Goal: Task Accomplishment & Management: Use online tool/utility

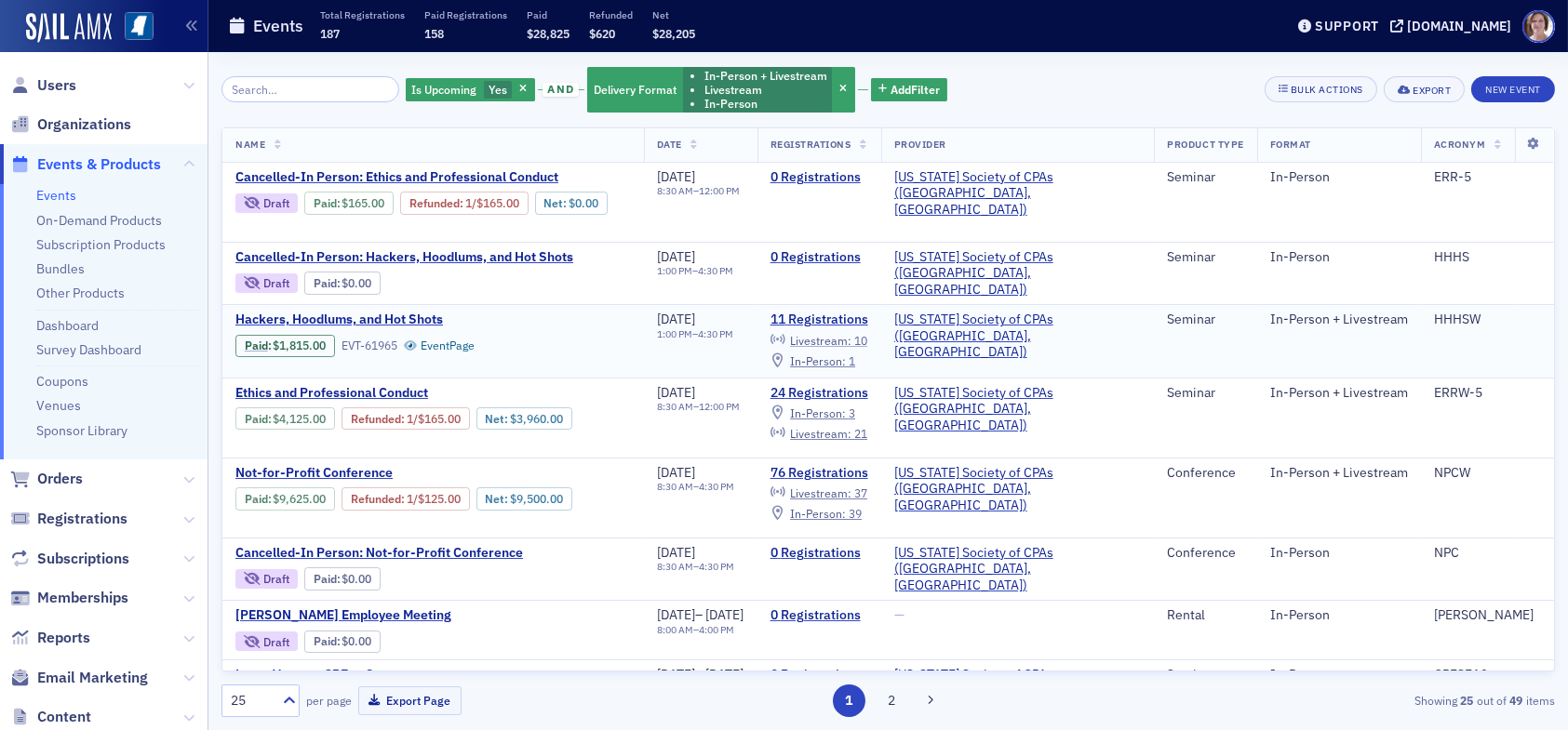
click at [852, 334] on span "Livestream :" at bounding box center [821, 341] width 61 height 15
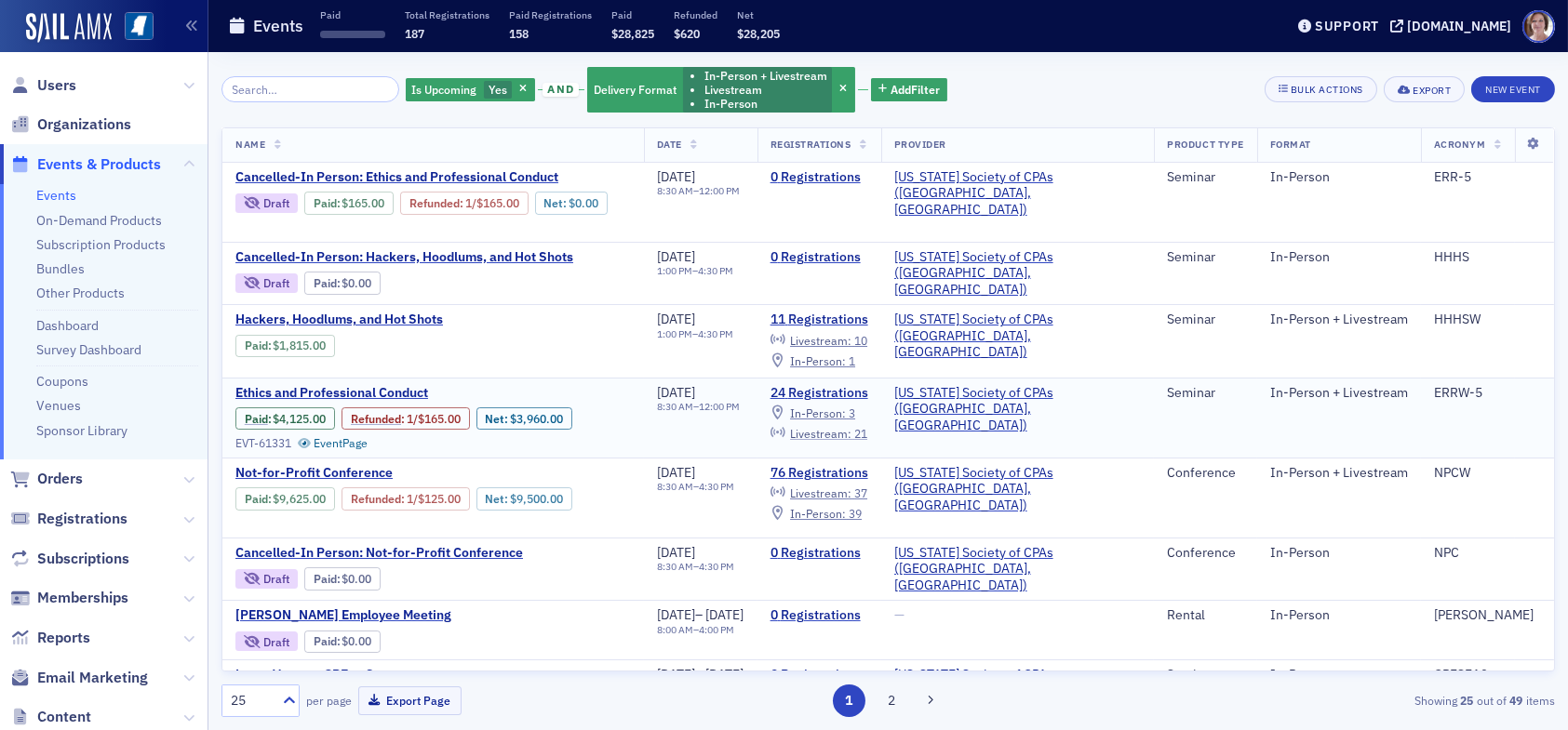
click at [852, 428] on span "Livestream :" at bounding box center [821, 433] width 61 height 15
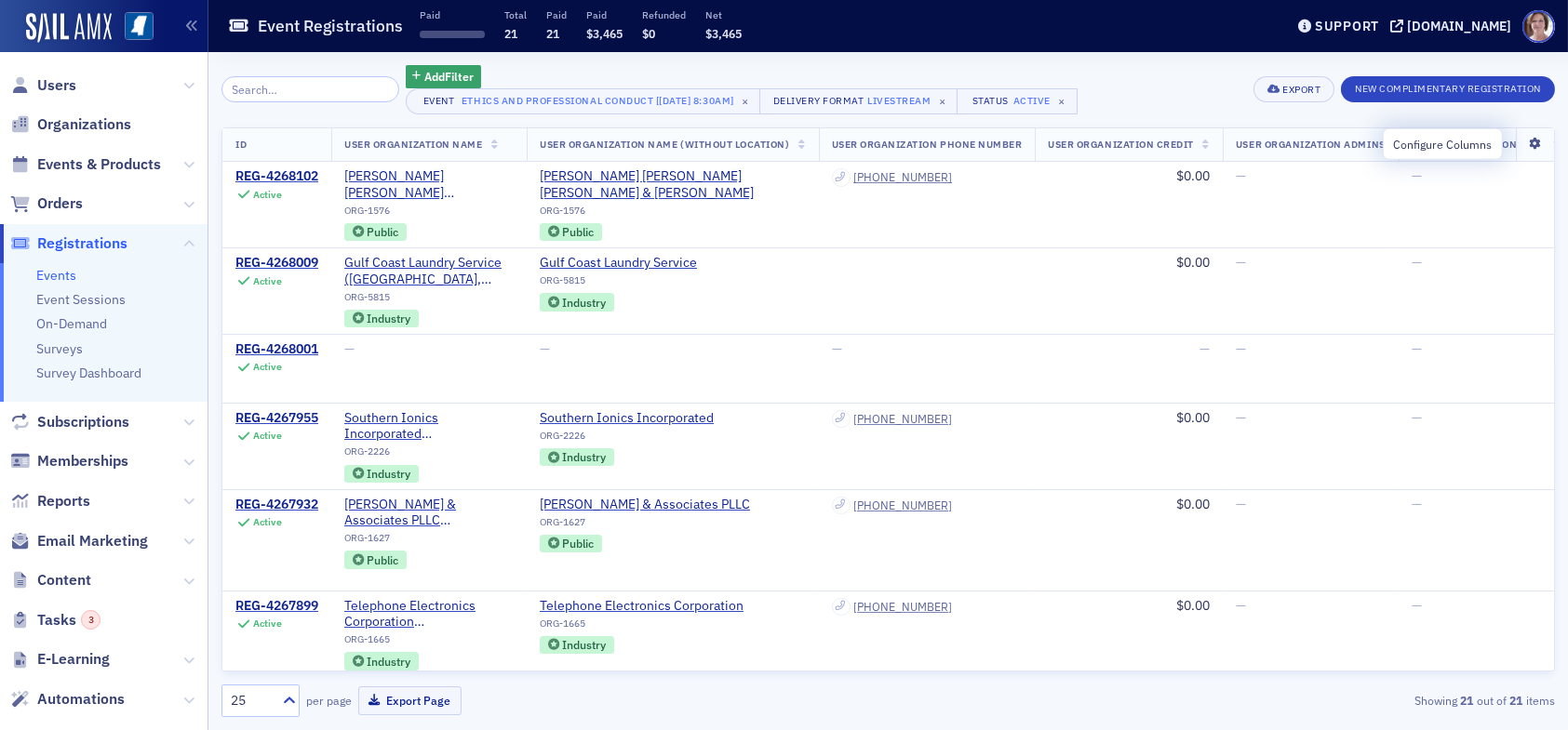
click at [1526, 146] on icon at bounding box center [1535, 144] width 38 height 11
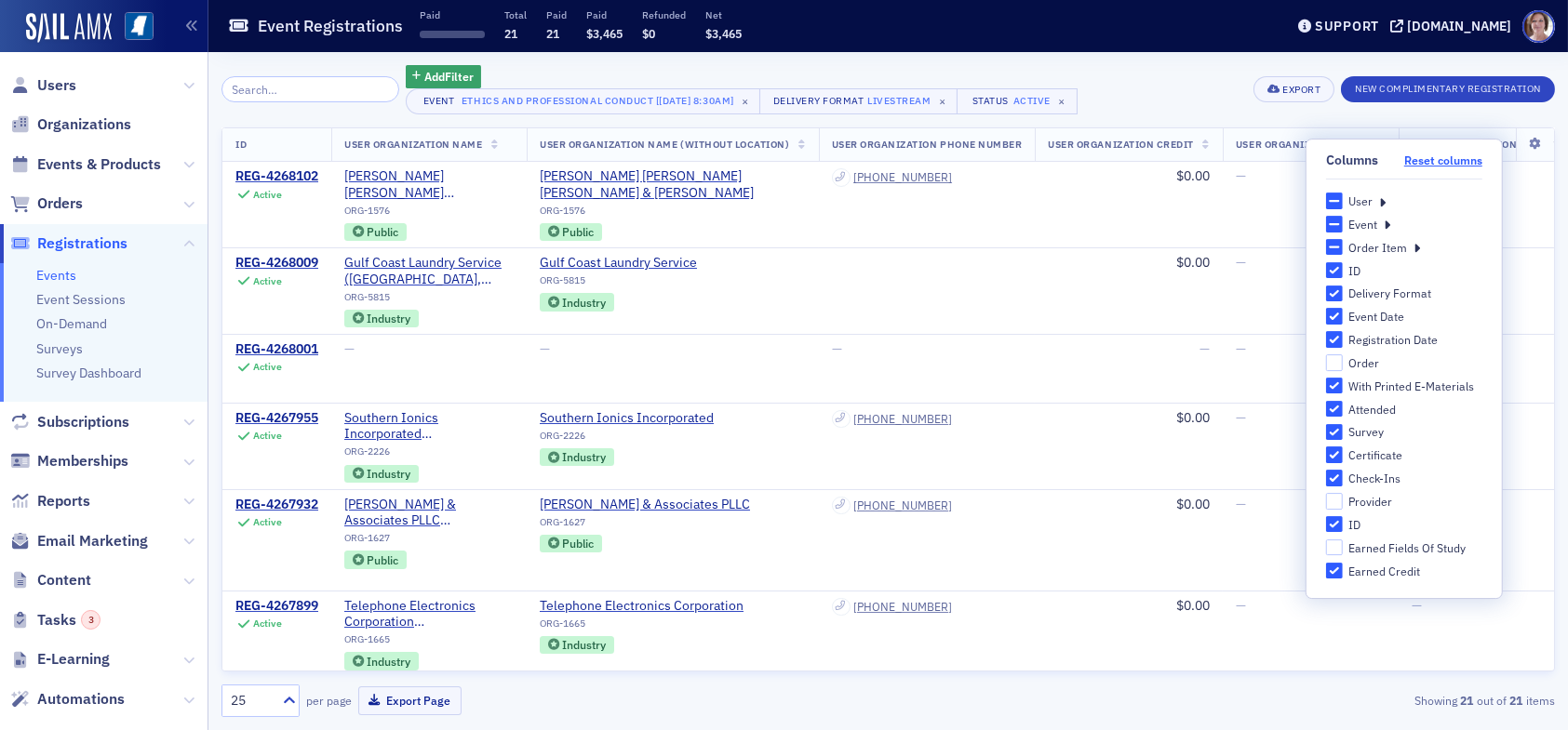
click at [1426, 162] on button "Reset columns" at bounding box center [1444, 160] width 78 height 14
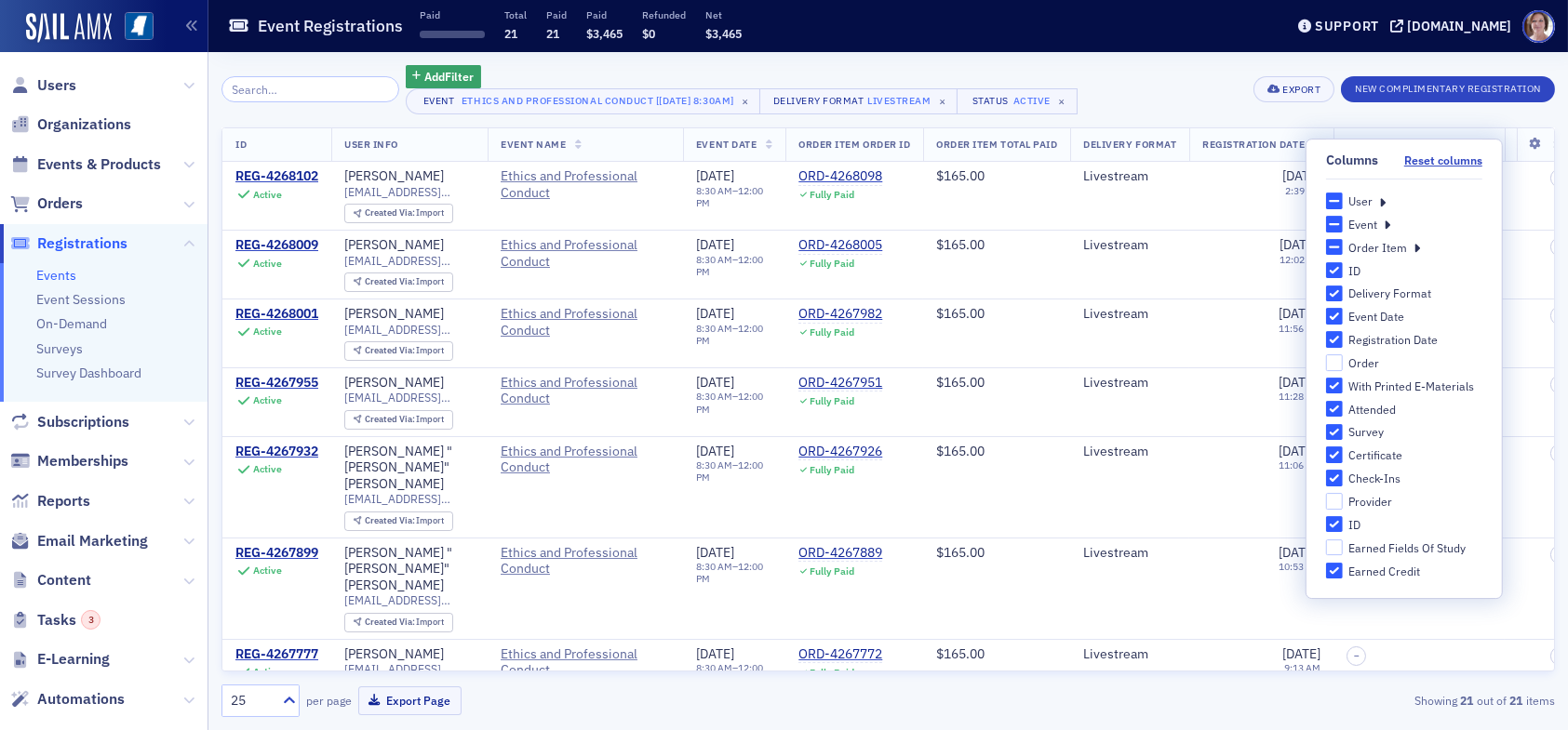
click at [1375, 198] on div "User" at bounding box center [1404, 201] width 156 height 17
click at [1382, 199] on icon at bounding box center [1382, 201] width 7 height 17
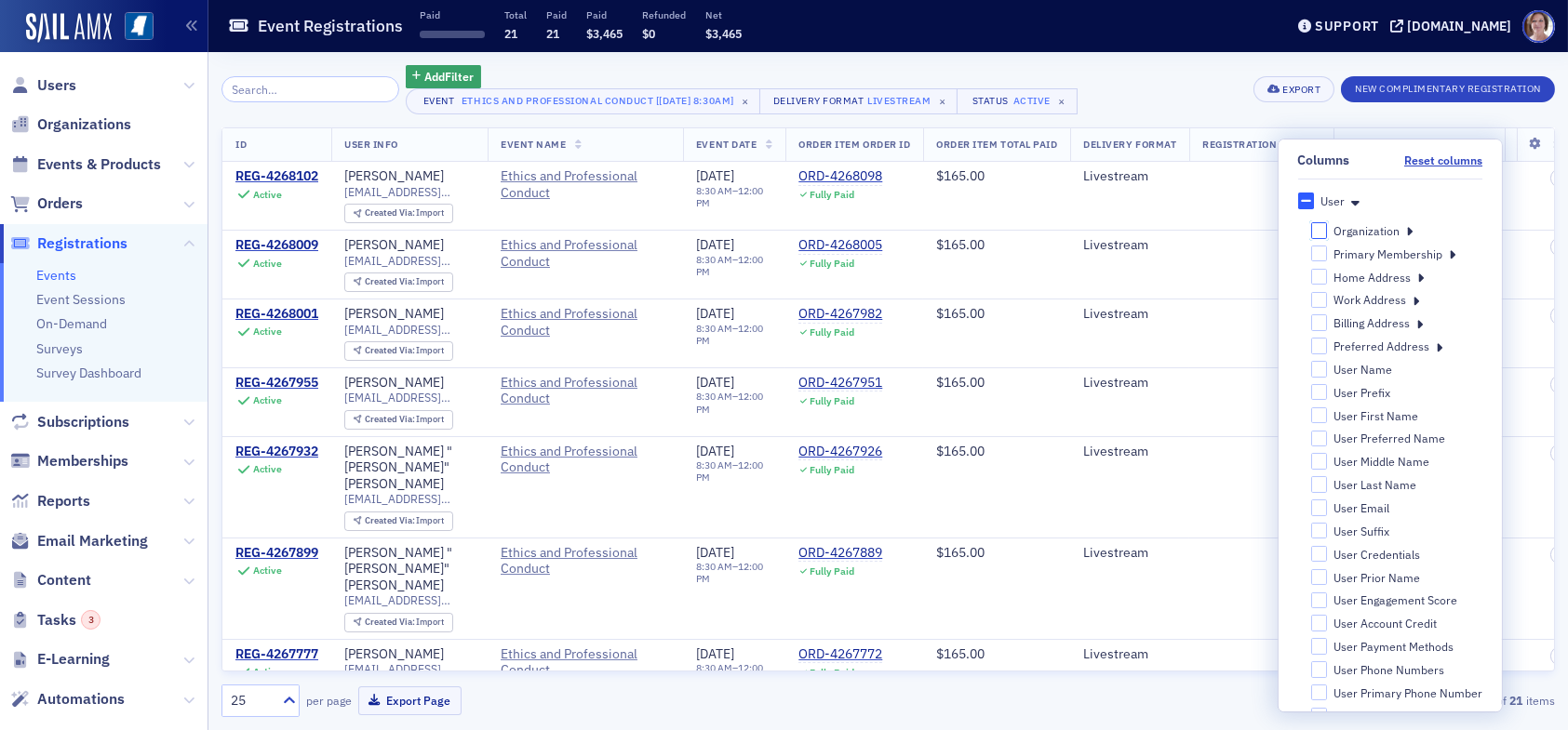
click at [1310, 231] on input "Organization" at bounding box center [1319, 230] width 17 height 16
checkbox input "false"
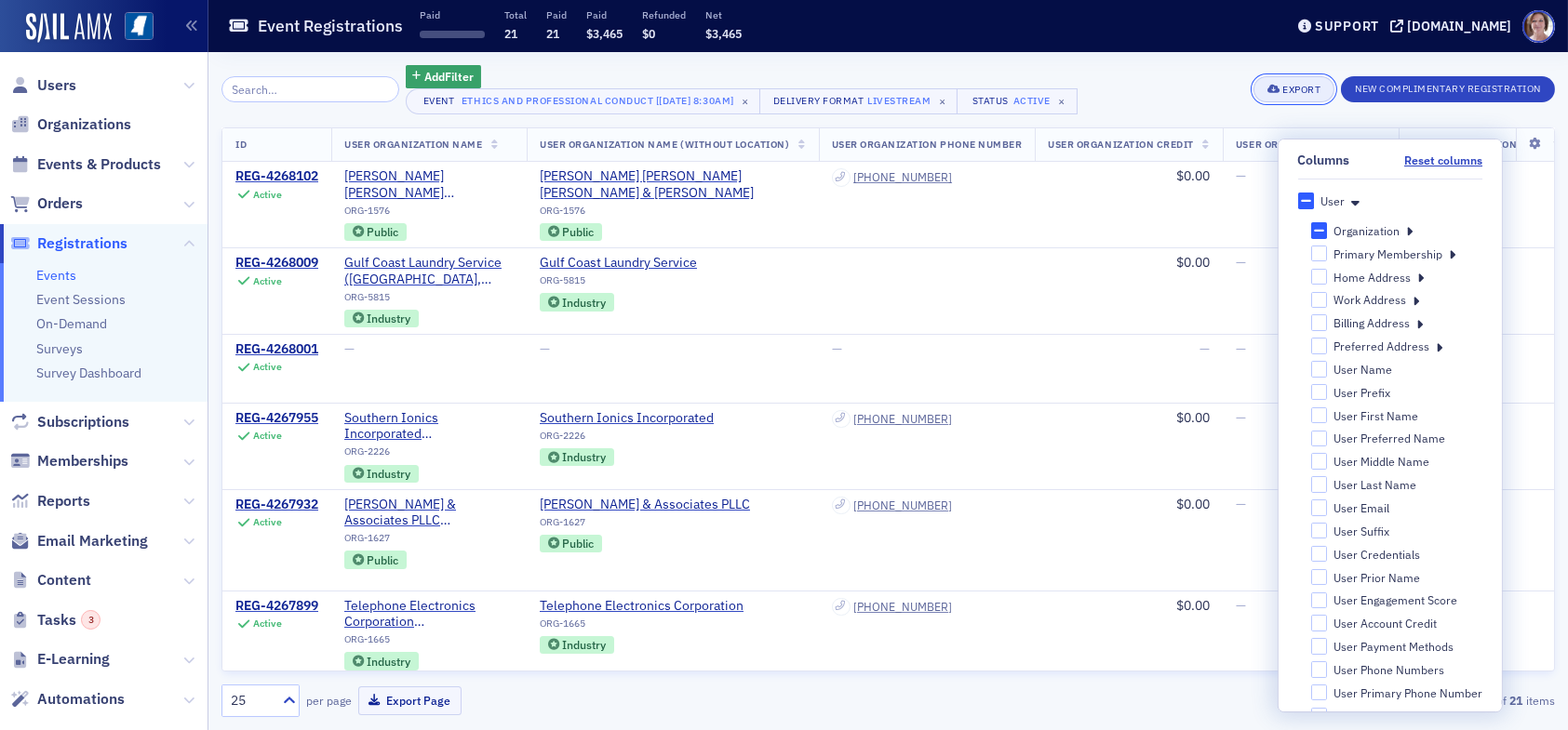
click at [1298, 89] on div "Export" at bounding box center [1302, 89] width 38 height 11
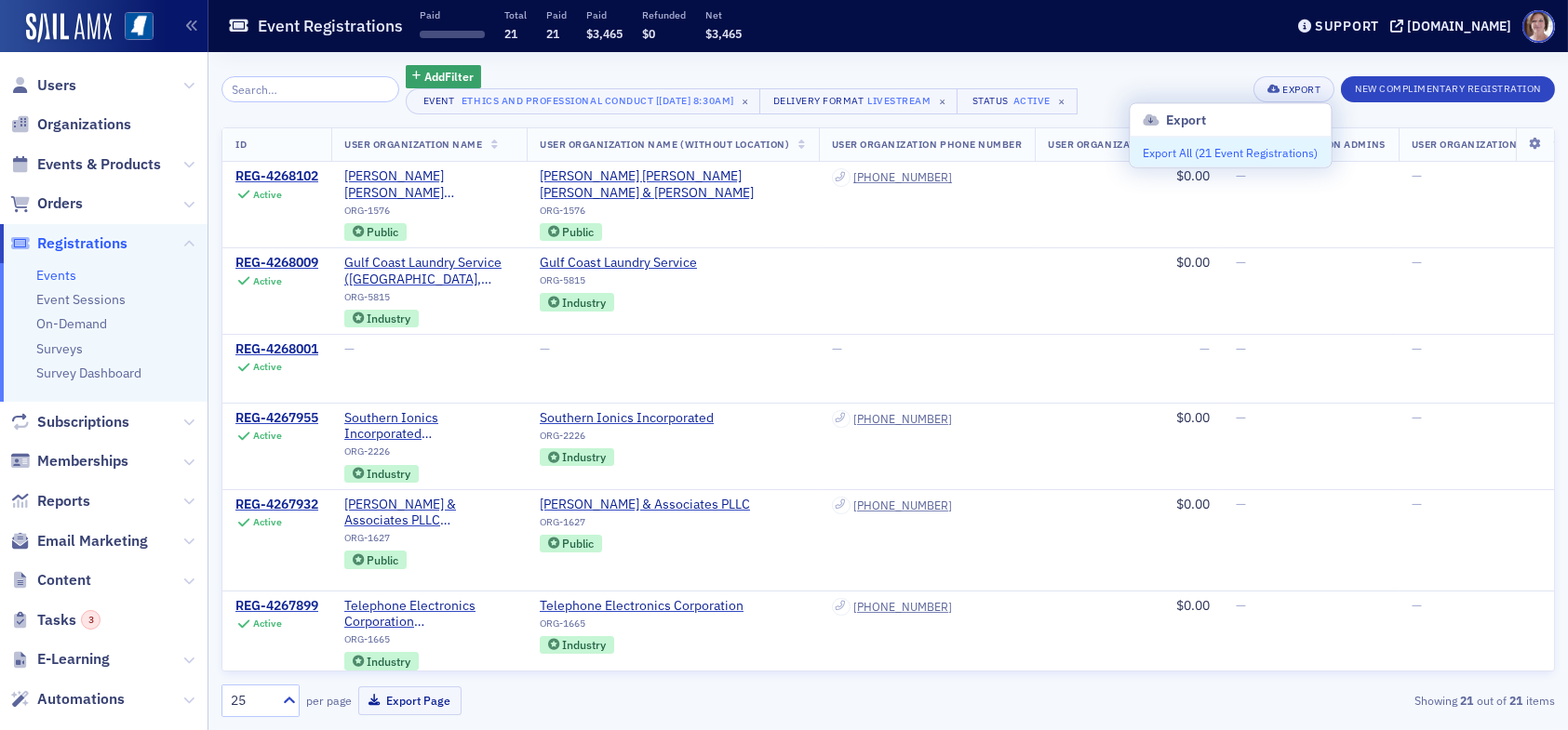
click at [1243, 152] on button "Export All ( 21 Event Registrations )" at bounding box center [1230, 152] width 201 height 30
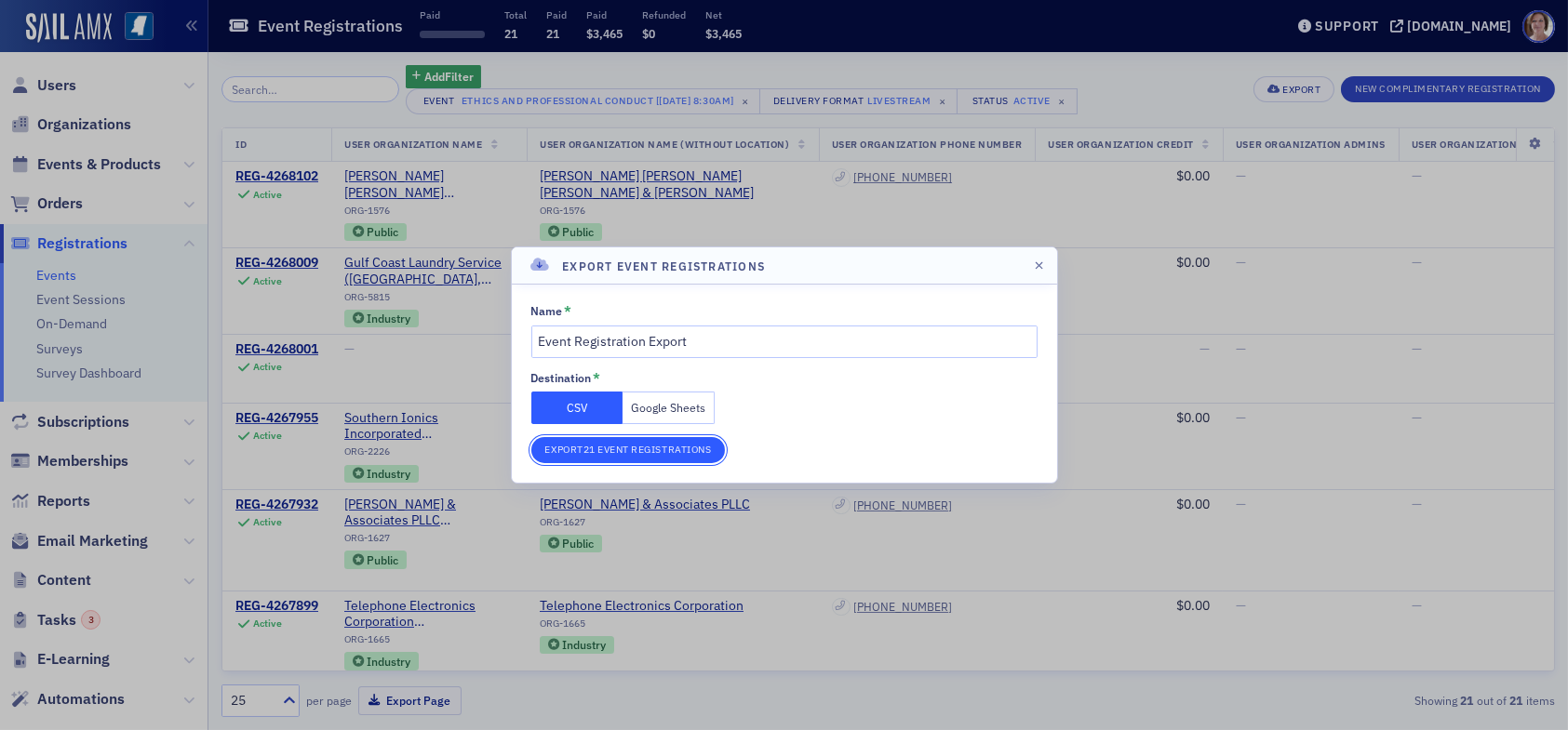
click at [678, 449] on button "Export 21 Event Registrations" at bounding box center [628, 450] width 194 height 26
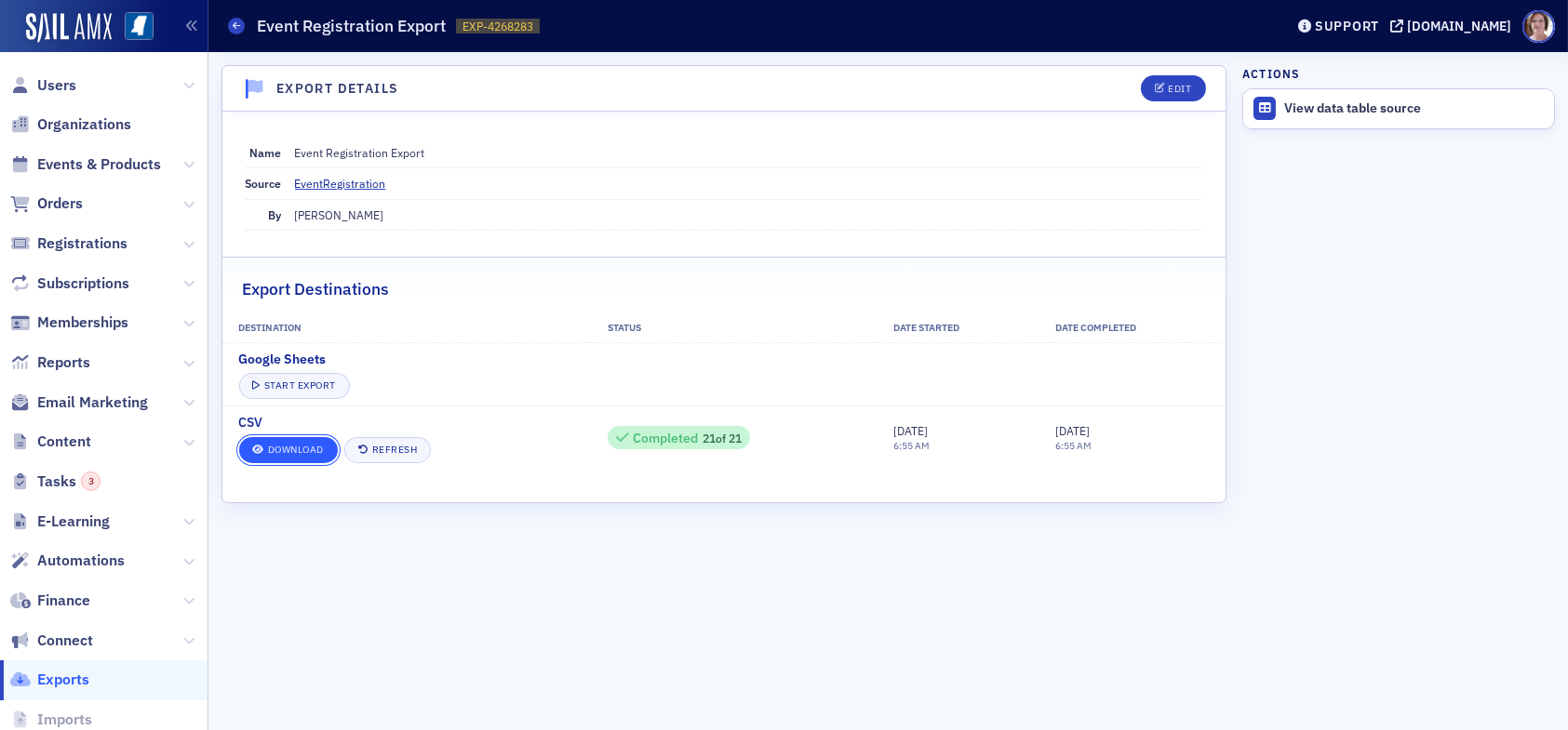
click at [311, 452] on link "Download" at bounding box center [288, 450] width 99 height 26
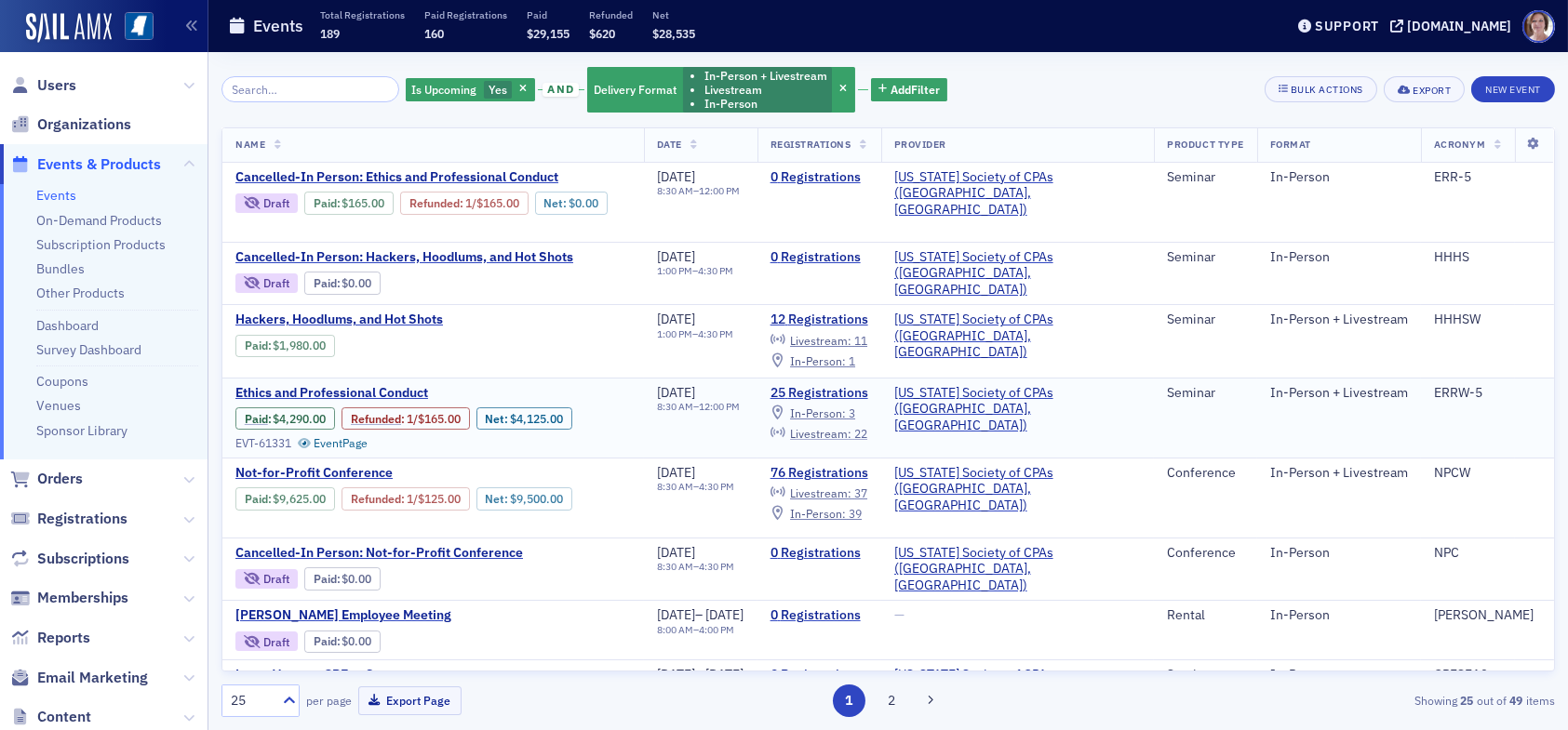
click at [852, 431] on span "Livestream :" at bounding box center [821, 433] width 61 height 15
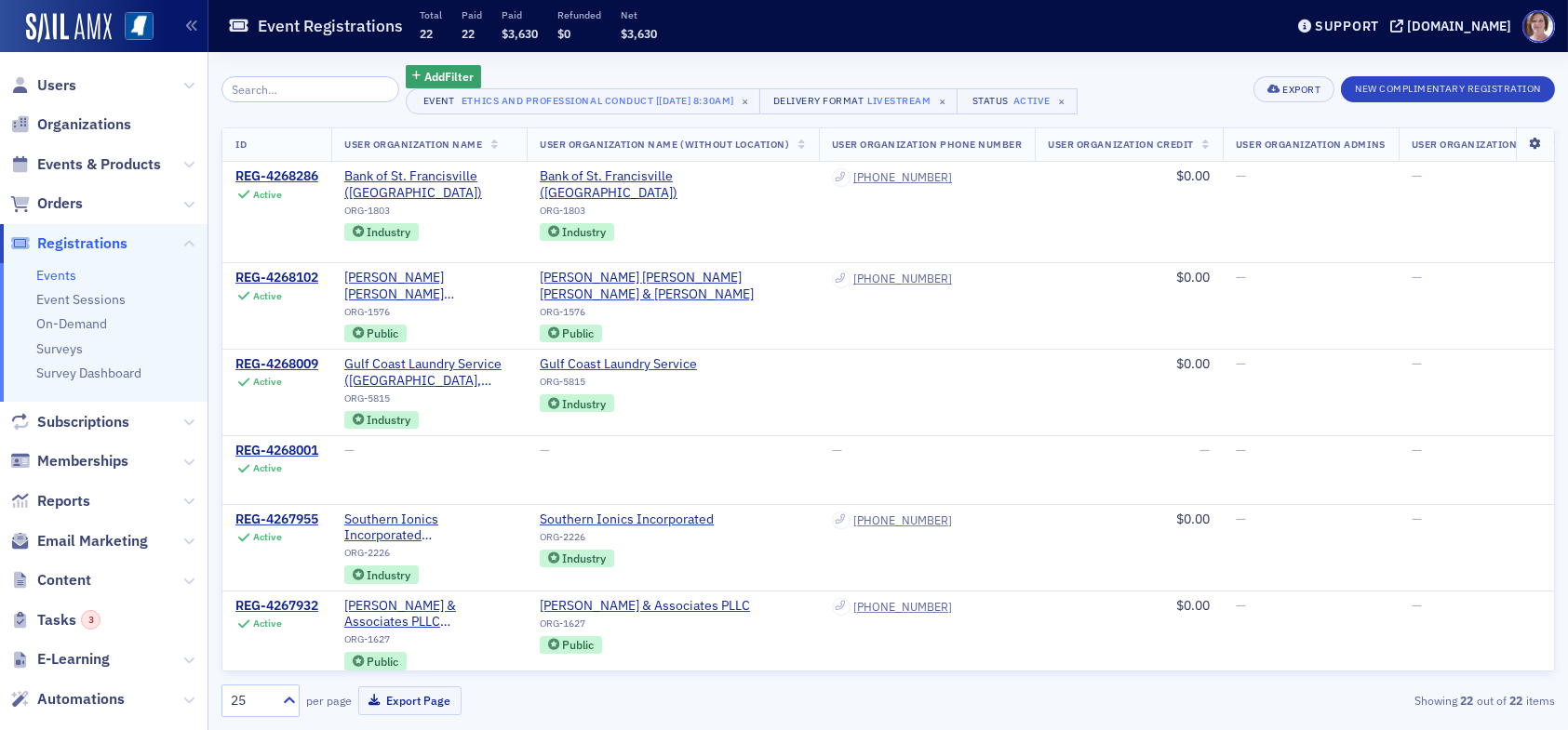
click at [1525, 146] on icon at bounding box center [1535, 144] width 38 height 11
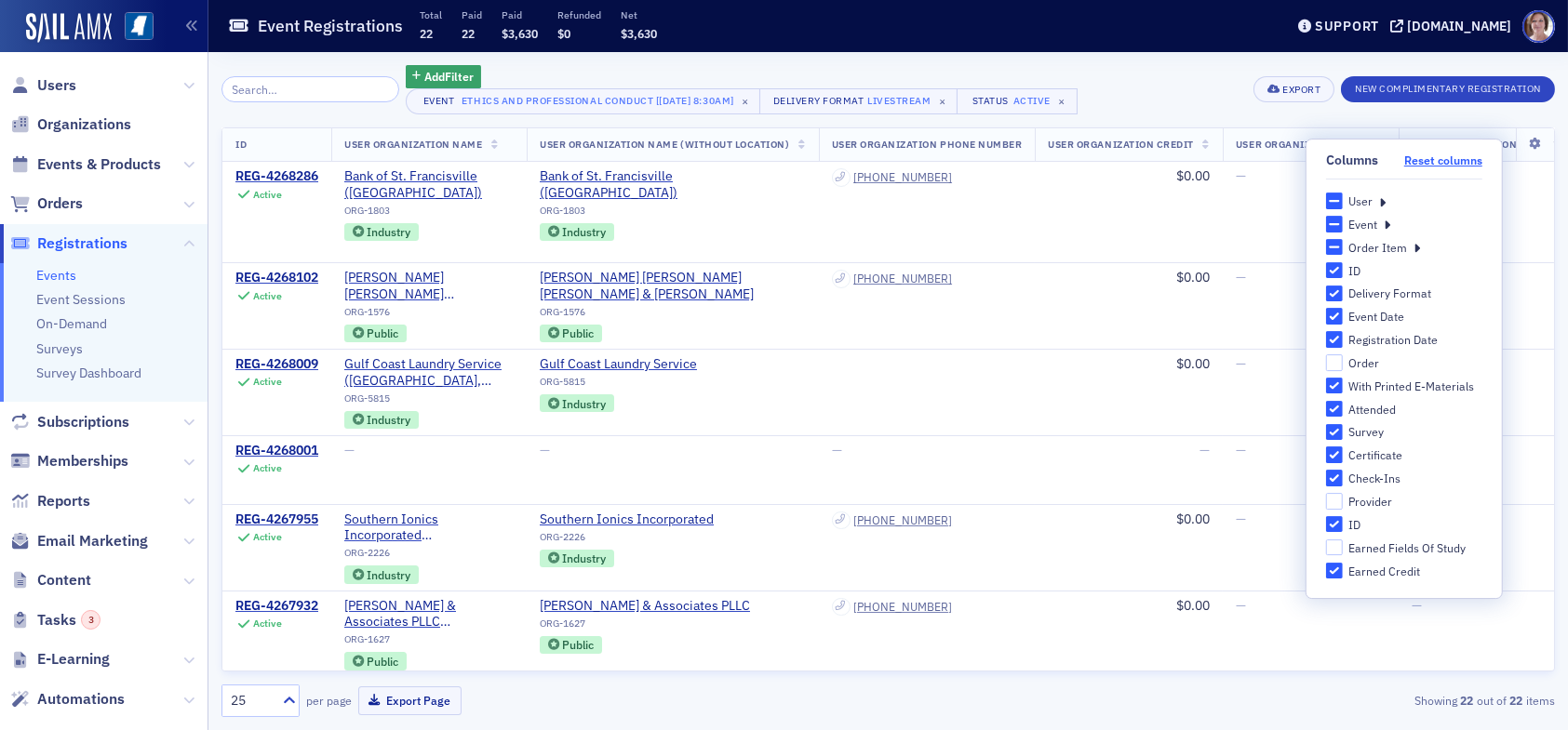
click at [1435, 162] on button "Reset columns" at bounding box center [1444, 160] width 78 height 14
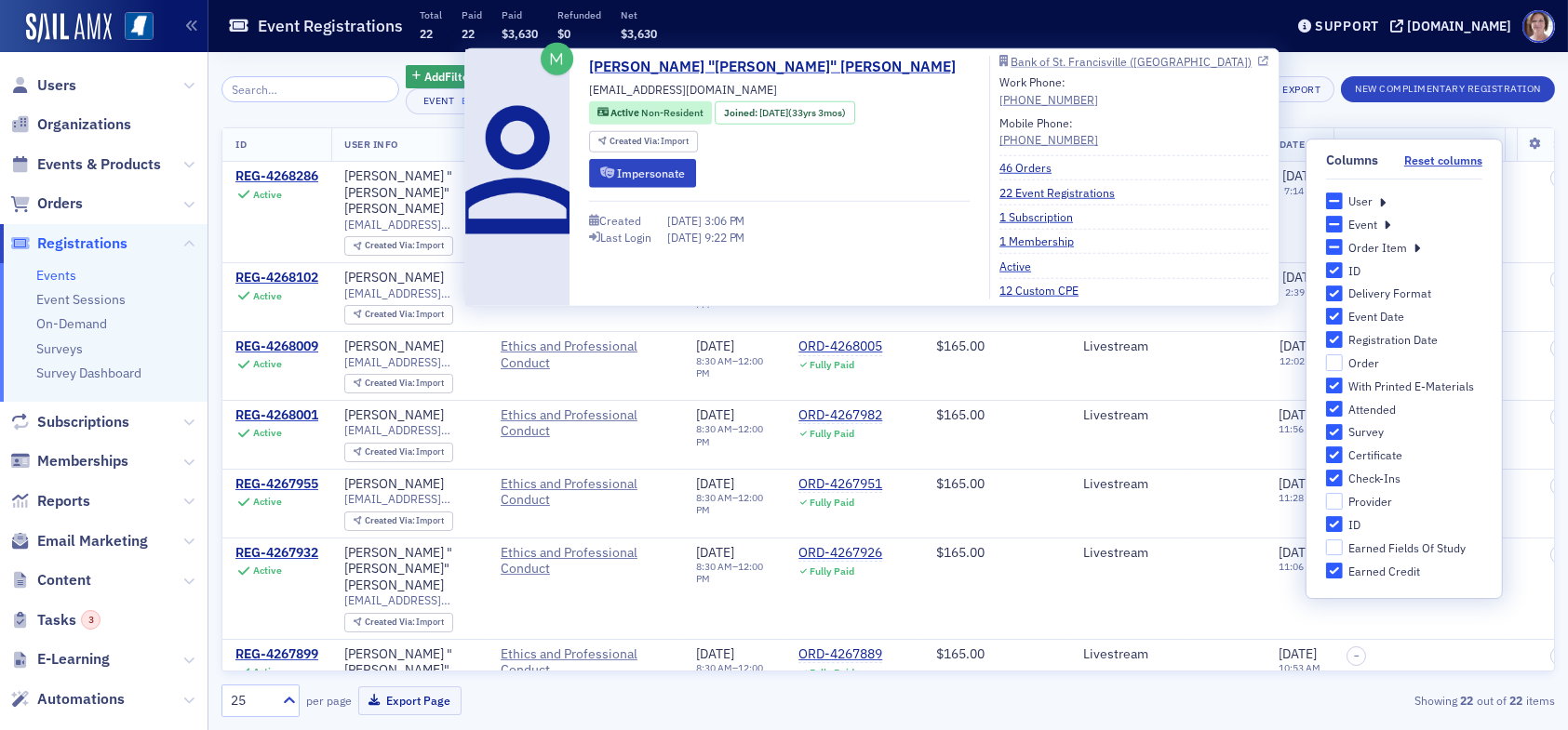
click at [1011, 56] on div "Bank of St. Francisville (St. Francisville)" at bounding box center [1131, 61] width 241 height 10
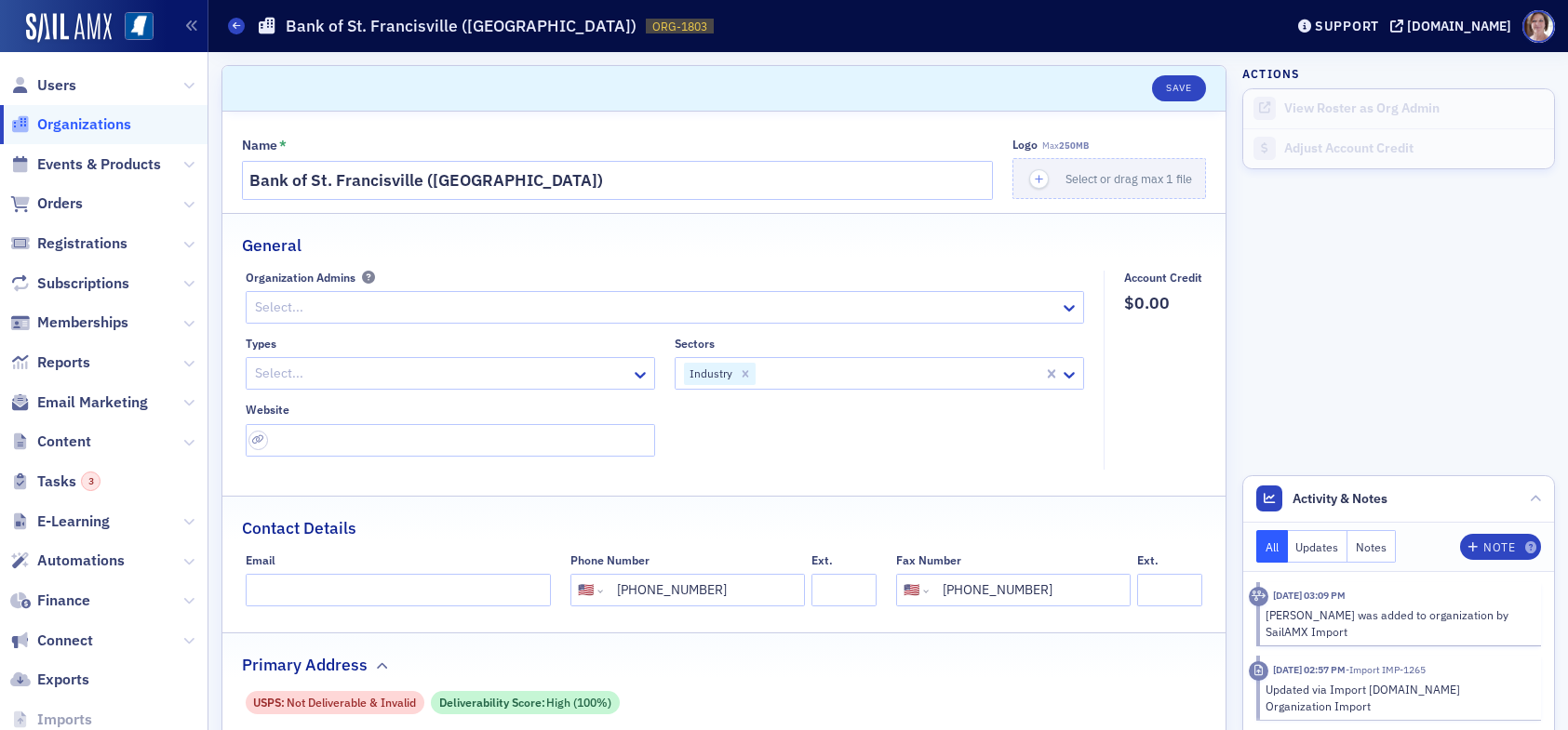
select select "US"
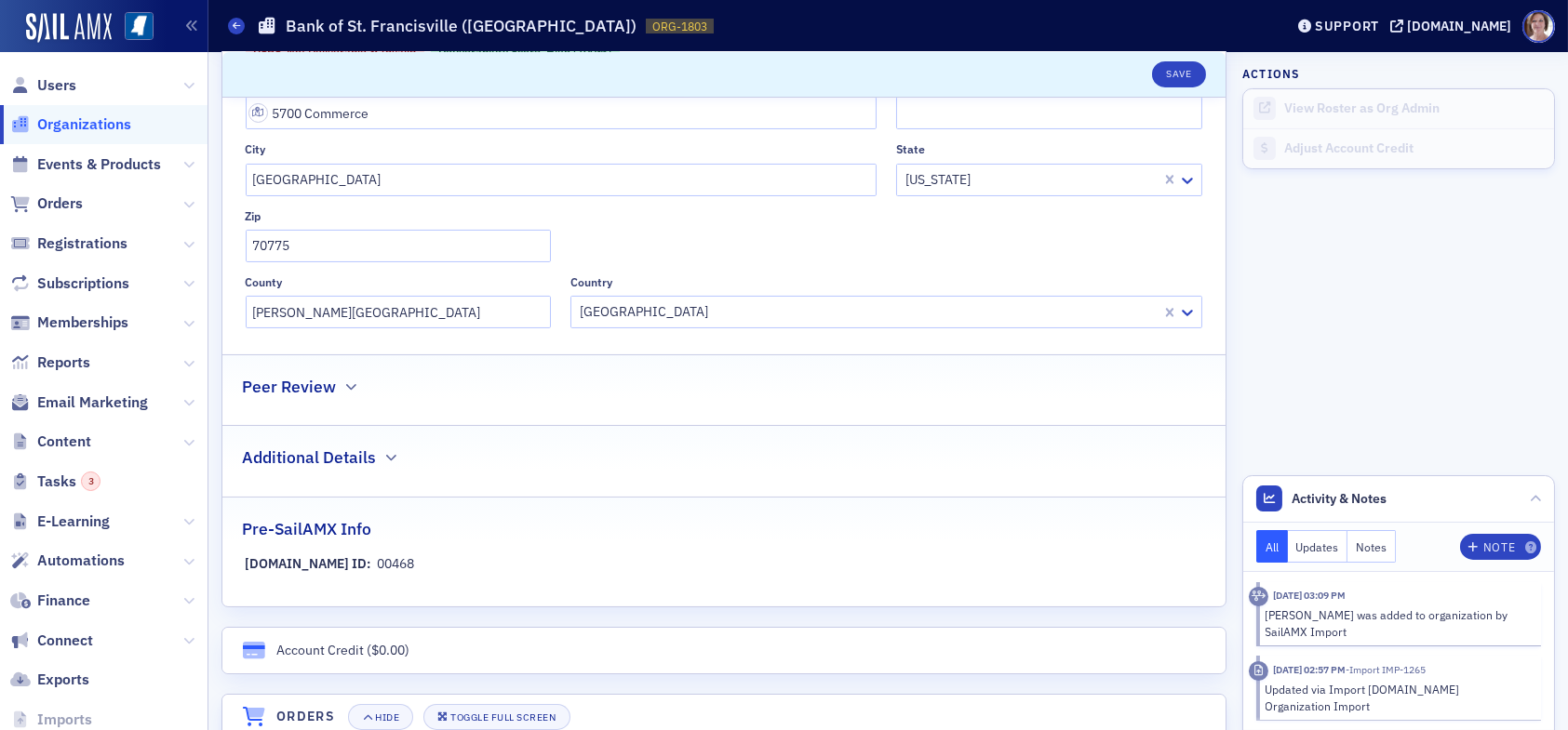
scroll to position [558, 0]
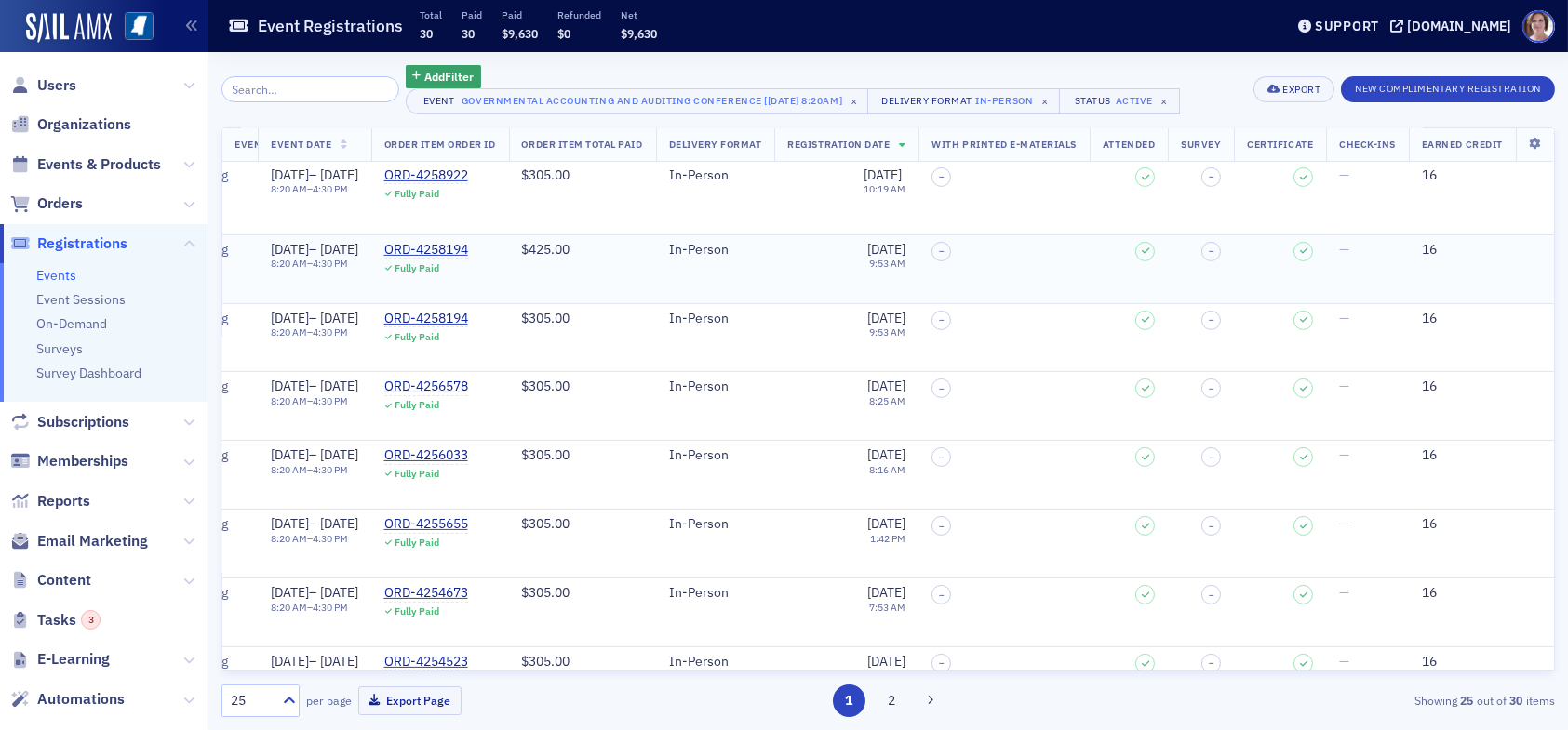
scroll to position [1211, 547]
click at [891, 707] on button "2" at bounding box center [891, 701] width 33 height 33
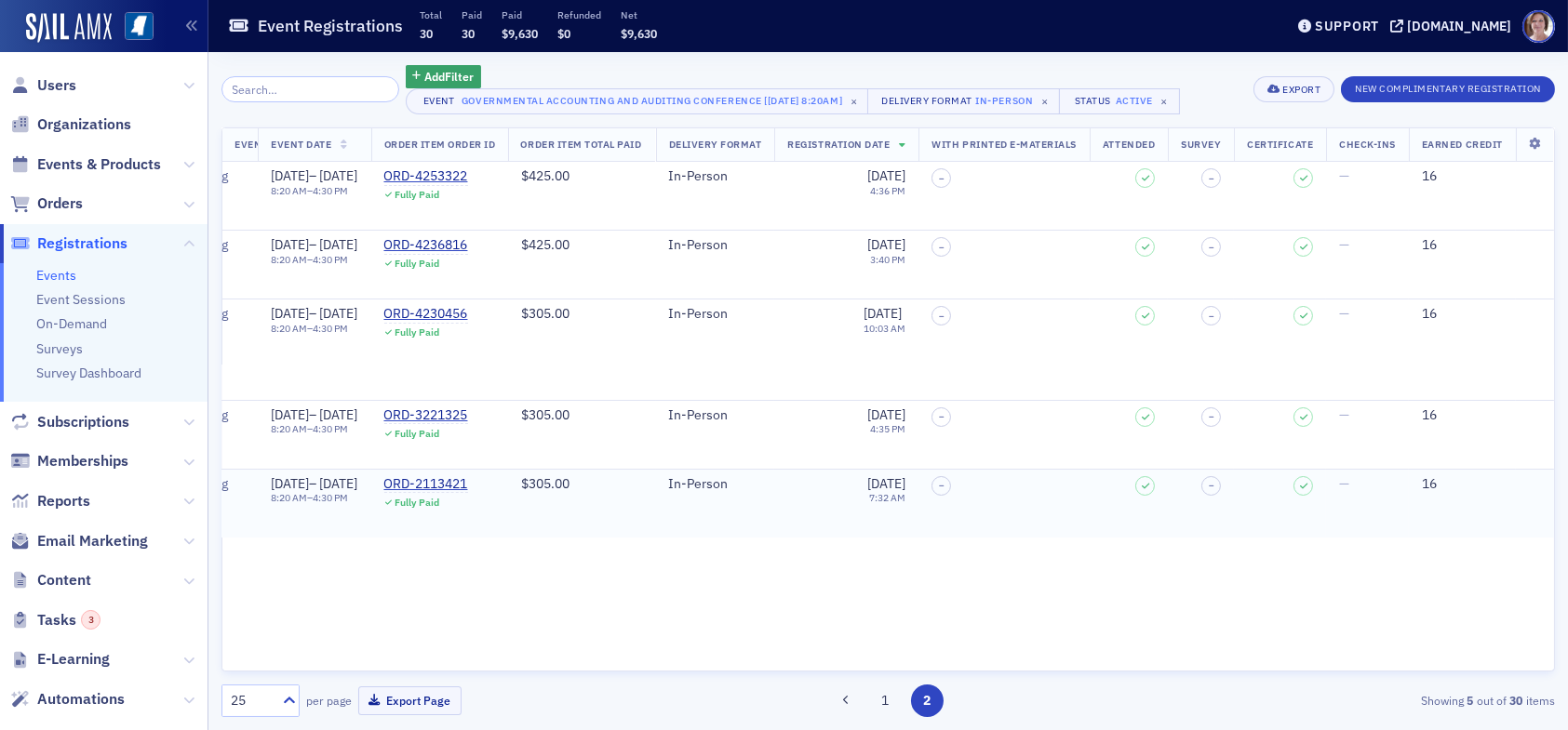
scroll to position [0, 501]
click at [878, 704] on button "1" at bounding box center [885, 701] width 33 height 33
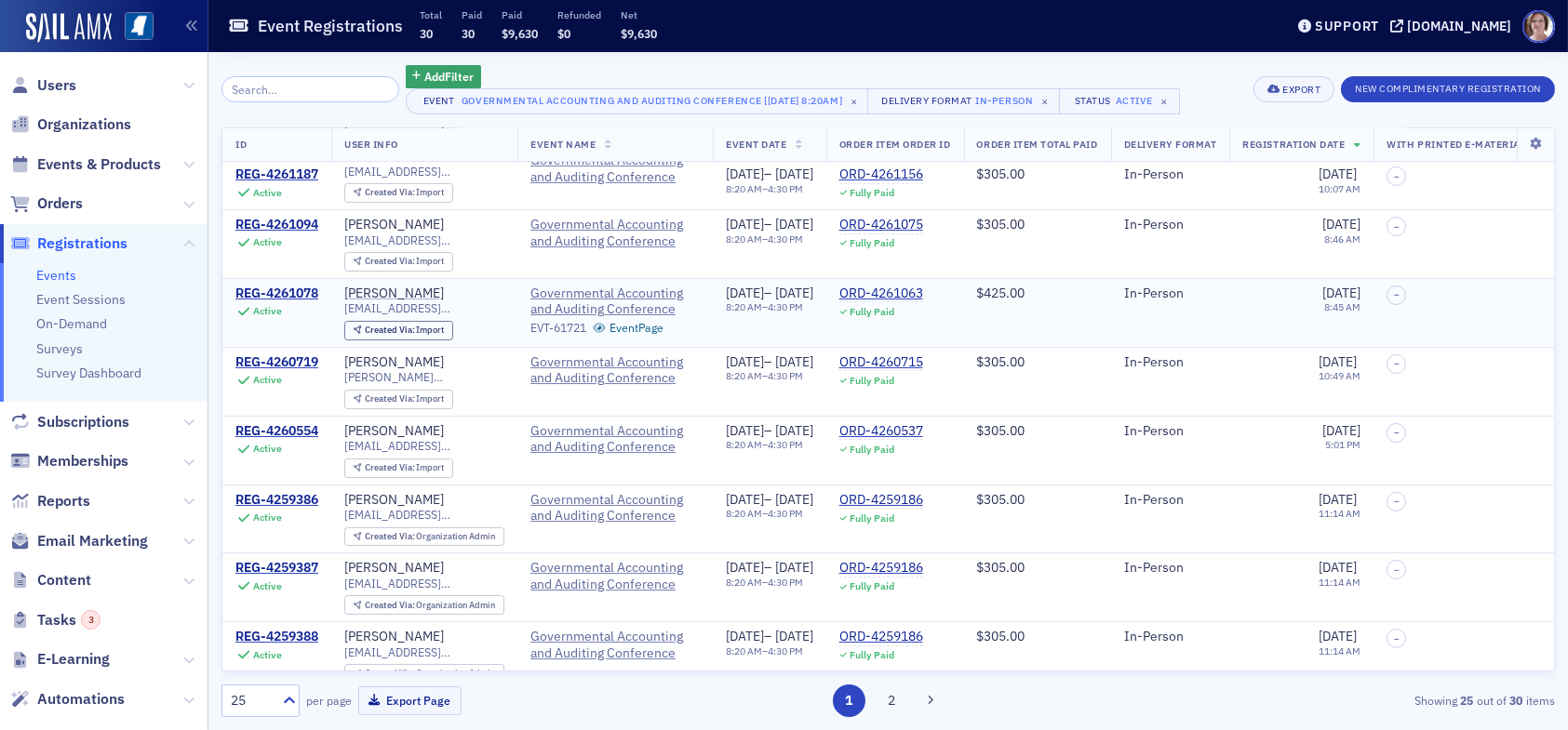
scroll to position [186, 0]
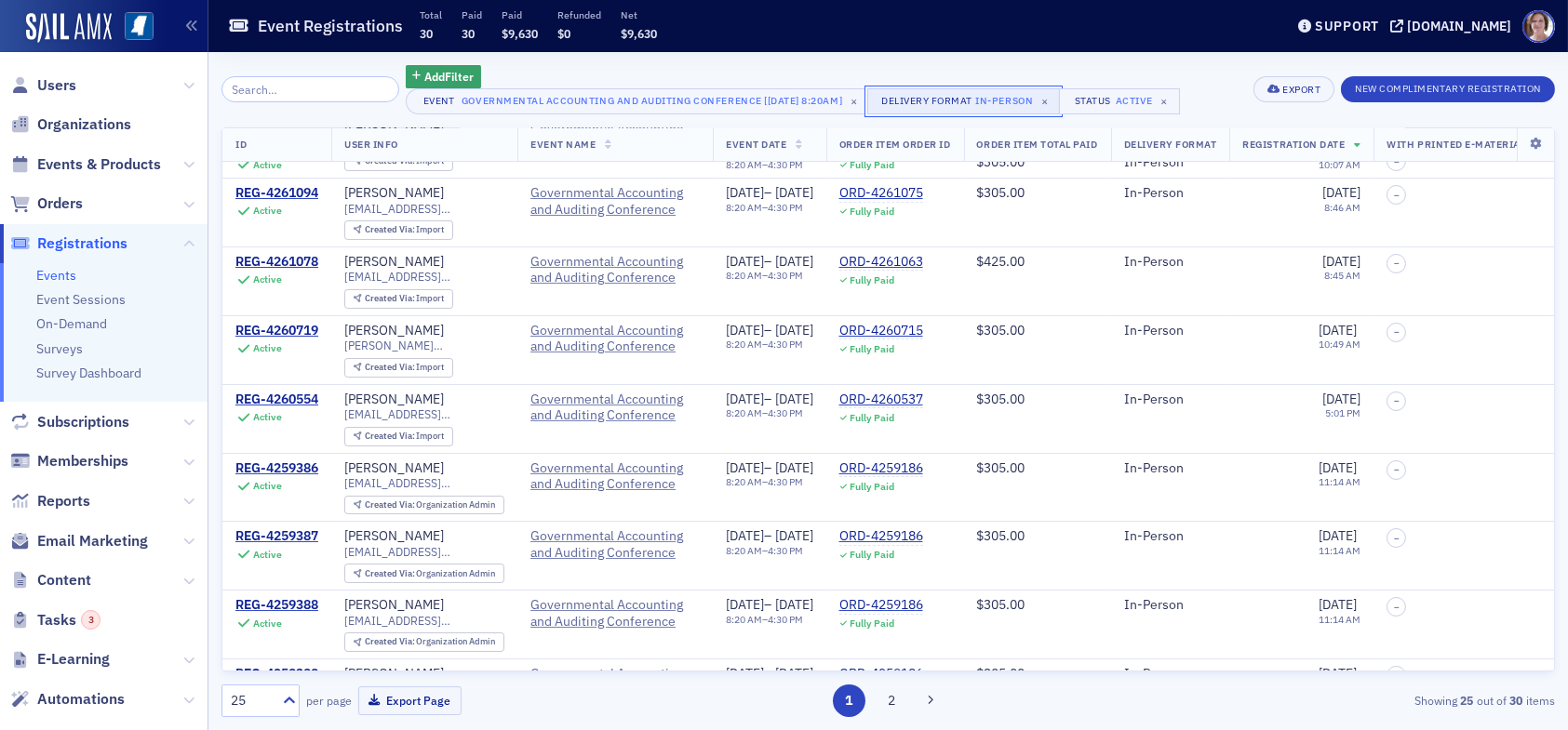
click at [995, 99] on div "In-Person" at bounding box center [1004, 100] width 57 height 18
click at [791, 113] on icon "Remove In-Person" at bounding box center [793, 112] width 13 height 13
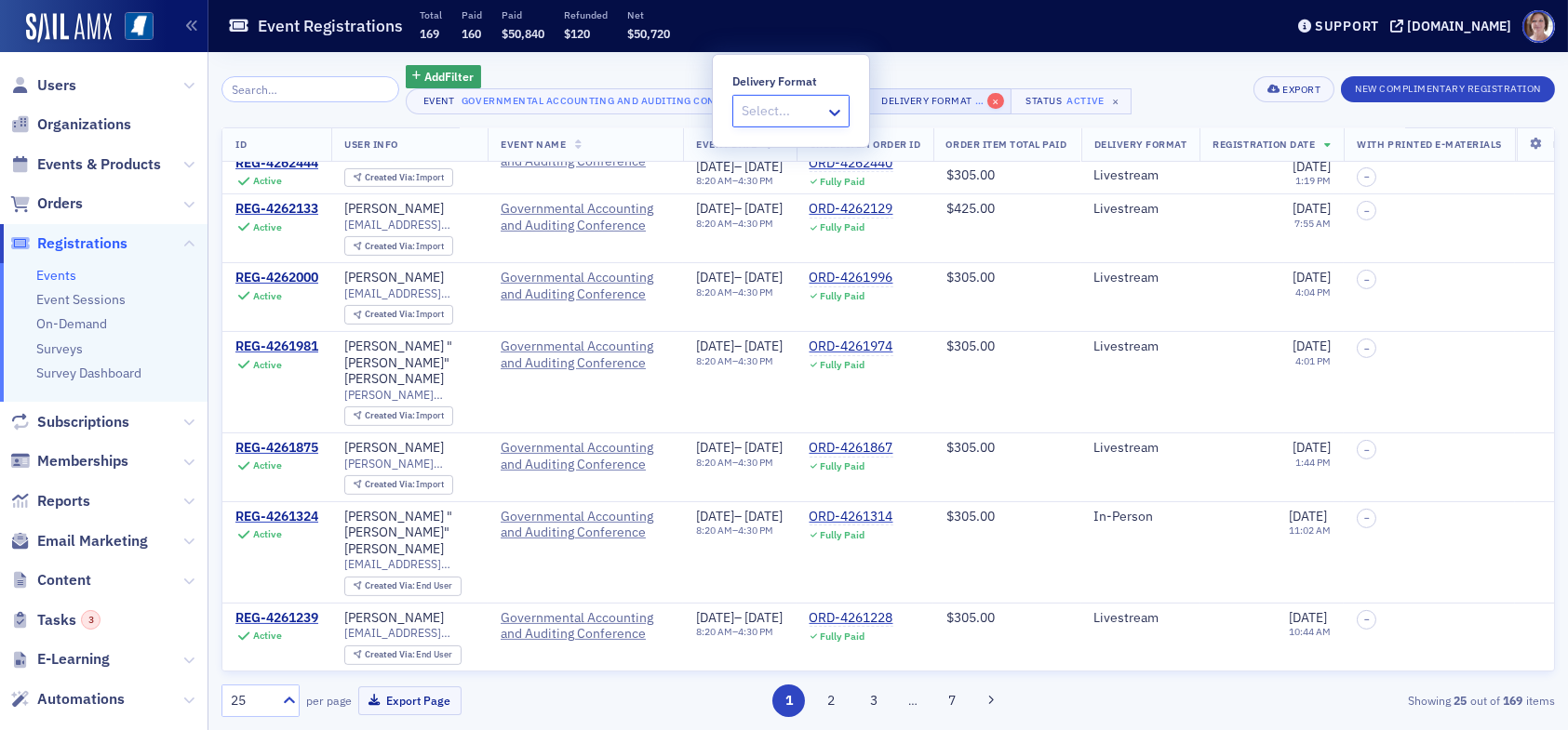
scroll to position [1244, 0]
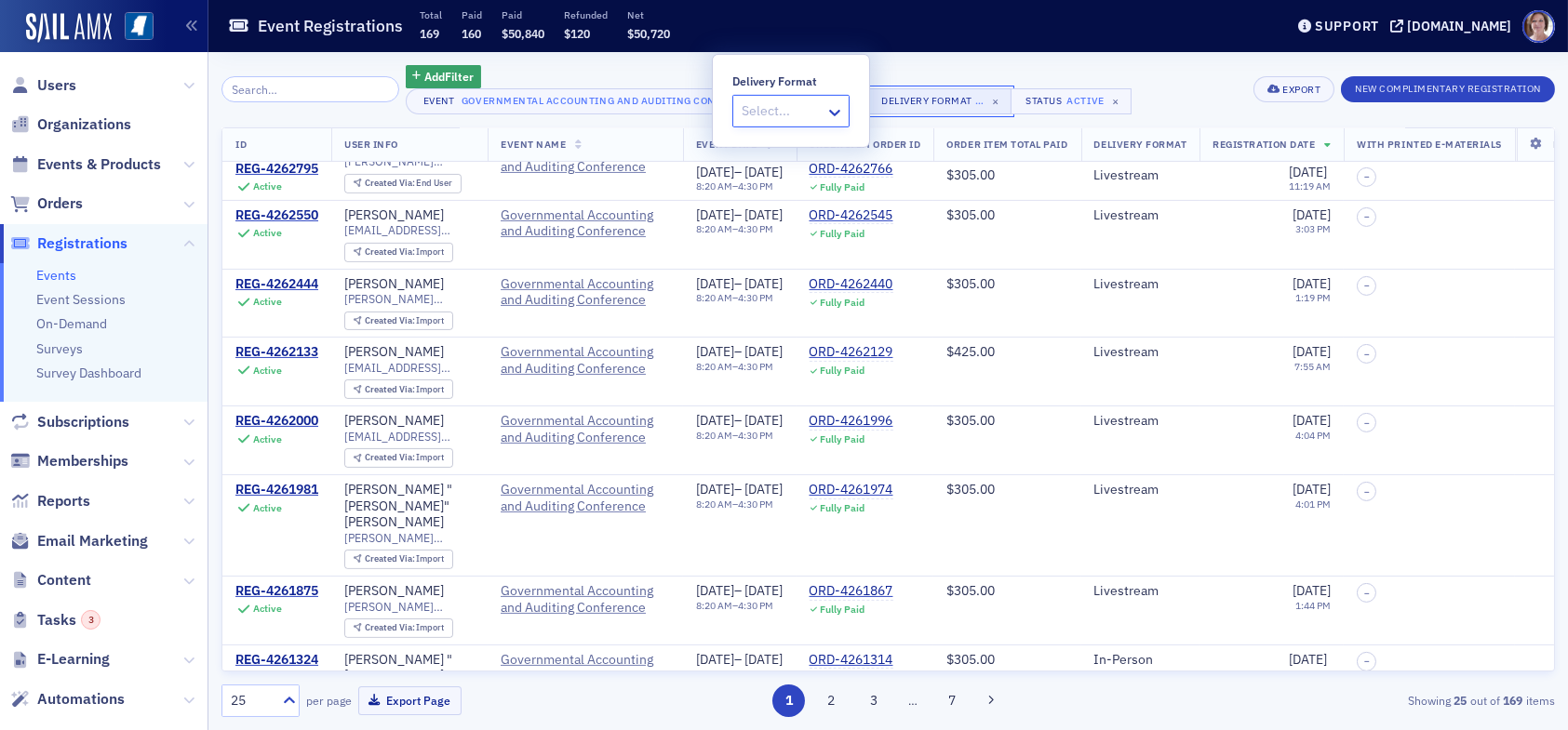
click at [960, 103] on div "Delivery Format" at bounding box center [927, 100] width 91 height 12
click at [932, 96] on div "Delivery Format" at bounding box center [927, 100] width 91 height 12
click at [783, 106] on div at bounding box center [782, 111] width 84 height 23
type input "livestream"
click at [810, 148] on div "Livestream" at bounding box center [814, 152] width 138 height 19
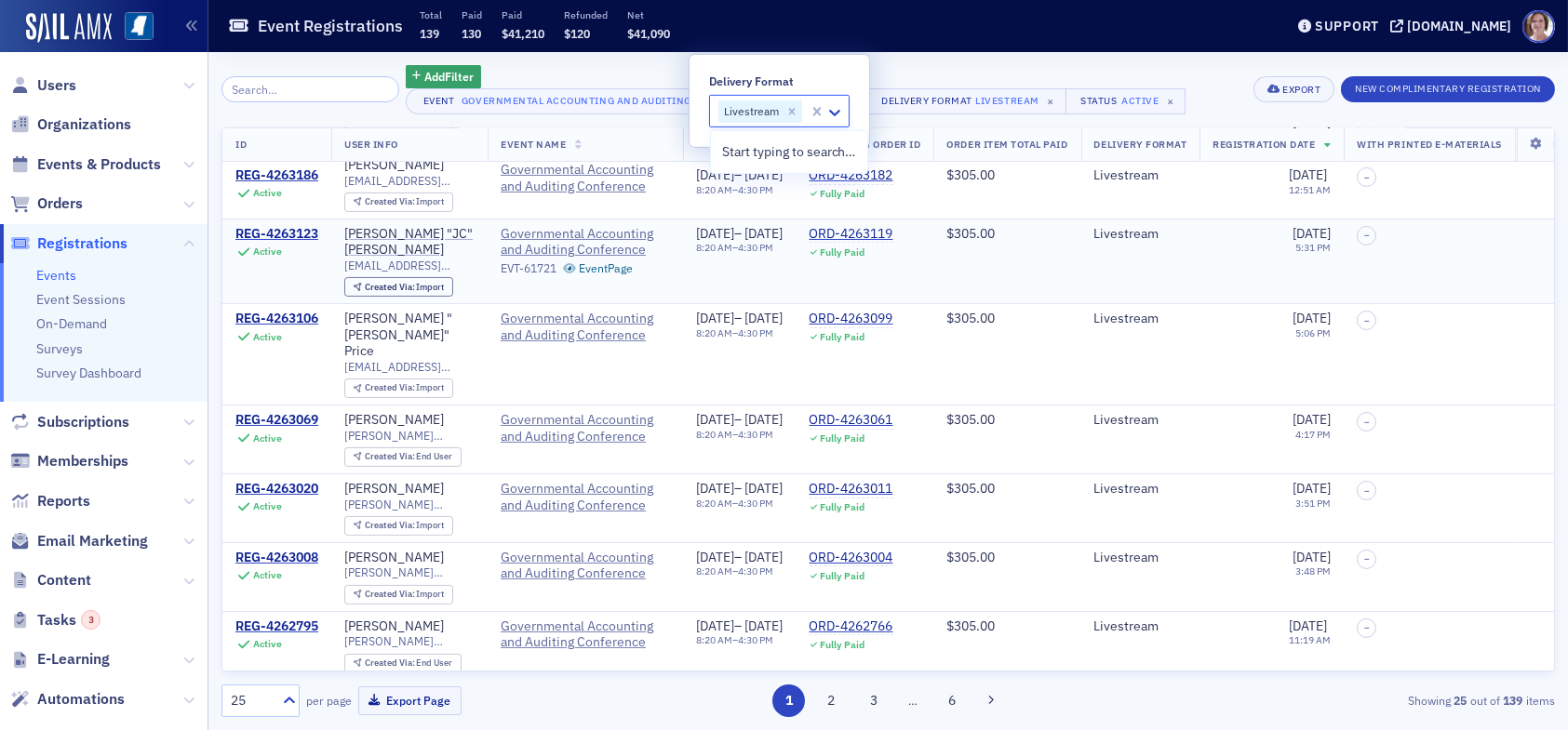
scroll to position [763, 0]
click at [1183, 76] on div "Add Filter" at bounding box center [796, 77] width 781 height 23
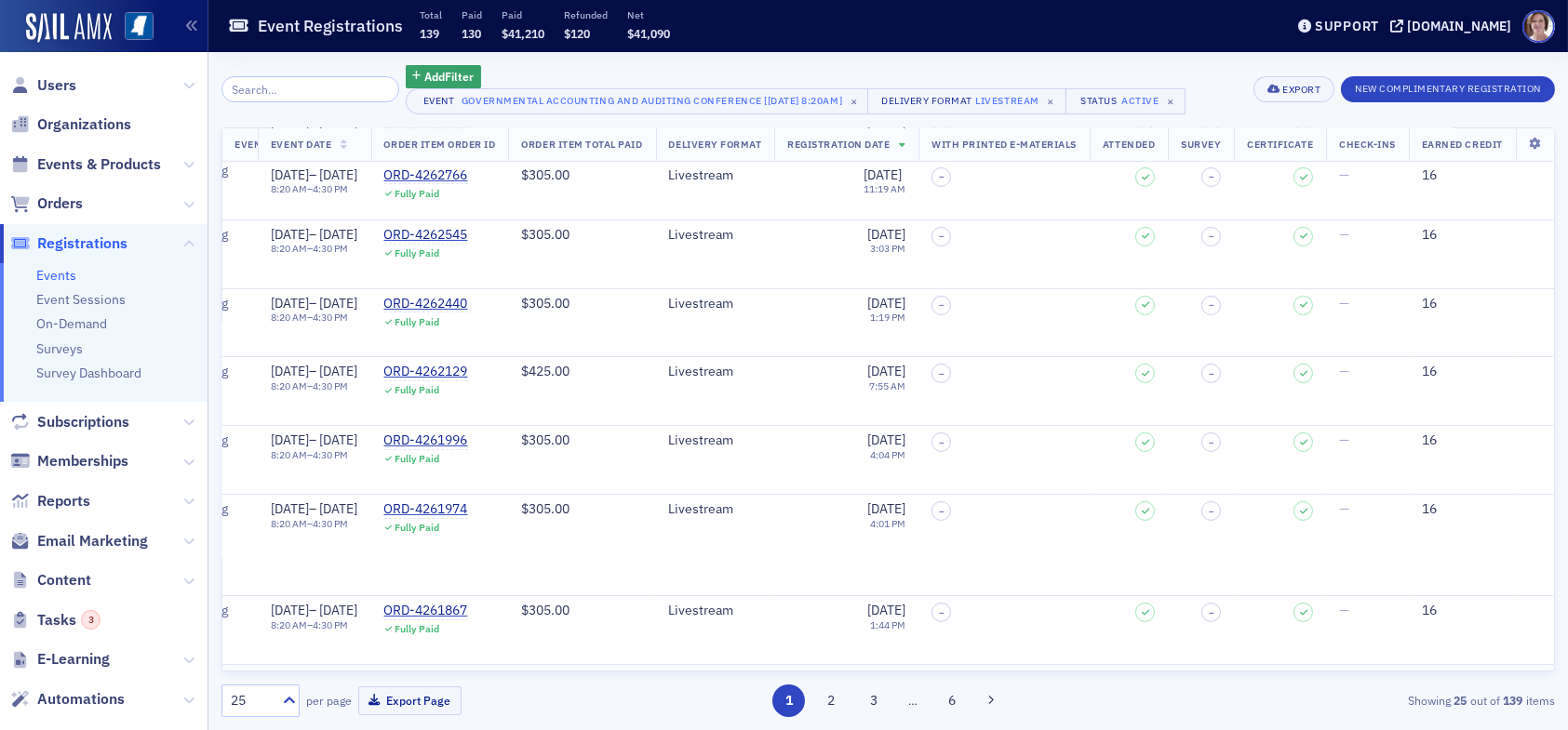
scroll to position [1228, 515]
click at [829, 705] on button "2" at bounding box center [832, 701] width 33 height 33
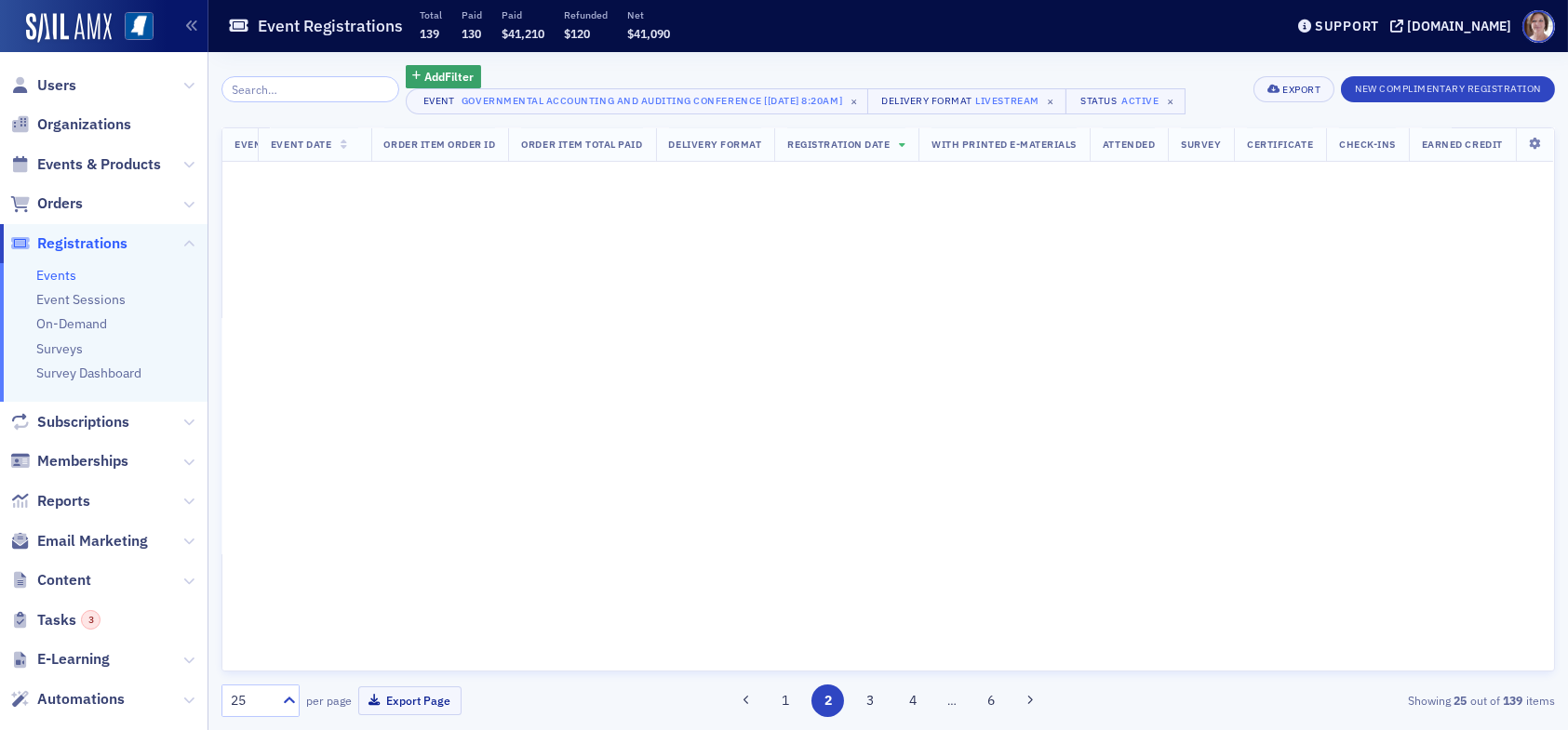
scroll to position [0, 515]
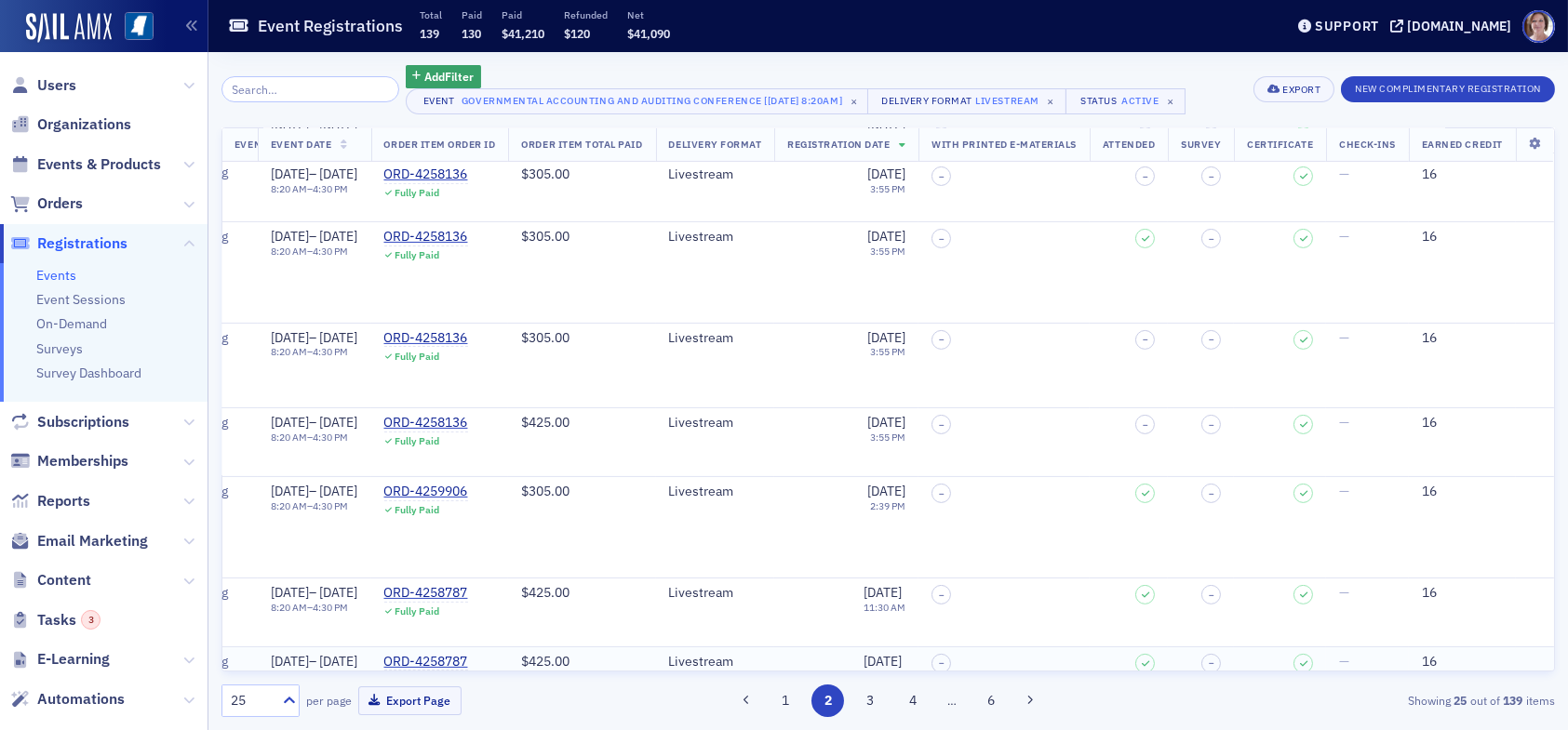
scroll to position [1309, 515]
click at [870, 697] on button "3" at bounding box center [871, 701] width 33 height 33
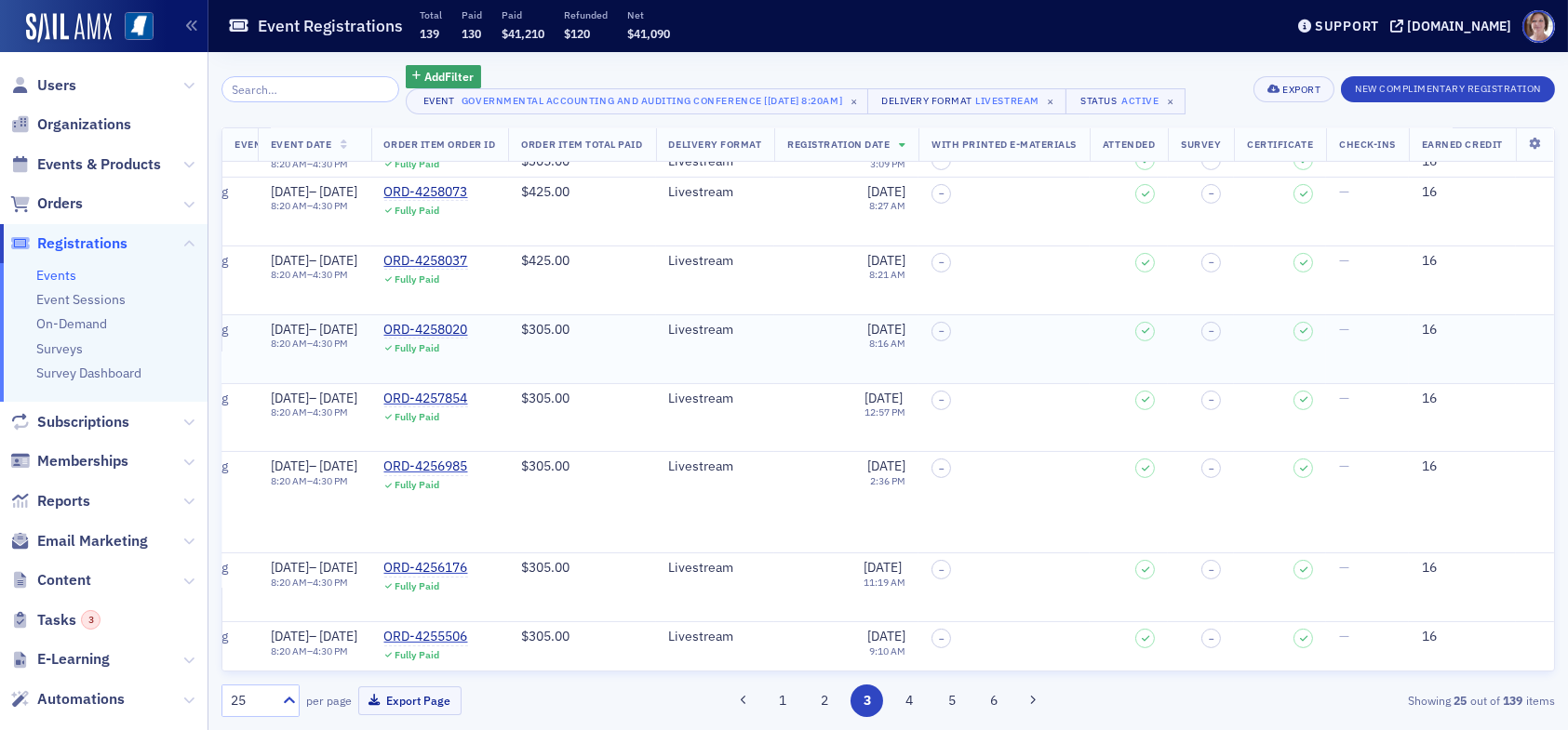
scroll to position [1294, 515]
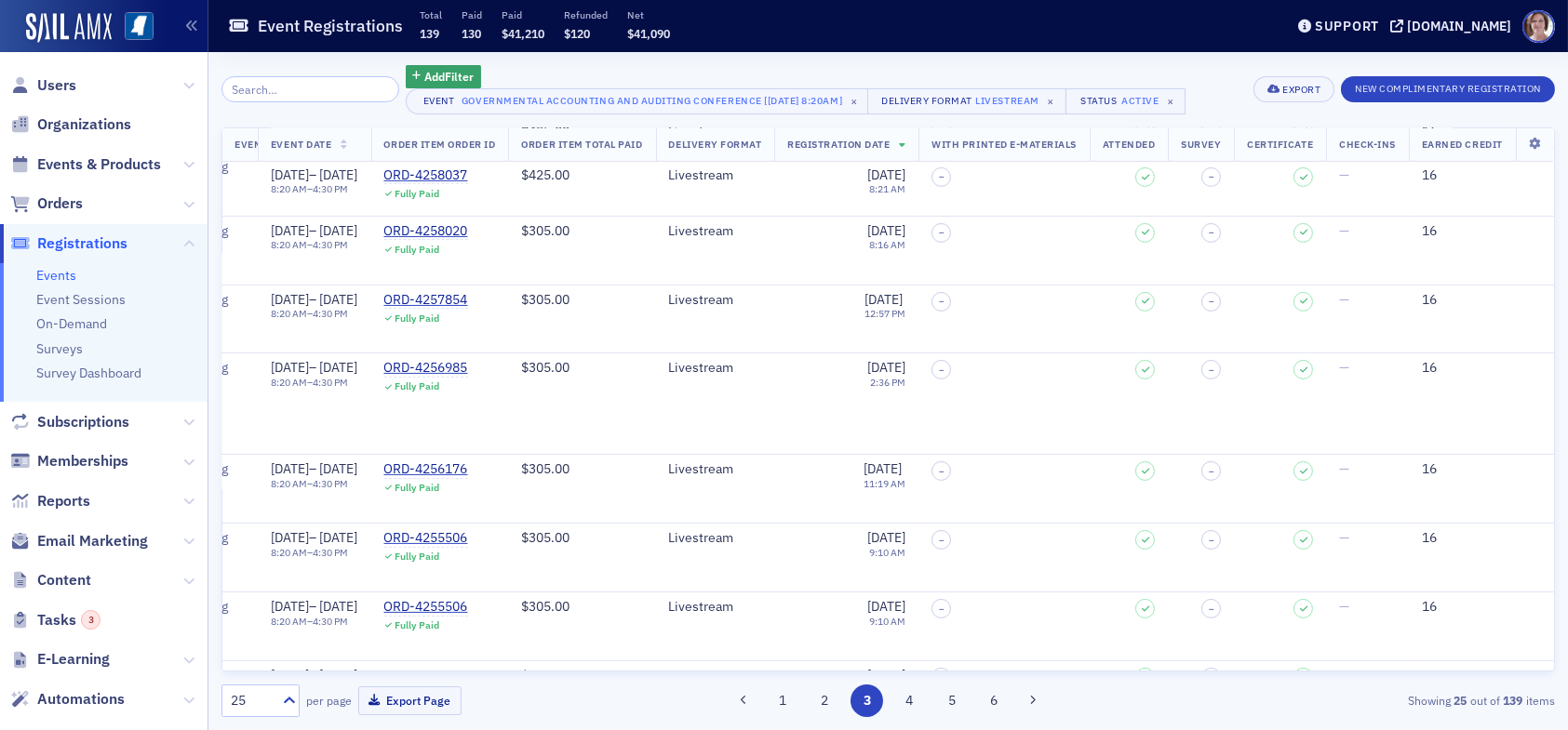
drag, startPoint x: 901, startPoint y: 705, endPoint x: 973, endPoint y: 703, distance: 72.0
click at [904, 705] on button "4" at bounding box center [909, 701] width 33 height 33
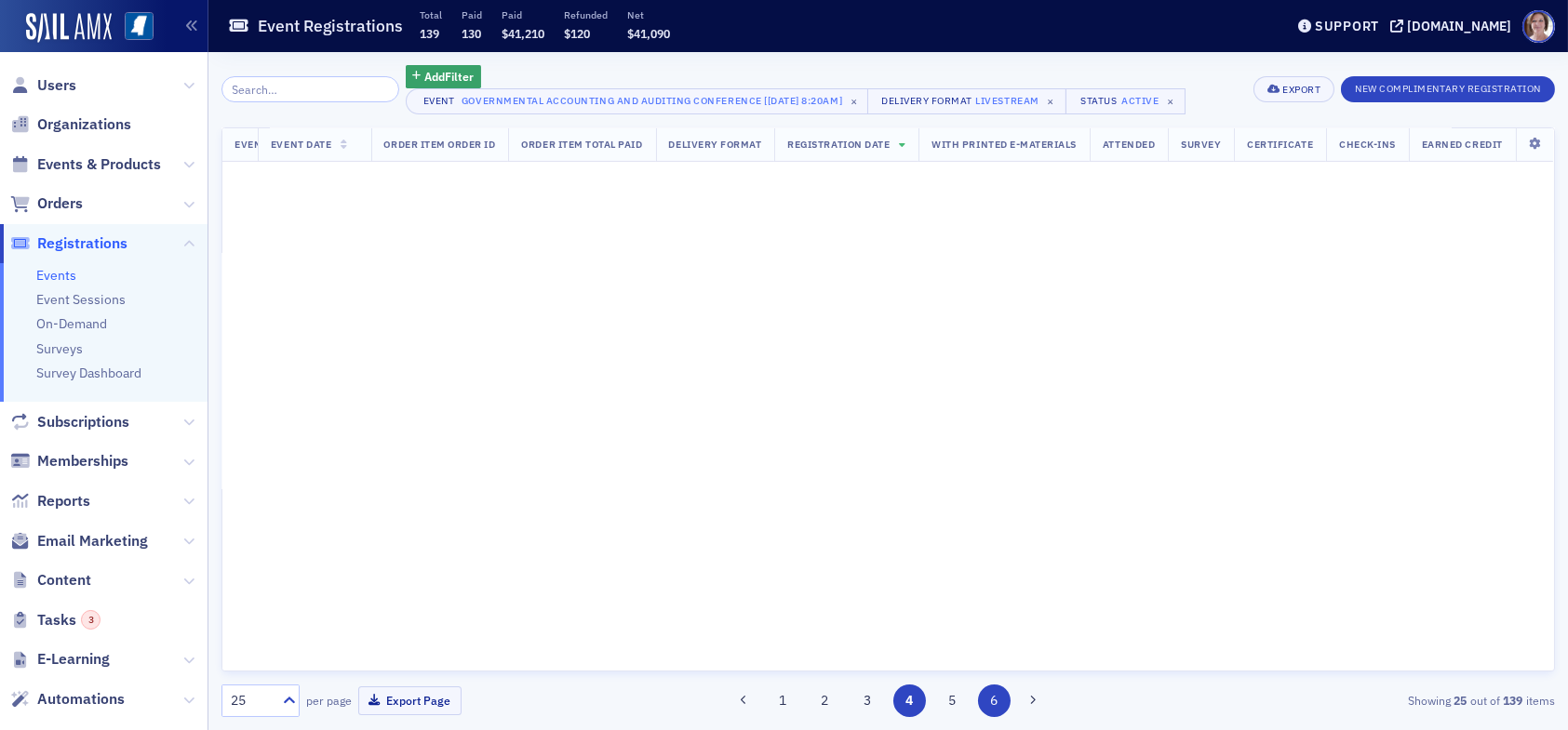
scroll to position [0, 515]
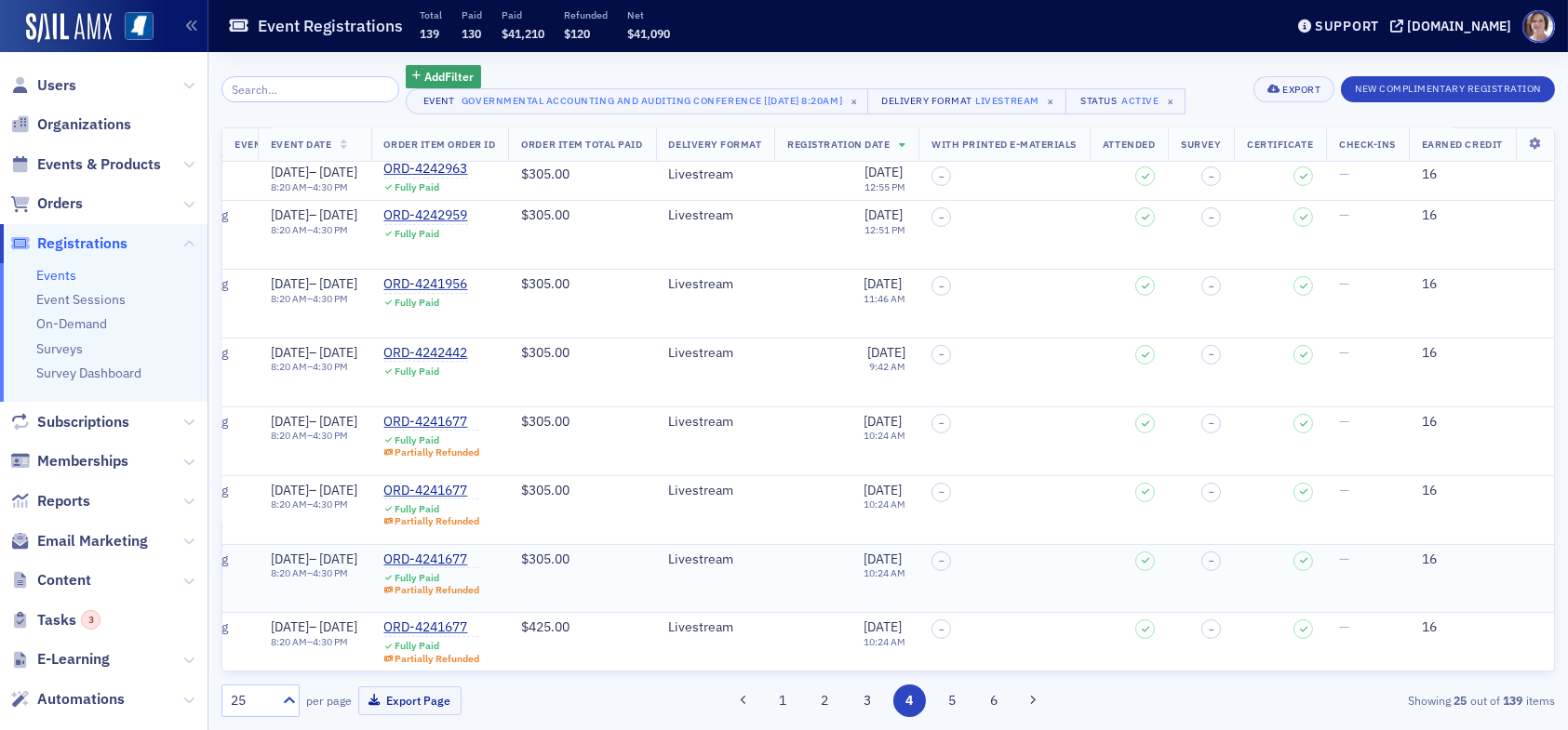
scroll to position [1261, 515]
click at [953, 696] on button "5" at bounding box center [952, 701] width 33 height 33
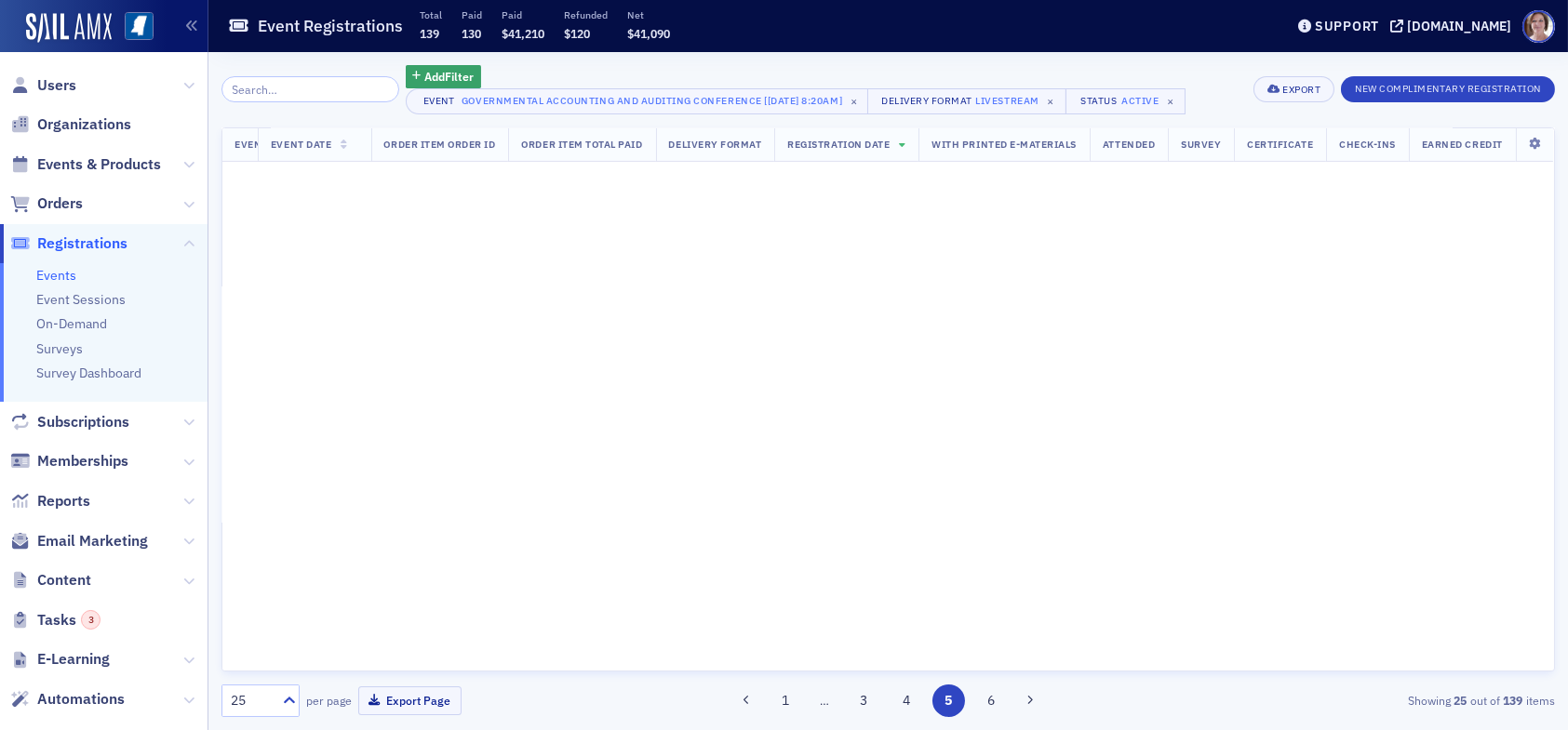
scroll to position [0, 515]
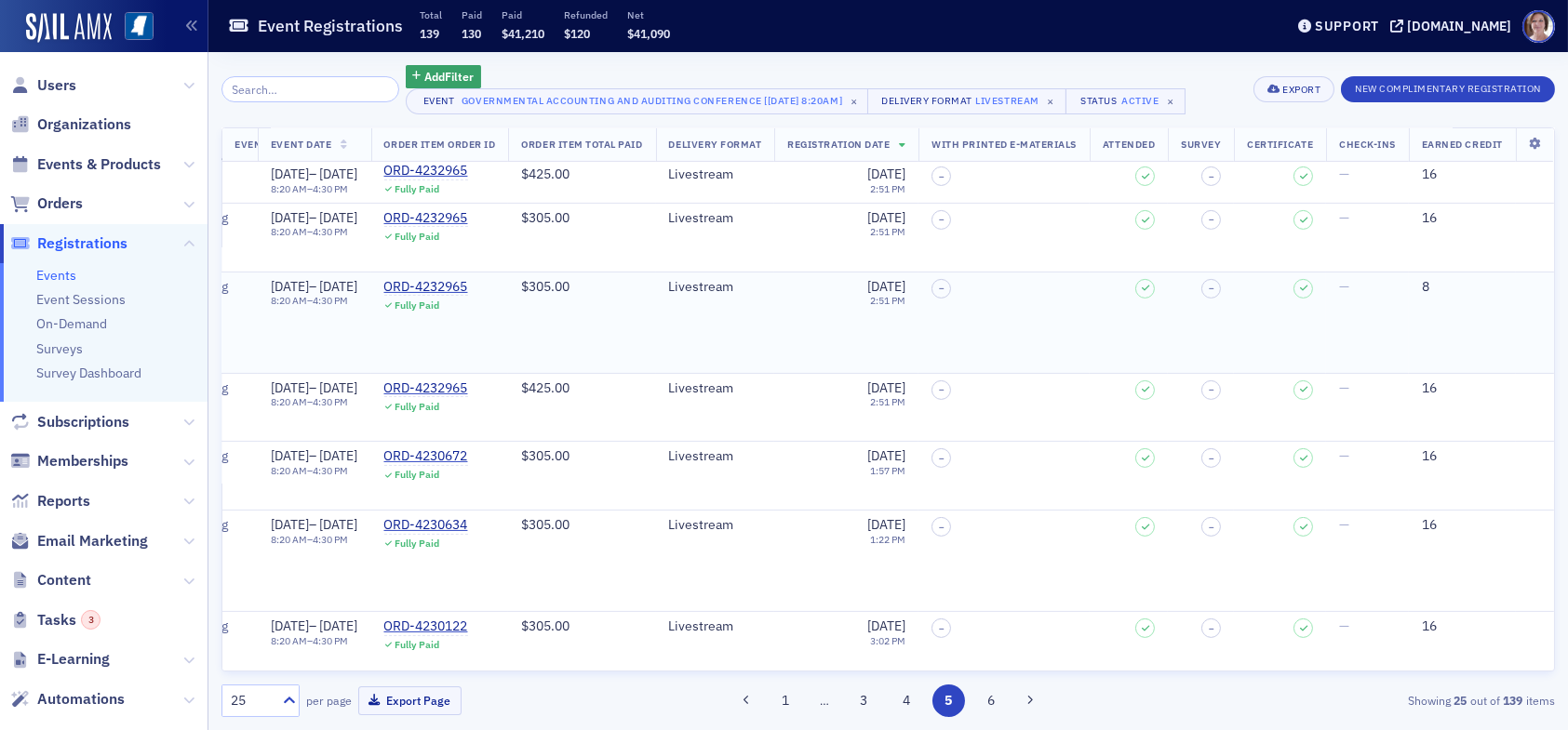
scroll to position [1302, 515]
drag, startPoint x: 991, startPoint y: 696, endPoint x: 1018, endPoint y: 691, distance: 27.5
click at [993, 695] on button "6" at bounding box center [991, 701] width 33 height 33
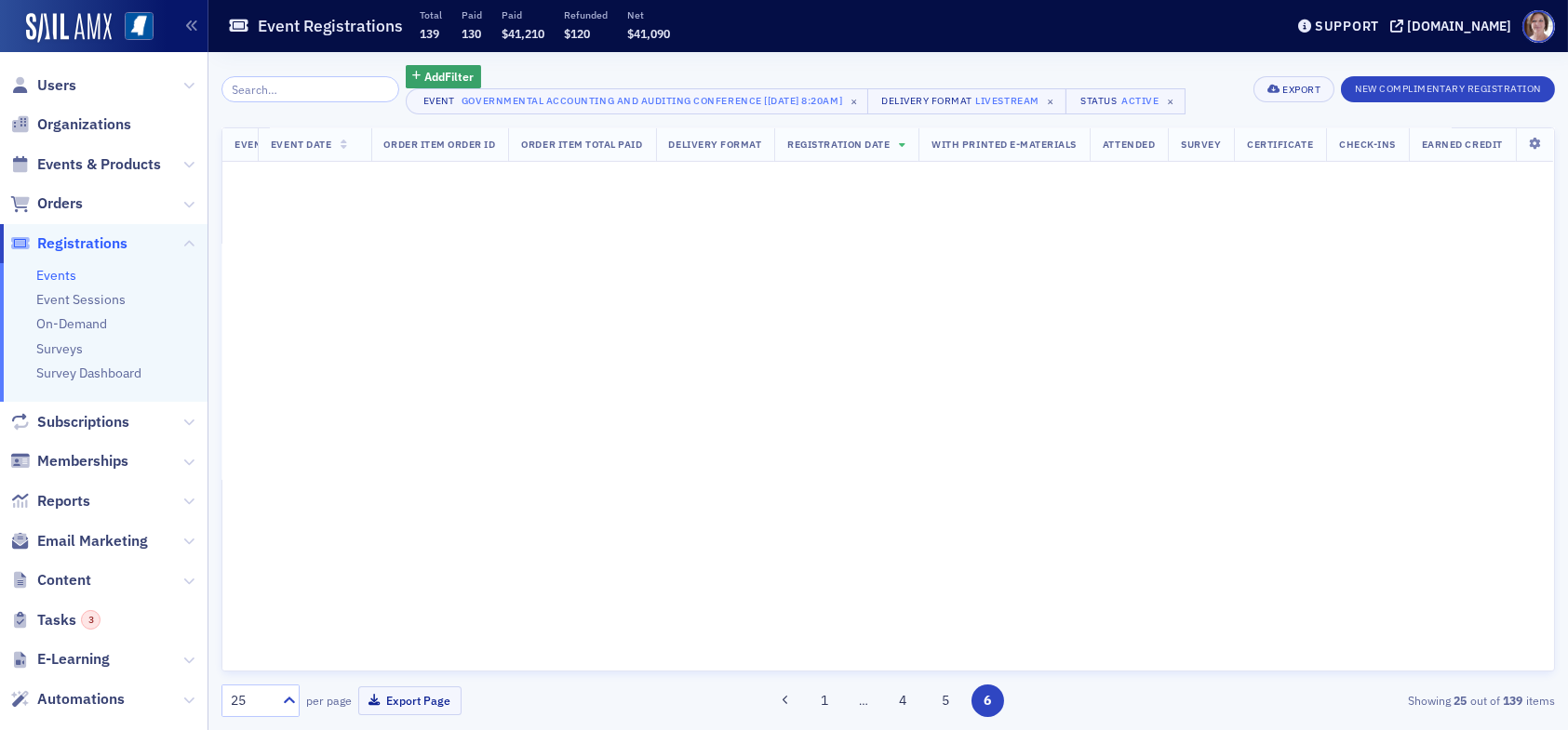
scroll to position [0, 515]
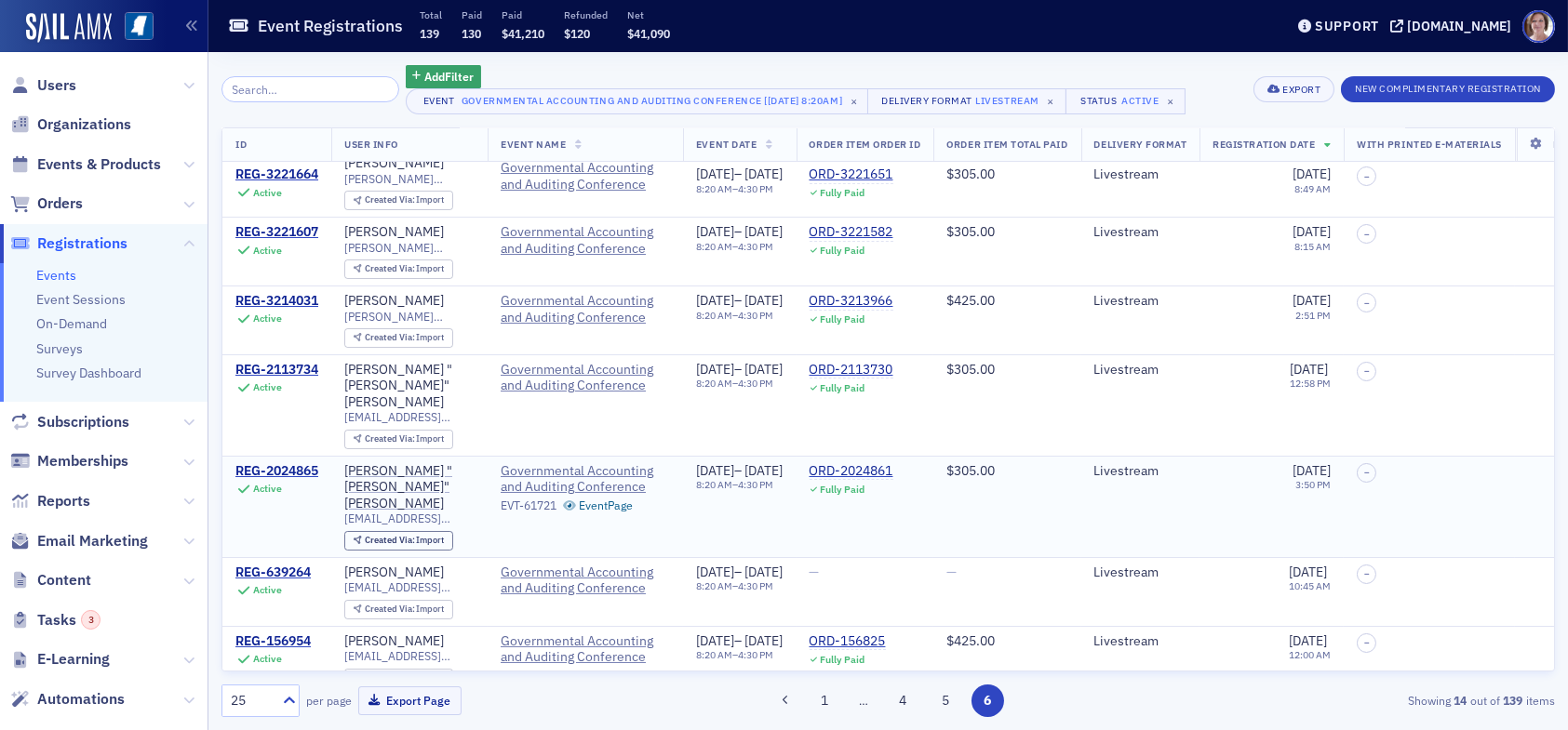
scroll to position [11, 0]
click at [323, 93] on input "search" at bounding box center [310, 89] width 178 height 26
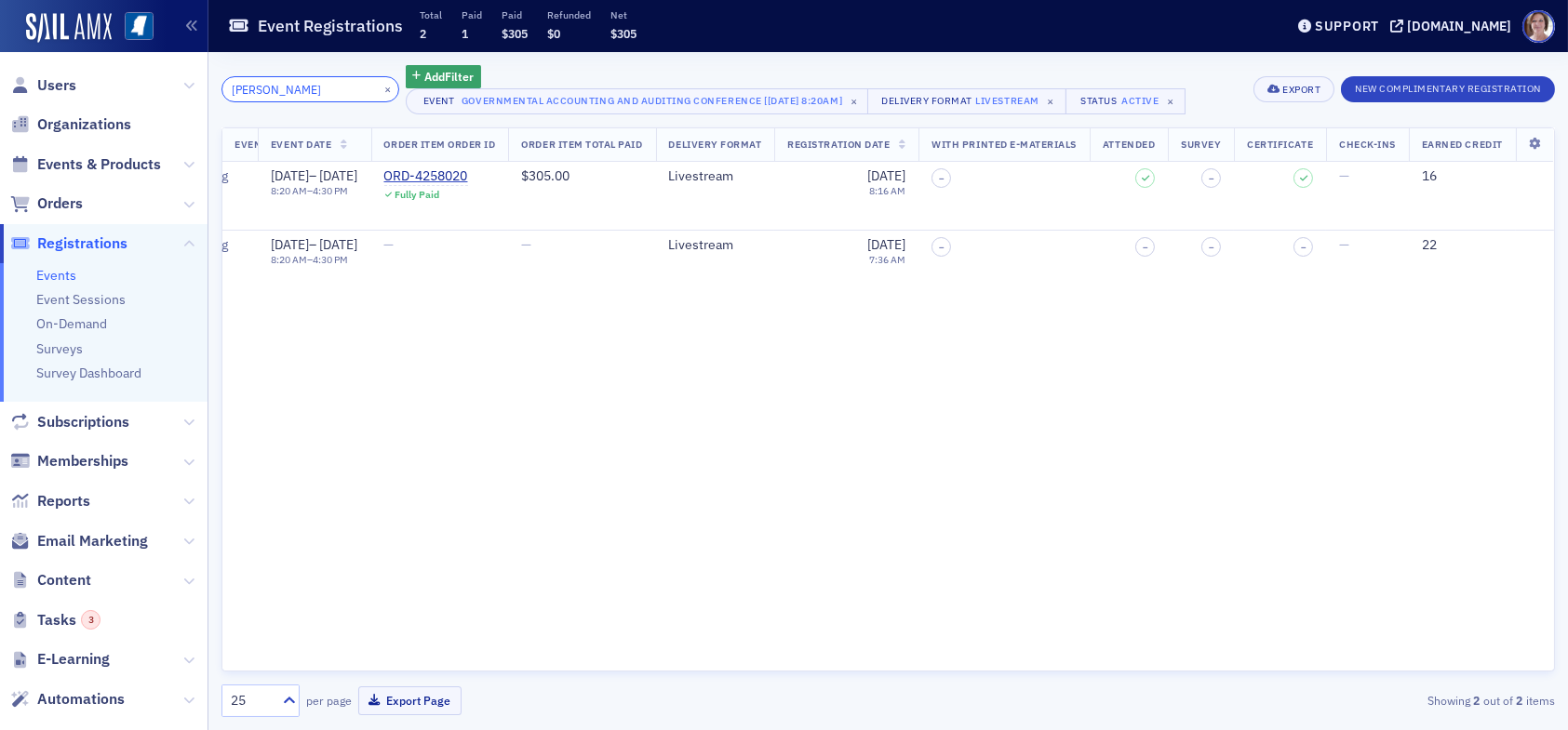
scroll to position [0, 501]
type input "stephanie"
click at [1316, 419] on div "ID User Info Event Name Event Date Order Item Order ID Order Item Total Paid De…" at bounding box center [887, 400] width 1333 height 545
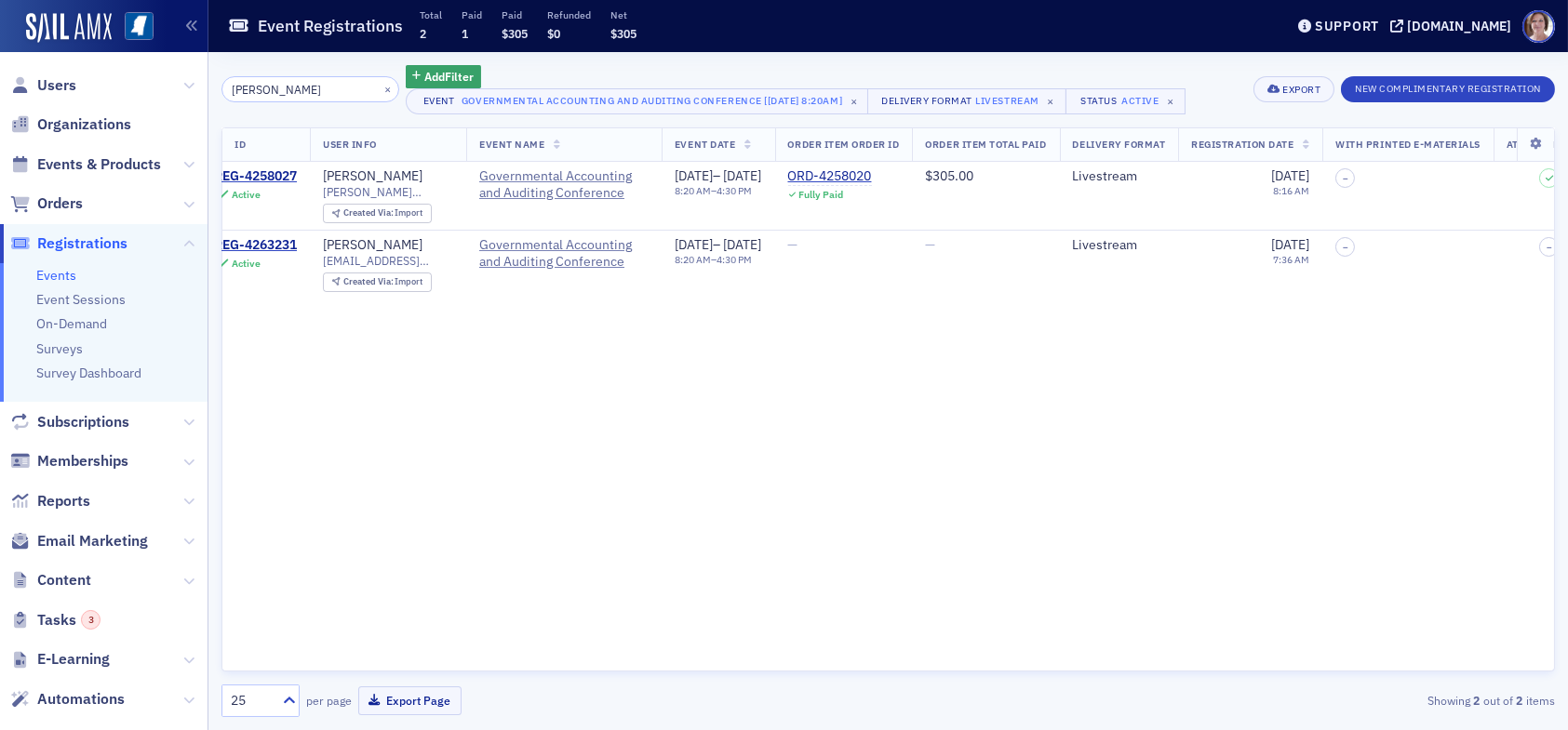
scroll to position [0, 0]
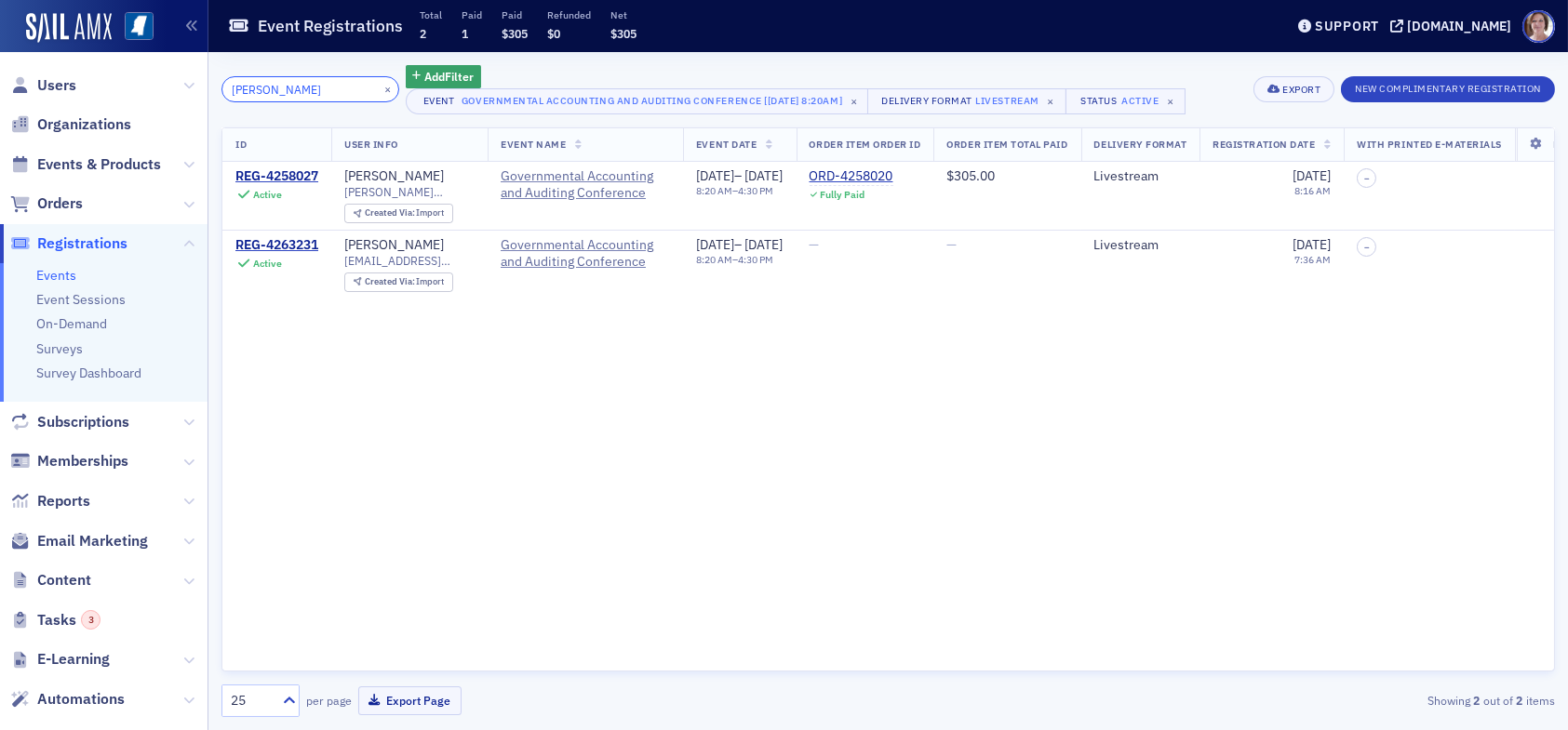
drag, startPoint x: 295, startPoint y: 86, endPoint x: 13, endPoint y: 56, distance: 283.6
click at [73, 56] on div "Users Organizations Events & Products Orders Registrations Events Event Session…" at bounding box center [784, 365] width 1568 height 730
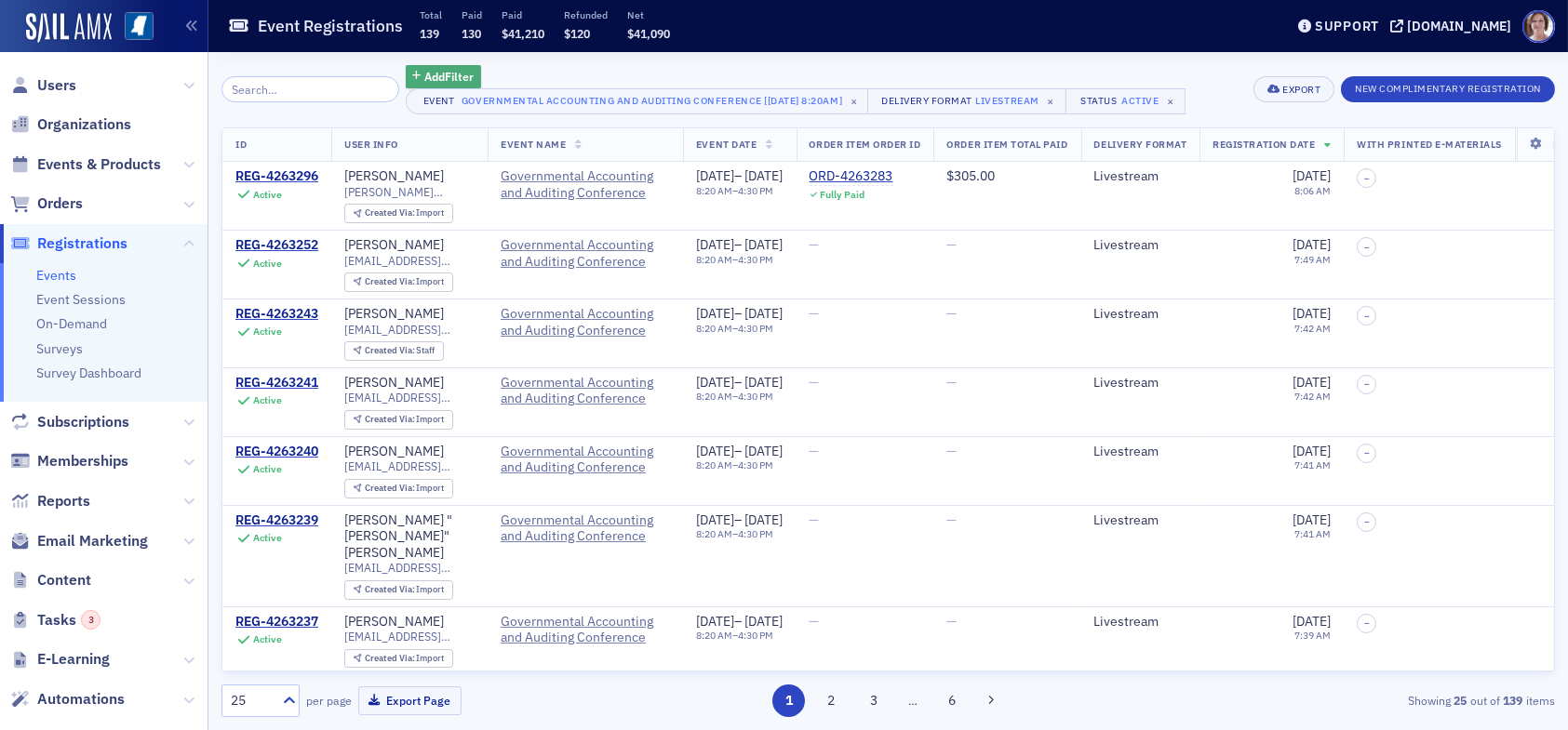
click at [427, 72] on span "Add Filter" at bounding box center [449, 77] width 50 height 17
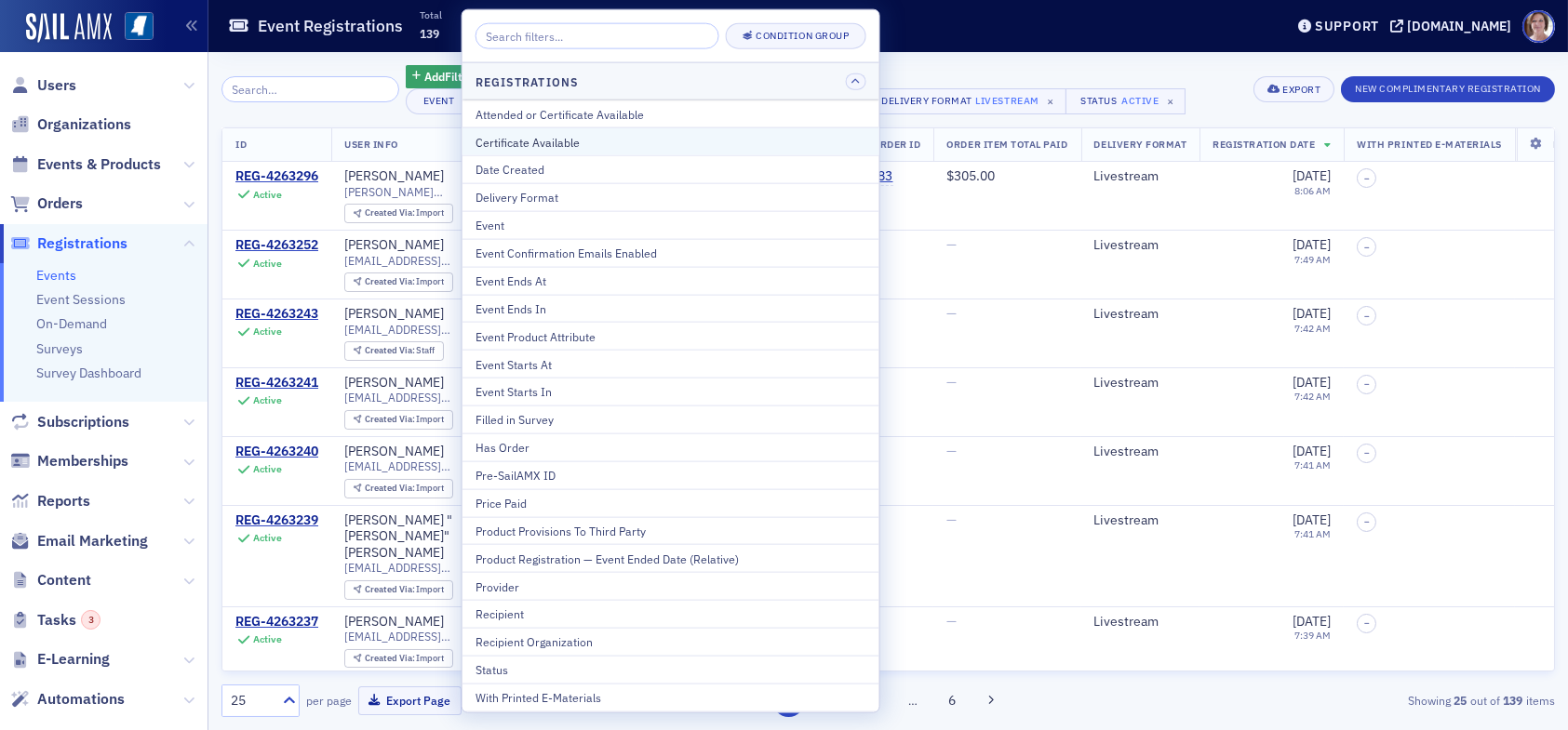
click at [591, 143] on div "Certificate Available" at bounding box center [671, 142] width 391 height 17
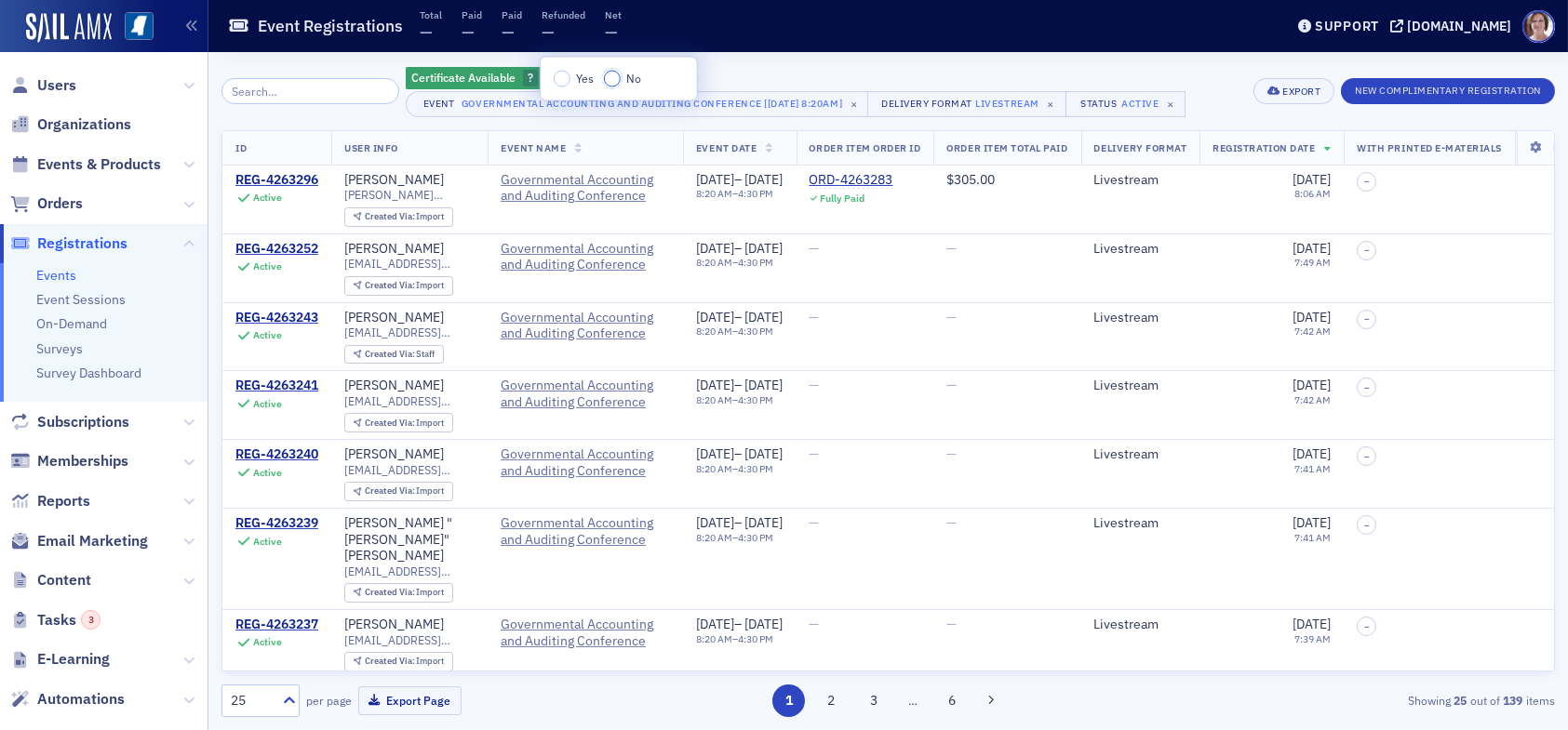
click at [612, 80] on input "No" at bounding box center [613, 79] width 17 height 17
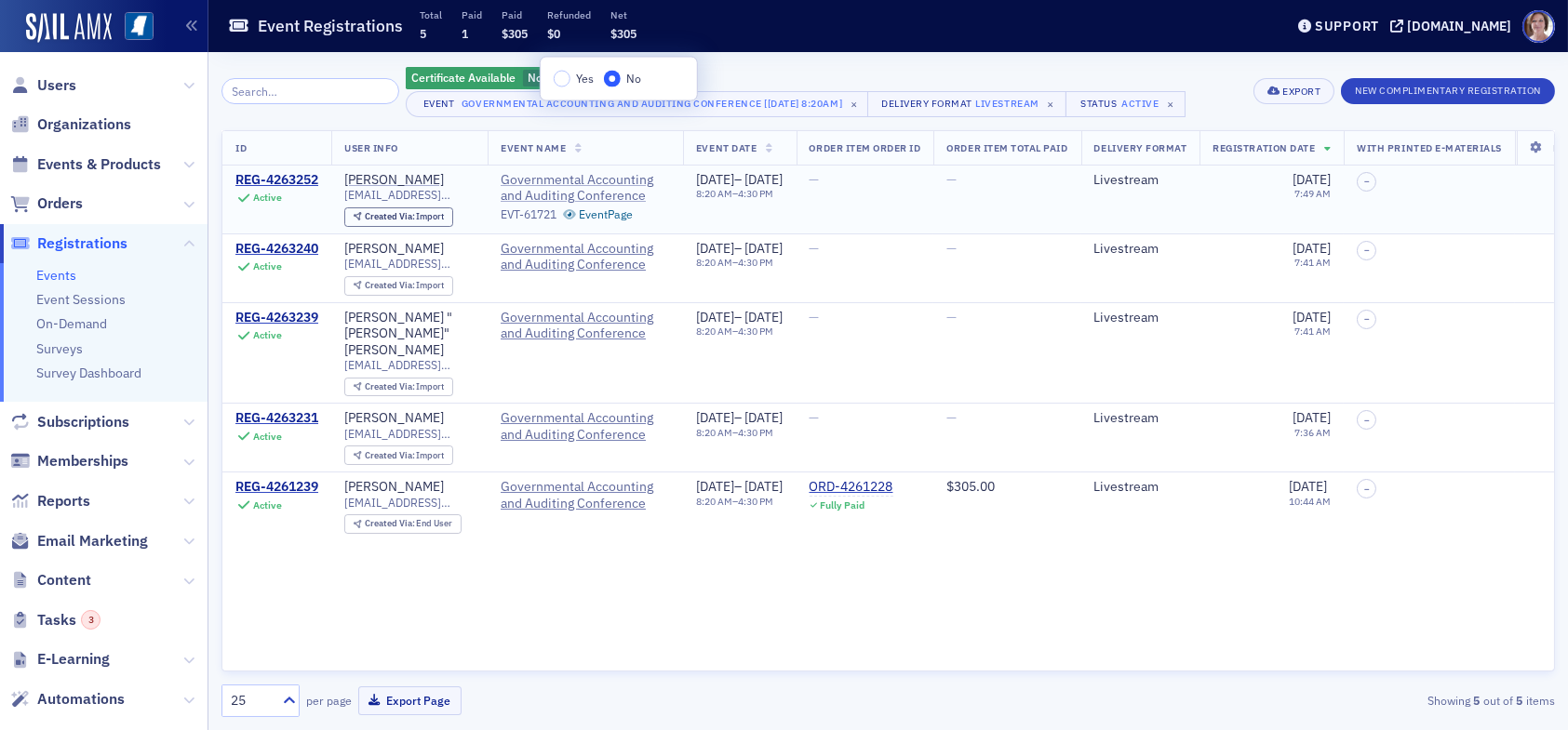
click at [606, 188] on span "Governmental Accounting and Auditing Conference" at bounding box center [585, 188] width 169 height 33
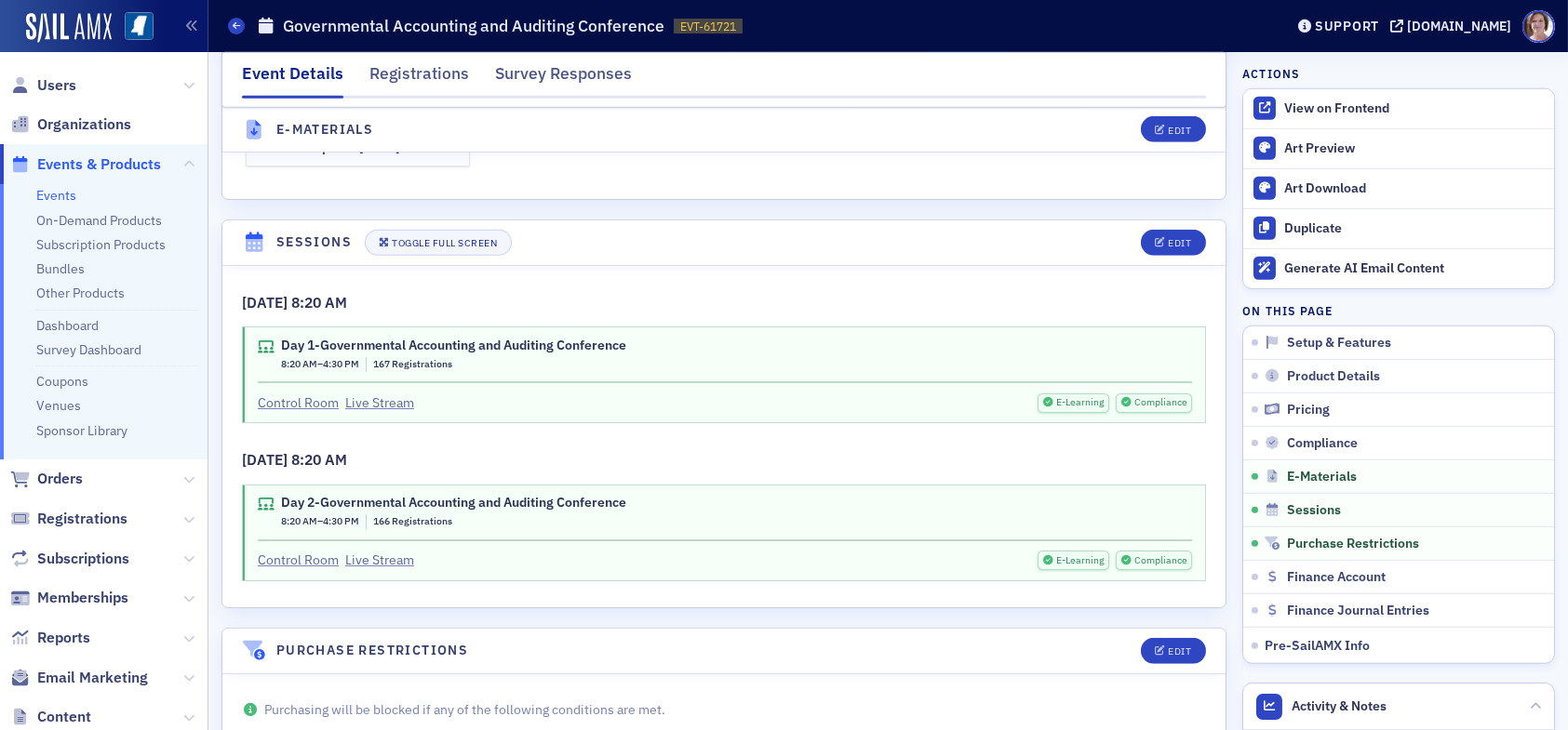
scroll to position [3909, 0]
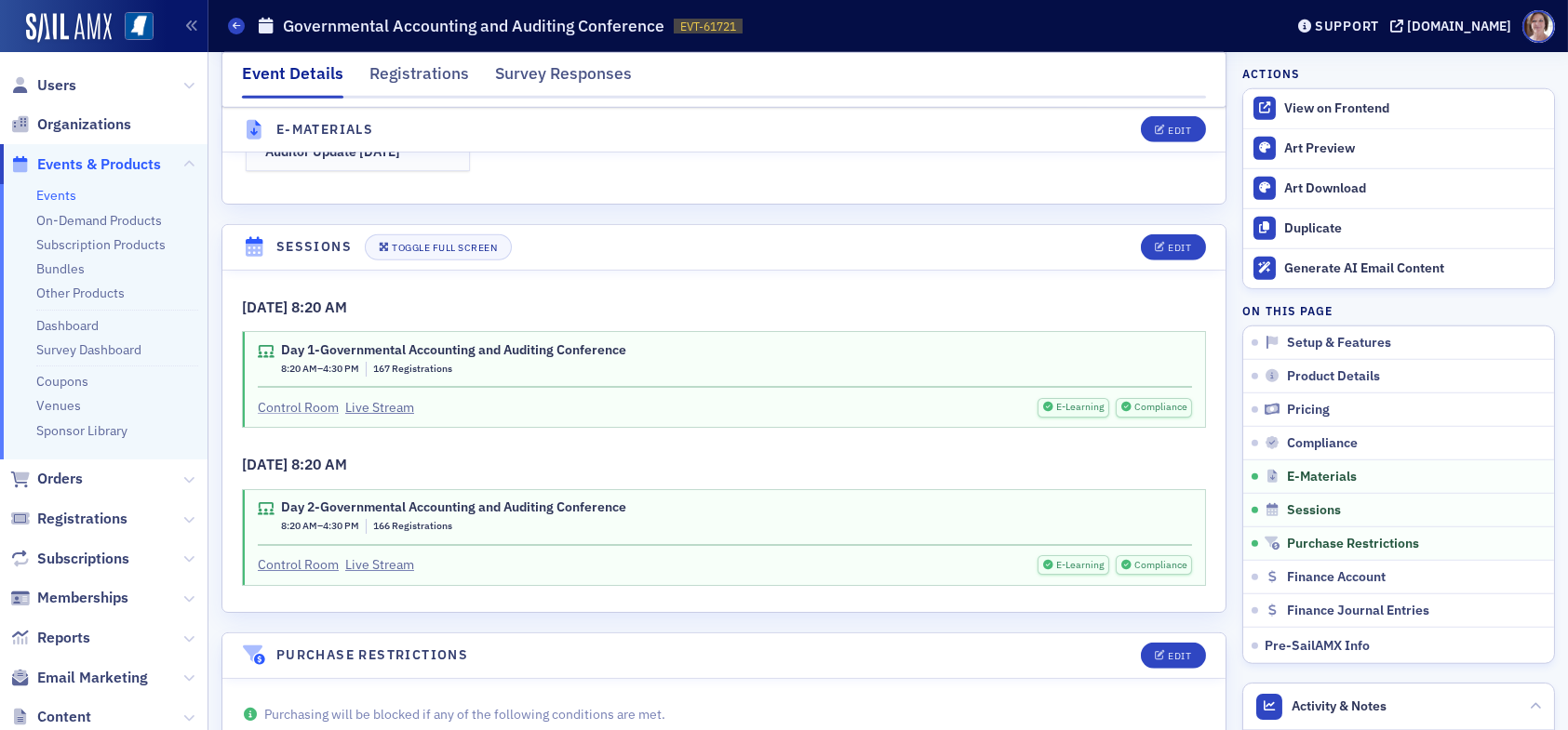
click at [281, 398] on link "Control Room" at bounding box center [298, 408] width 81 height 19
click at [310, 555] on link "Control Room" at bounding box center [298, 564] width 81 height 19
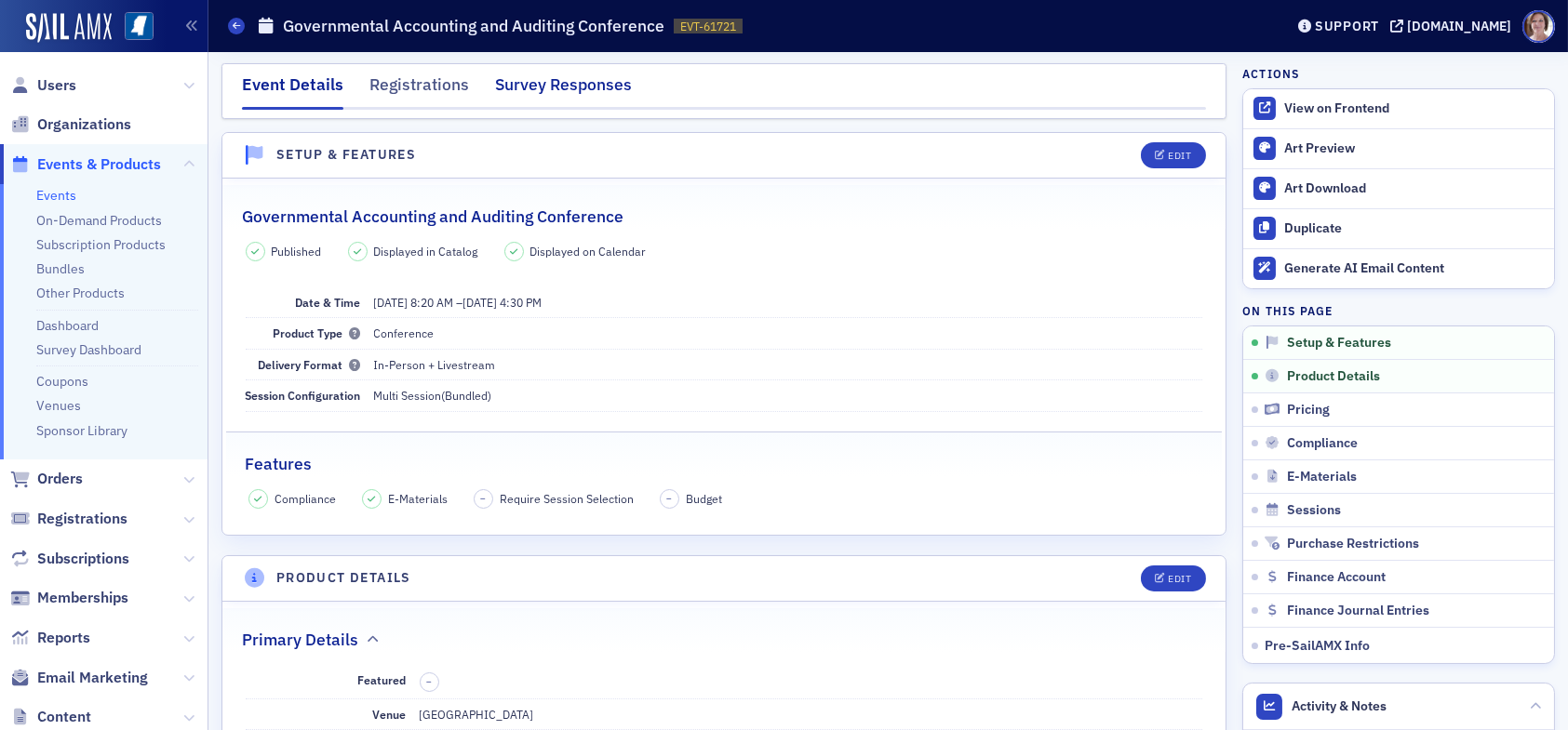
scroll to position [0, 0]
click at [436, 87] on div "Registrations" at bounding box center [419, 92] width 100 height 34
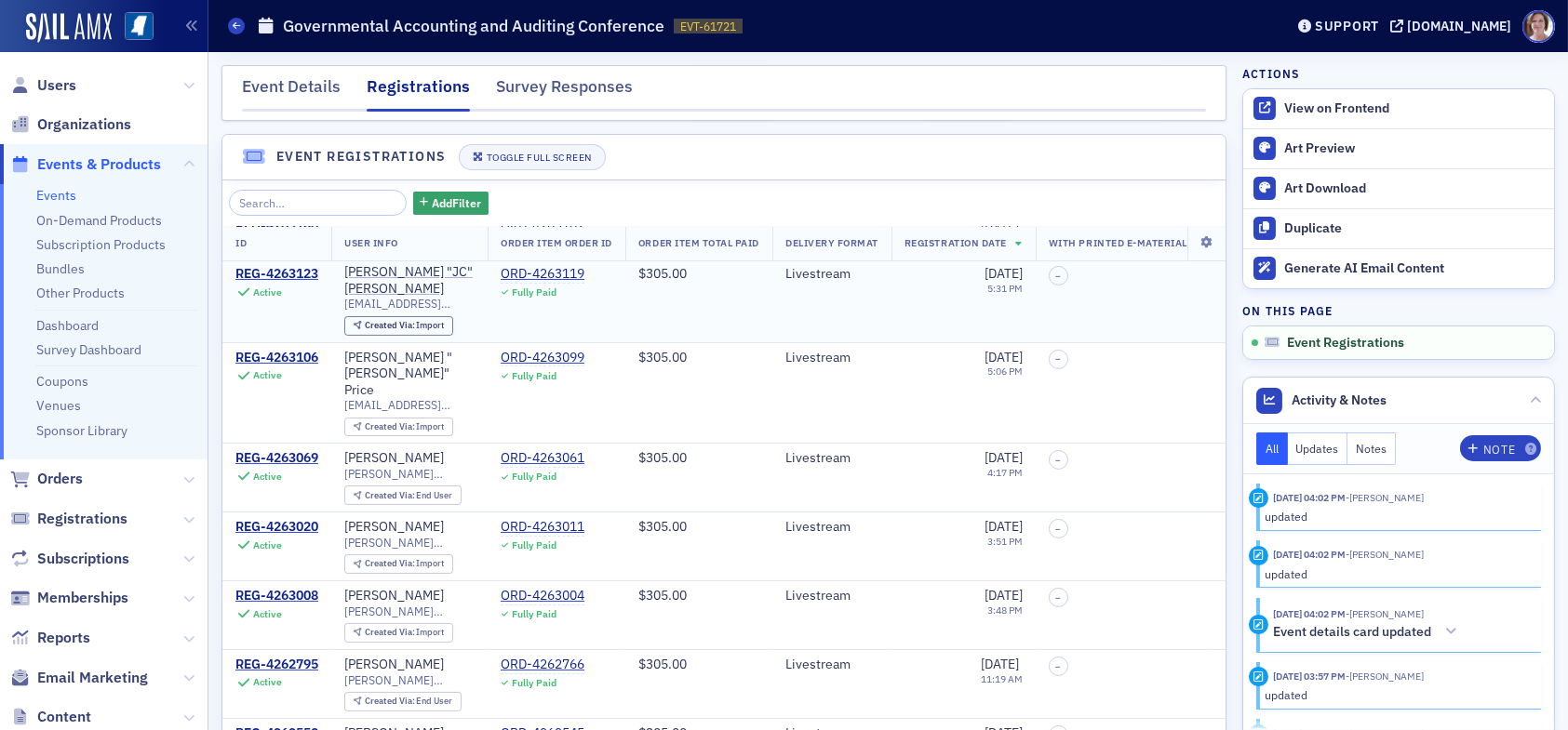
scroll to position [687, 0]
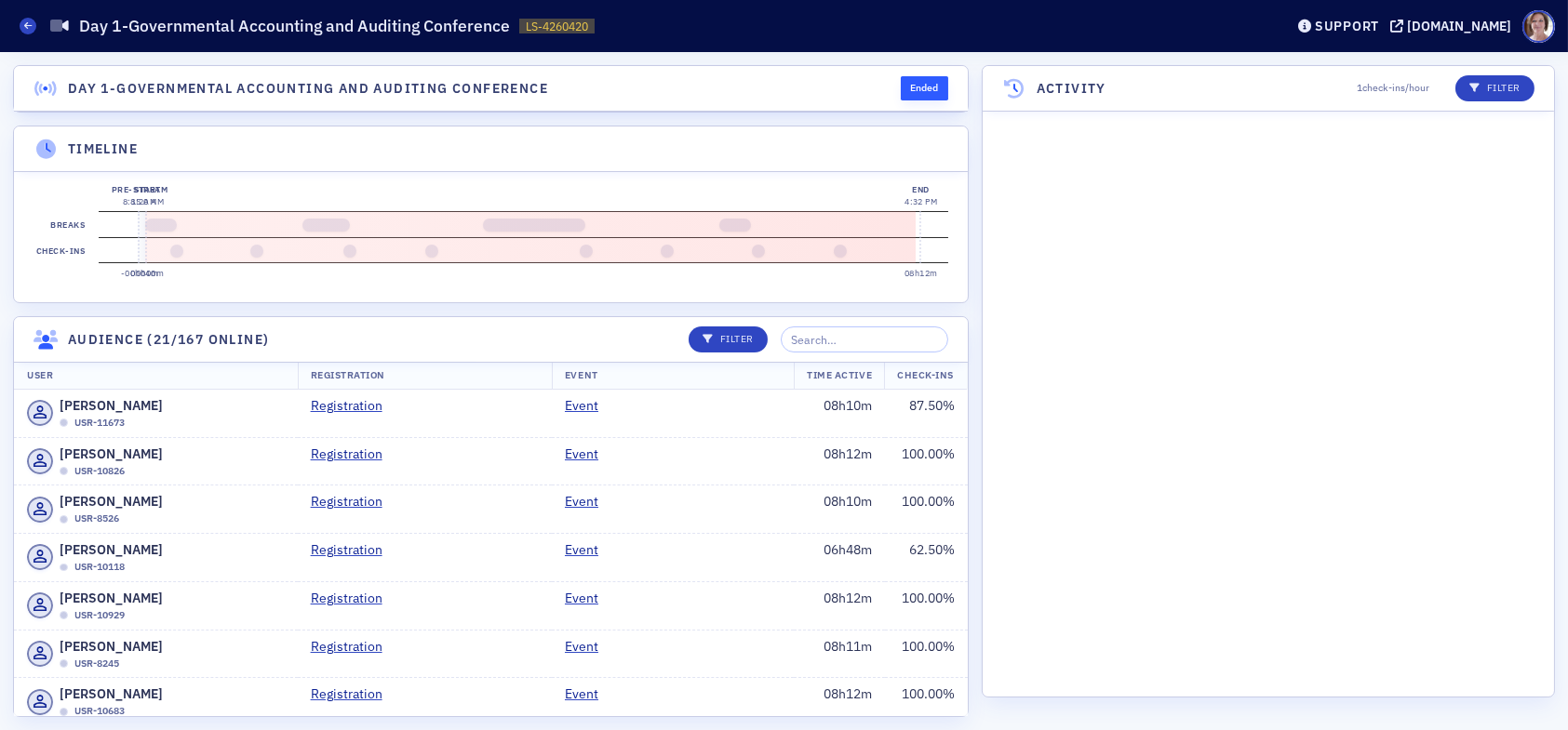
scroll to position [8896, 0]
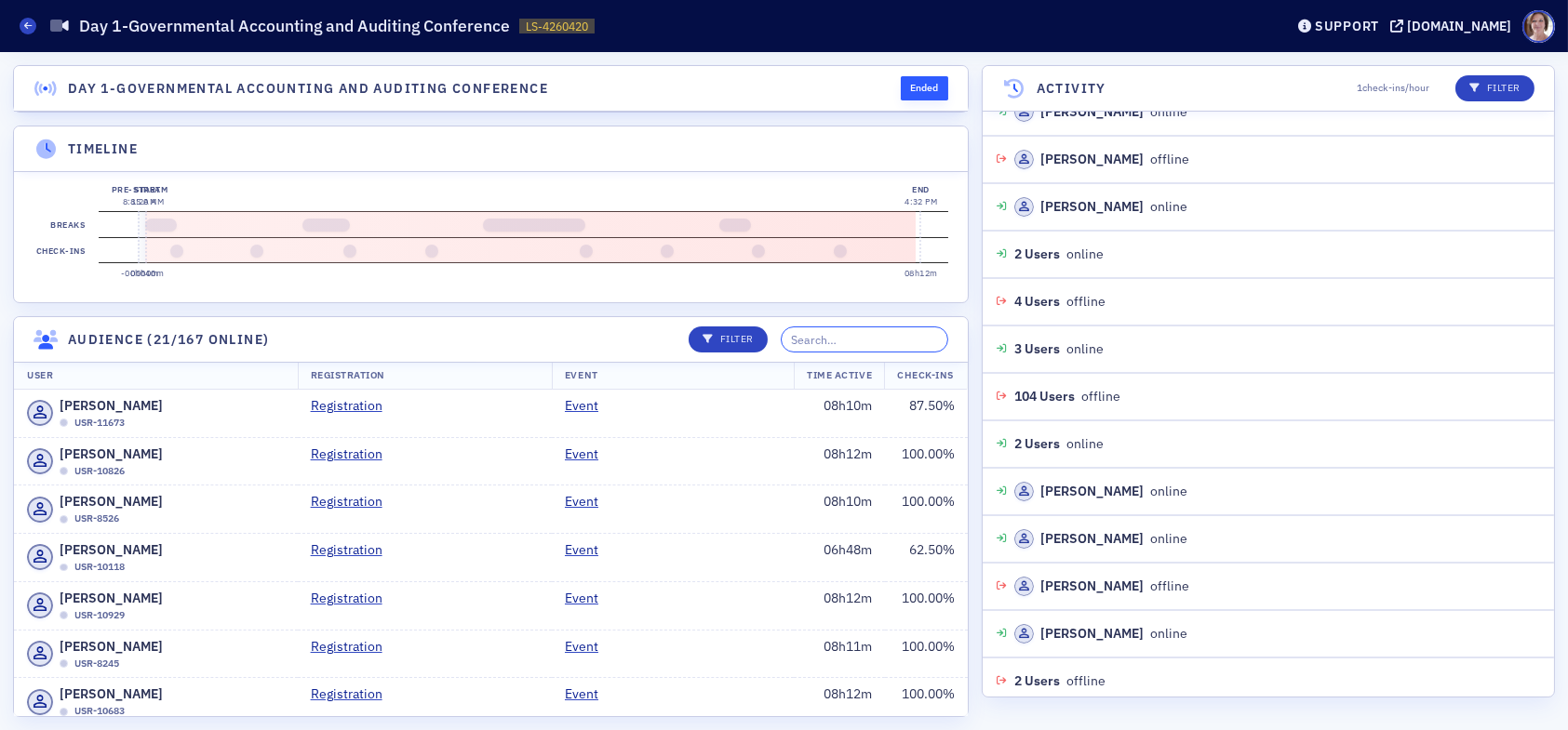
click at [886, 350] on input "search" at bounding box center [864, 339] width 168 height 26
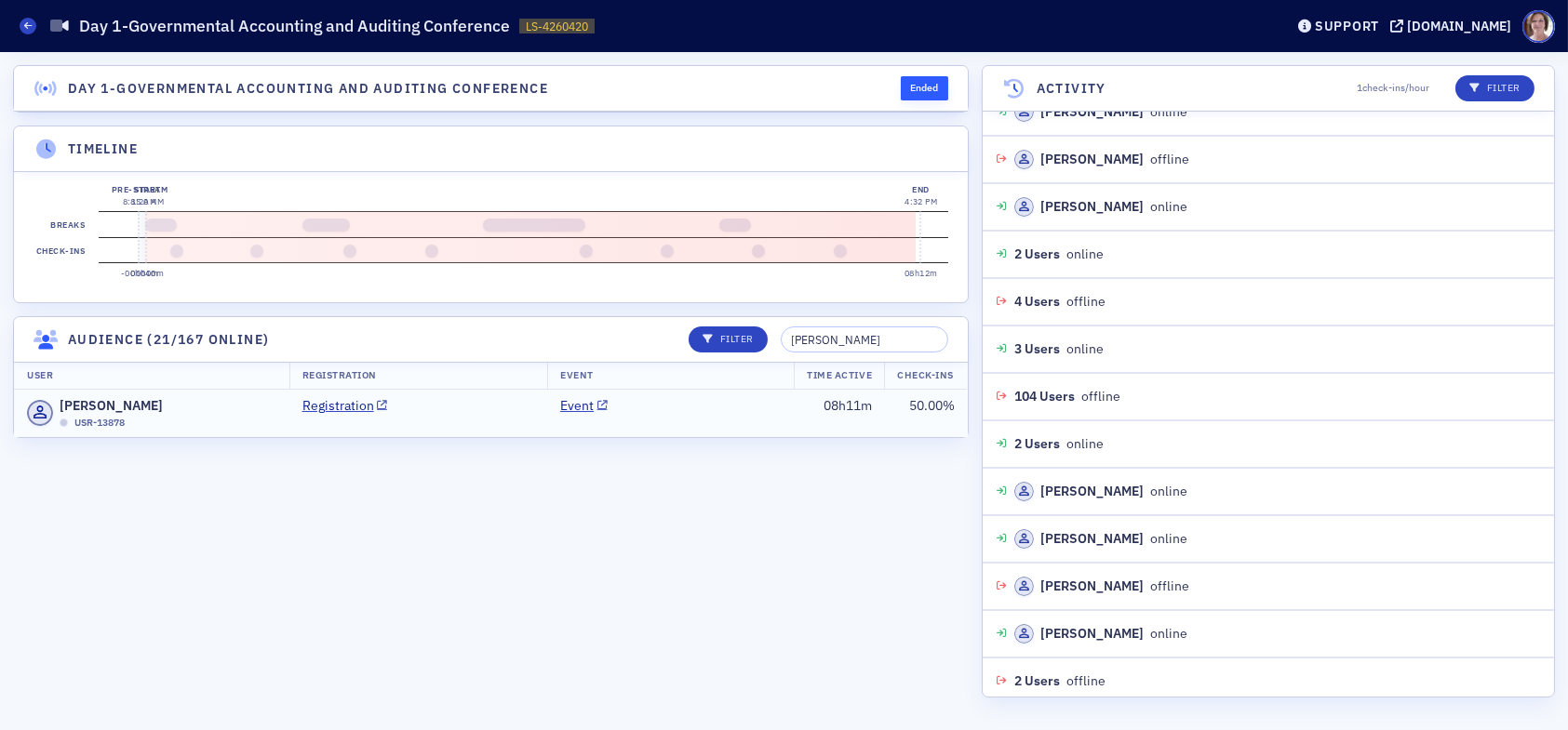
click at [724, 430] on td "Event" at bounding box center [671, 413] width 247 height 48
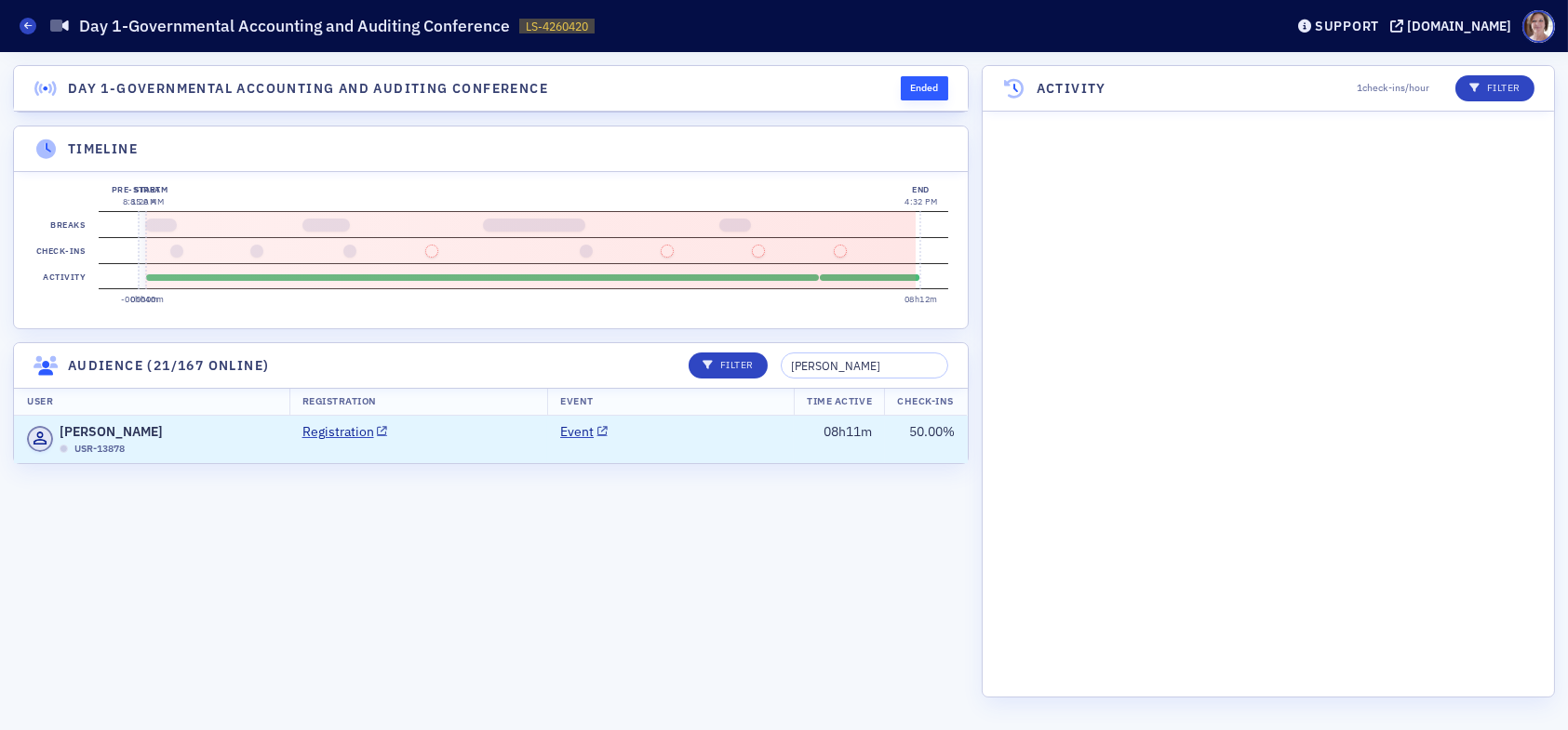
scroll to position [13639, 0]
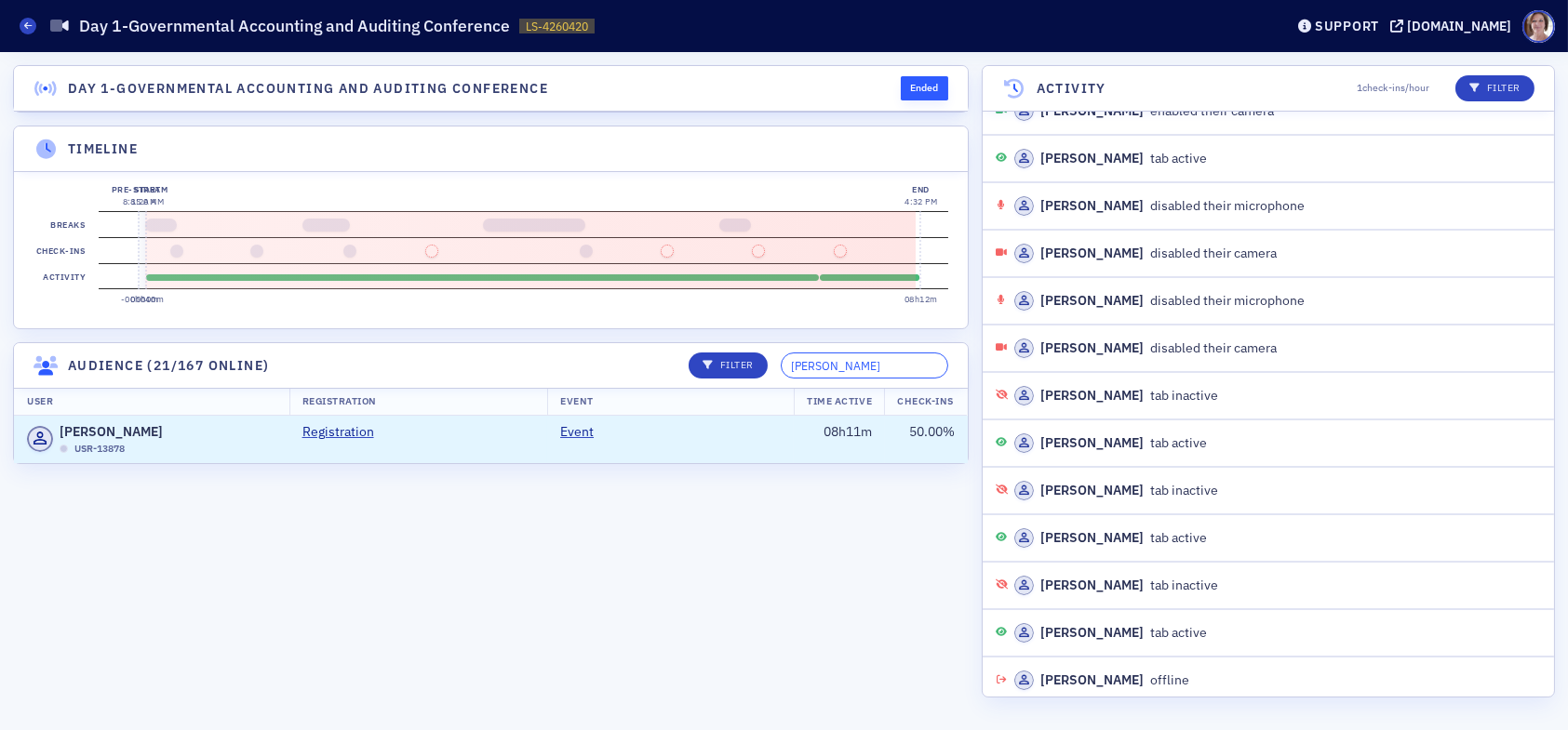
drag, startPoint x: 896, startPoint y: 377, endPoint x: 722, endPoint y: 395, distance: 174.9
click at [722, 388] on header "Audience (21/167 online) Filter emily mathis" at bounding box center [491, 366] width 954 height 46
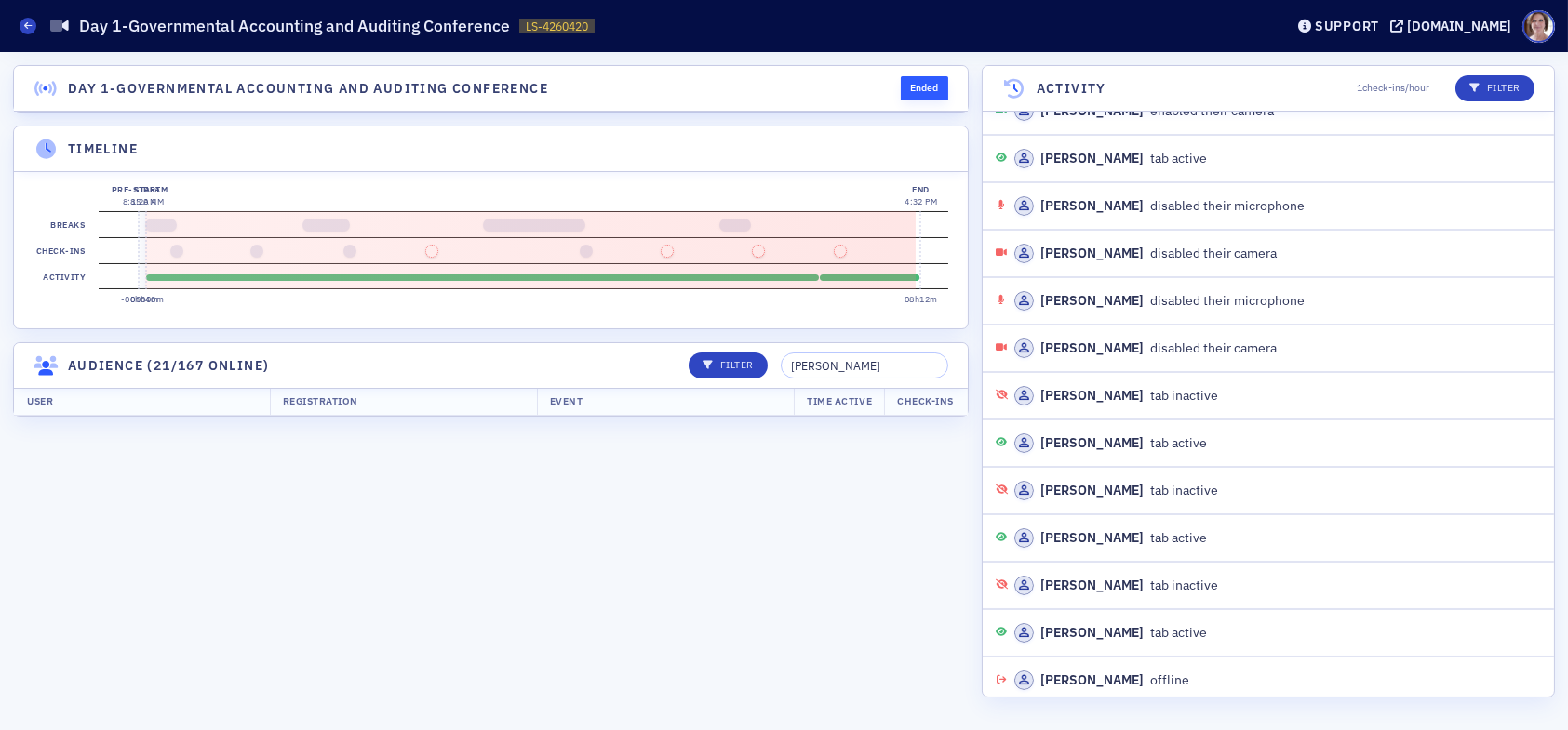
click at [392, 411] on th "Registration" at bounding box center [403, 401] width 267 height 28
drag, startPoint x: 898, startPoint y: 383, endPoint x: 718, endPoint y: 380, distance: 180.0
click at [724, 379] on div "Filter jason ashley" at bounding box center [812, 365] width 273 height 26
type input "r"
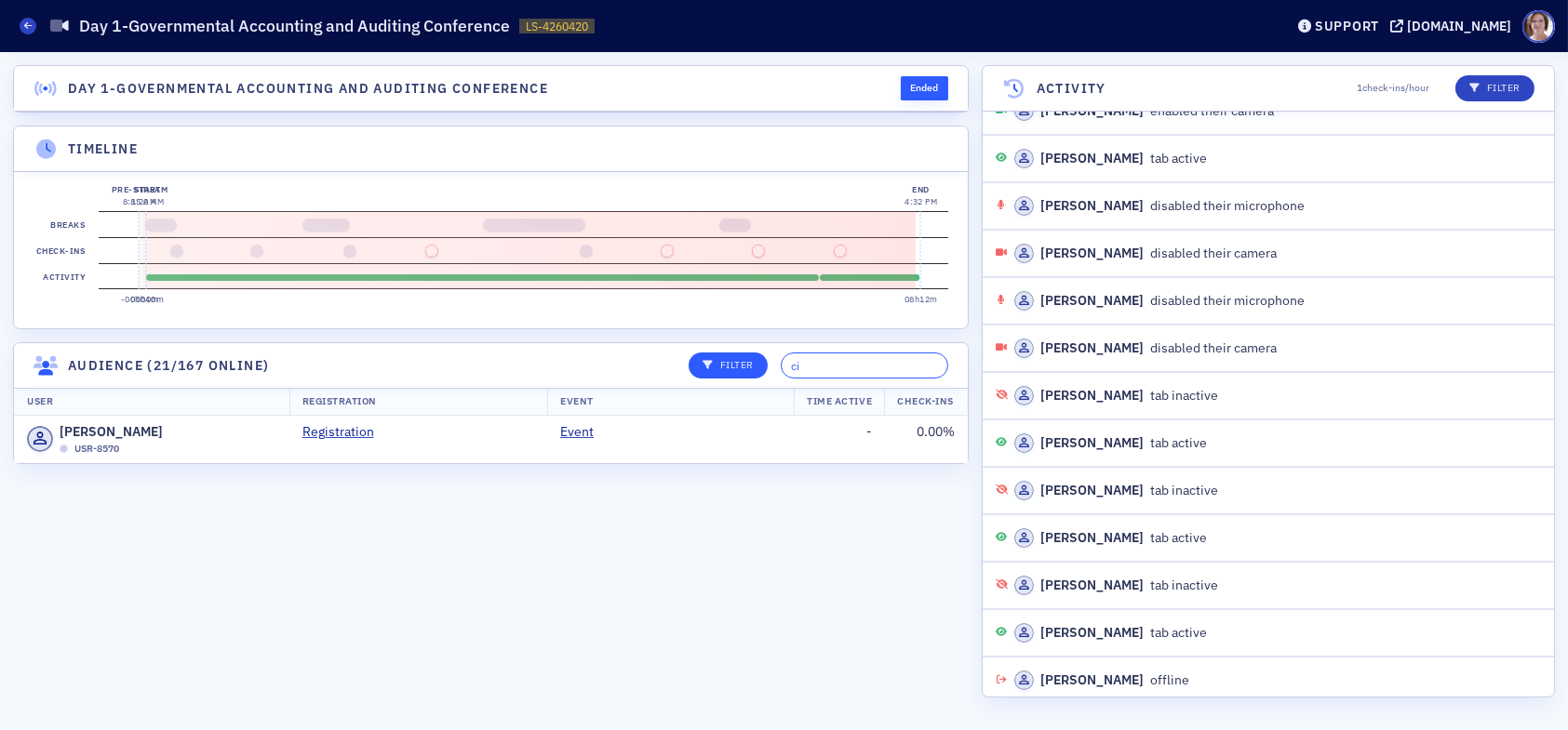
type input "c"
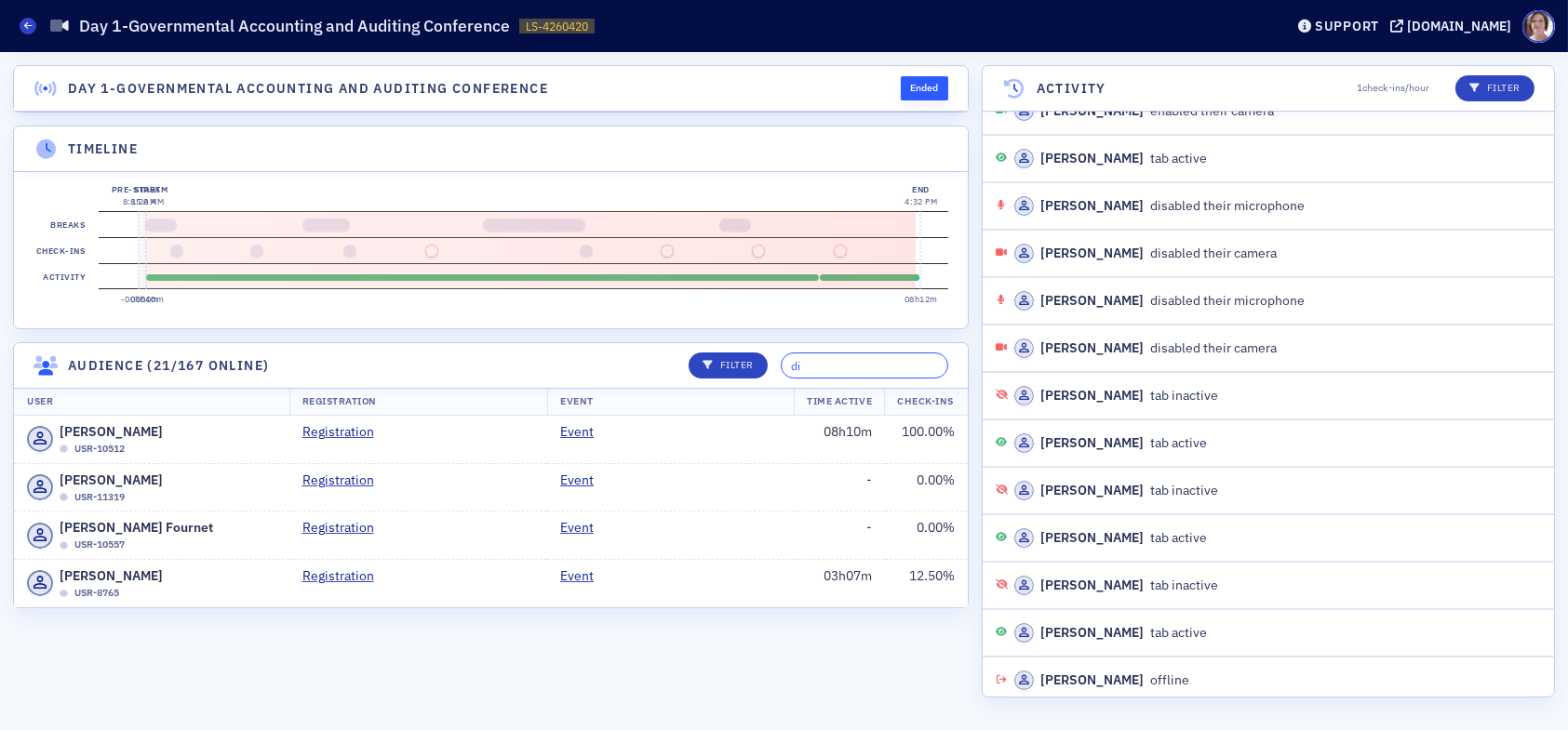
type input "d"
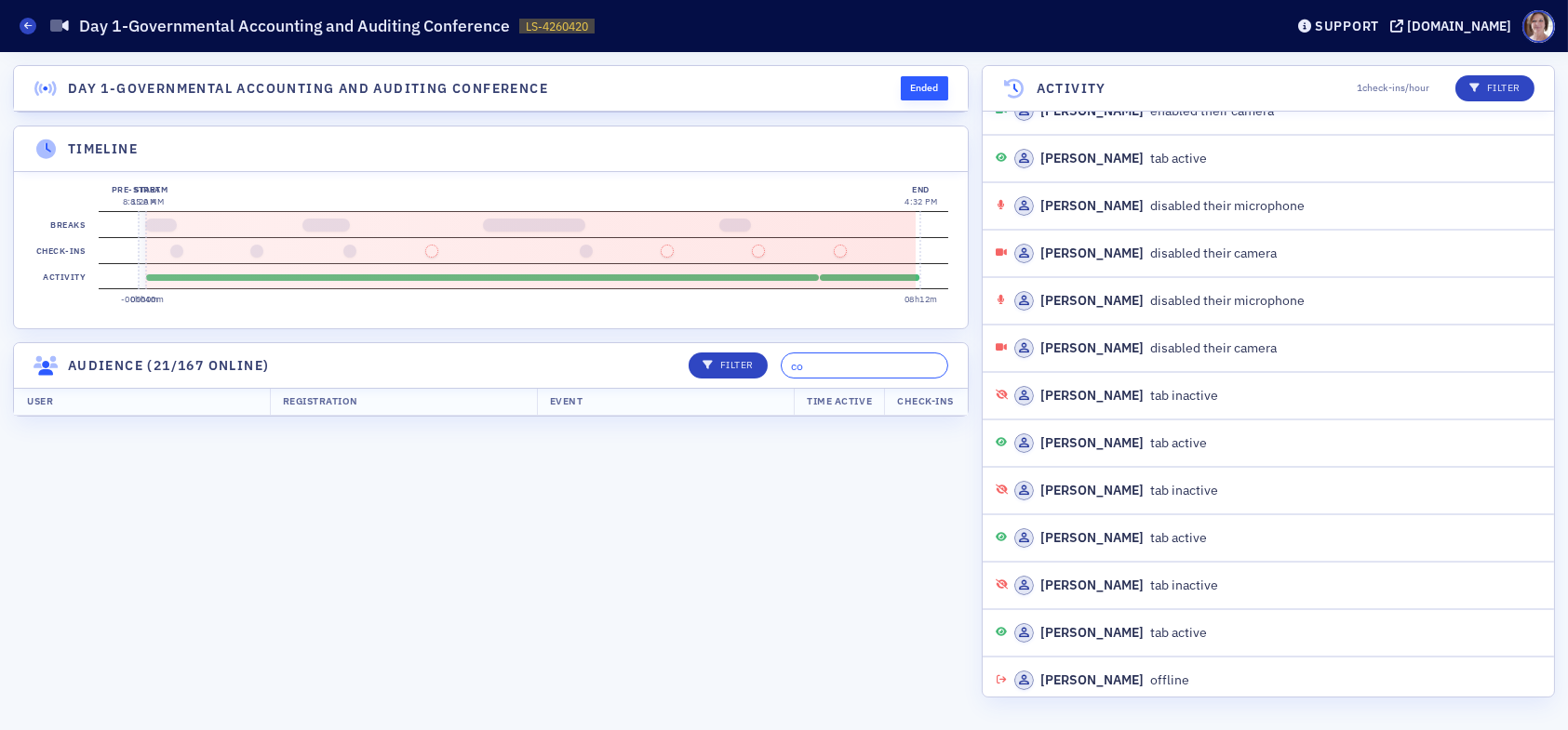
type input "c"
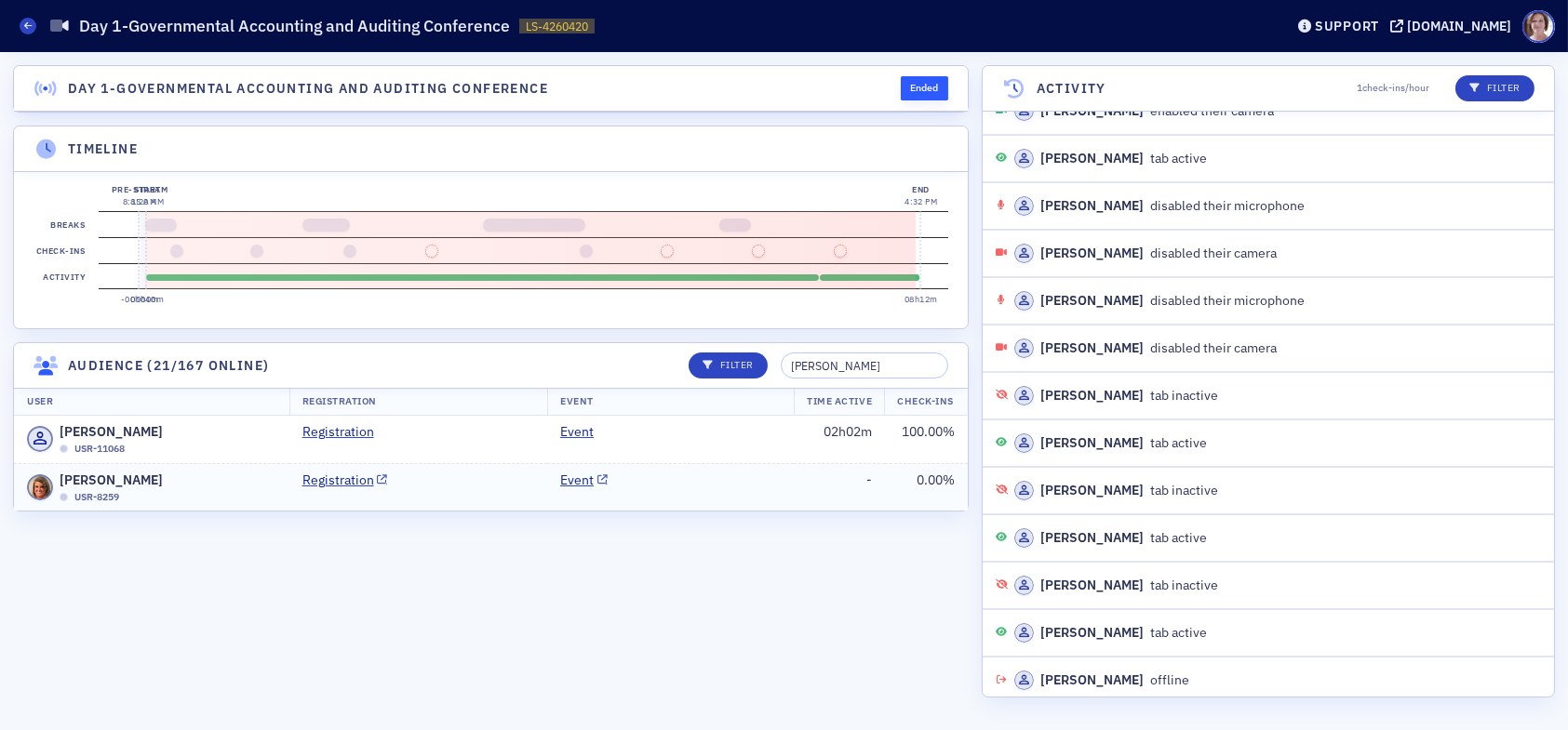
click at [766, 505] on td "Event" at bounding box center [671, 487] width 247 height 48
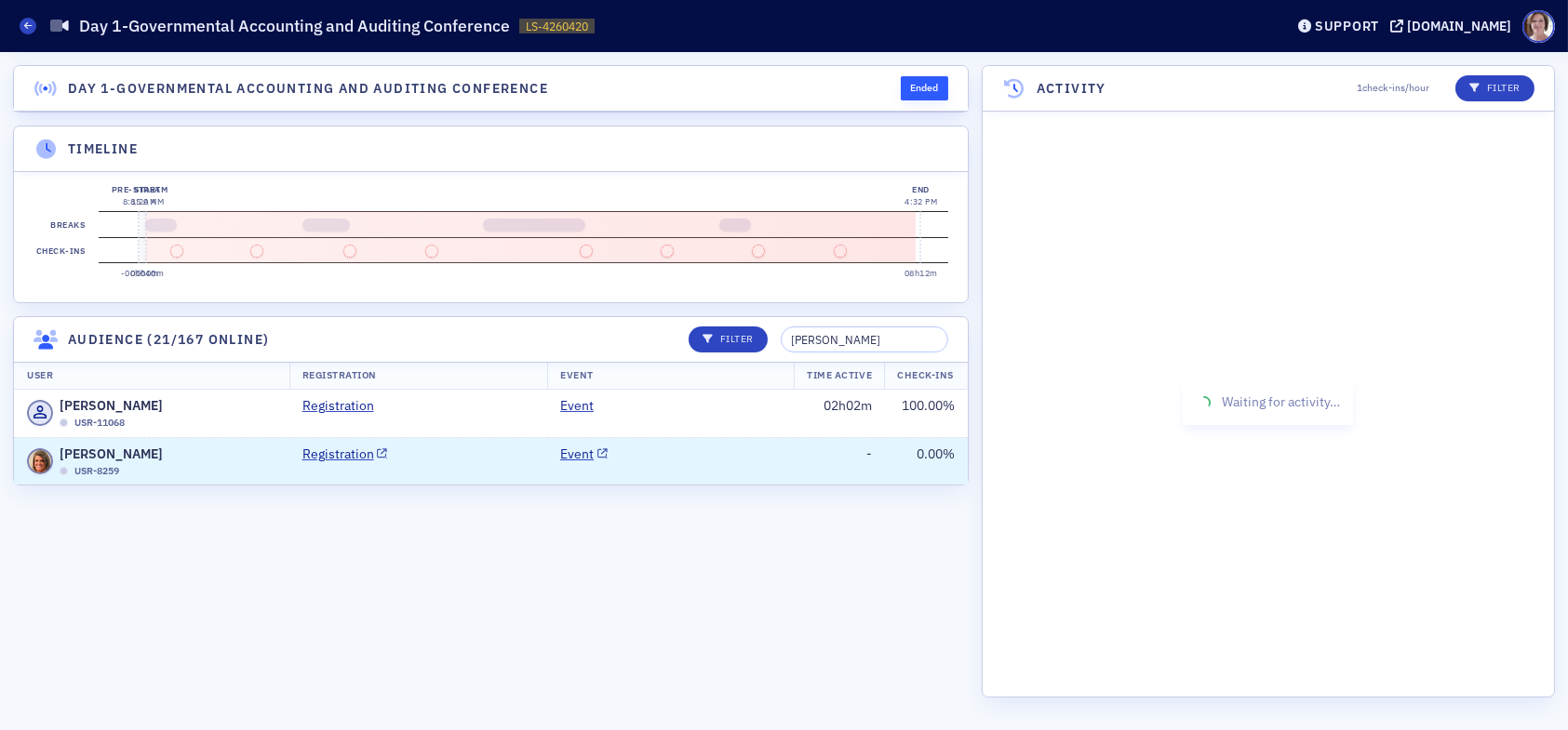
click at [690, 482] on td "Event" at bounding box center [671, 461] width 247 height 48
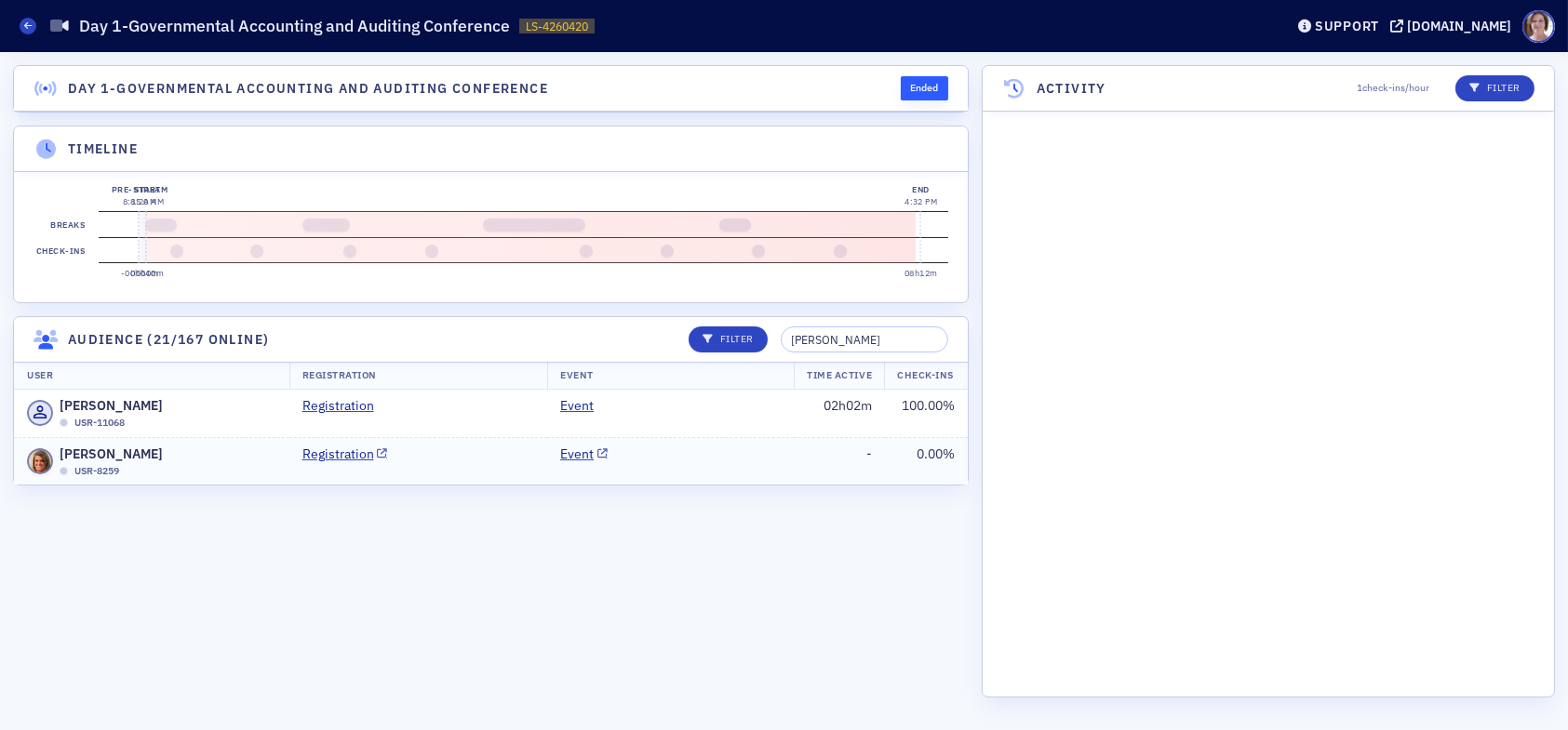
scroll to position [8896, 0]
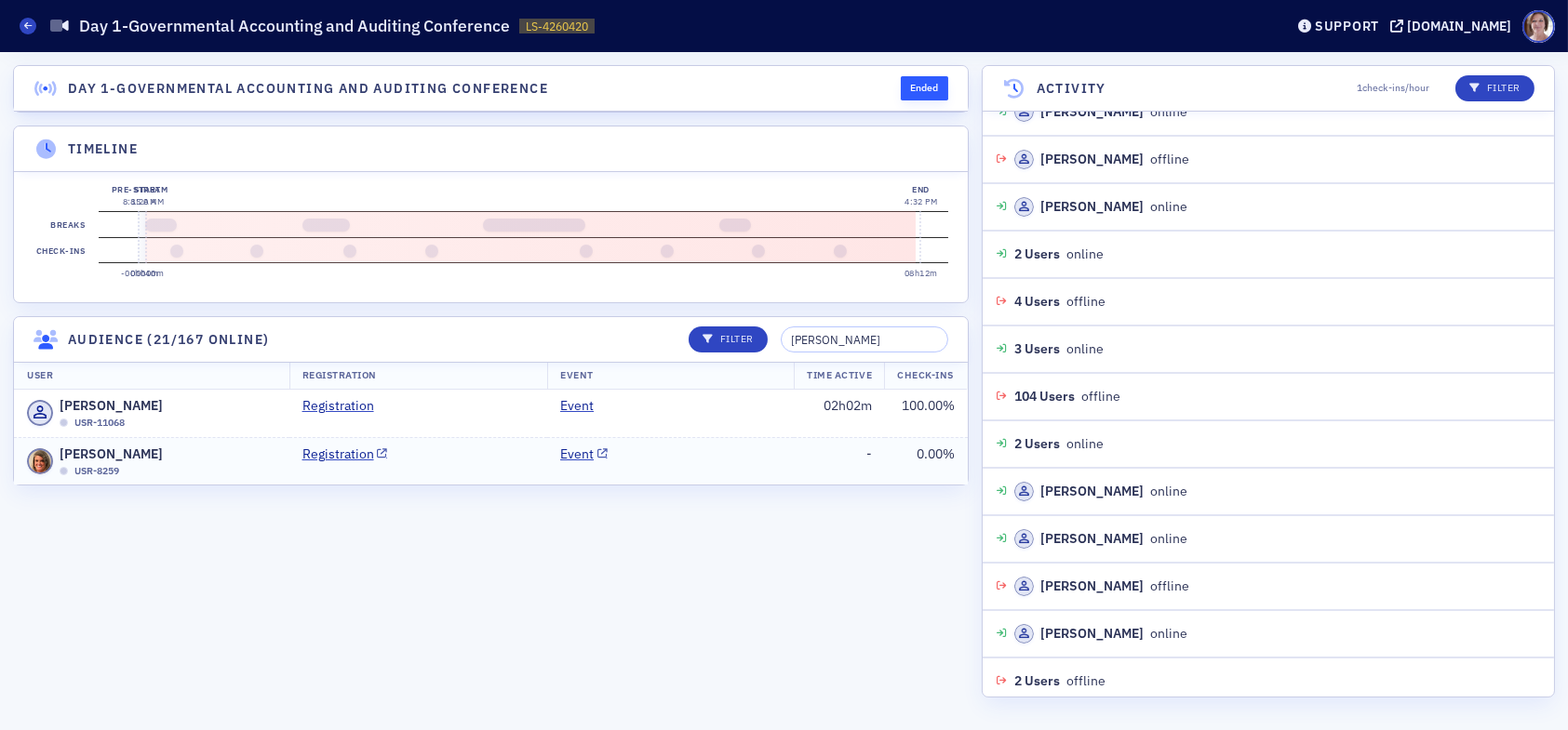
click at [720, 477] on td "Event" at bounding box center [671, 461] width 247 height 48
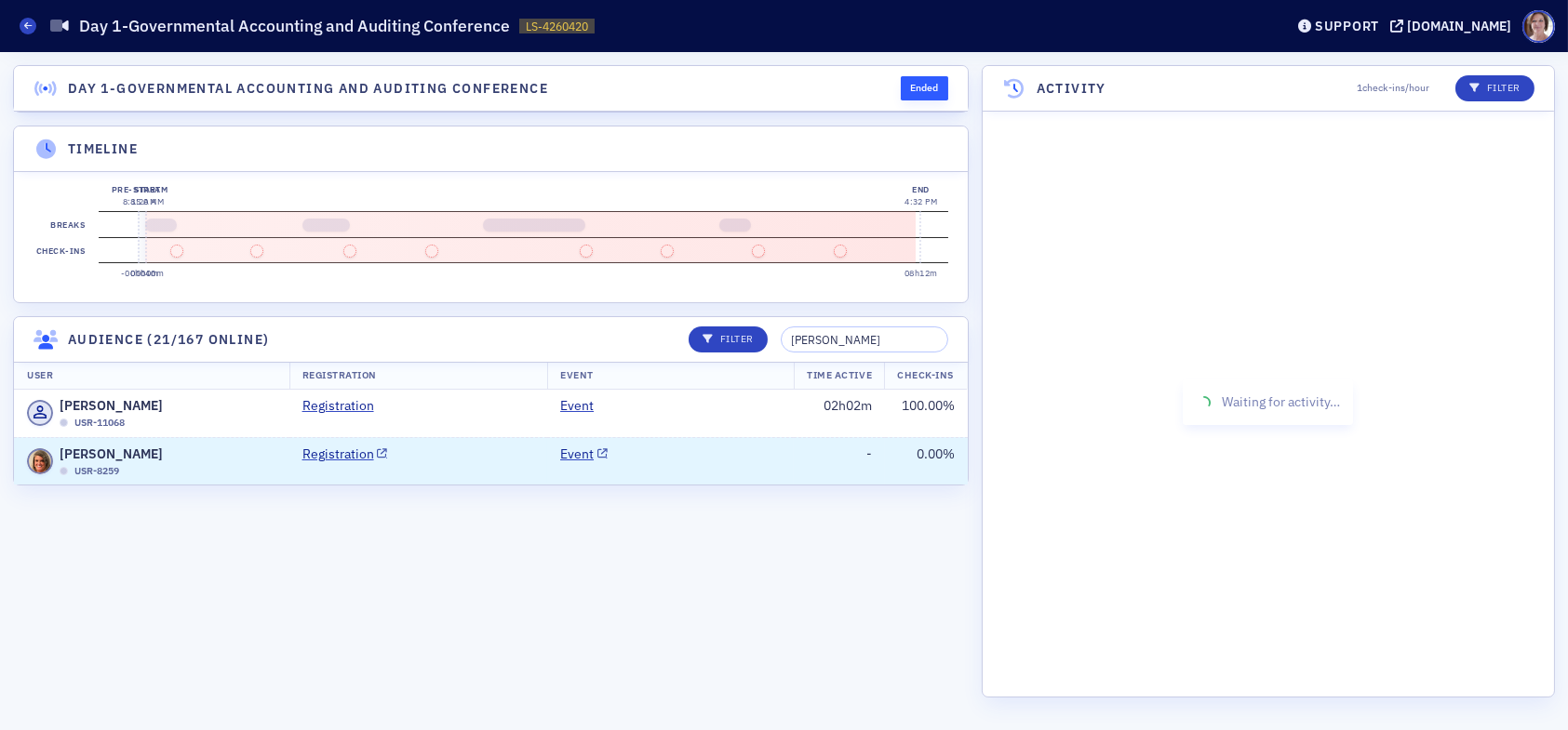
click at [669, 472] on td "Event" at bounding box center [671, 461] width 247 height 48
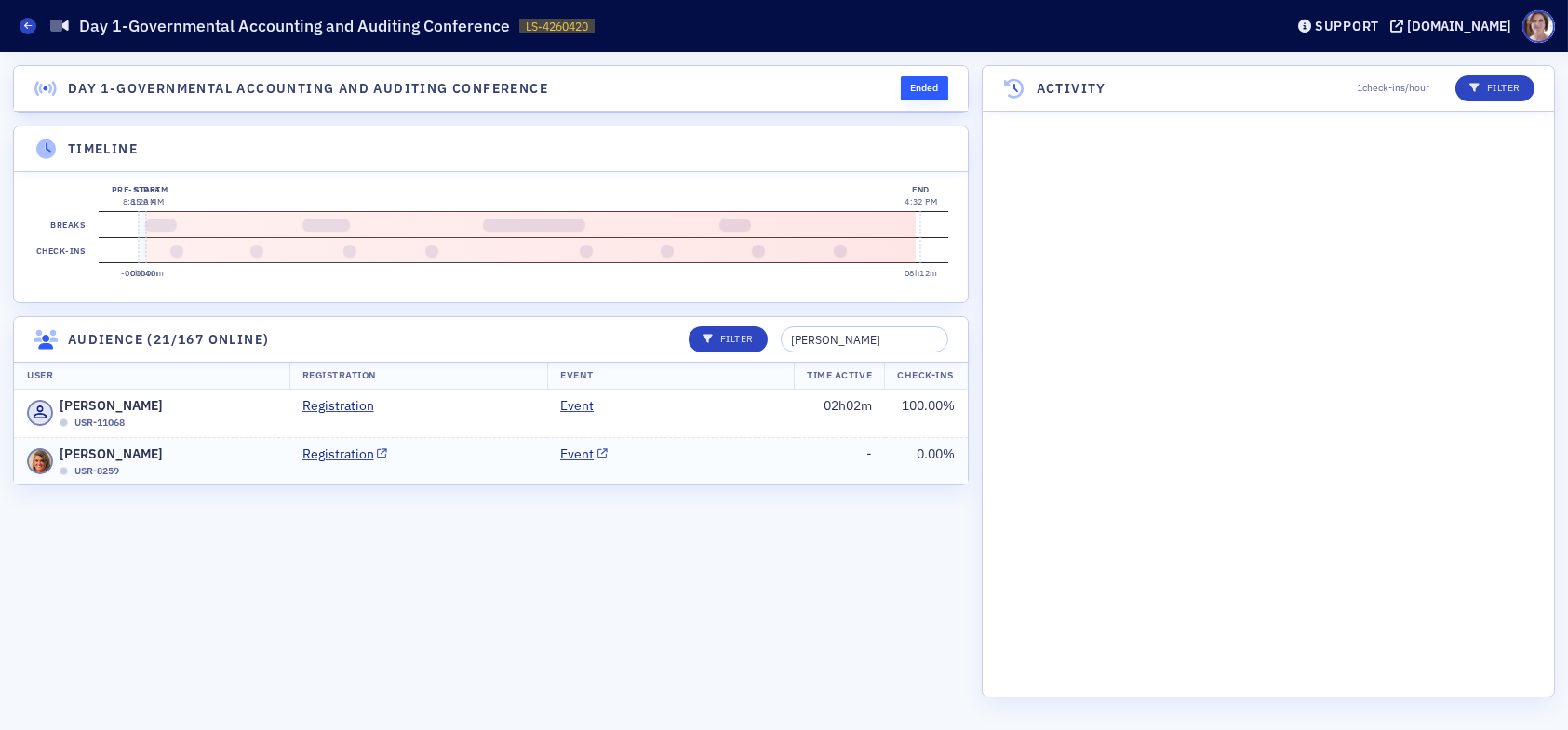
scroll to position [8896, 0]
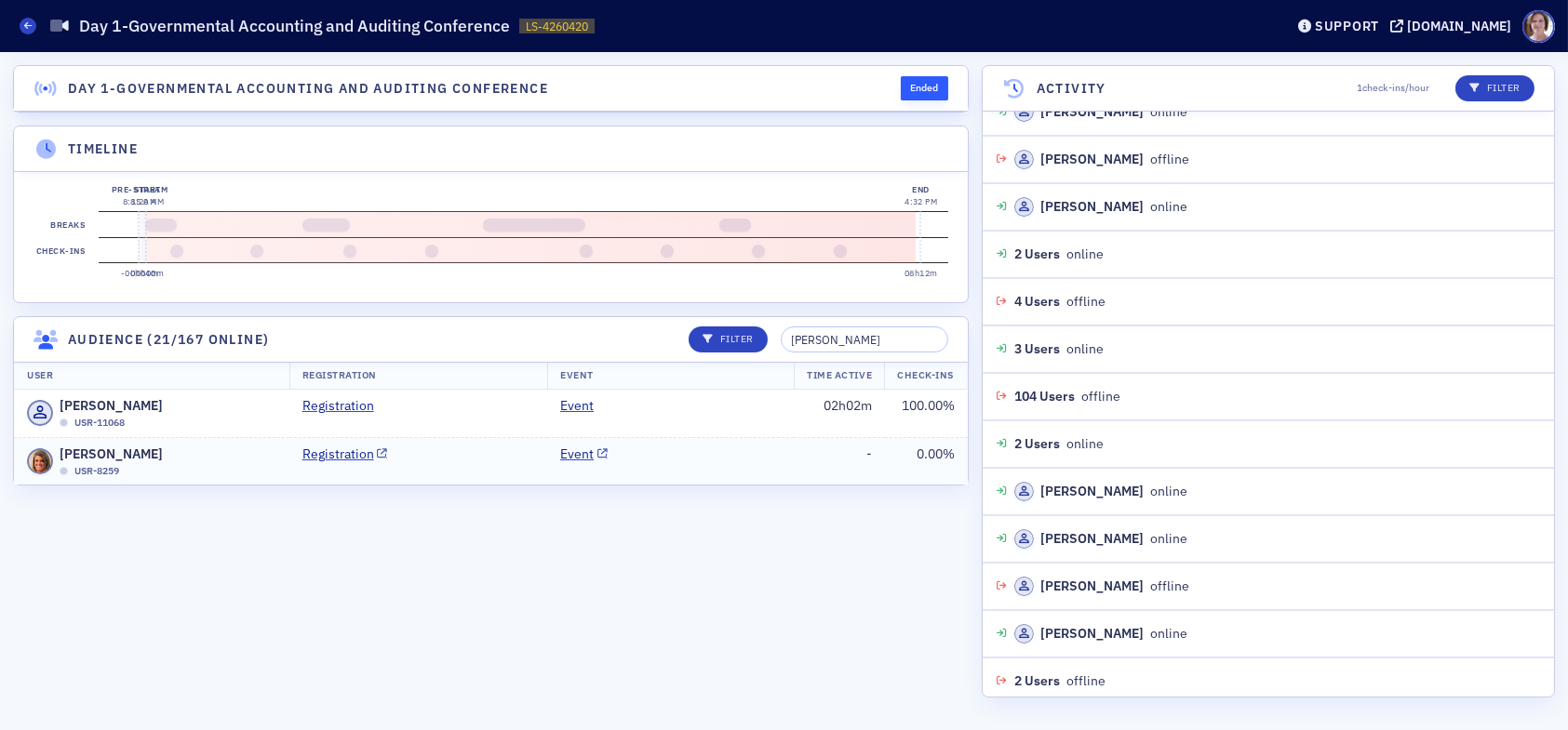
click at [730, 468] on td "Event" at bounding box center [671, 461] width 247 height 48
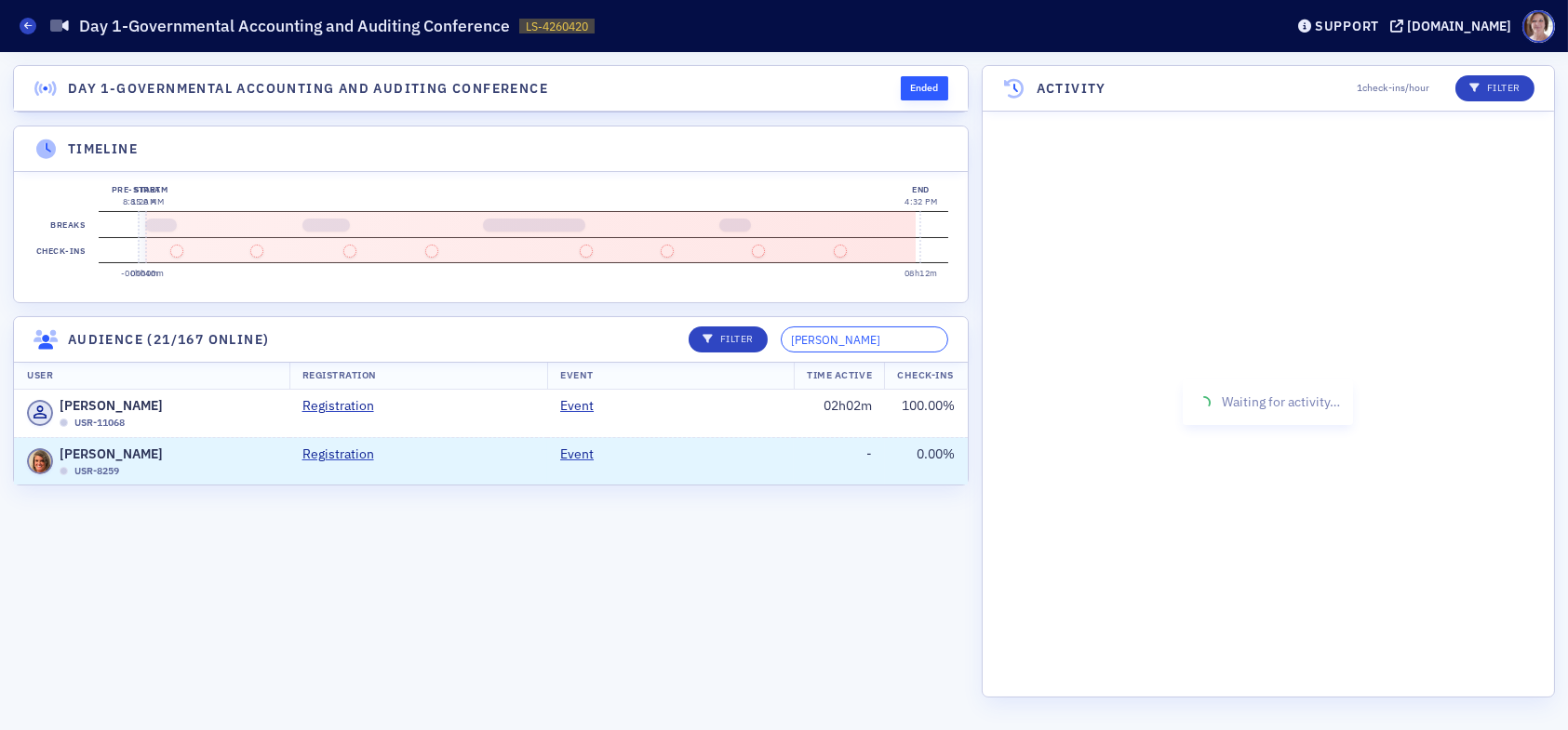
drag, startPoint x: 890, startPoint y: 350, endPoint x: 664, endPoint y: 353, distance: 226.0
click at [671, 353] on header "Audience (21/167 online) Filter stephanie" at bounding box center [491, 341] width 954 height 46
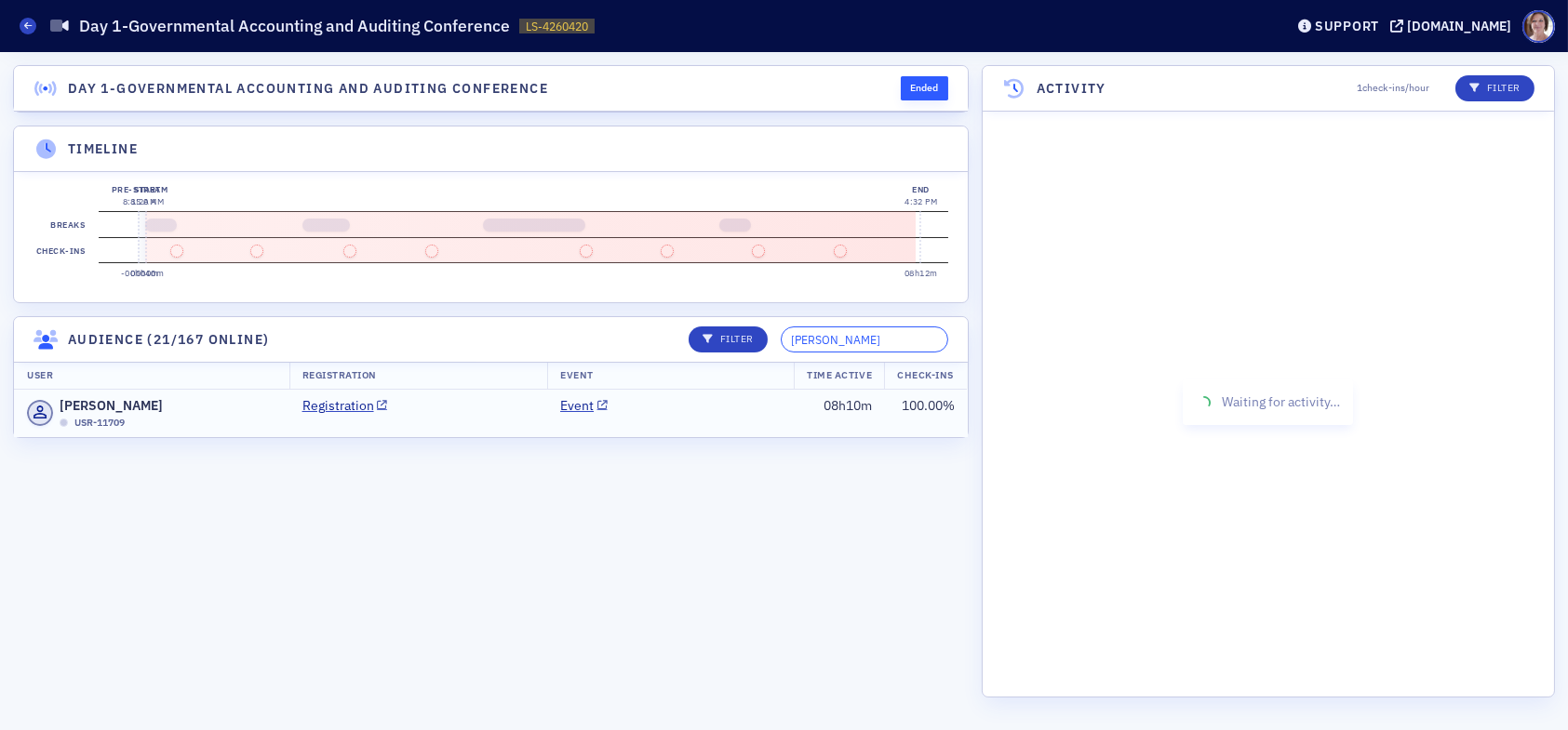
type input "michael torres"
click at [737, 421] on td "Event" at bounding box center [671, 413] width 247 height 48
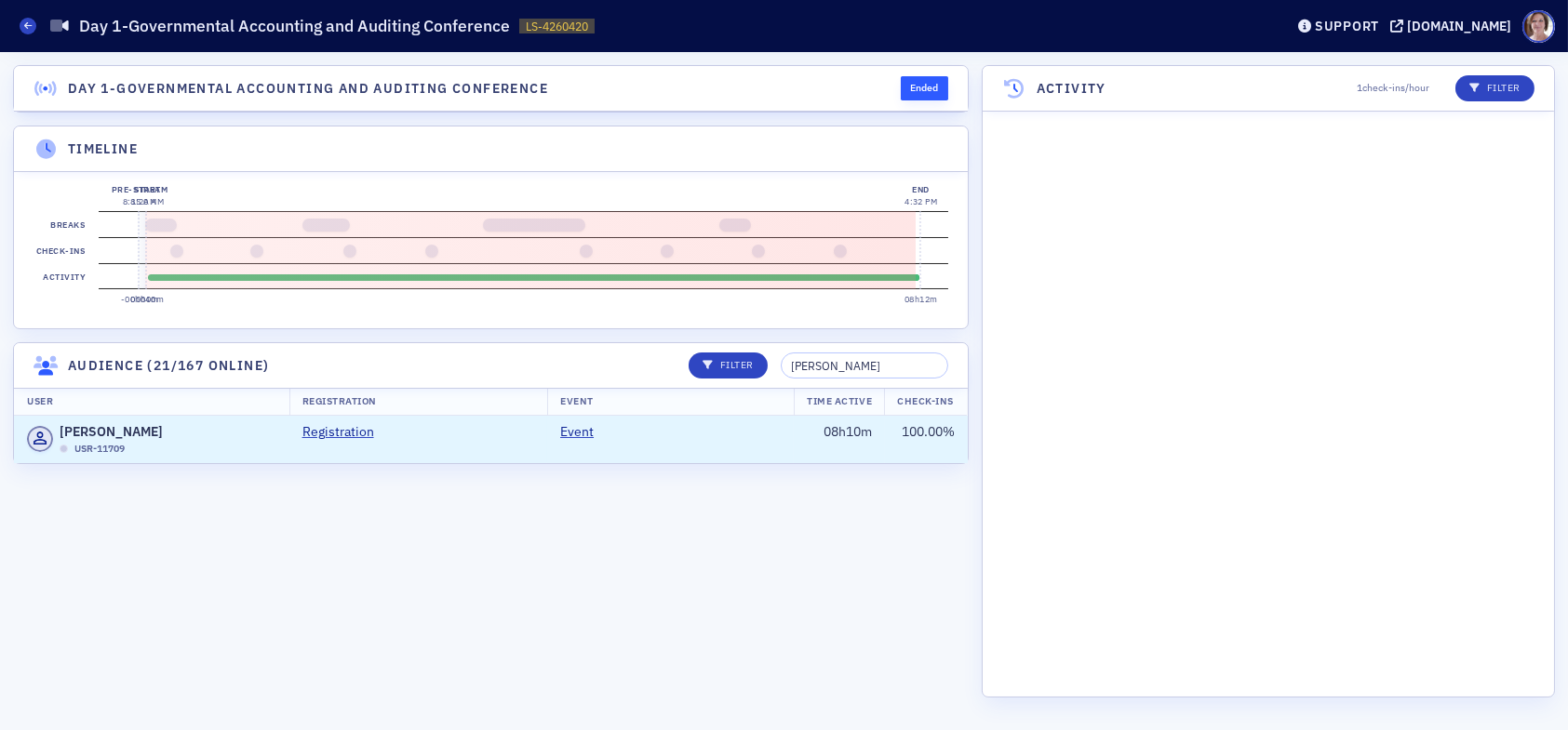
scroll to position [4910, 0]
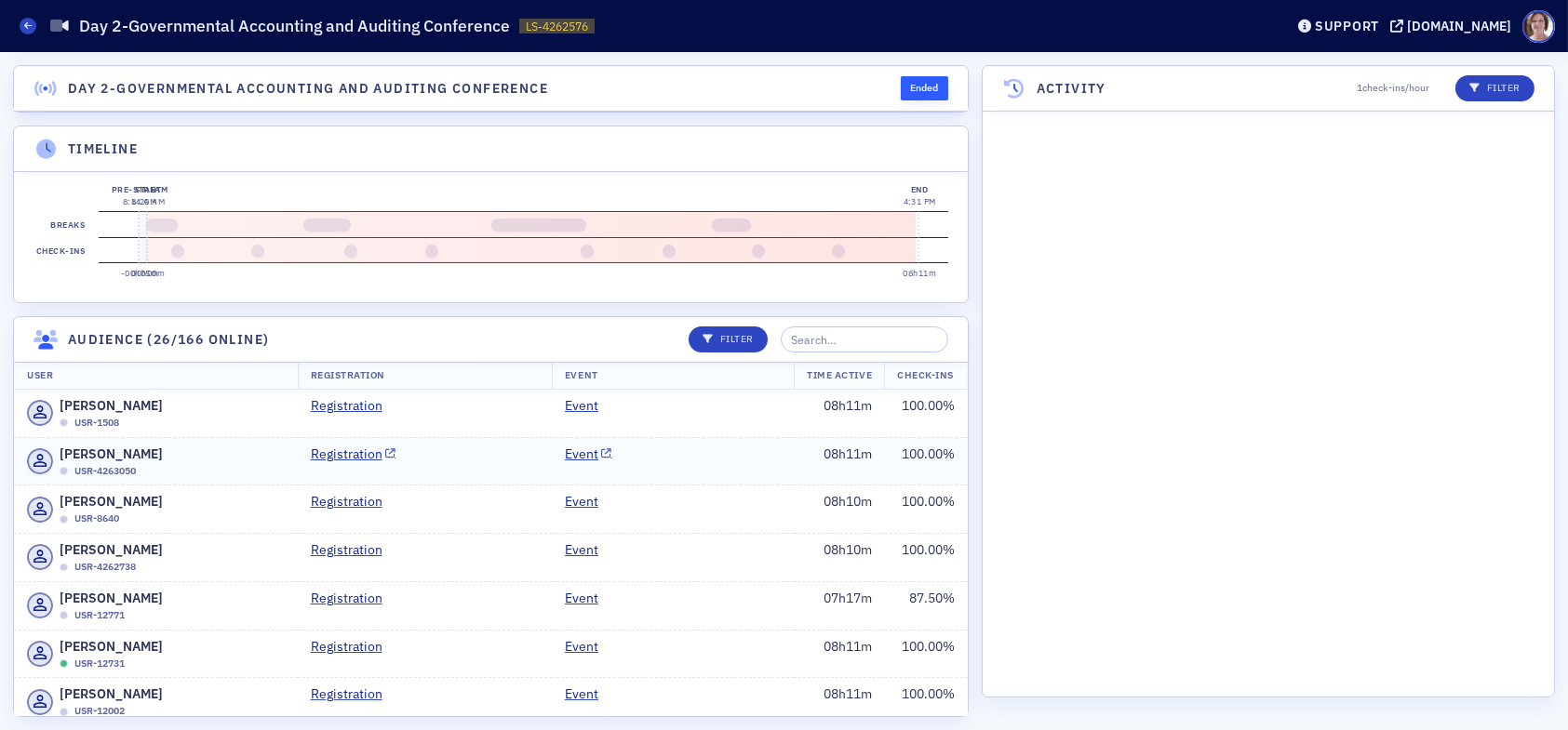
scroll to position [6809, 0]
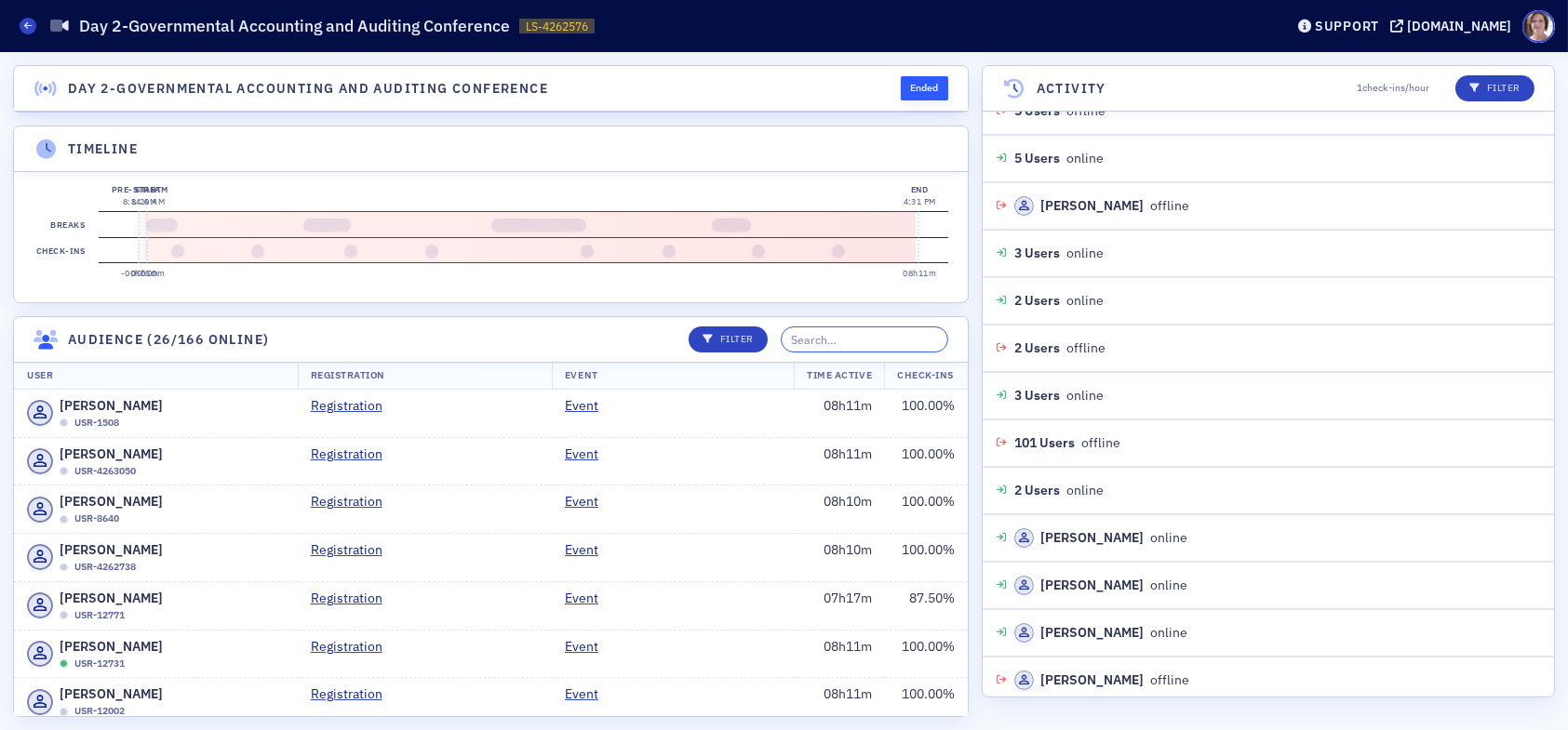
click at [890, 353] on input "search" at bounding box center [864, 339] width 168 height 26
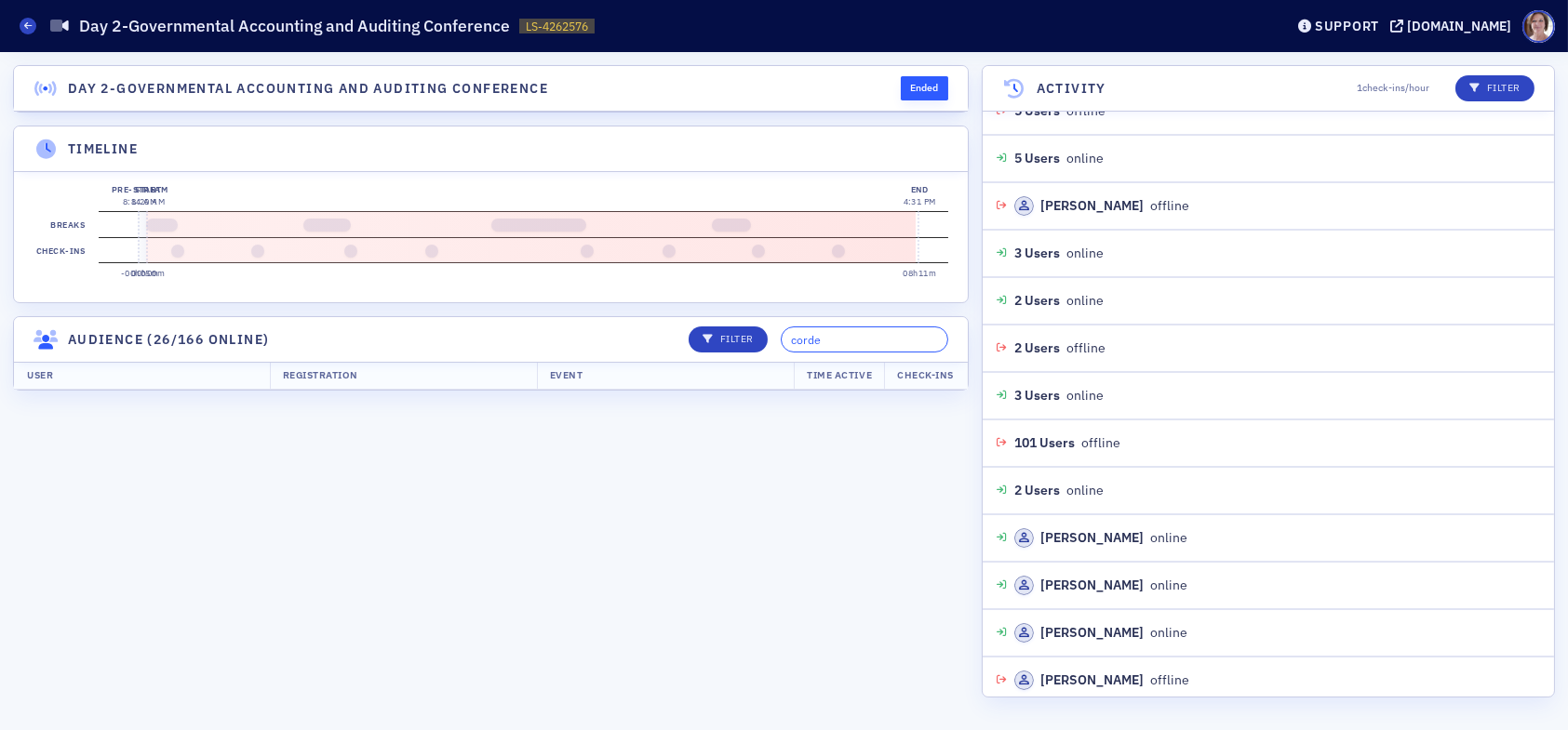
type input "[PERSON_NAME]"
drag, startPoint x: 844, startPoint y: 353, endPoint x: 768, endPoint y: 351, distance: 76.0
click at [768, 351] on div "Filter corder" at bounding box center [812, 339] width 273 height 26
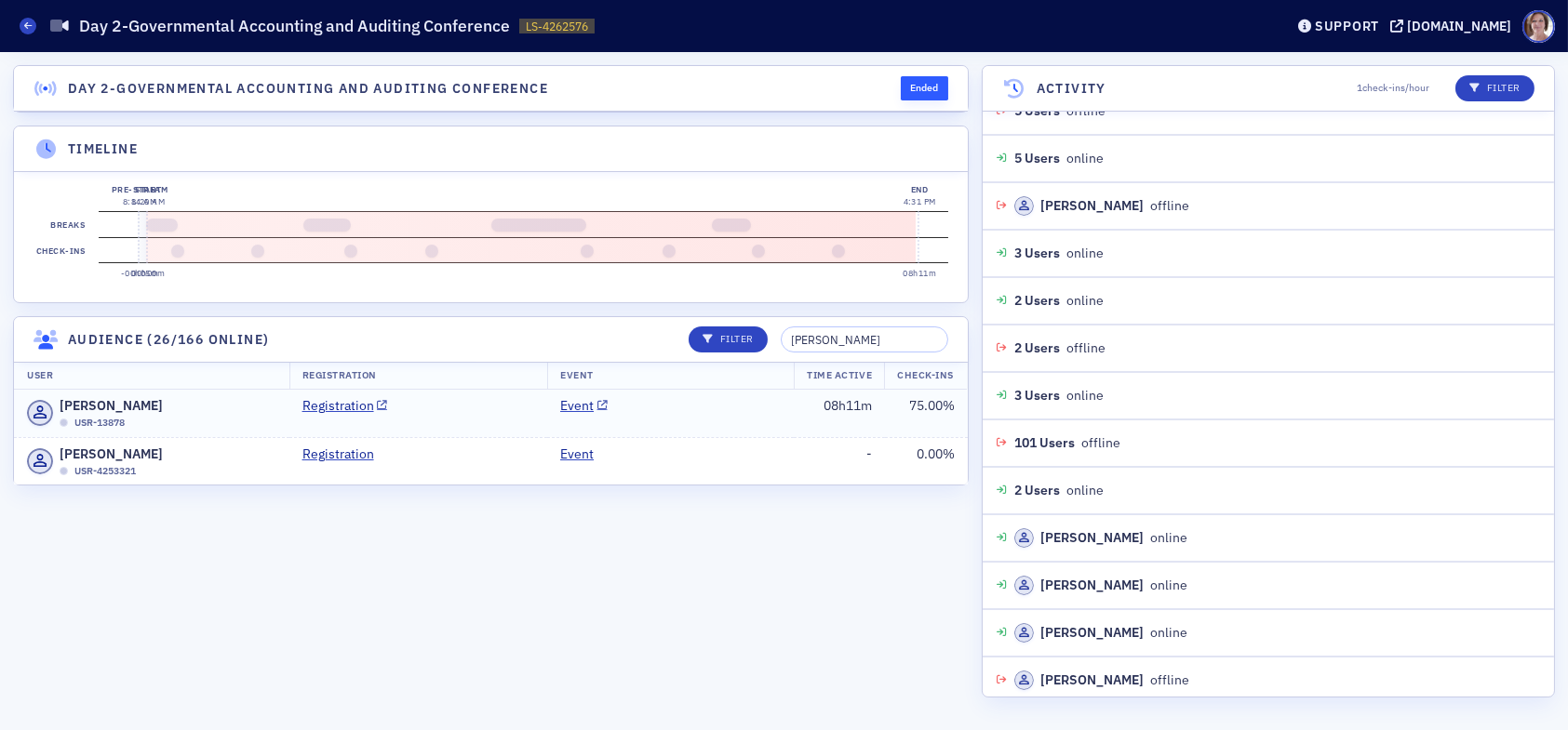
click at [726, 424] on td "Event" at bounding box center [671, 413] width 247 height 48
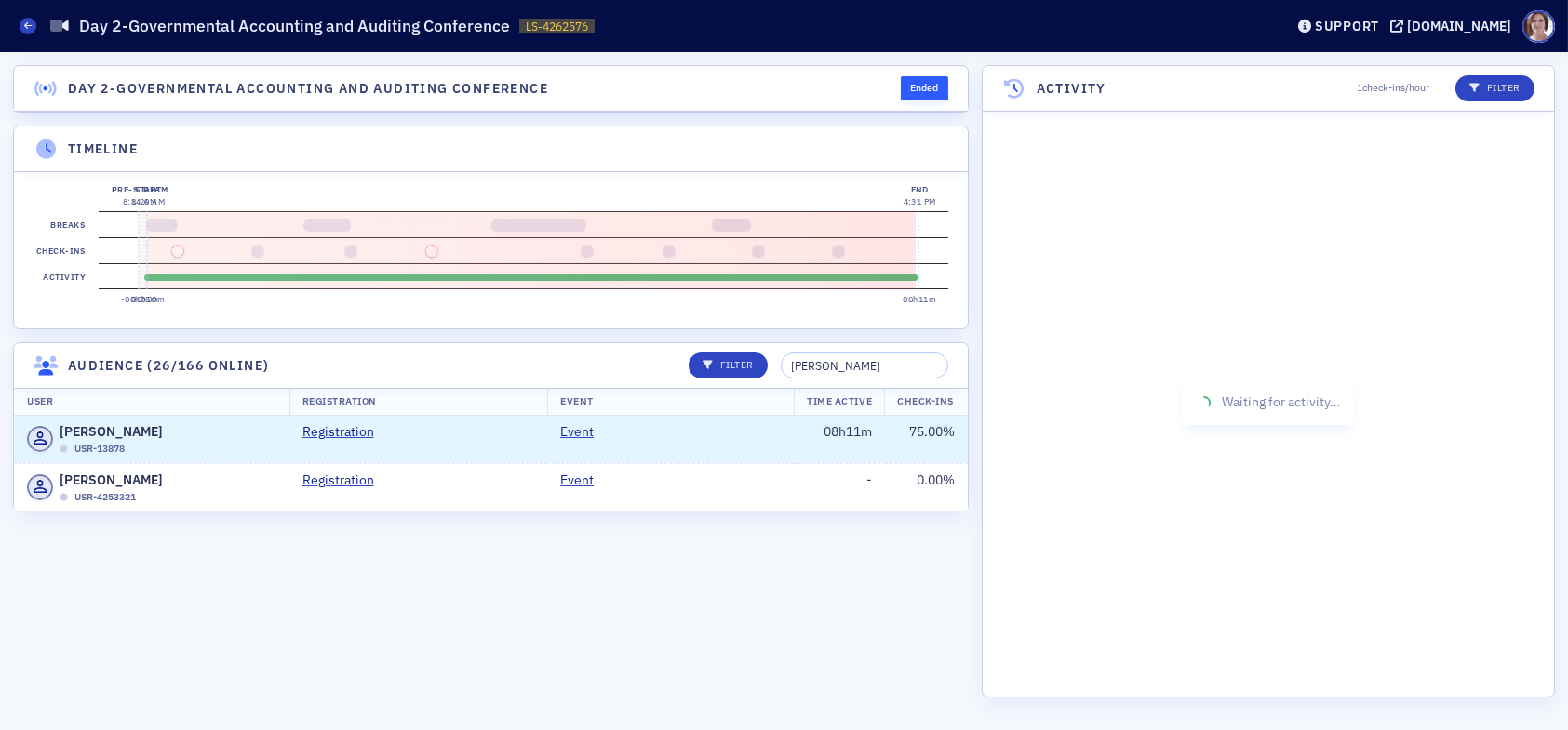
scroll to position [17340, 0]
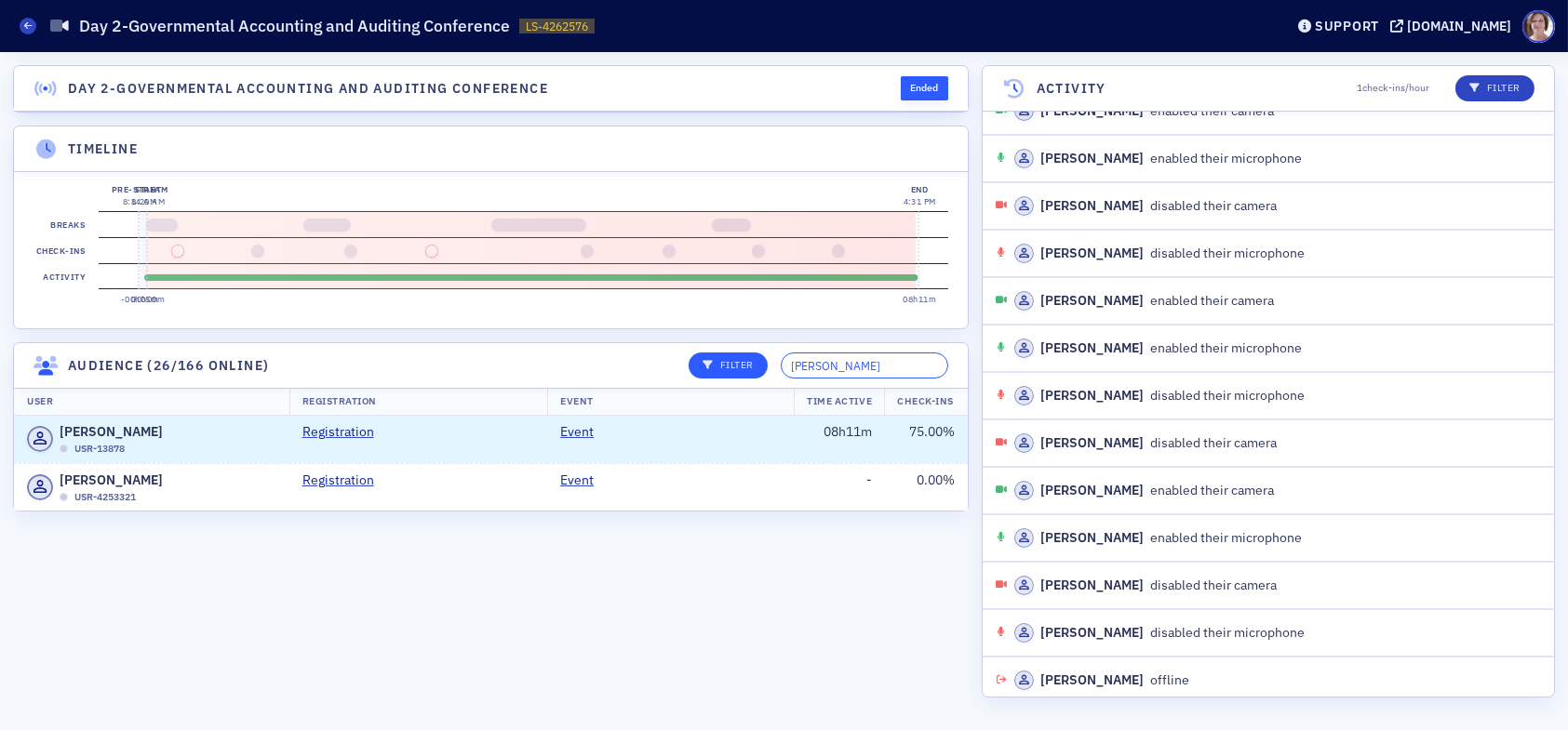
drag, startPoint x: 858, startPoint y: 377, endPoint x: 764, endPoint y: 374, distance: 94.0
click at [764, 374] on div "Filter emily" at bounding box center [812, 365] width 273 height 26
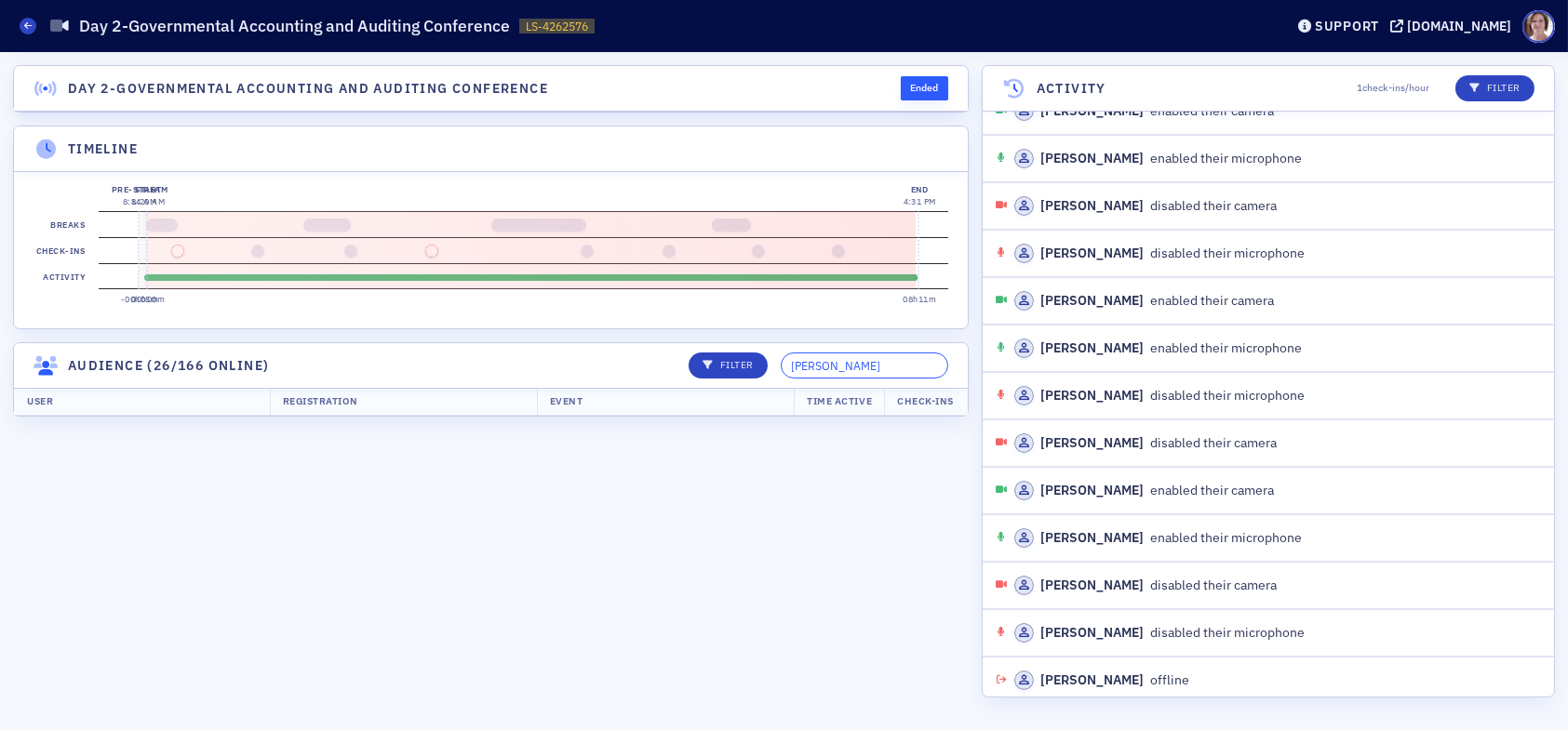
drag, startPoint x: 891, startPoint y: 376, endPoint x: 706, endPoint y: 379, distance: 185.0
click at [716, 374] on div "Filter [PERSON_NAME]" at bounding box center [812, 365] width 273 height 26
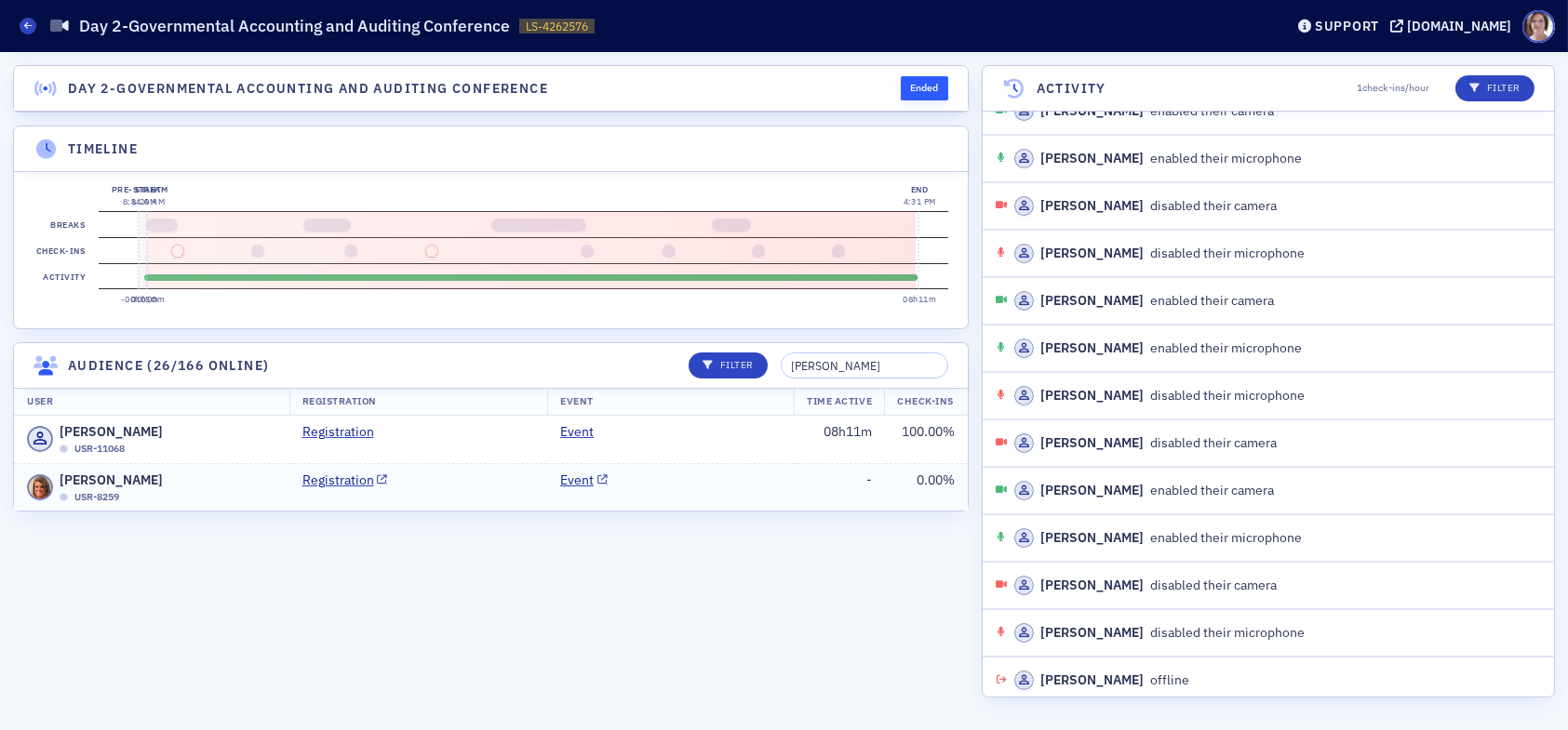
click at [737, 501] on td "Event" at bounding box center [671, 487] width 247 height 48
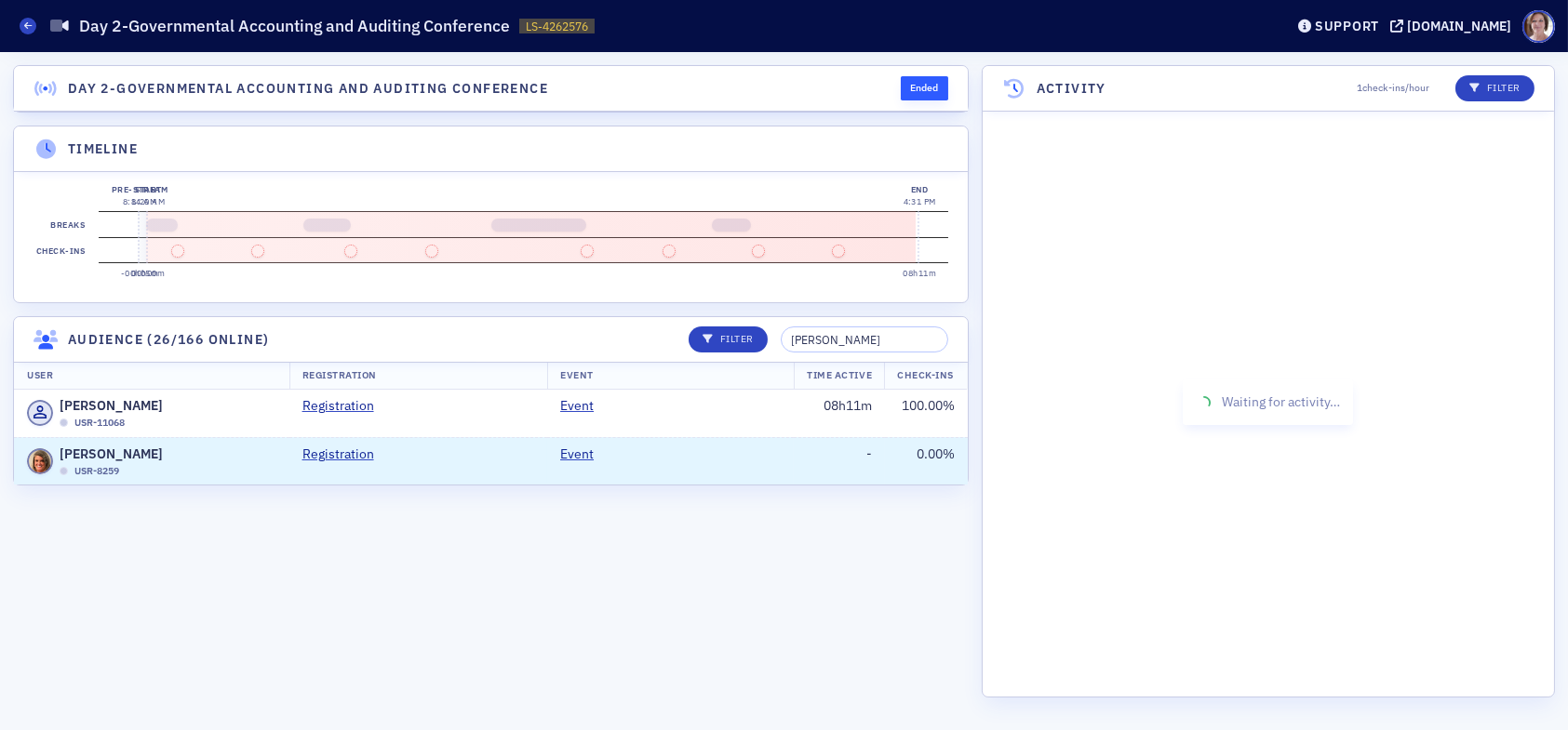
scroll to position [0, 0]
drag, startPoint x: 884, startPoint y: 344, endPoint x: 685, endPoint y: 357, distance: 199.4
click at [688, 355] on header "Audience (26/166 online) Filter stephani" at bounding box center [491, 341] width 954 height 46
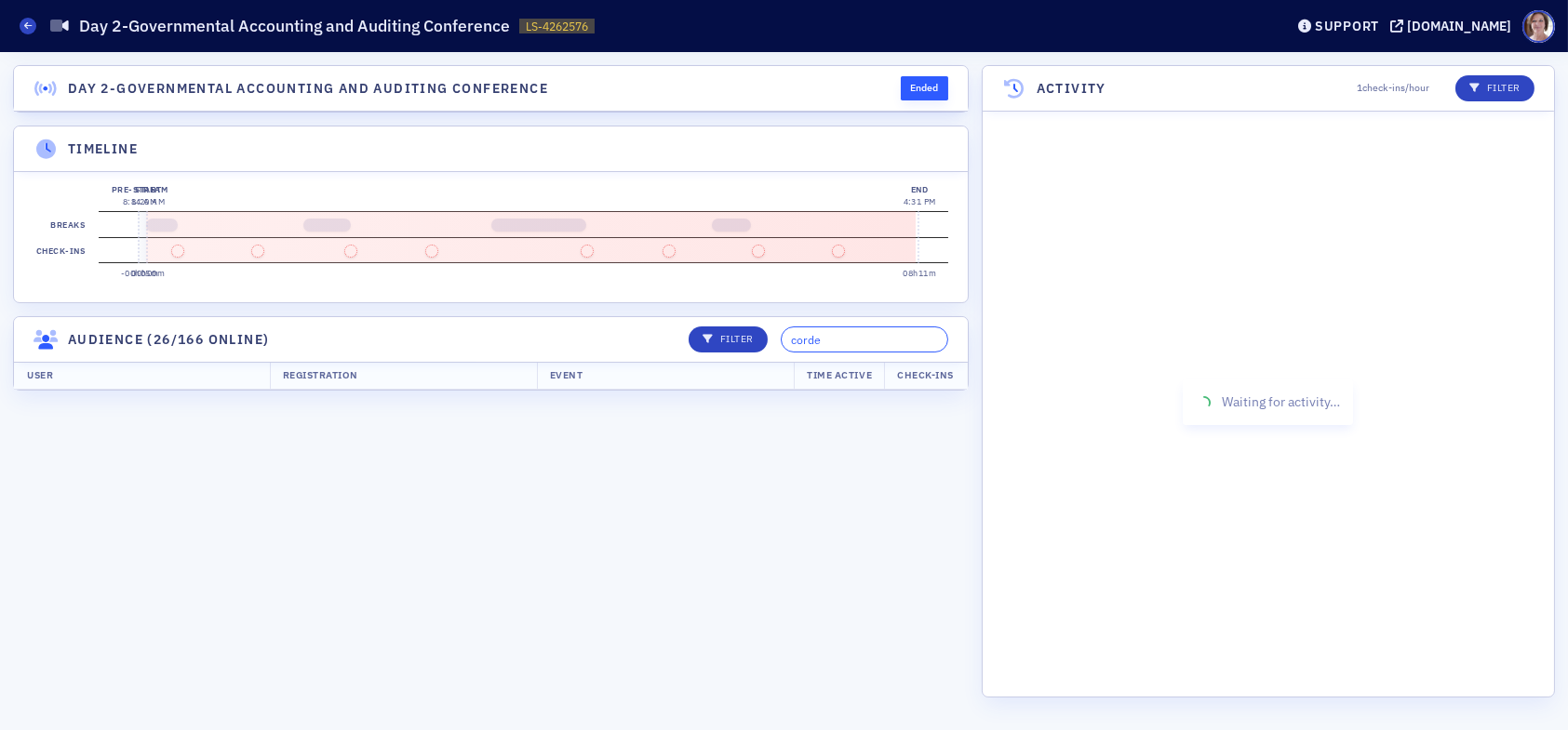
type input "[PERSON_NAME]"
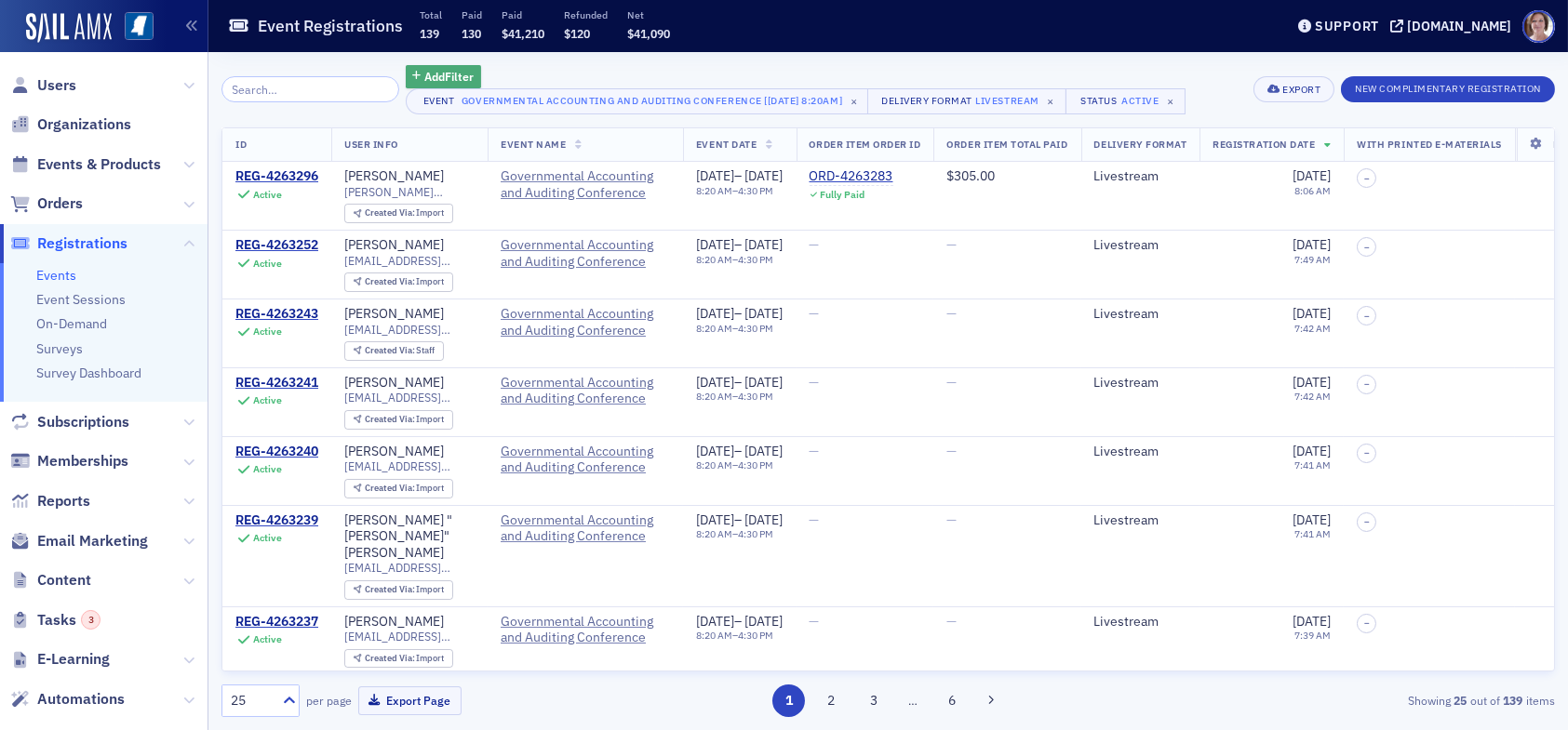
click at [440, 68] on span "Add Filter" at bounding box center [449, 77] width 50 height 17
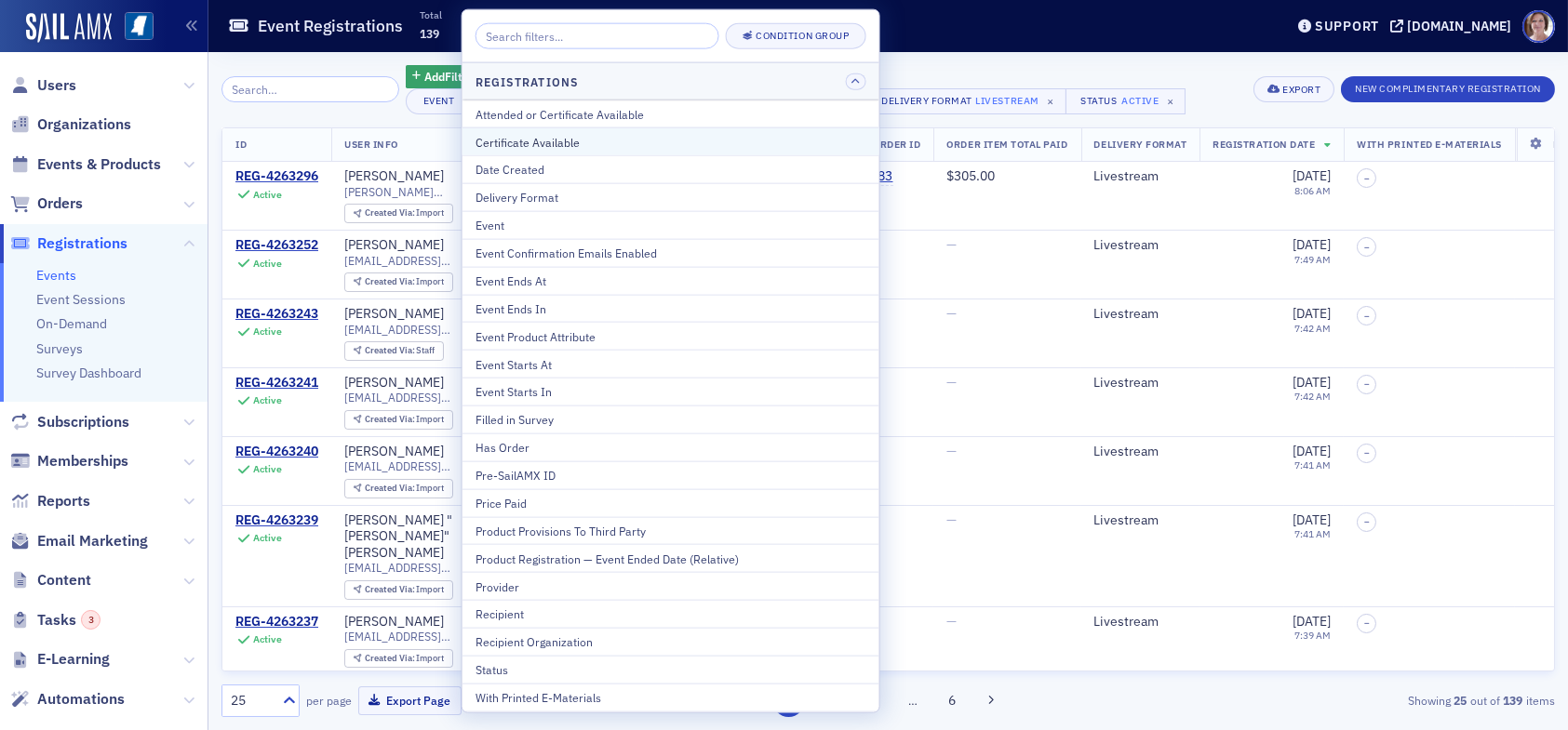
click at [608, 146] on div "Certificate Available" at bounding box center [671, 142] width 391 height 17
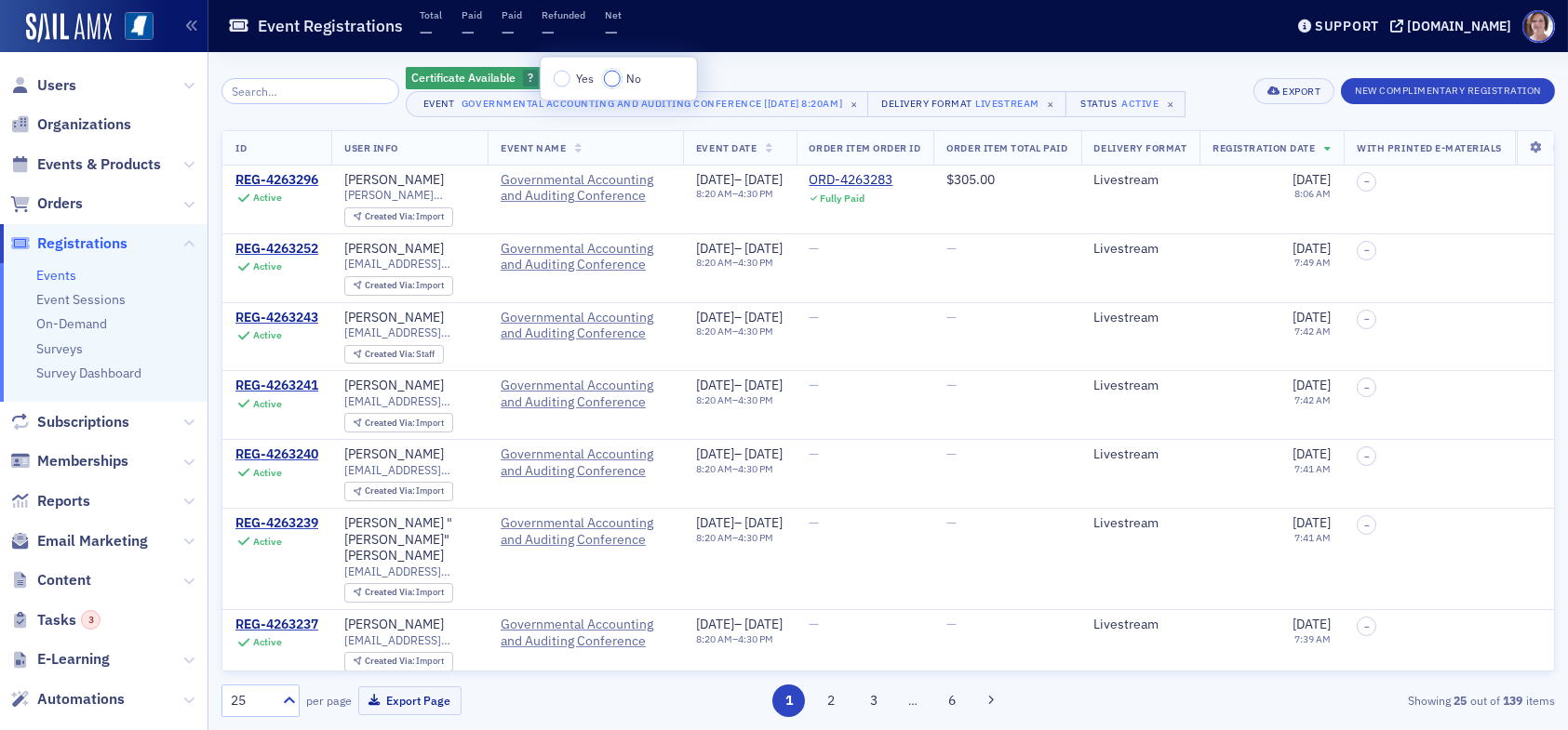
click at [614, 82] on input "No" at bounding box center [613, 79] width 17 height 17
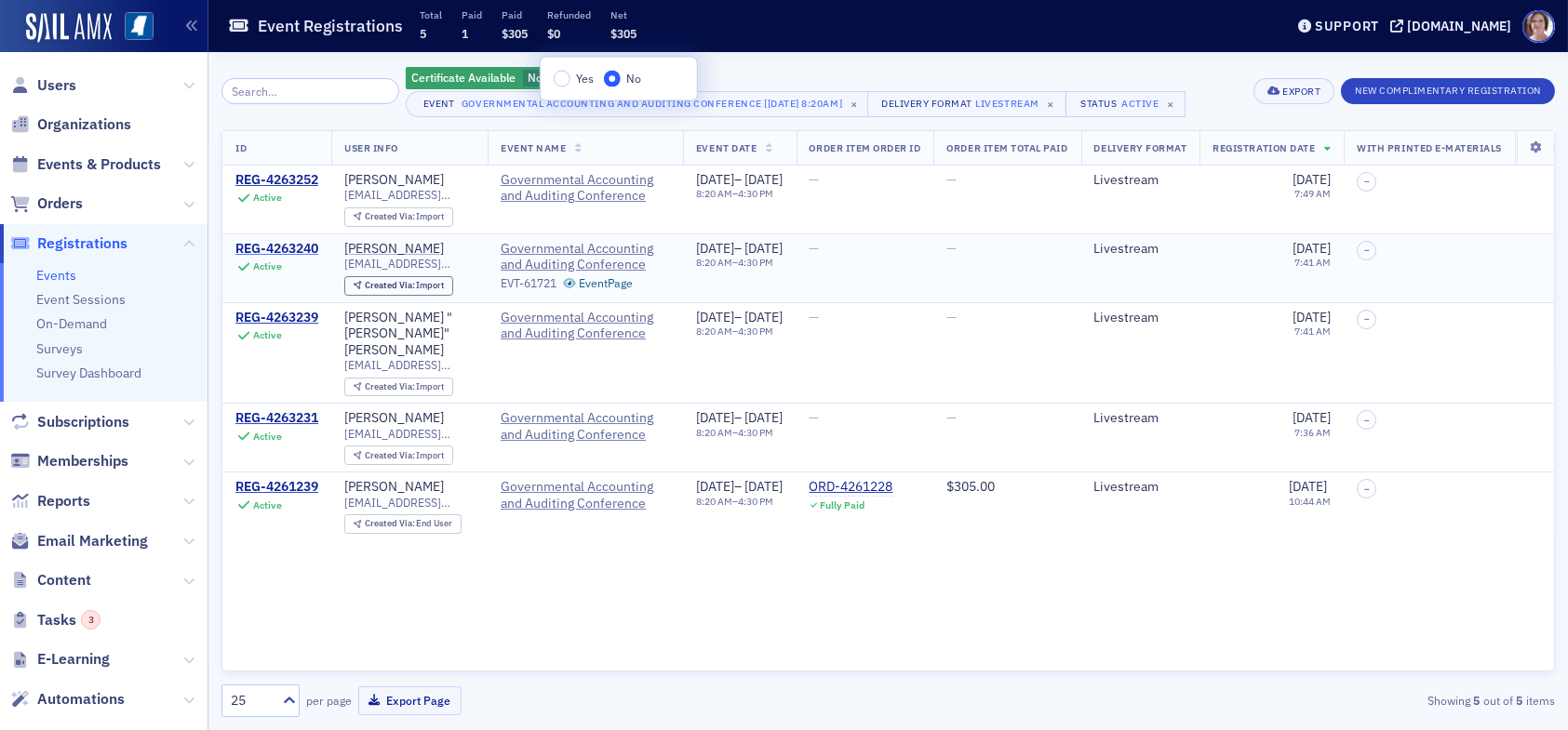
click at [296, 244] on div "REG-4263240" at bounding box center [277, 250] width 83 height 17
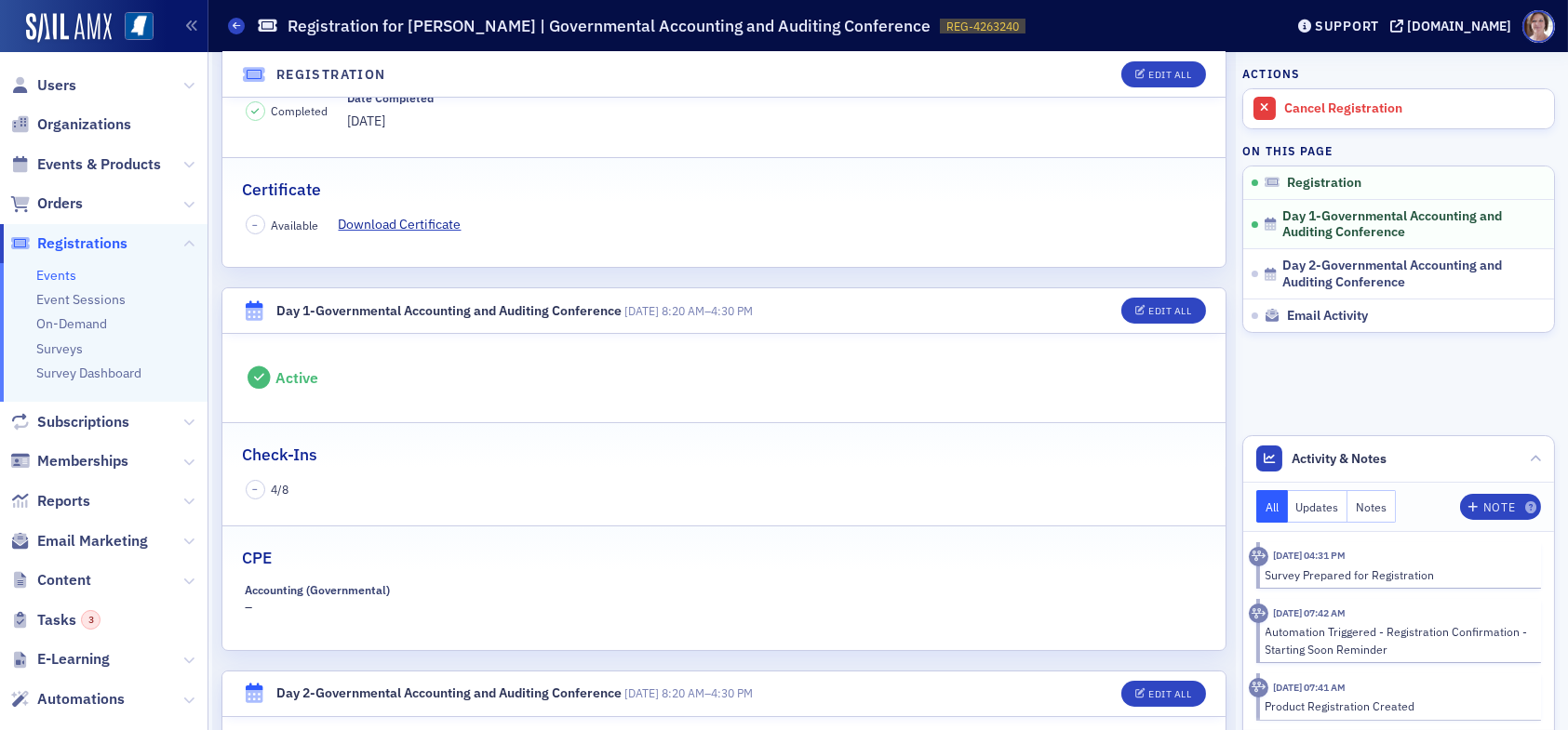
scroll to position [465, 0]
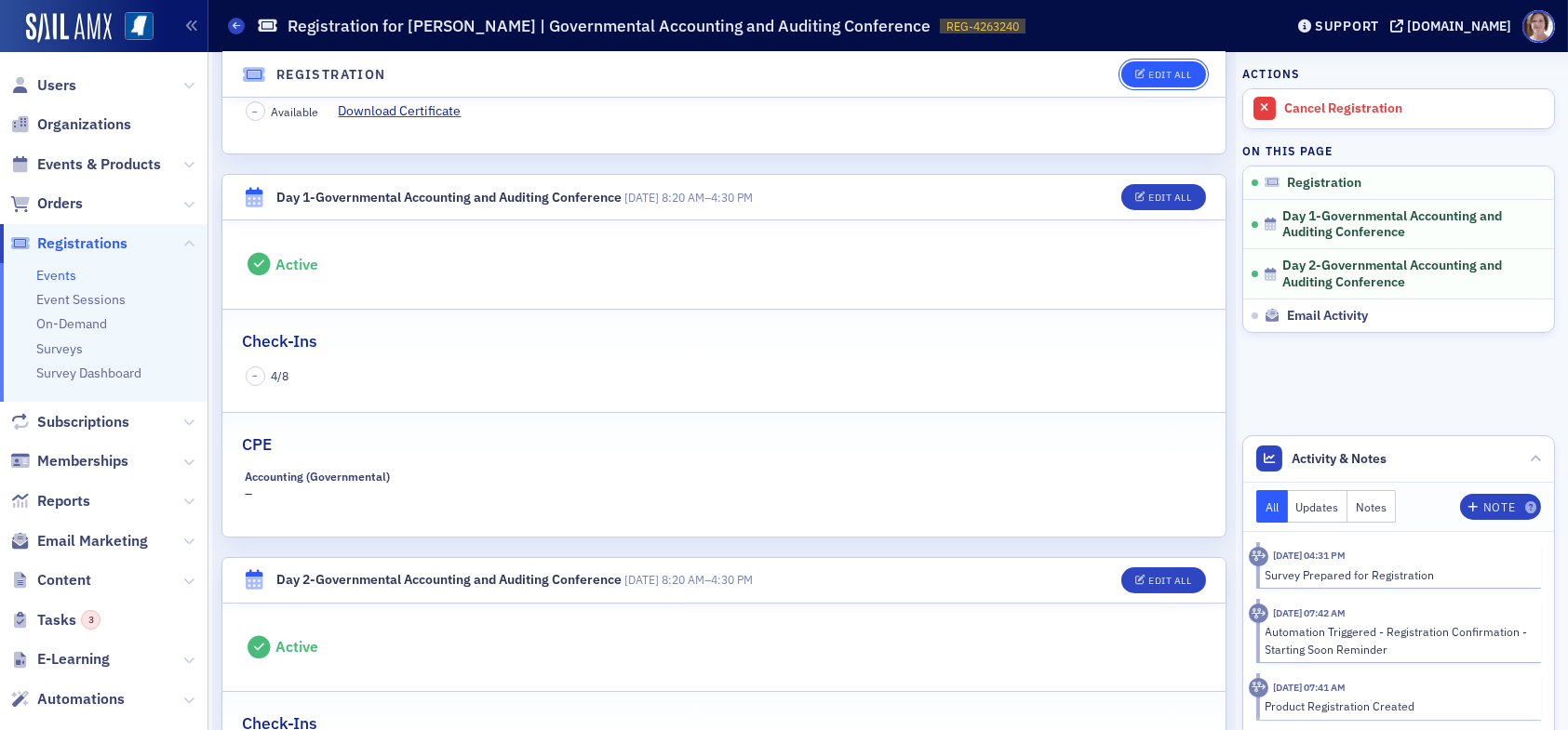
click at [1163, 72] on div "Edit All" at bounding box center [1170, 75] width 43 height 11
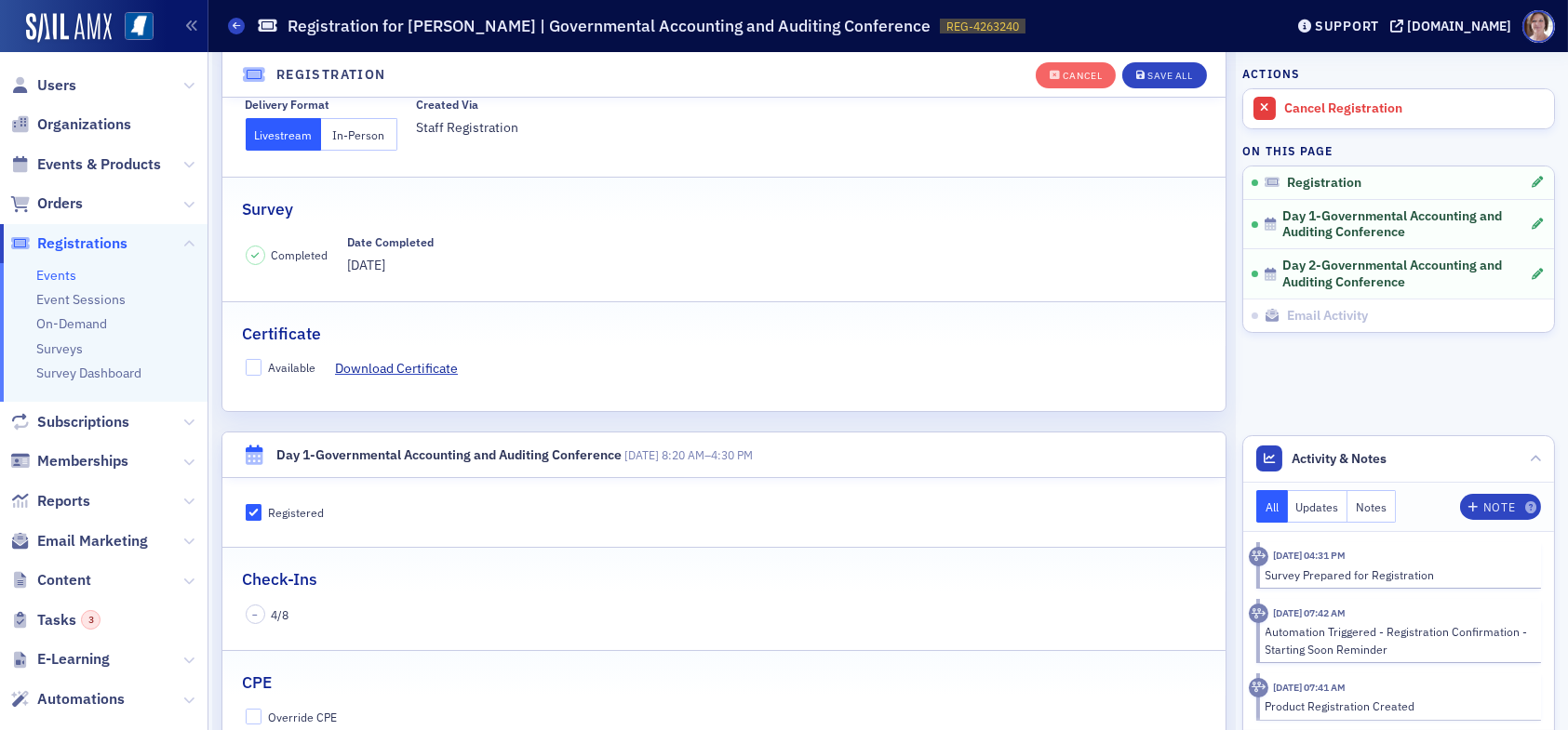
scroll to position [327, 0]
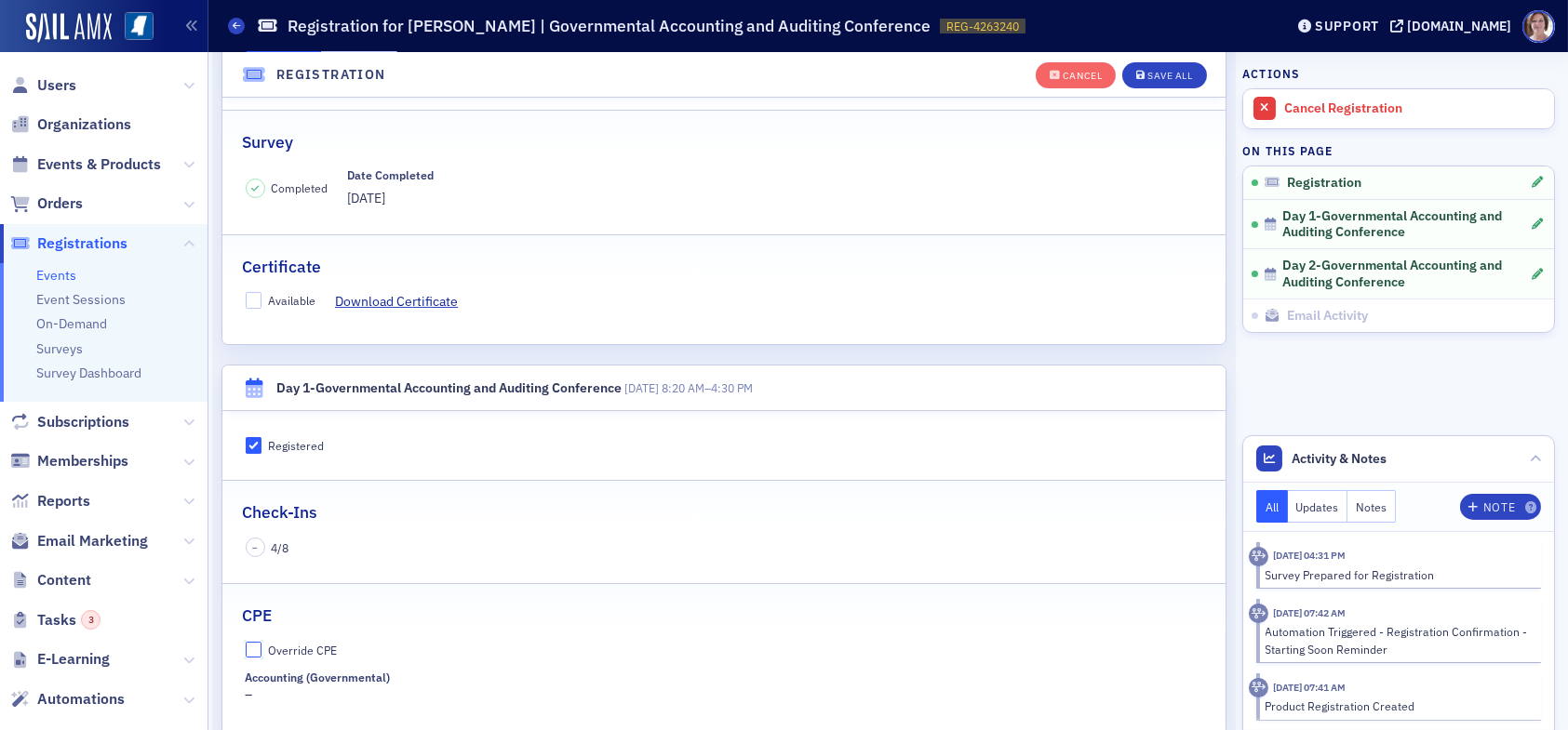
click at [247, 645] on input "Override CPE" at bounding box center [255, 651] width 17 height 17
checkbox input "true"
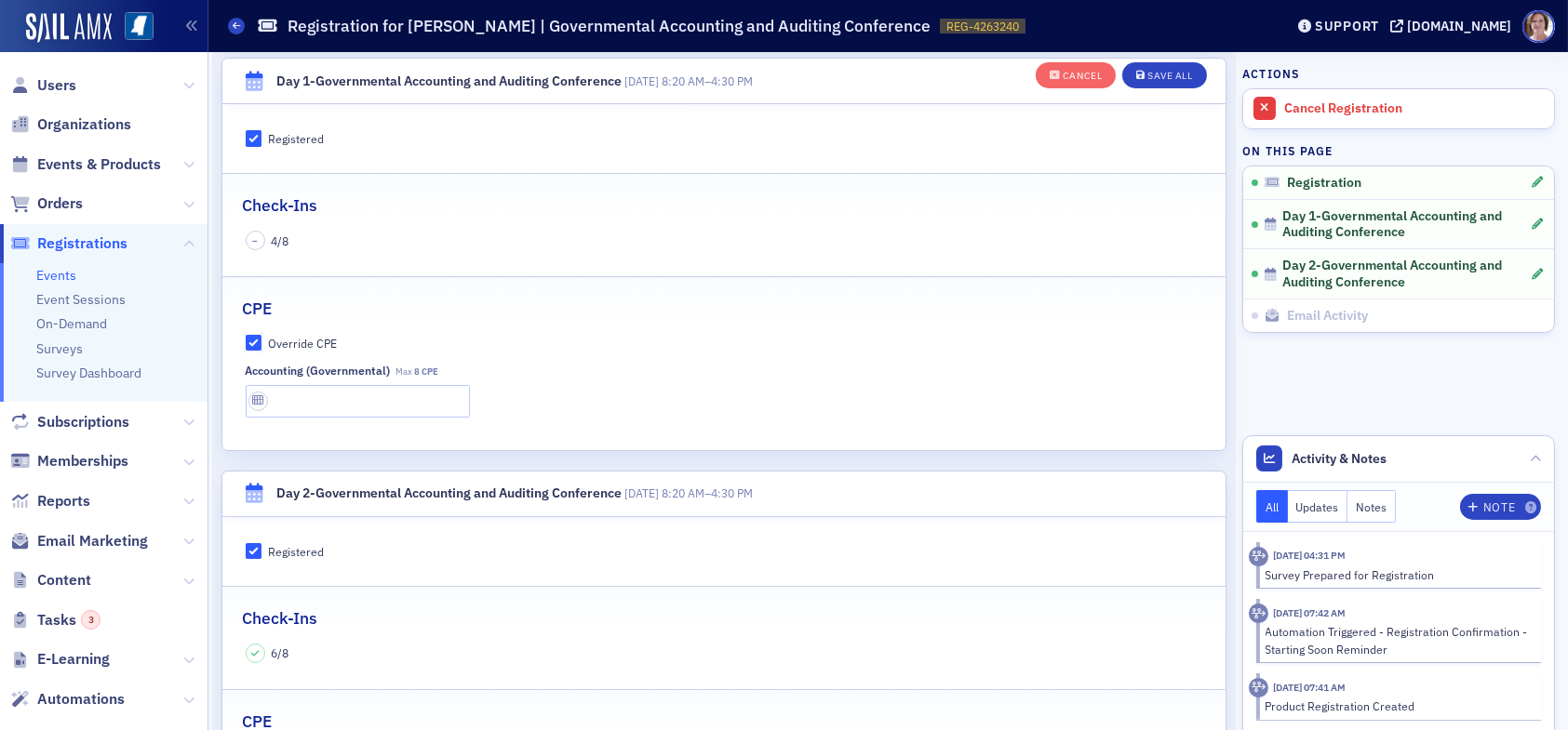
scroll to position [699, 0]
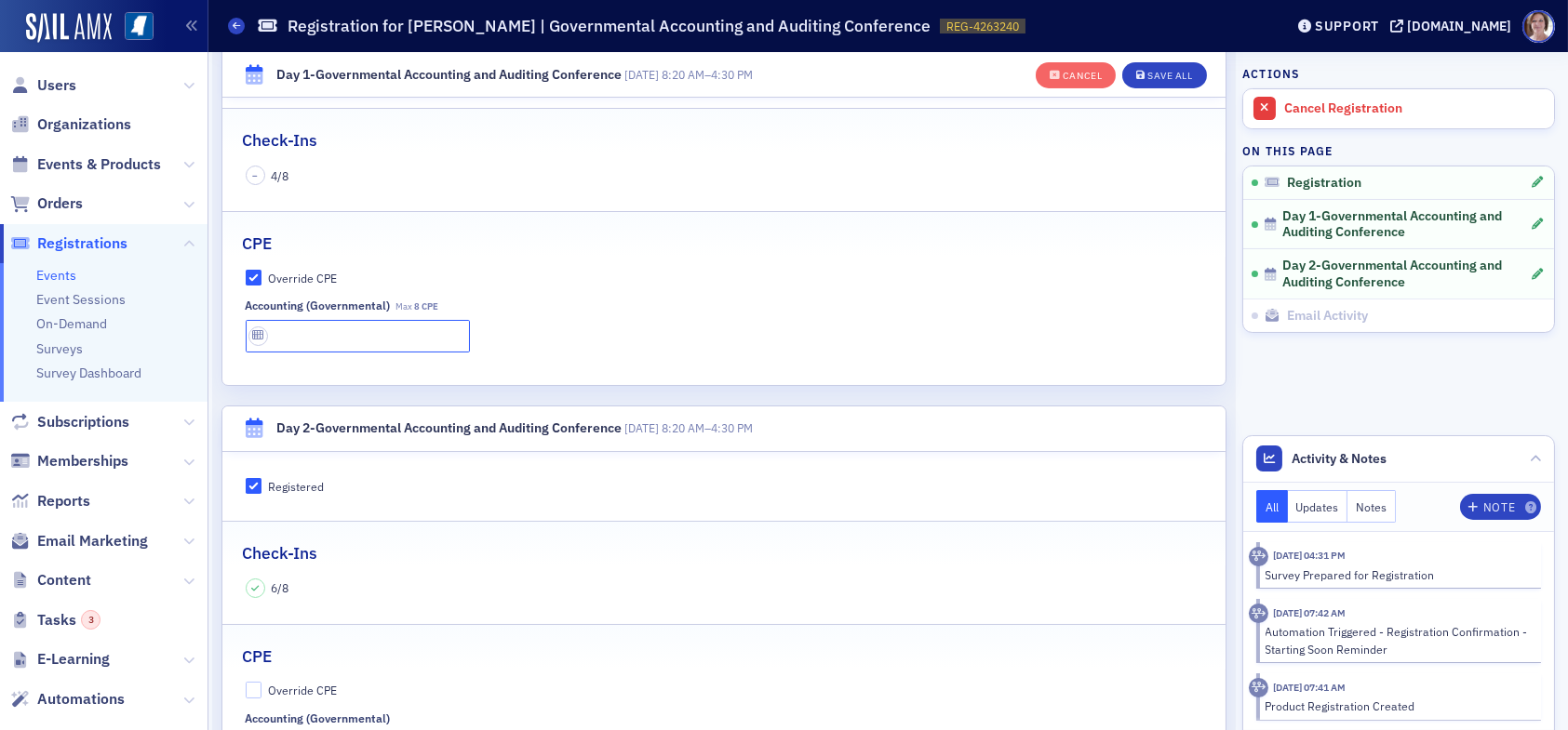
click at [388, 334] on input "text" at bounding box center [358, 336] width 224 height 33
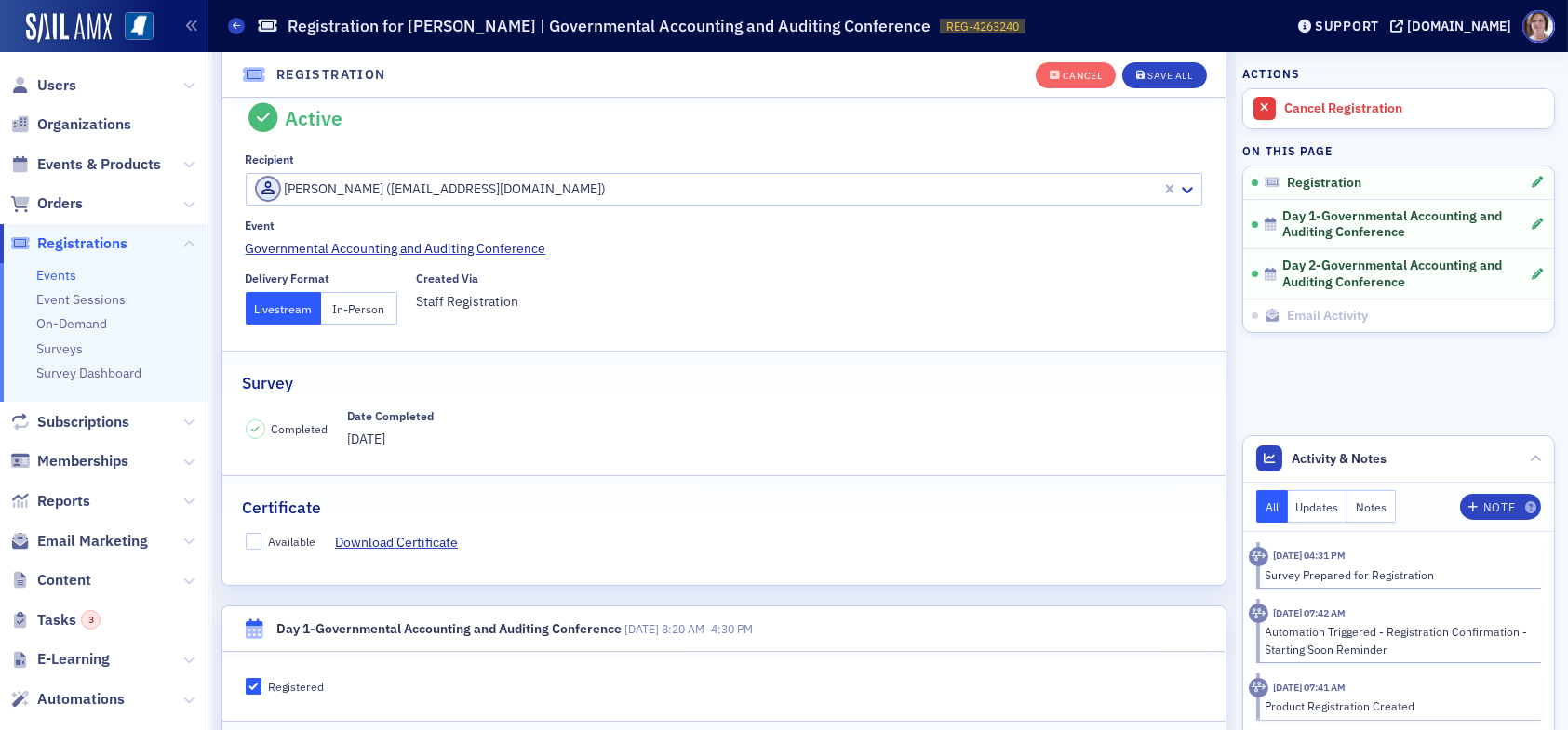
scroll to position [0, 0]
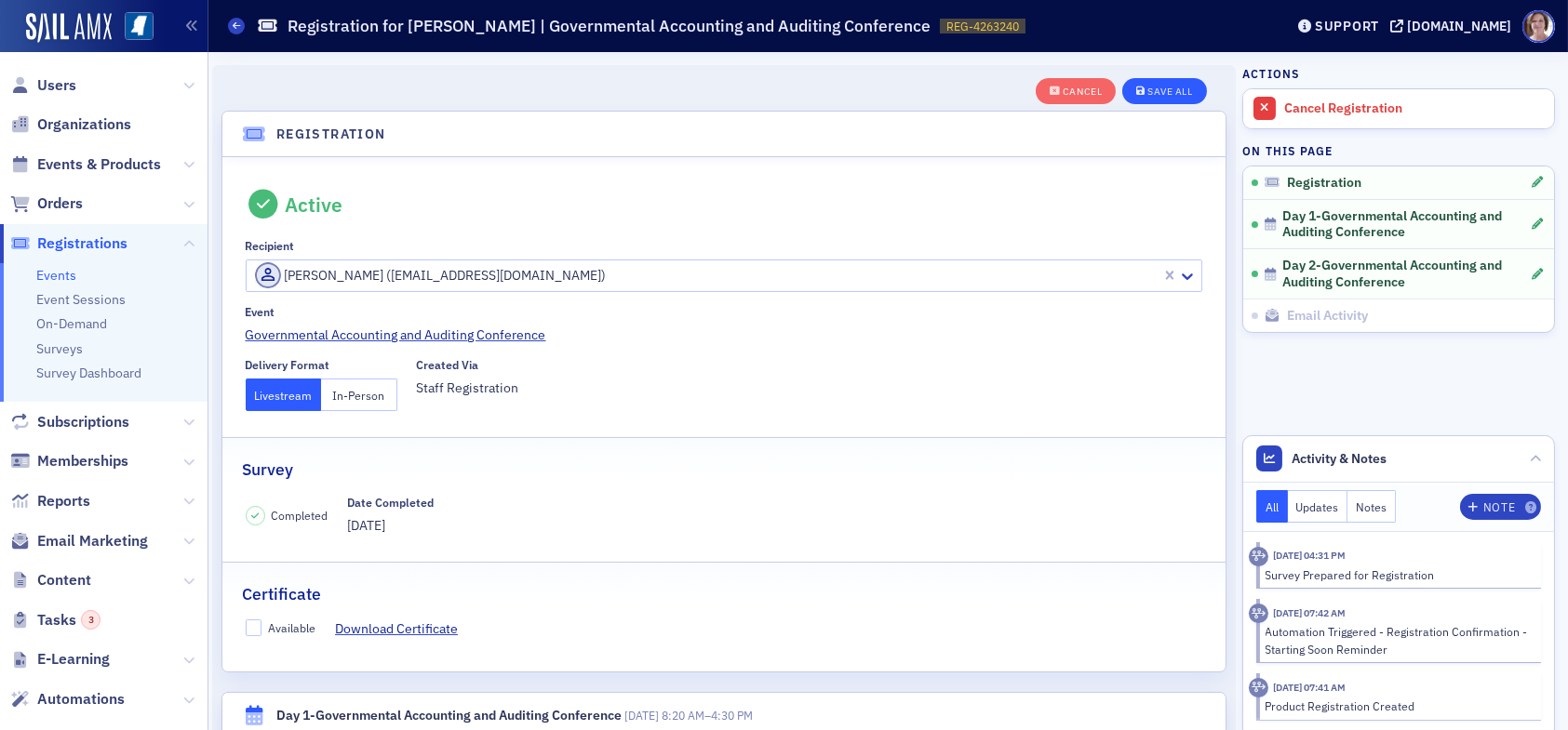
type input "8 CPE"
click at [1162, 89] on div "Save All" at bounding box center [1170, 91] width 45 height 11
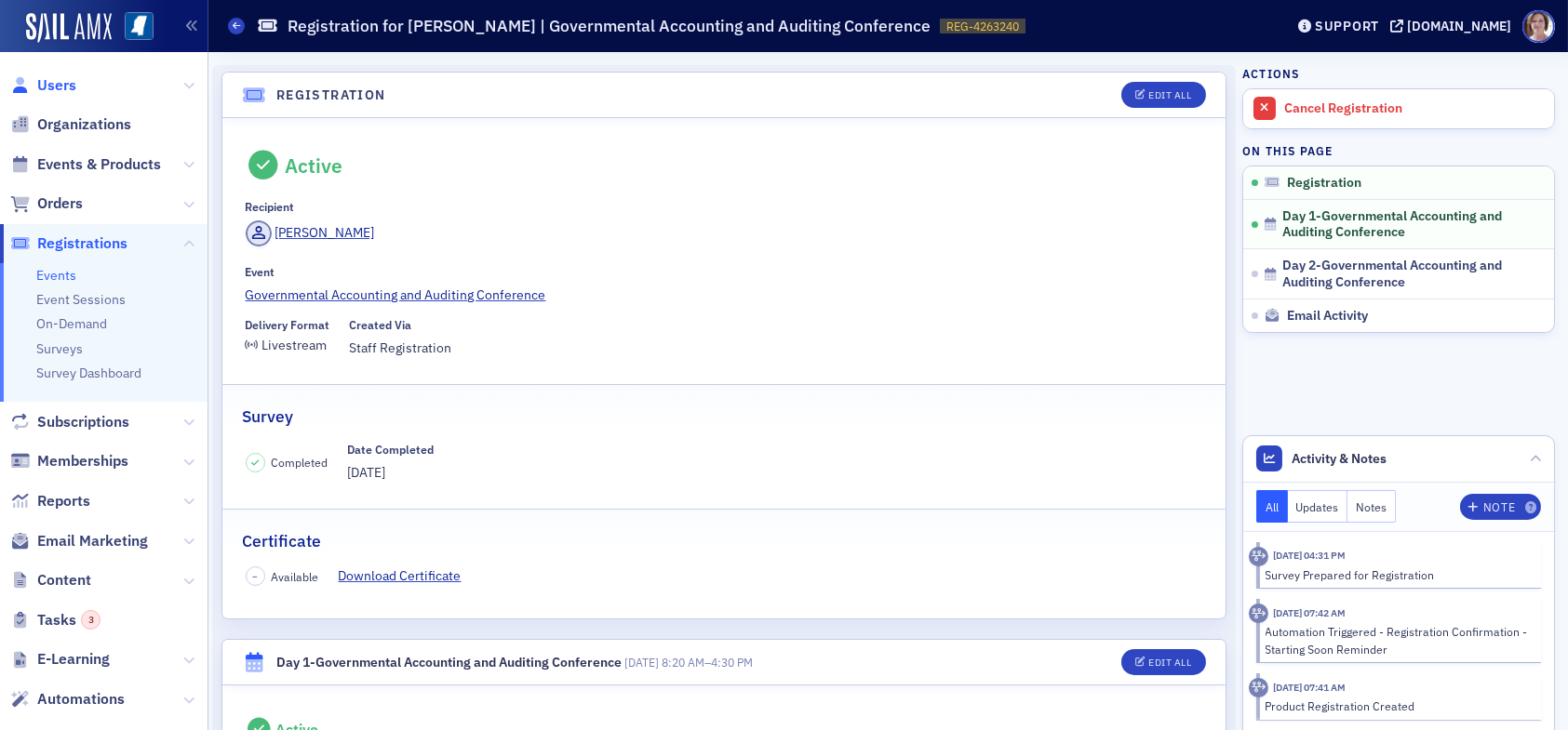
click at [56, 83] on span "Users" at bounding box center [56, 85] width 39 height 20
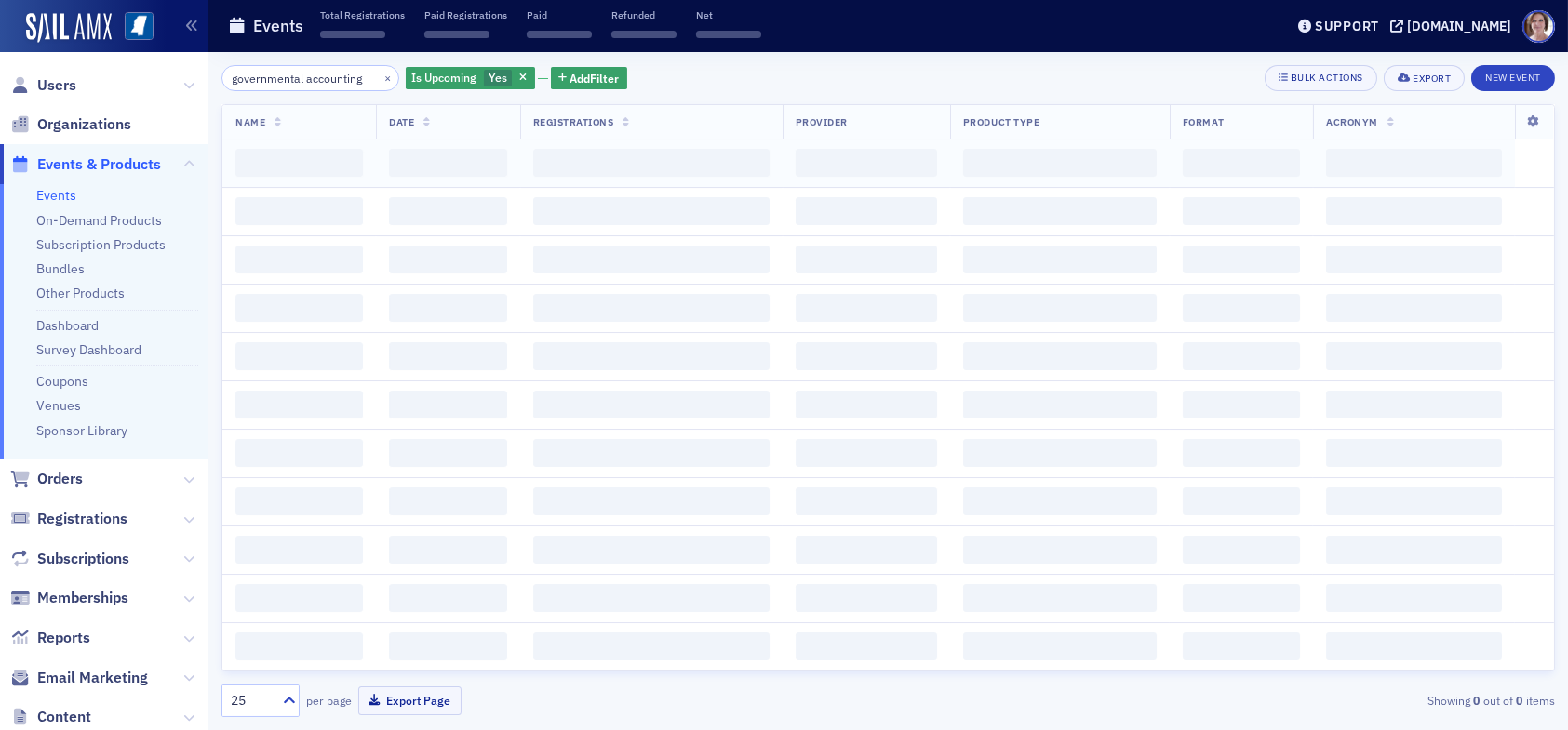
scroll to position [0, 8]
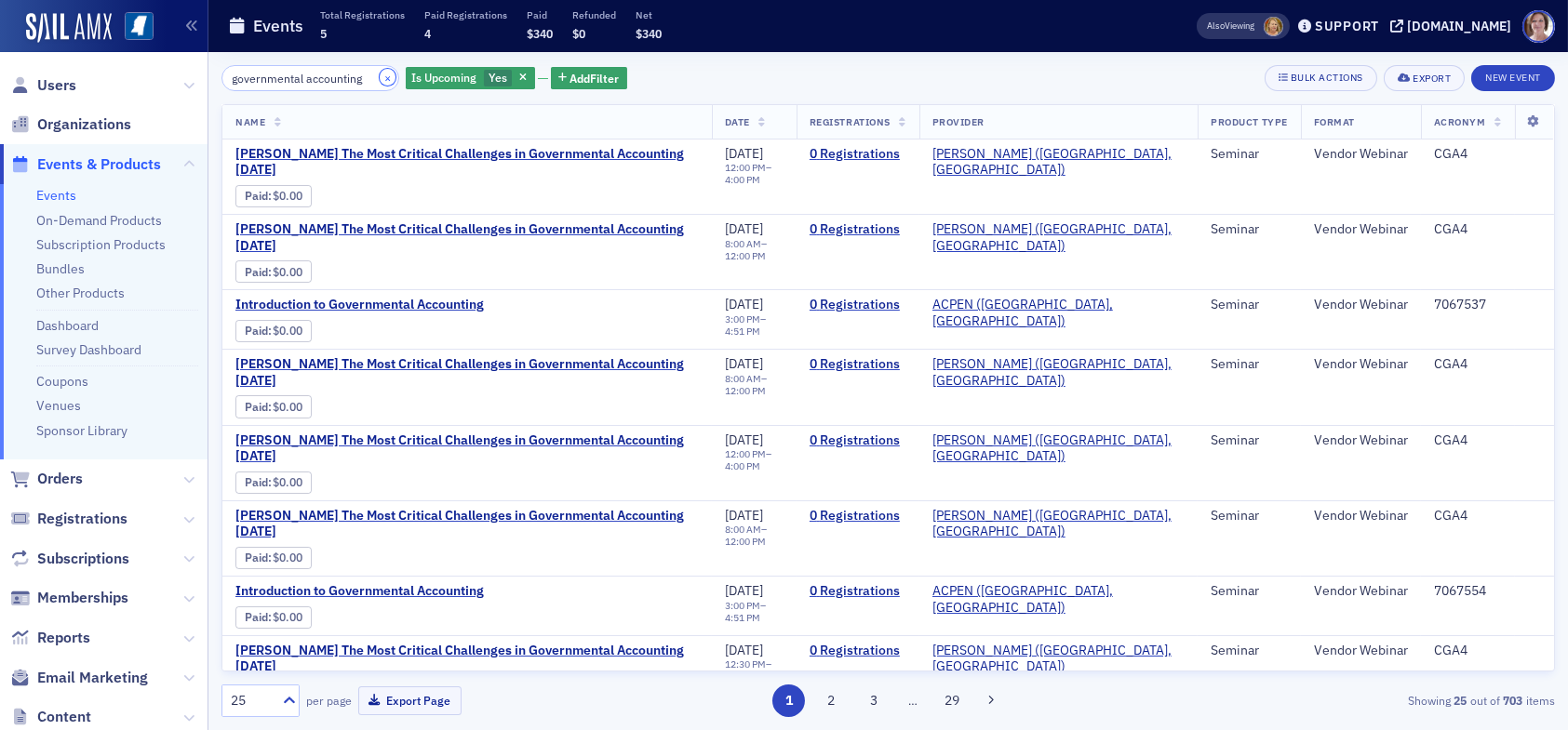
click at [380, 76] on button "×" at bounding box center [389, 77] width 17 height 17
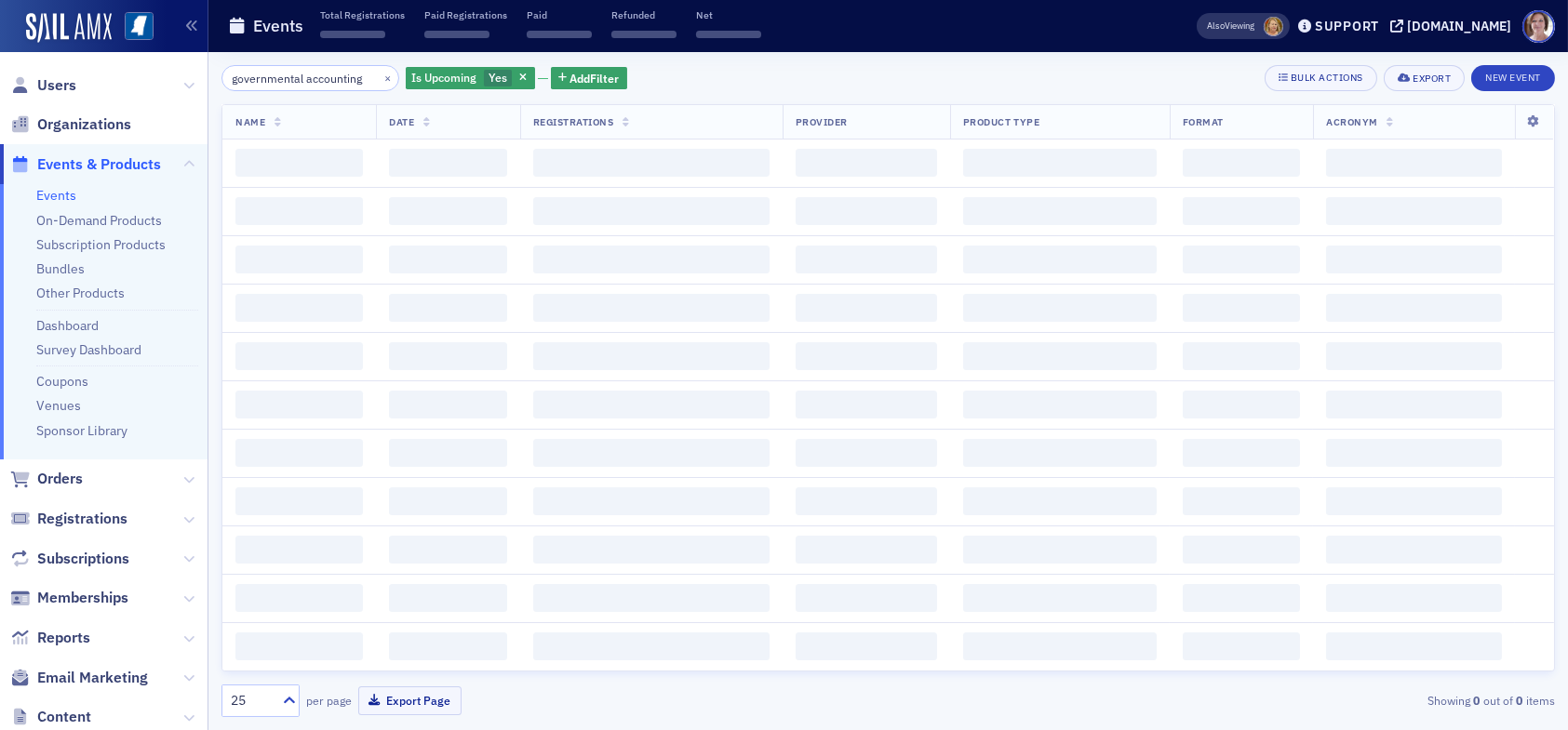
scroll to position [0, 8]
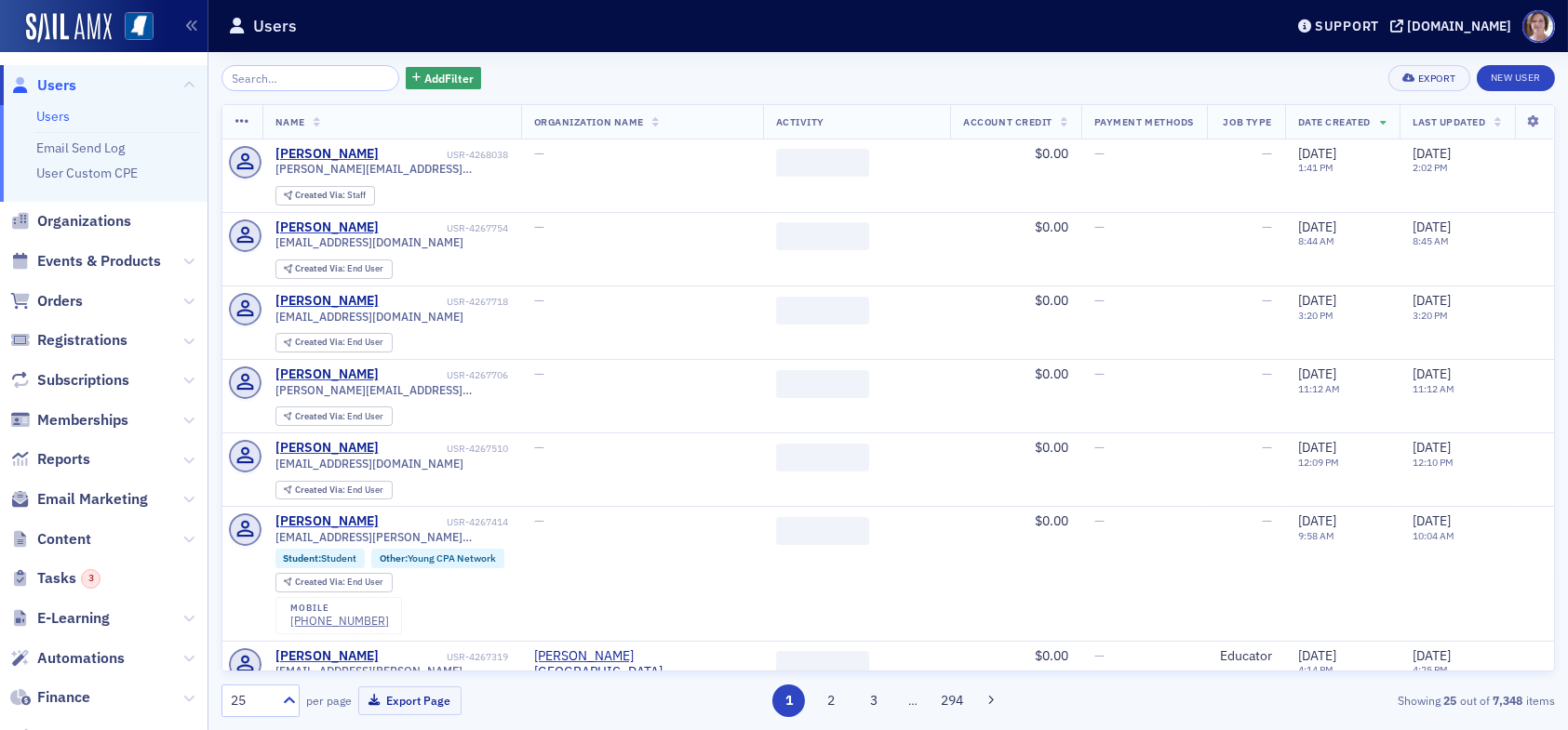
click at [56, 80] on span "Users" at bounding box center [56, 85] width 39 height 20
click at [285, 80] on input "search" at bounding box center [310, 77] width 178 height 26
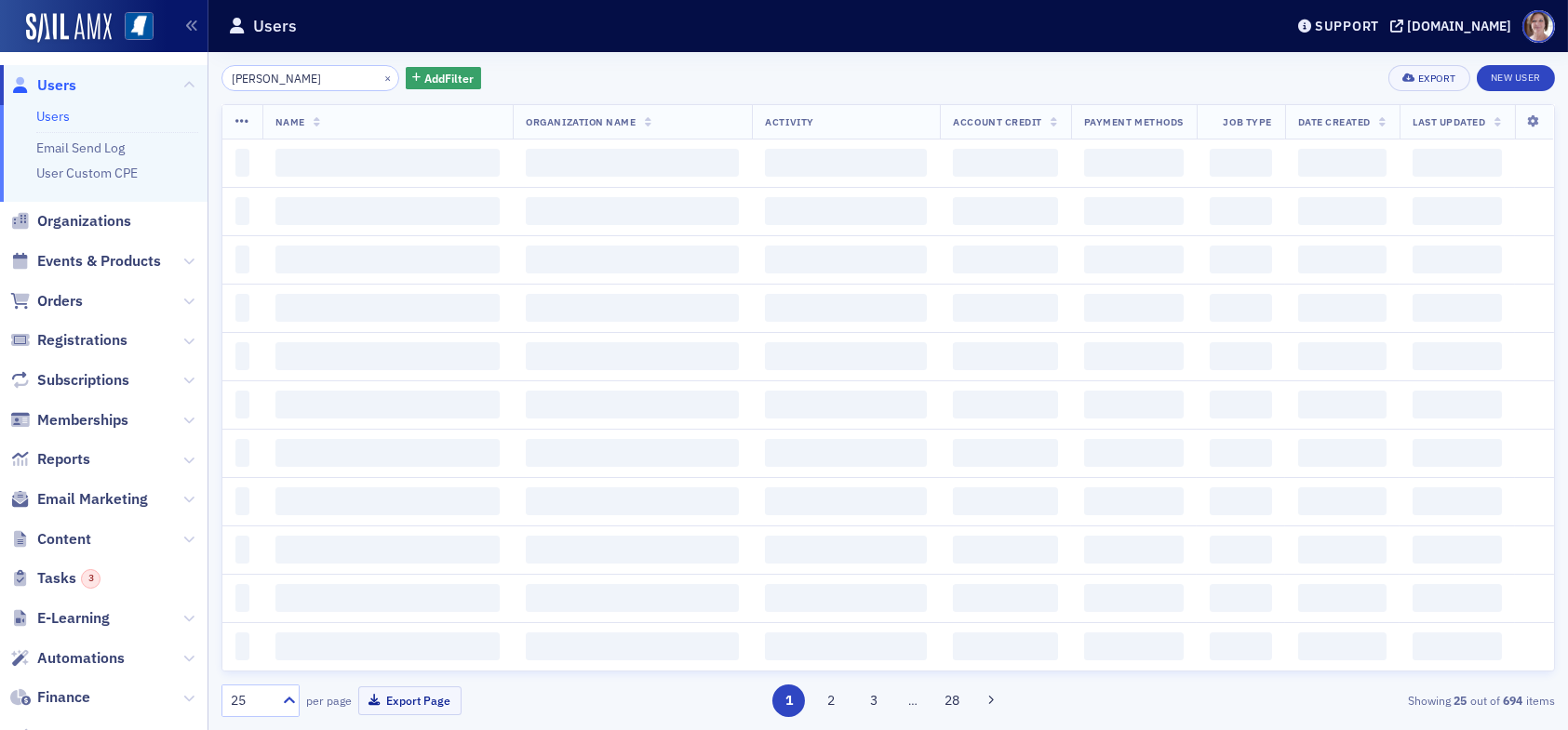
type input "[PERSON_NAME]"
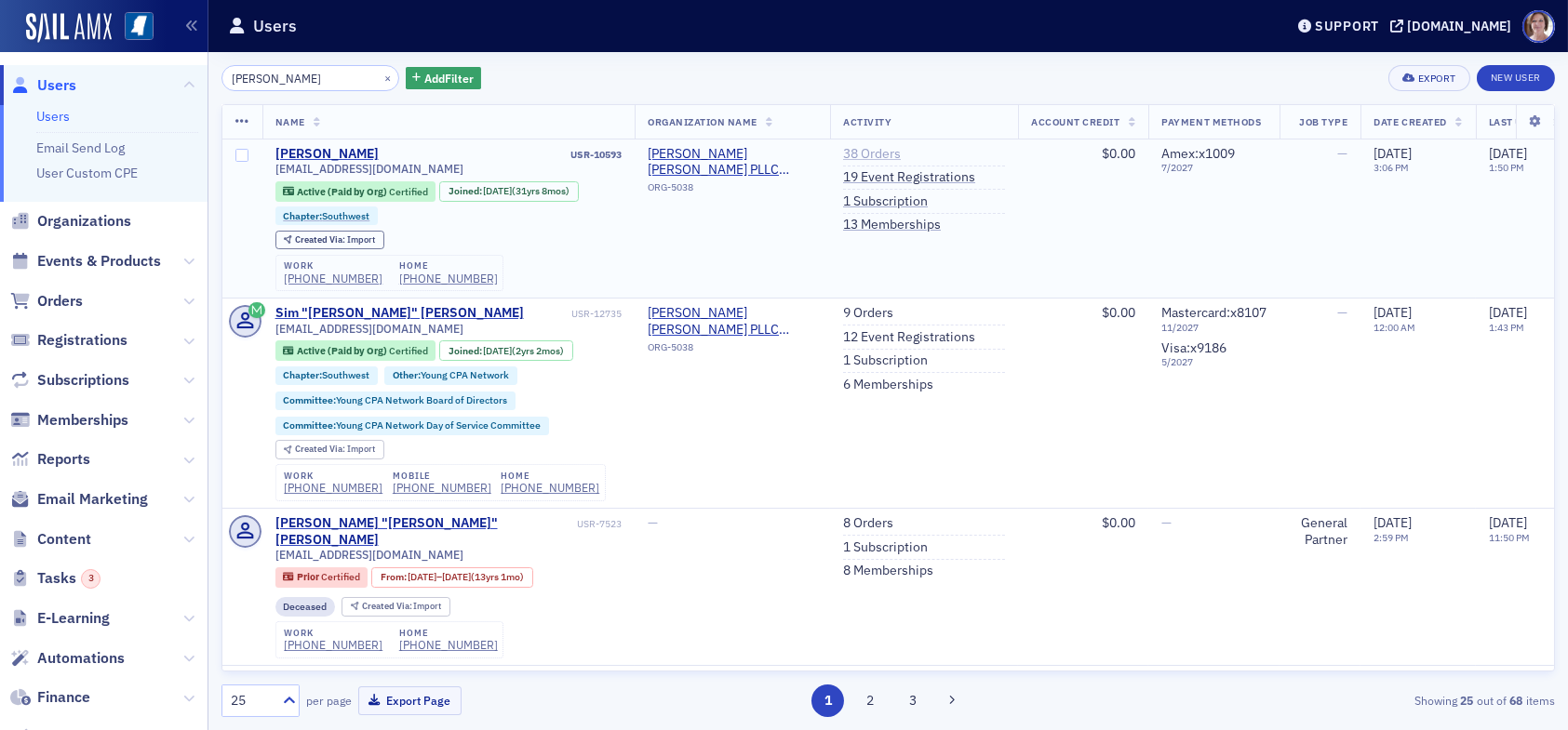
click at [886, 154] on link "38 Orders" at bounding box center [872, 155] width 57 height 17
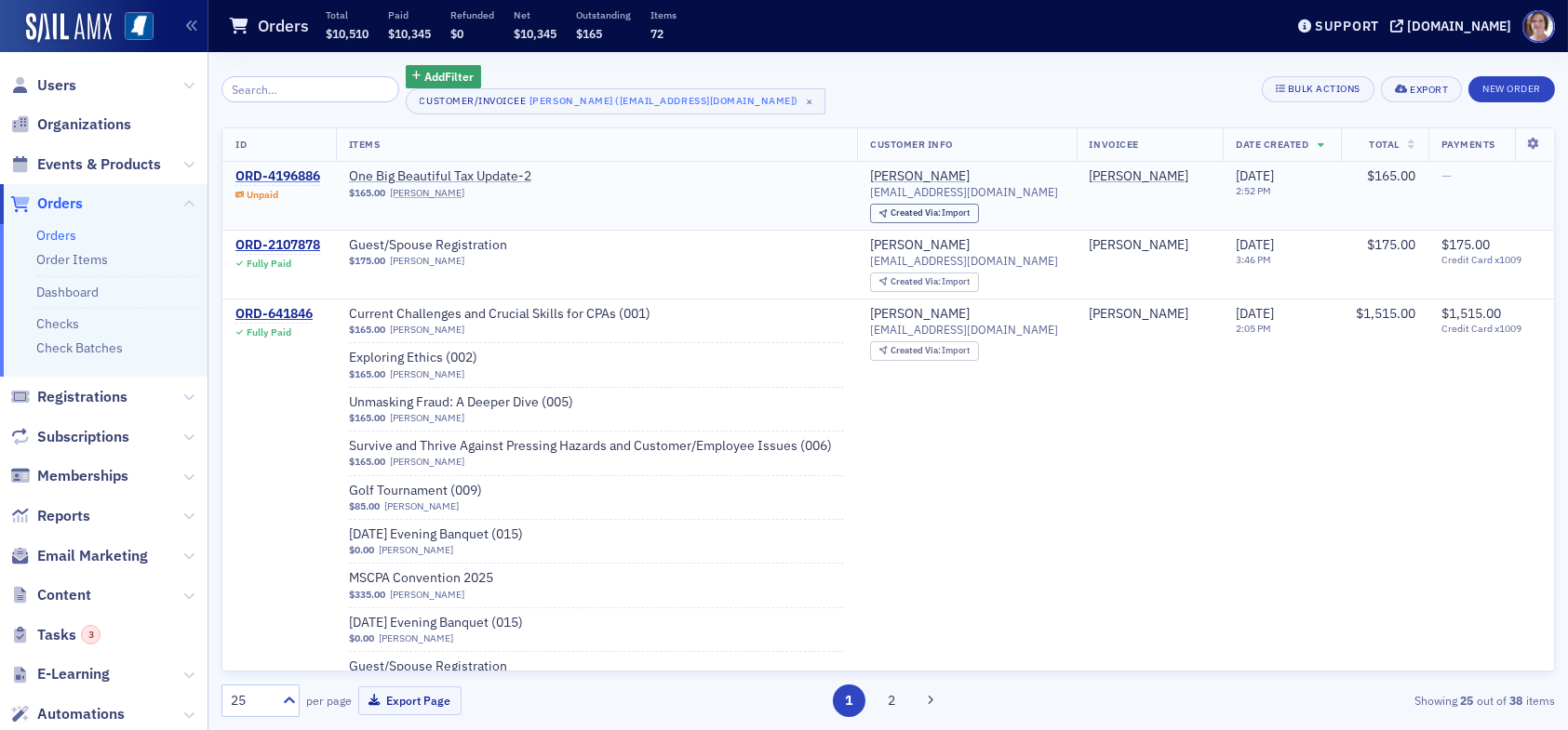
click at [300, 174] on div "ORD-4196886" at bounding box center [278, 177] width 84 height 17
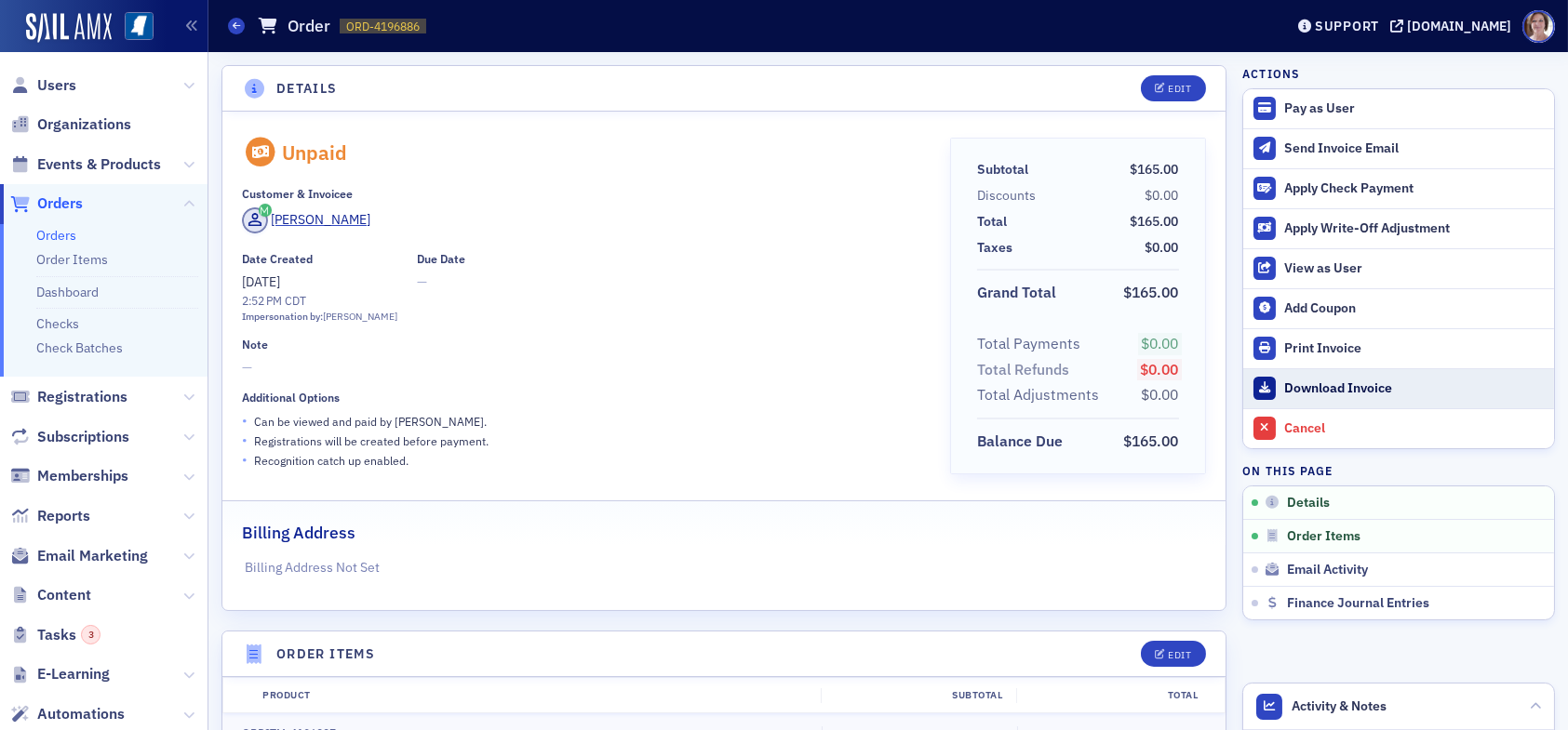
click at [1359, 383] on div "Download Invoice" at bounding box center [1415, 389] width 260 height 17
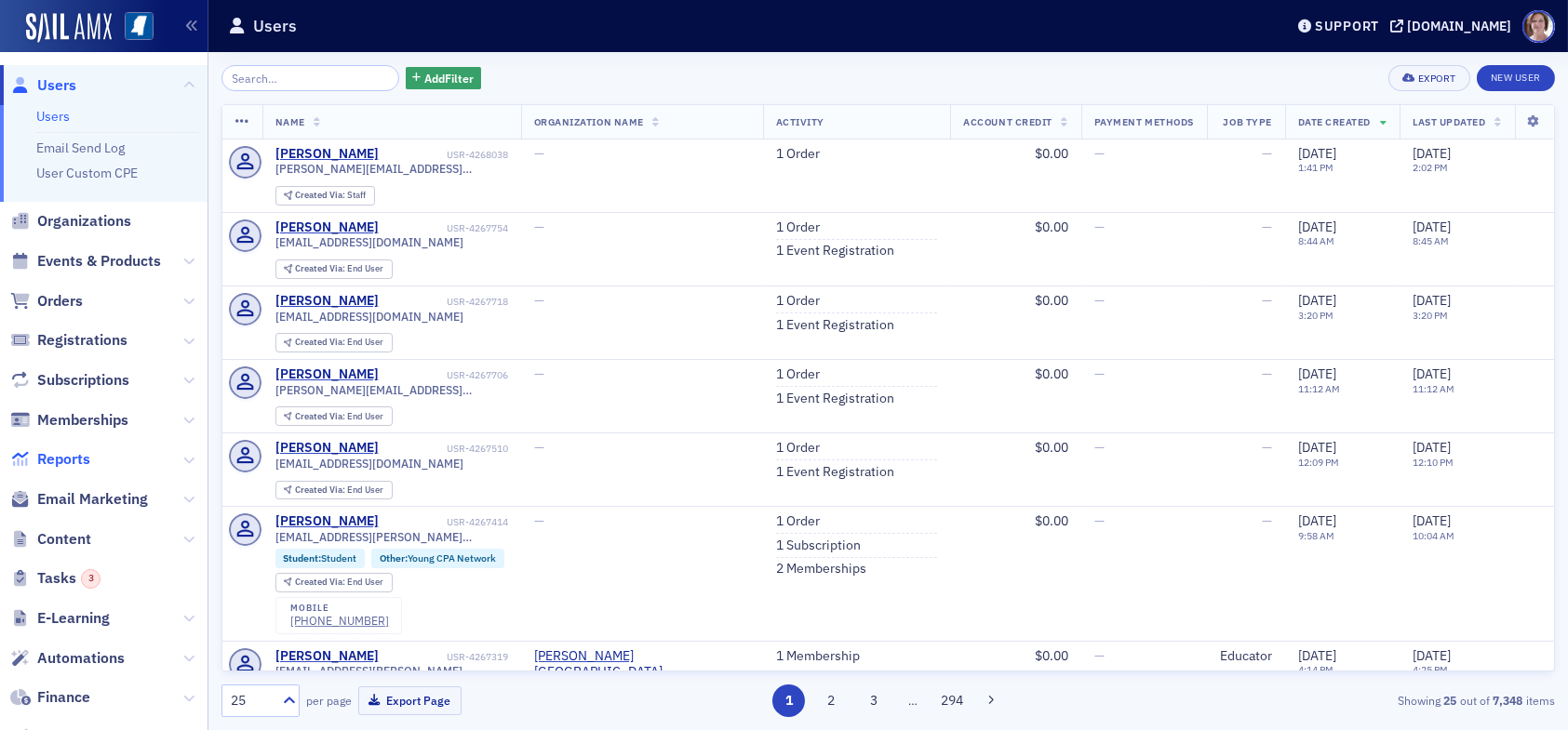
click at [84, 460] on span "Reports" at bounding box center [63, 459] width 53 height 20
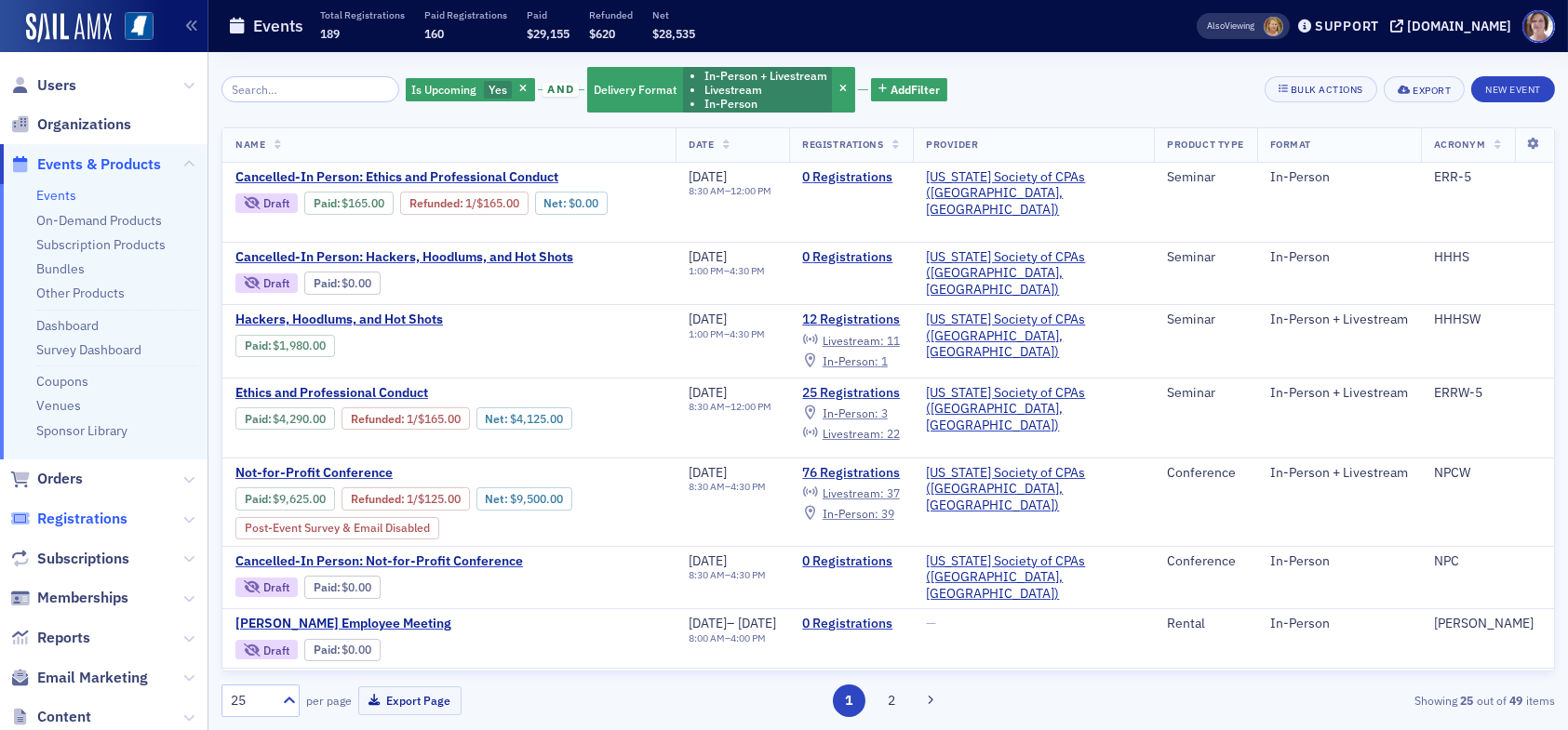
click at [84, 519] on span "Registrations" at bounding box center [82, 519] width 90 height 20
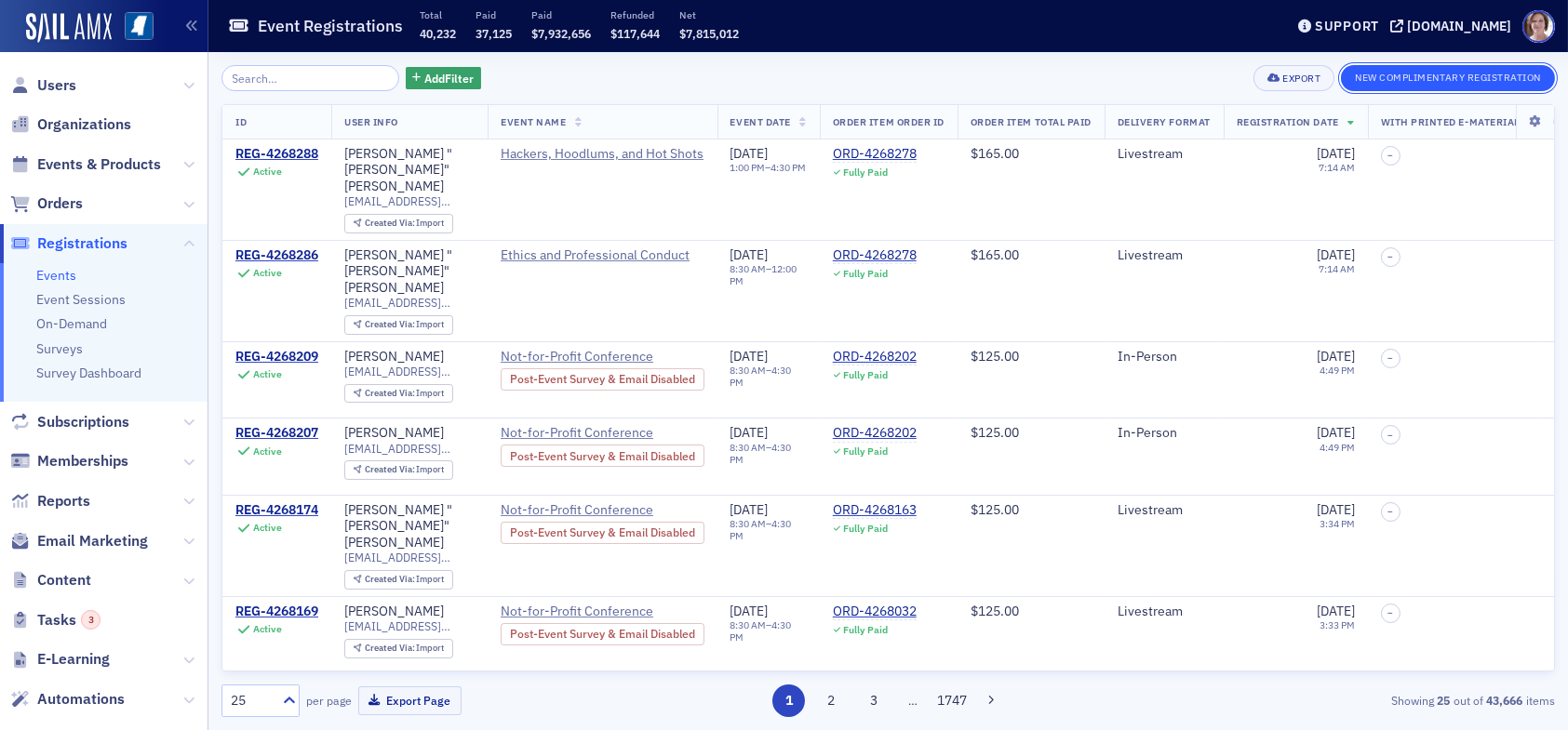
click at [1422, 80] on button "New Complimentary Registration" at bounding box center [1448, 77] width 214 height 26
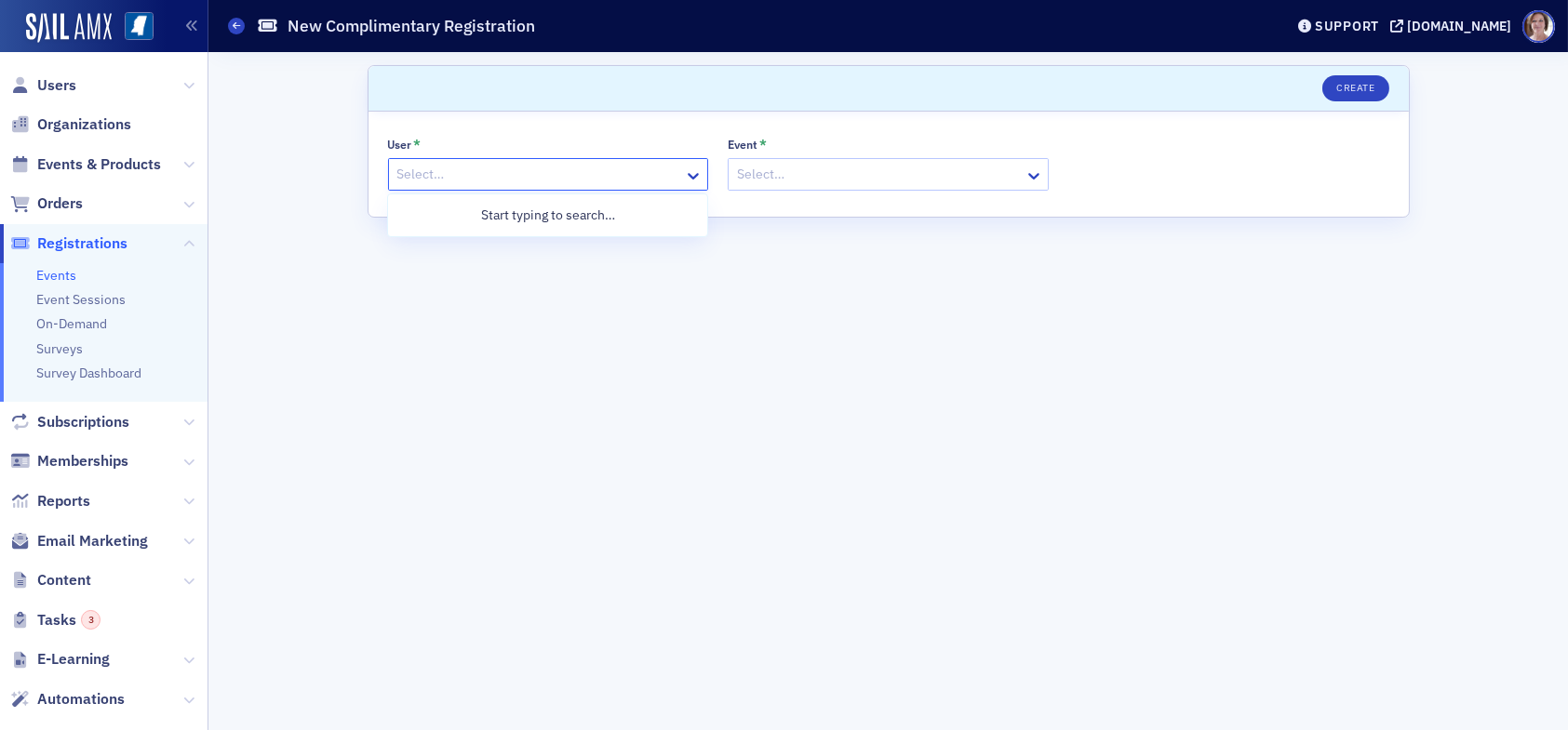
click at [620, 174] on div at bounding box center [539, 174] width 287 height 23
click at [564, 179] on div at bounding box center [539, 174] width 287 height 23
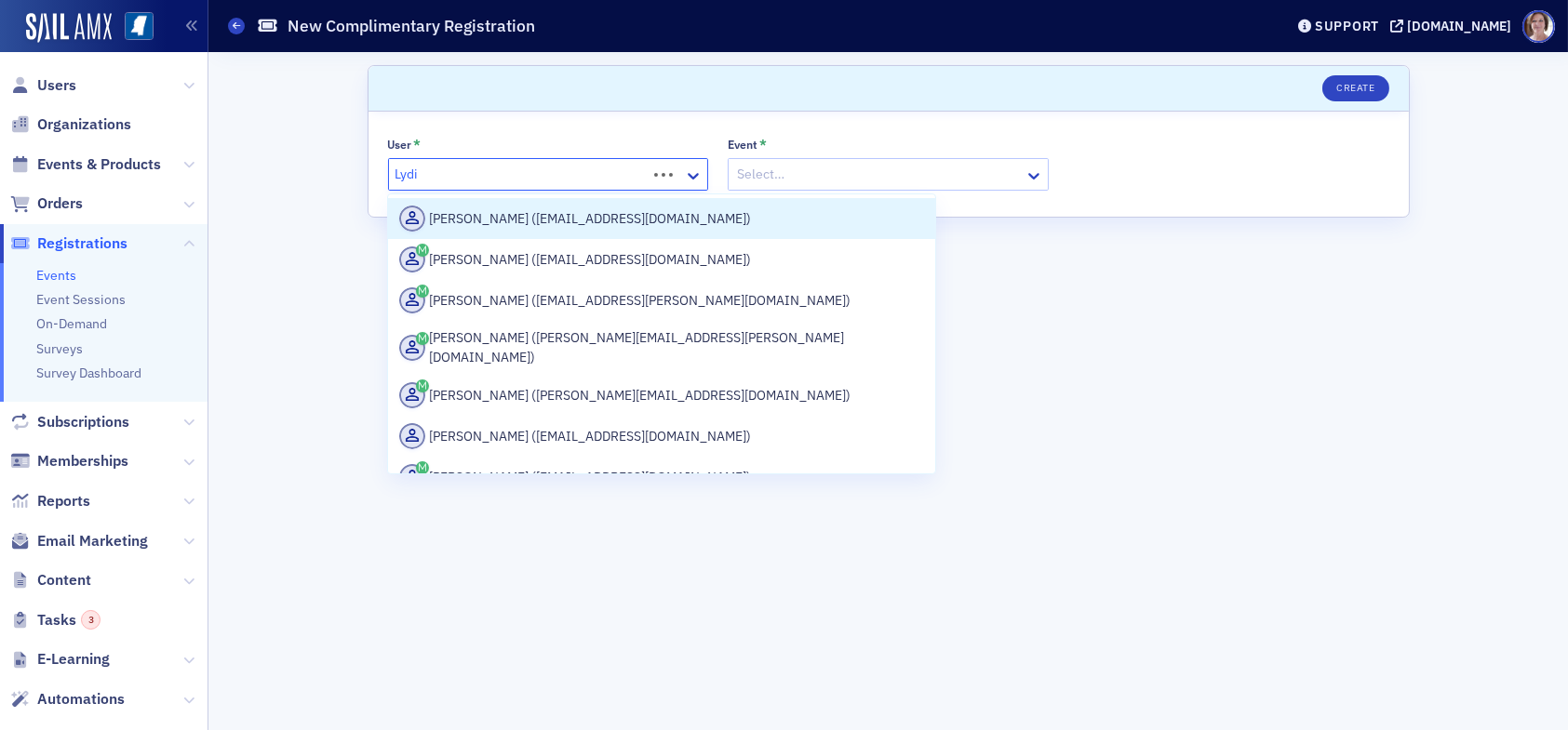
type input "Lydia"
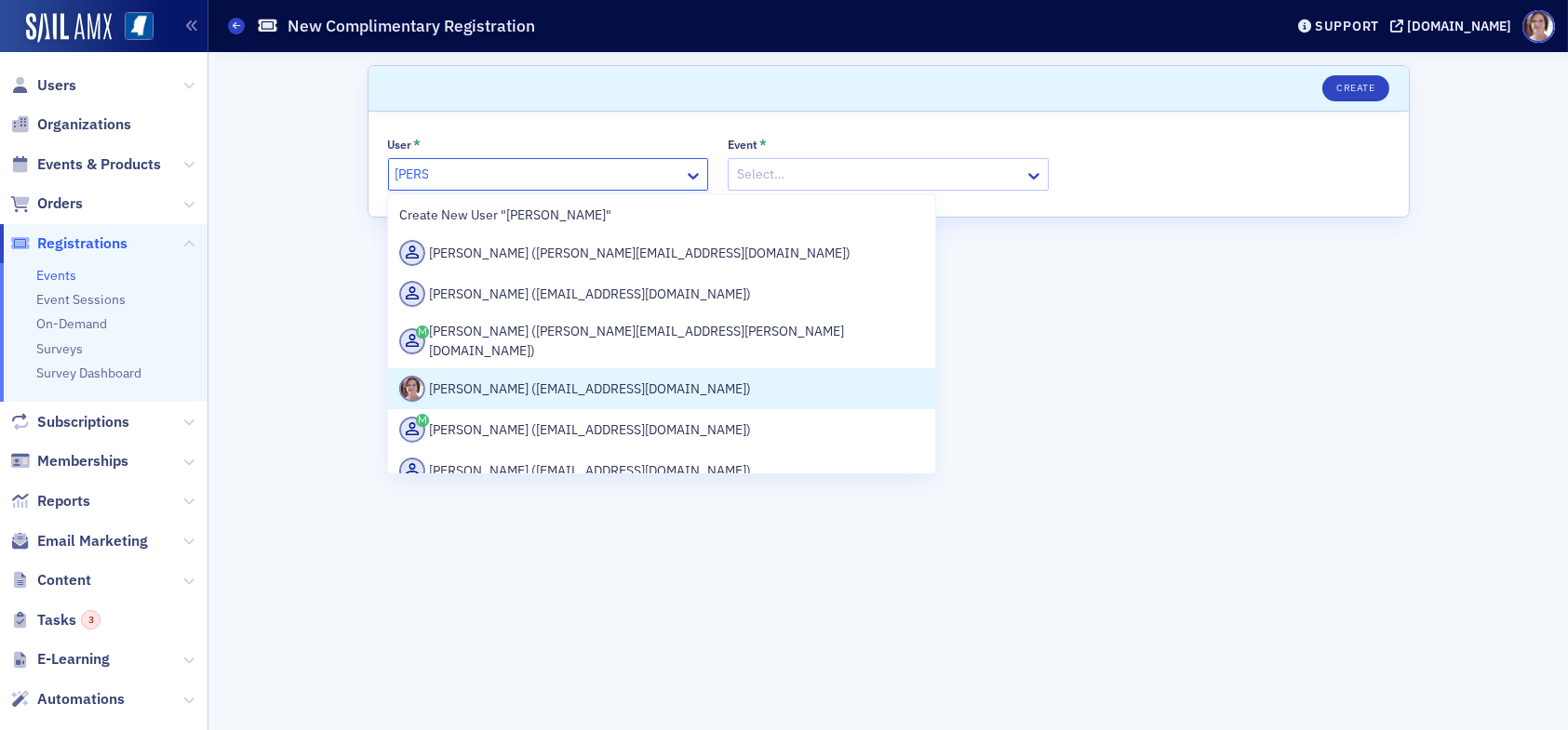
click at [516, 376] on div "Lydia Carlisle (lcarlisle@ms-cpa.org)" at bounding box center [661, 388] width 525 height 26
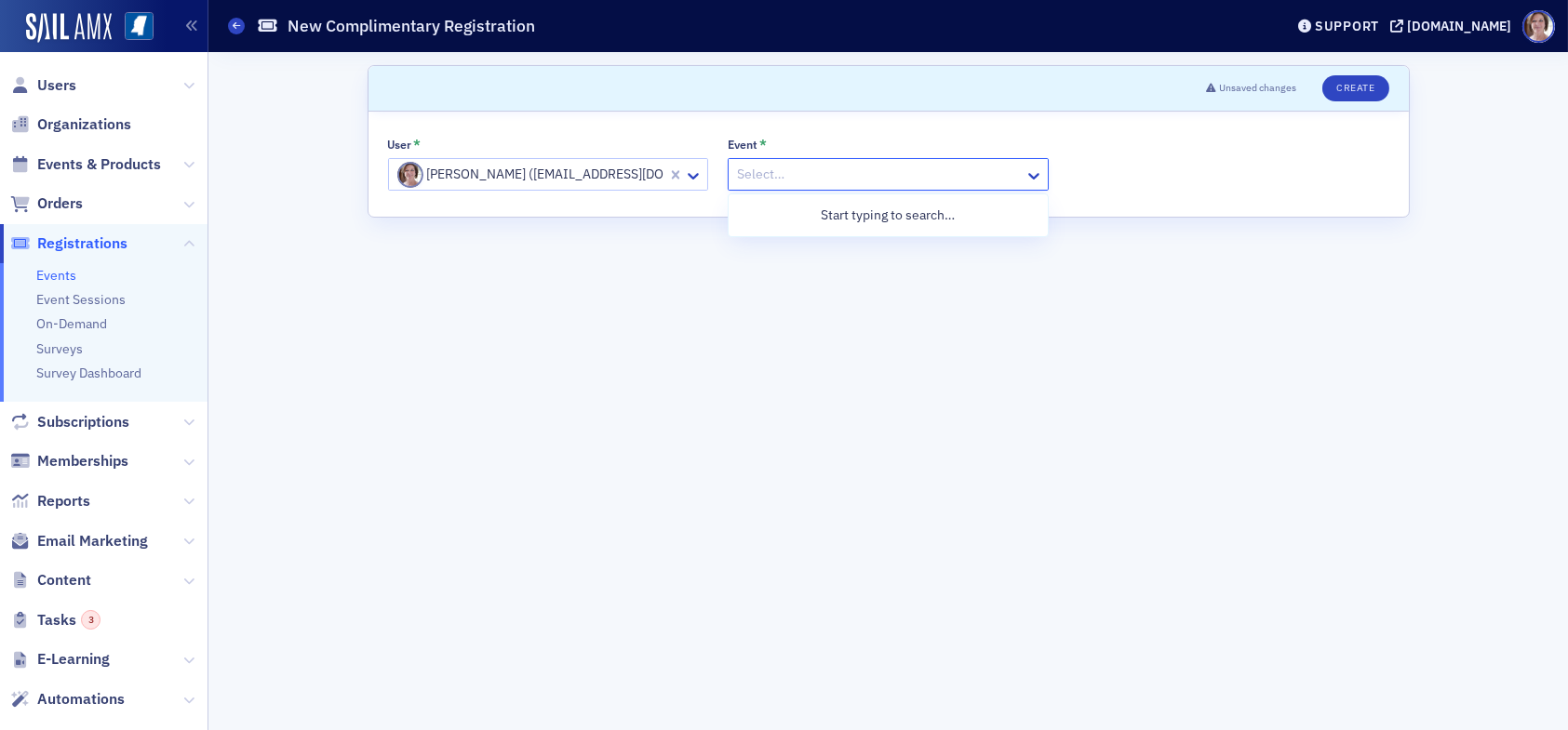
click at [810, 175] on div at bounding box center [879, 174] width 287 height 23
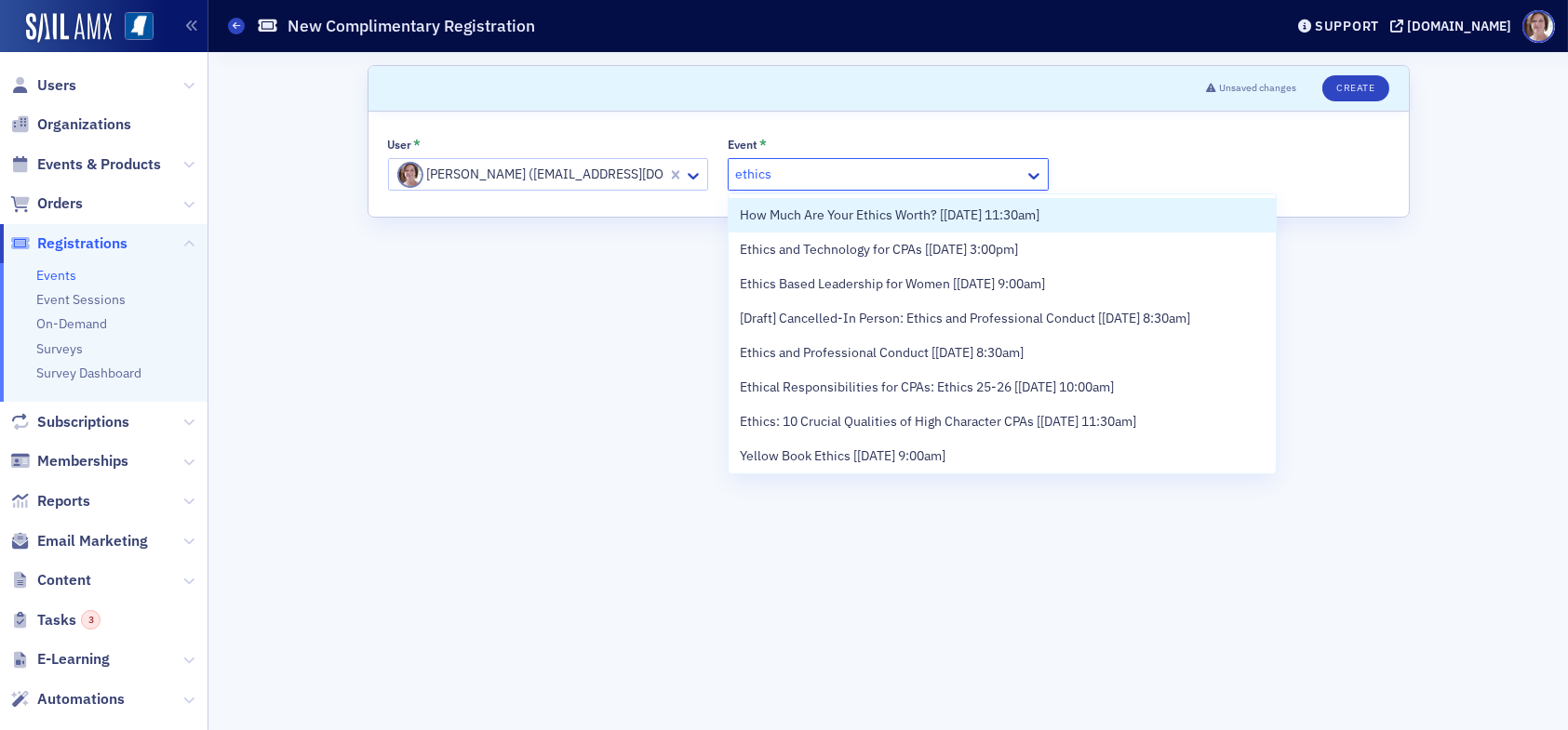
type input "ethics"
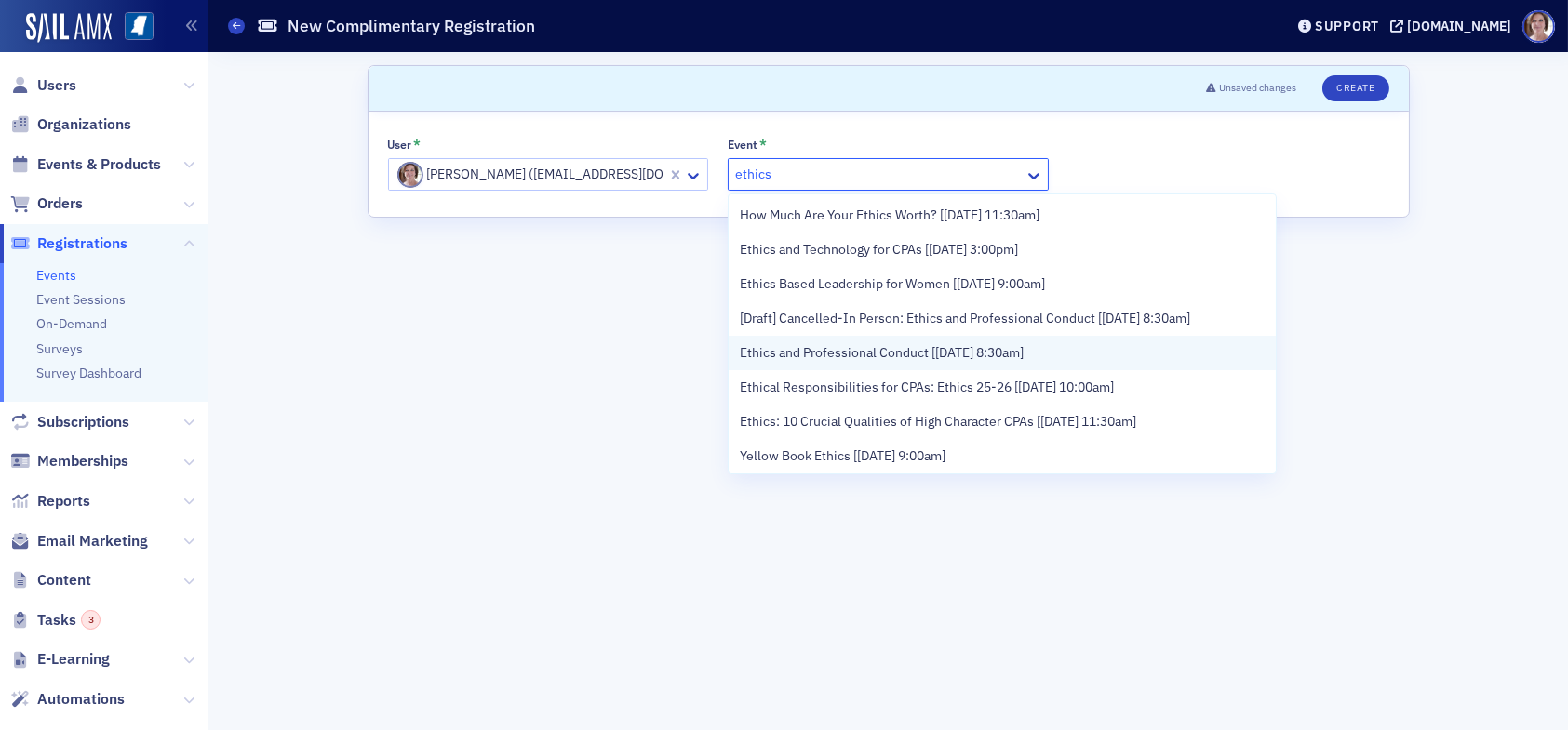
click at [1020, 357] on span "Ethics and Professional Conduct [9/23/2025 8:30am]" at bounding box center [882, 353] width 284 height 19
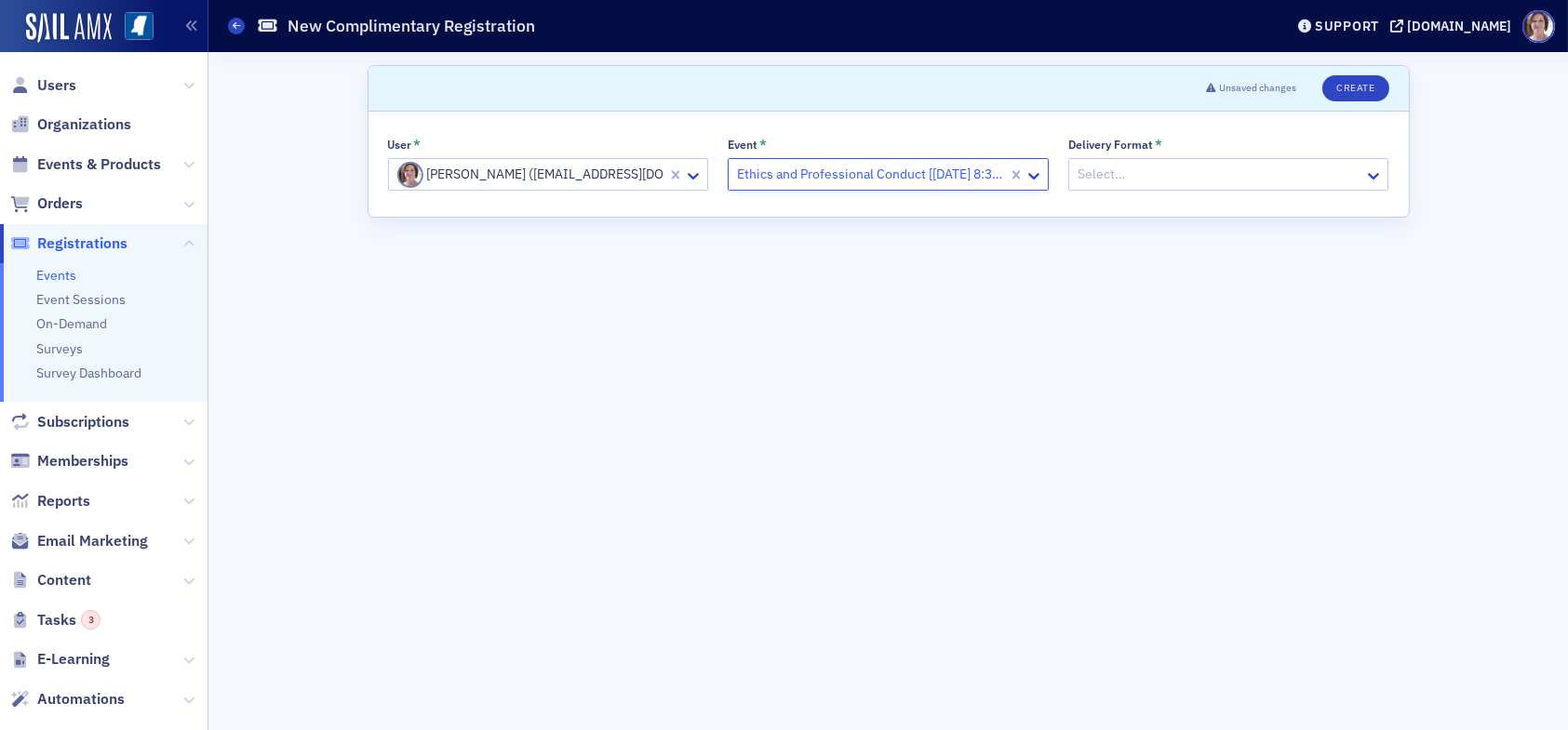
click at [1227, 173] on div at bounding box center [1220, 174] width 287 height 23
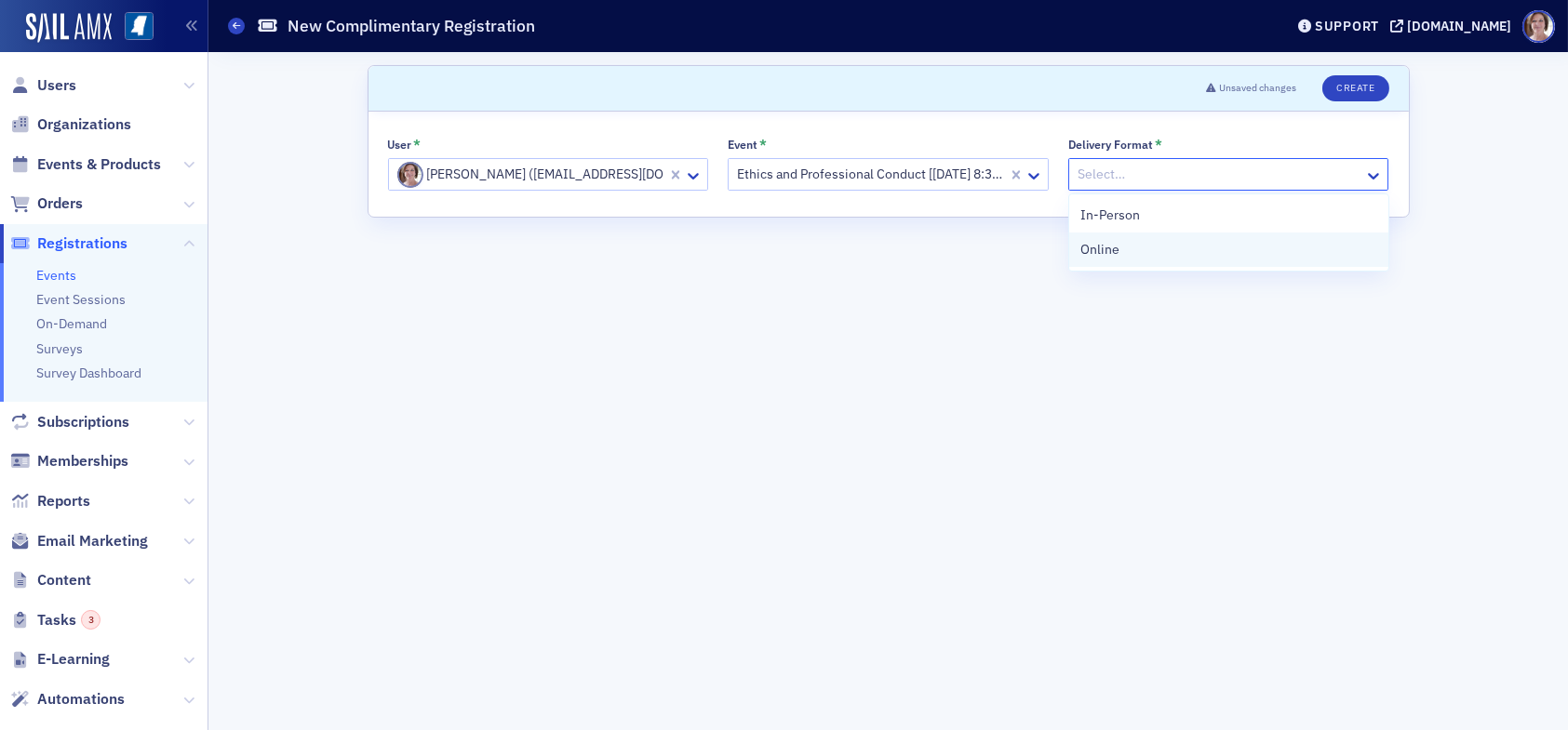
click at [1150, 260] on div "Online" at bounding box center [1229, 250] width 320 height 34
click at [1365, 84] on button "Create" at bounding box center [1355, 88] width 66 height 26
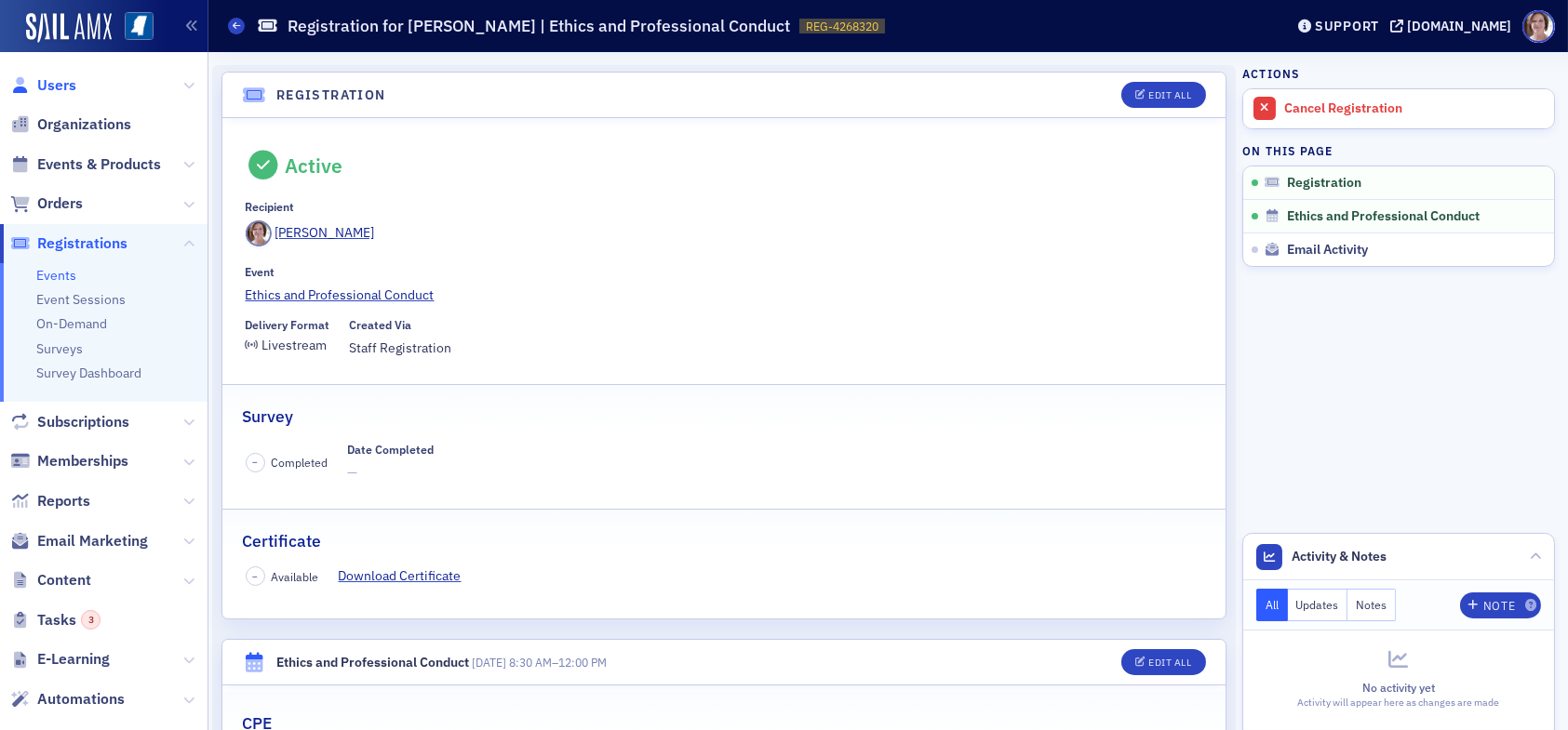
click at [59, 83] on span "Users" at bounding box center [56, 85] width 39 height 20
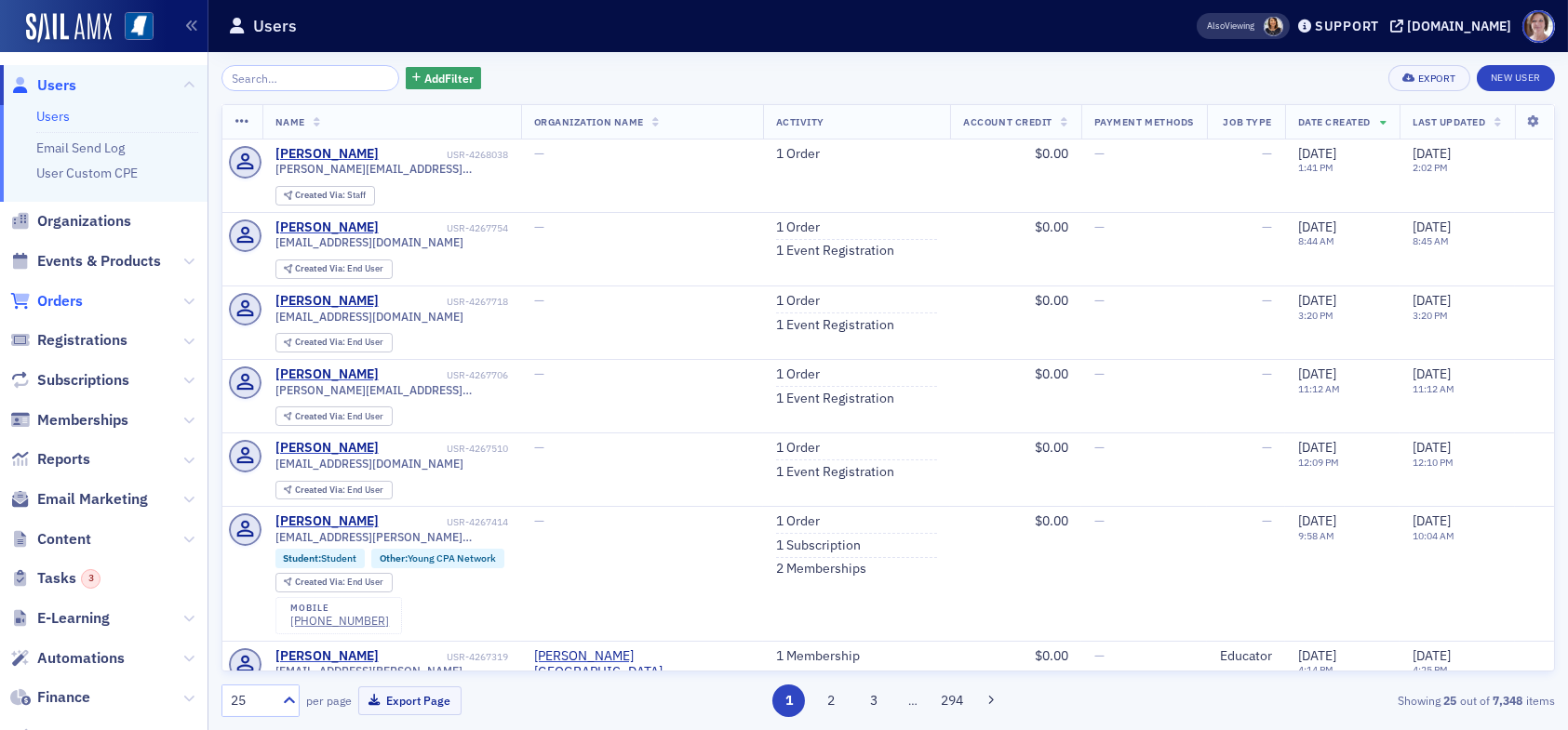
click at [69, 307] on span "Orders" at bounding box center [60, 300] width 46 height 20
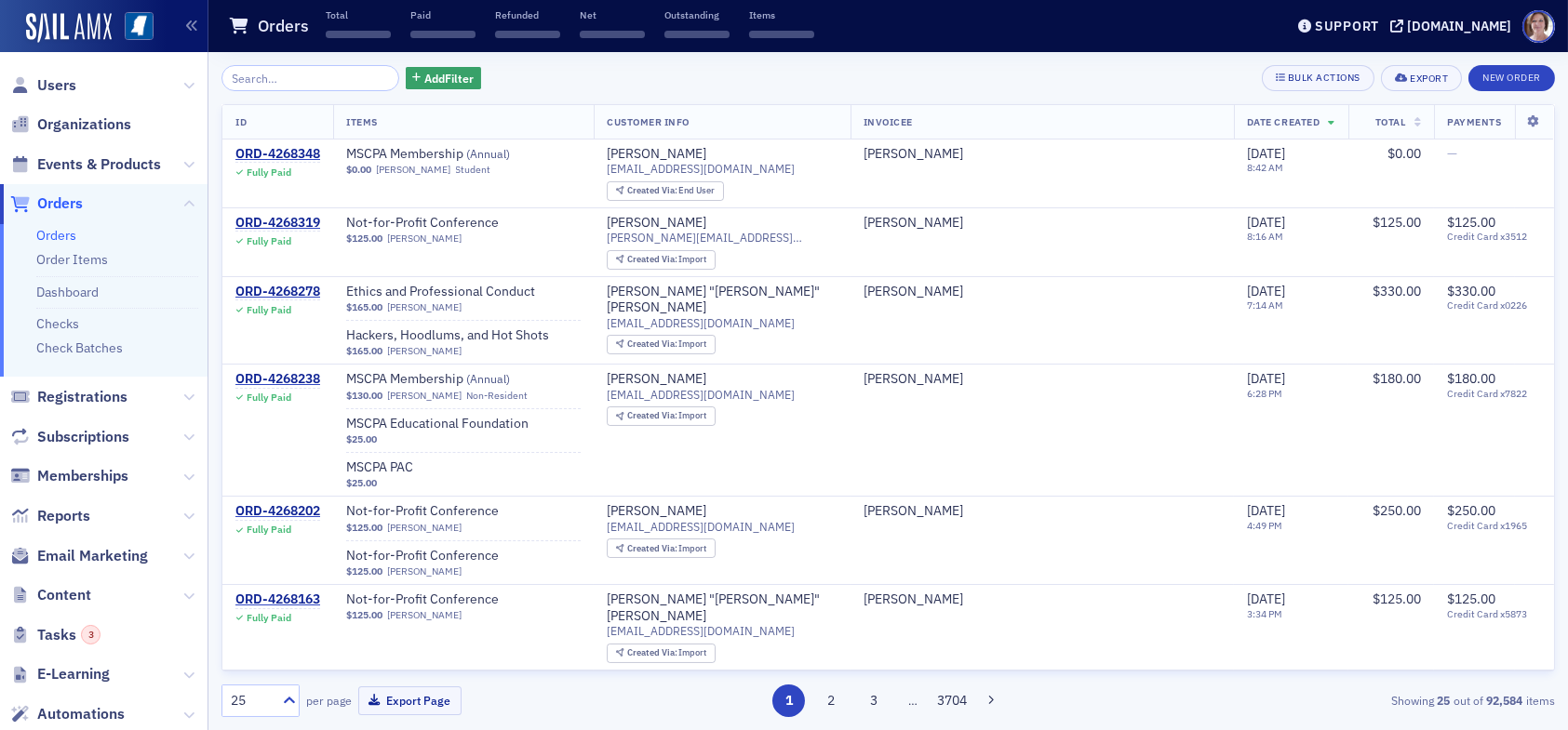
click at [285, 78] on input "search" at bounding box center [310, 77] width 178 height 26
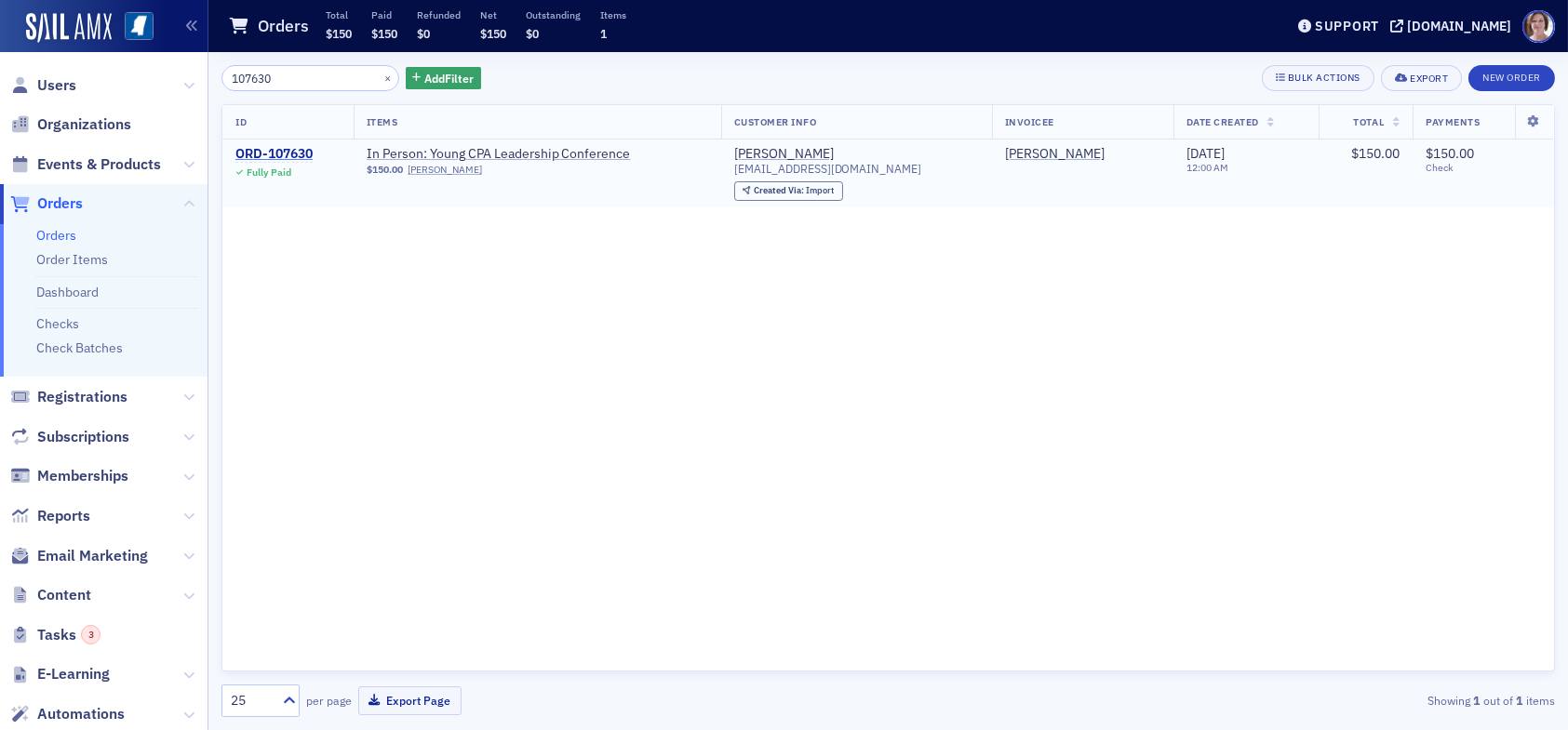
type input "107630"
click at [278, 149] on div "ORD-107630" at bounding box center [274, 155] width 78 height 17
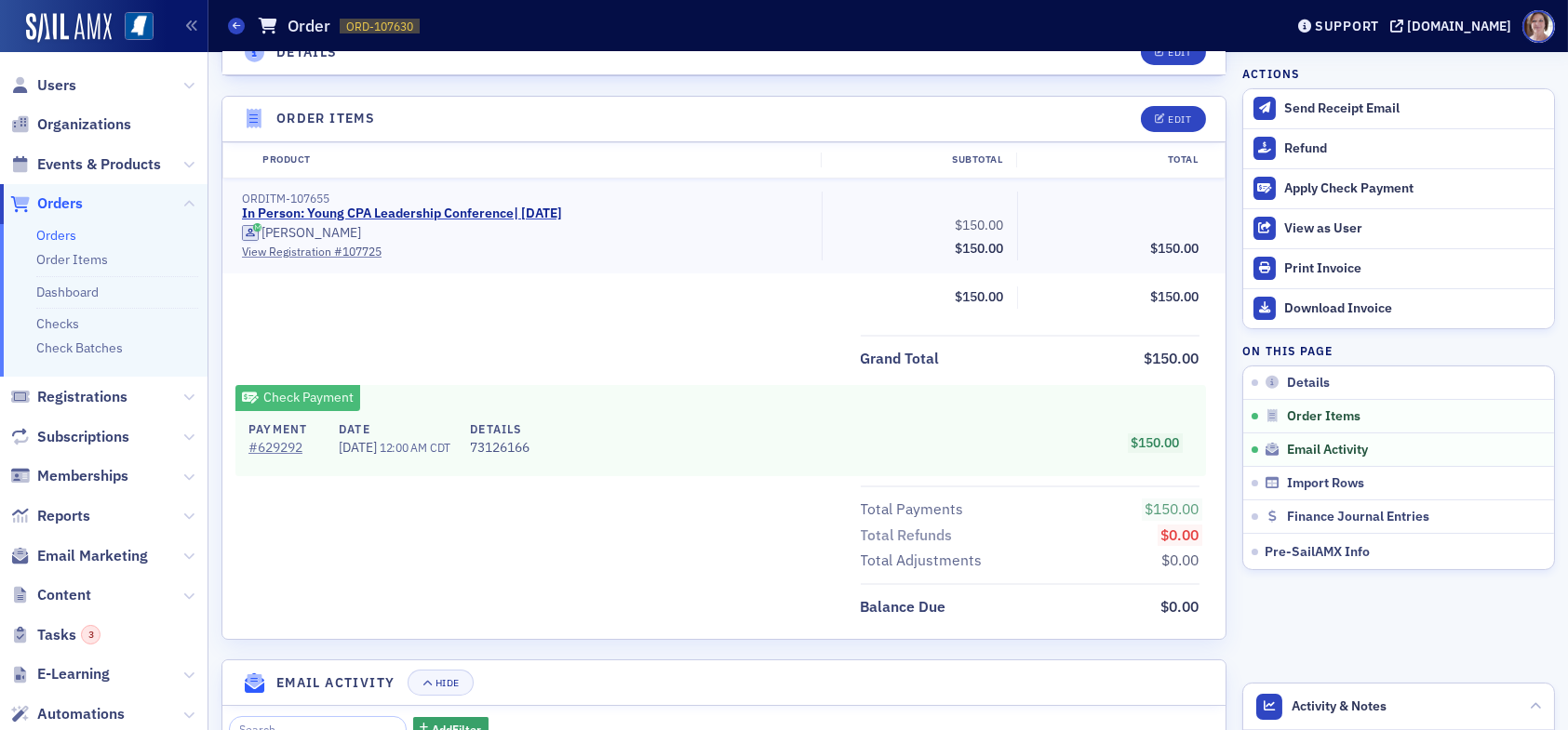
scroll to position [1038, 0]
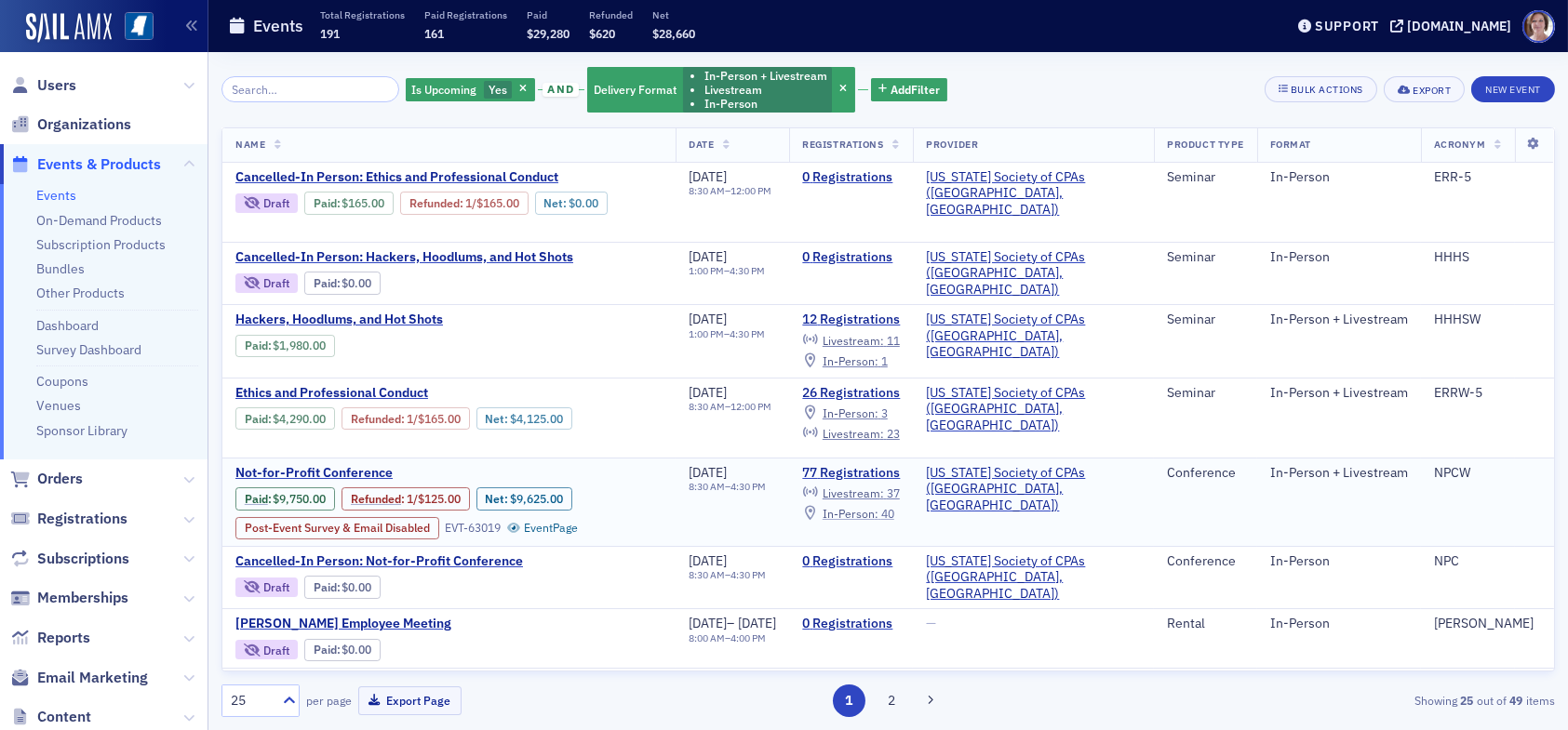
click at [879, 508] on span "In-Person :" at bounding box center [851, 514] width 56 height 15
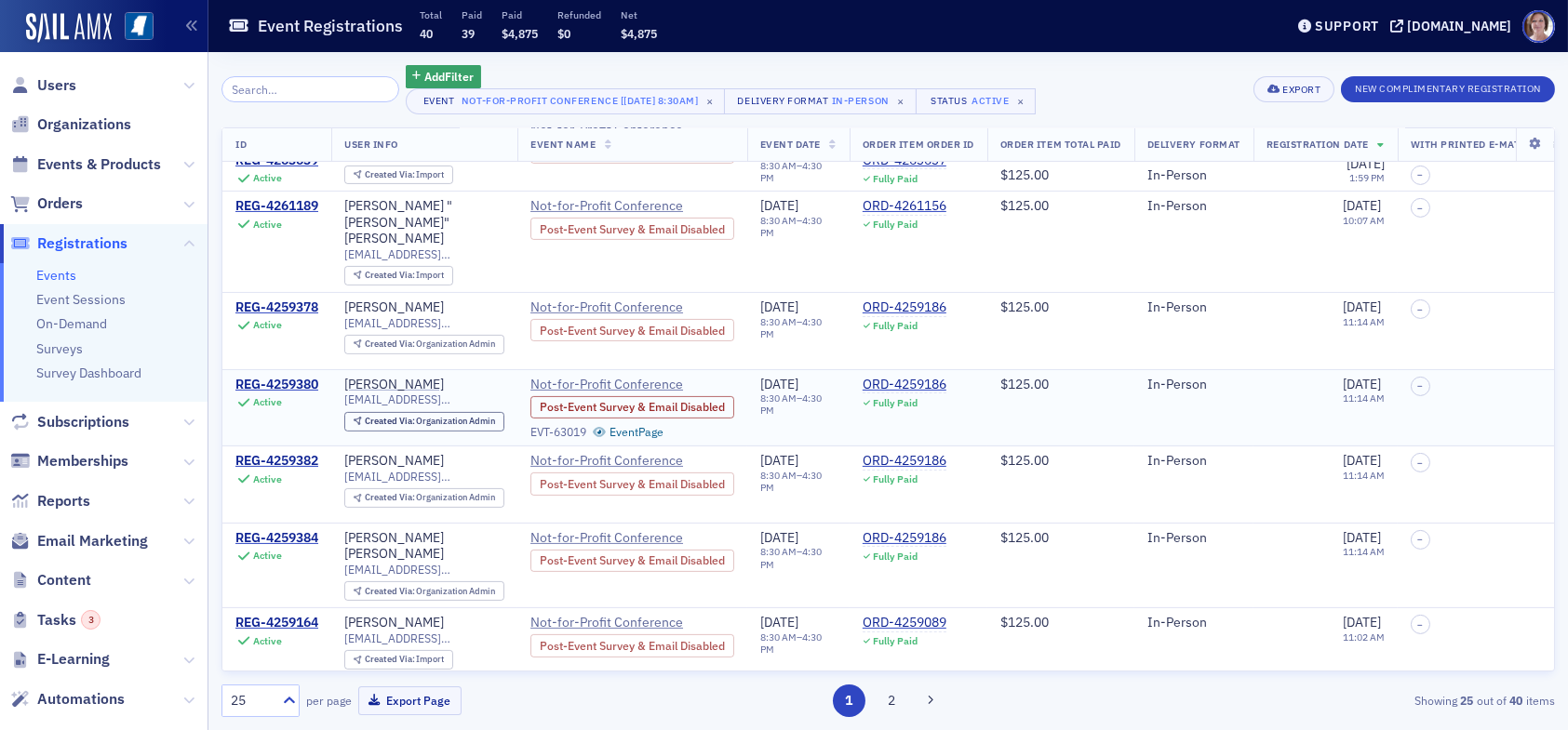
scroll to position [1431, 0]
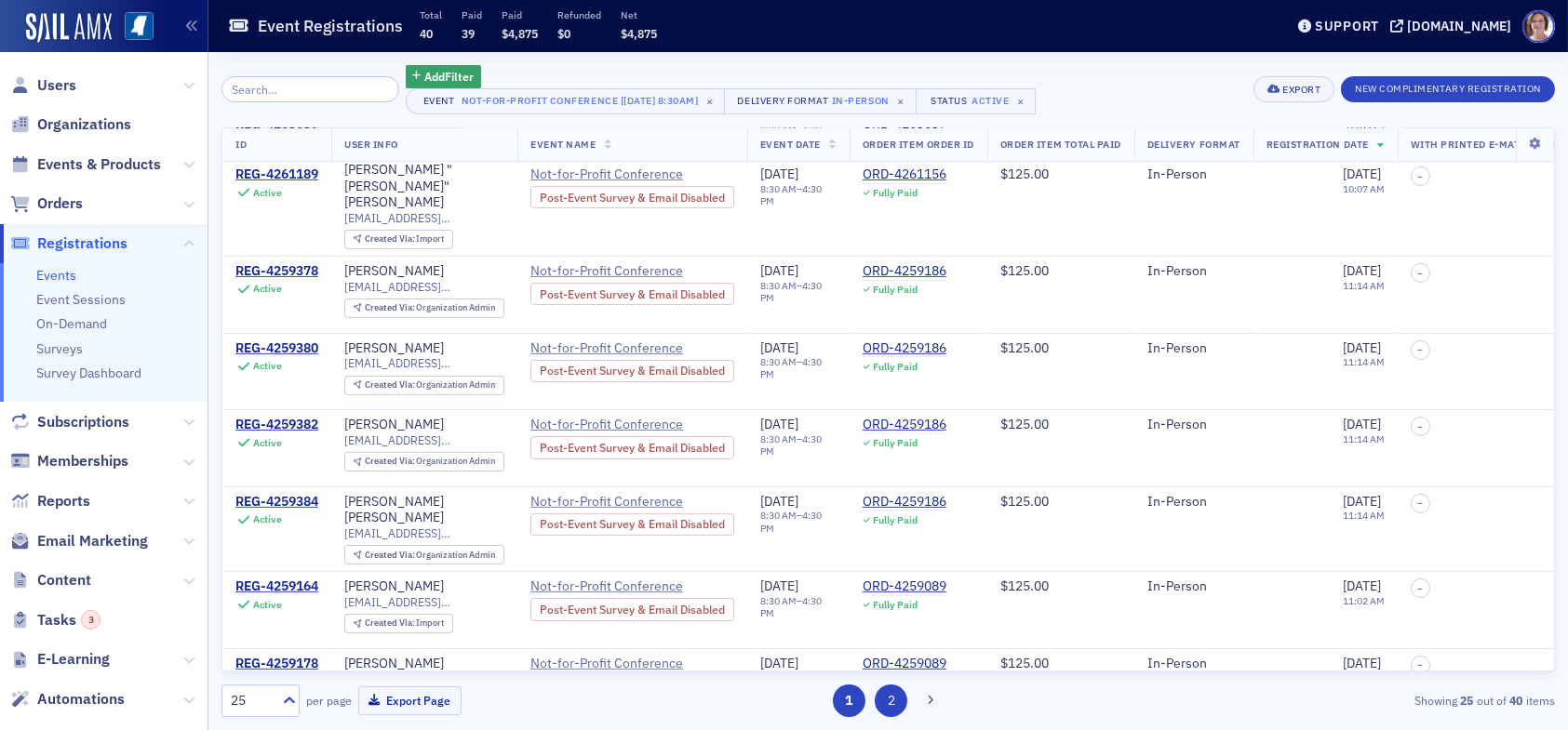
click at [894, 701] on button "2" at bounding box center [891, 701] width 33 height 33
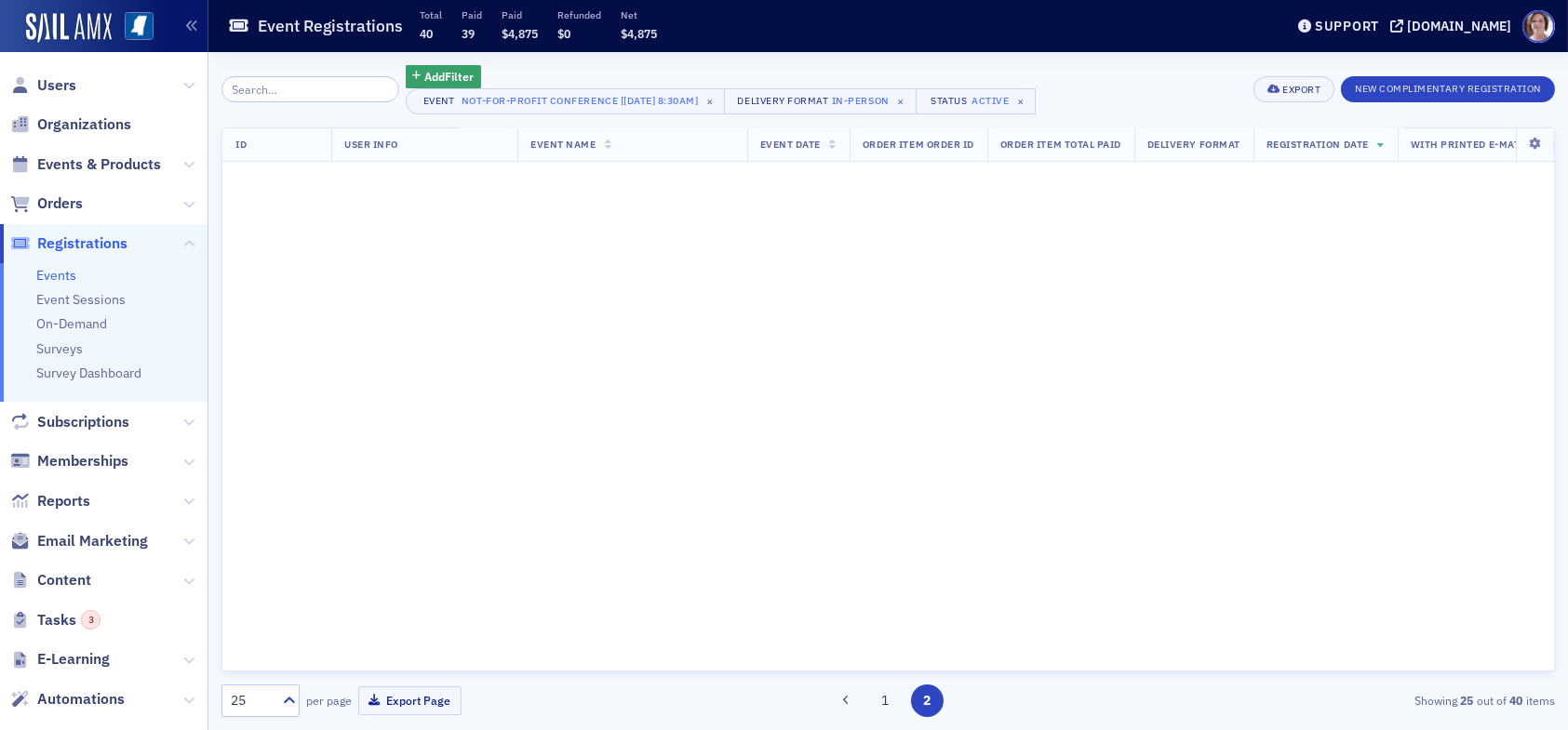
scroll to position [0, 0]
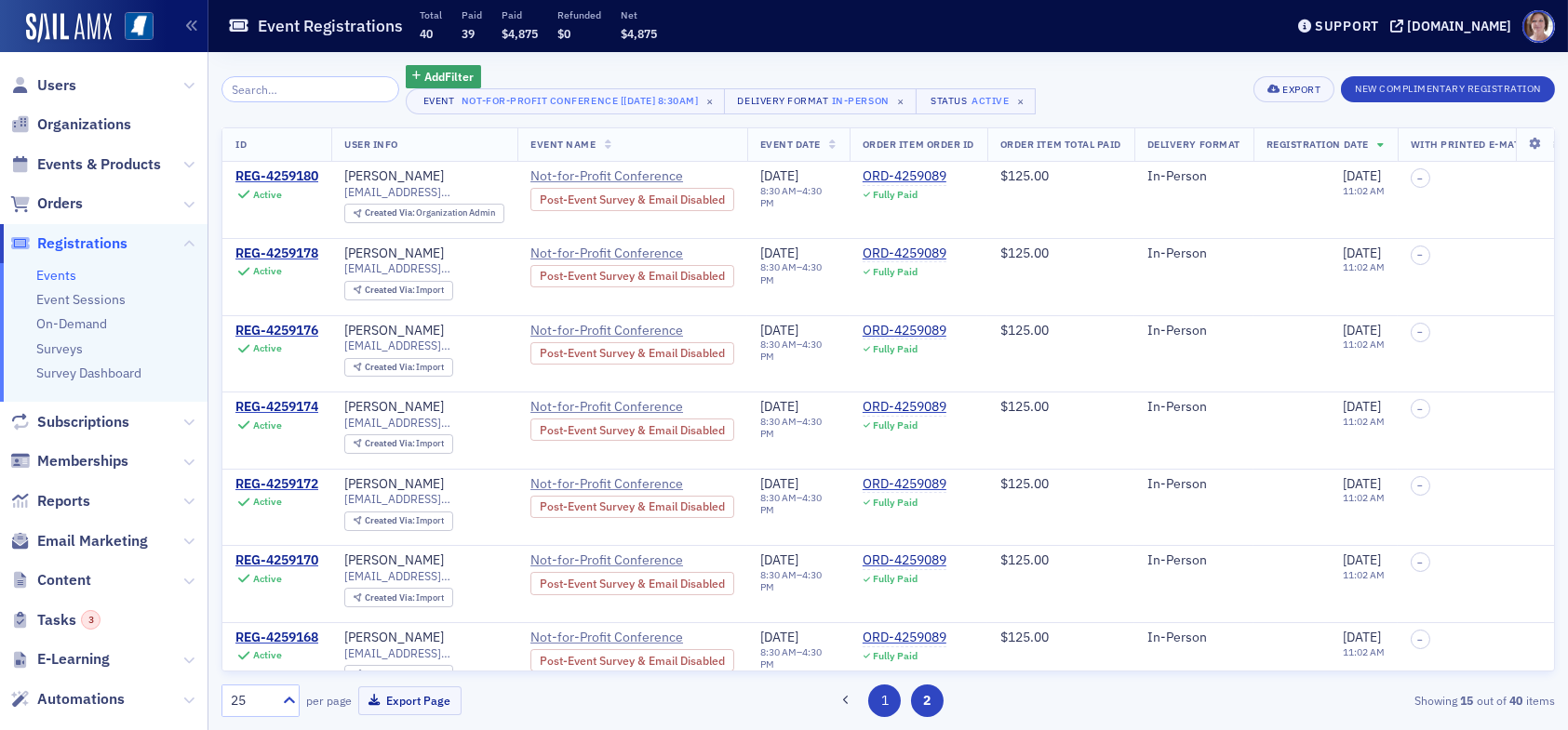
click at [879, 697] on button "1" at bounding box center [885, 701] width 33 height 33
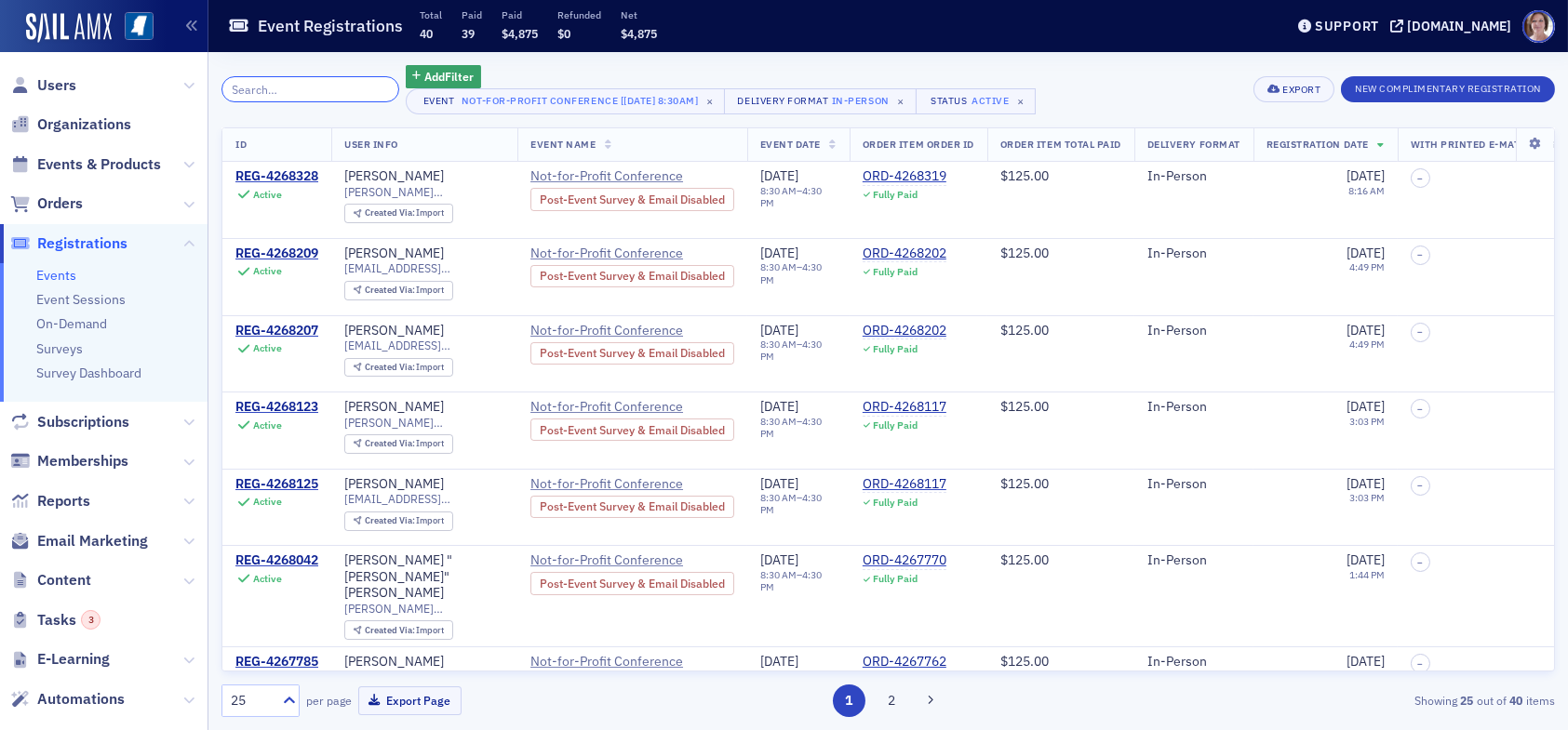
click at [354, 92] on input "search" at bounding box center [310, 89] width 178 height 26
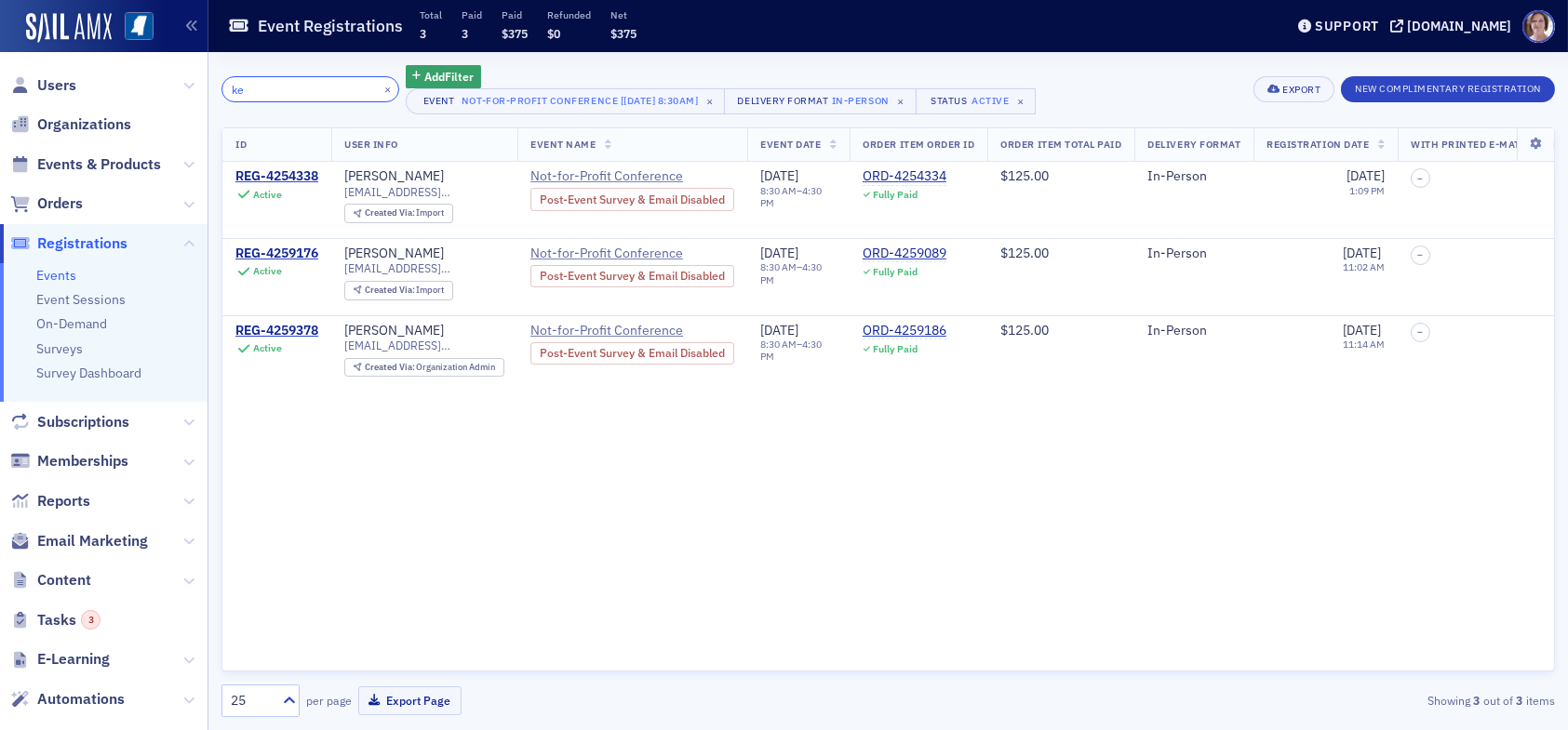
type input "k"
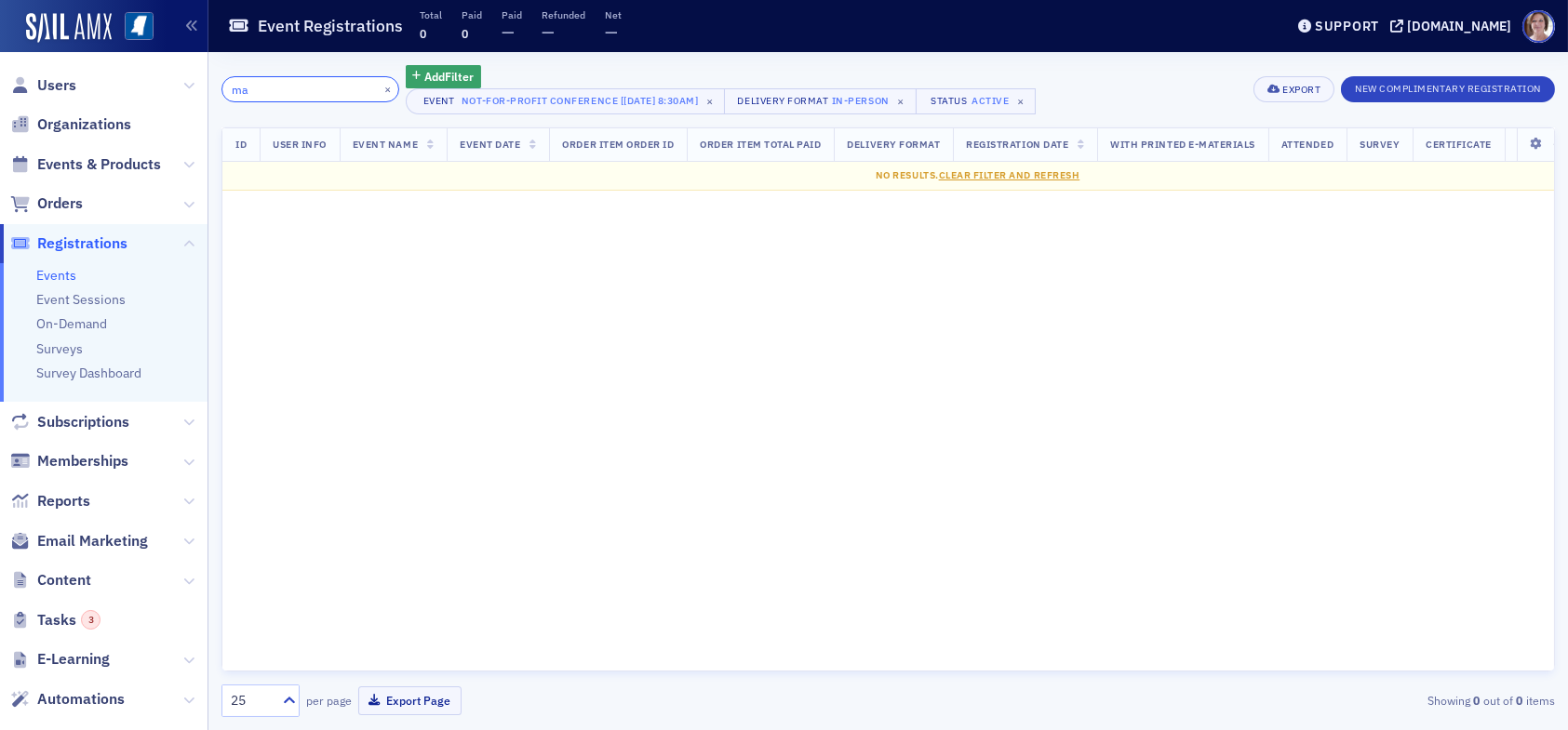
type input "m"
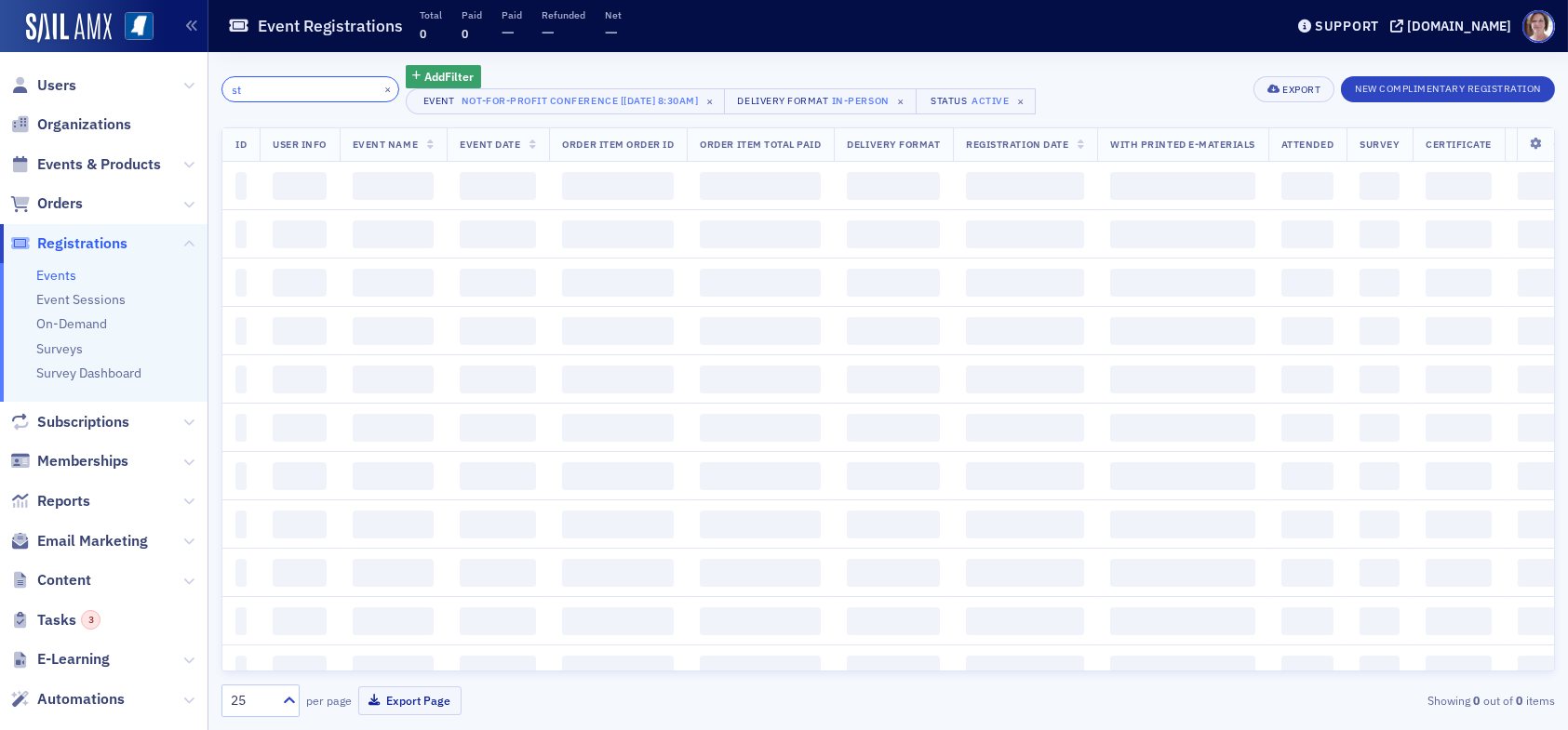
type input "s"
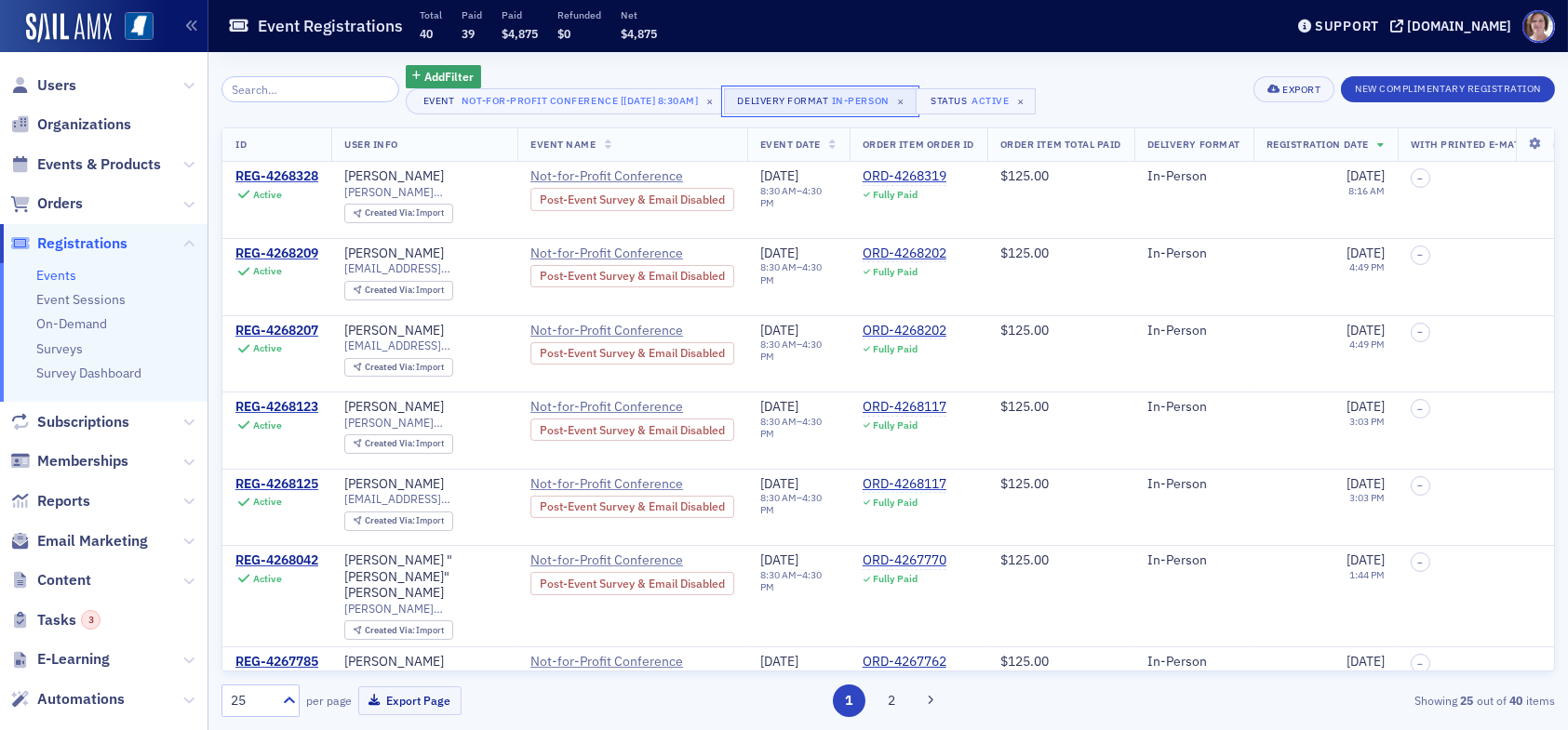
click at [869, 99] on div "In-Person" at bounding box center [861, 100] width 57 height 18
click at [644, 111] on icon "Remove In-Person" at bounding box center [649, 112] width 13 height 13
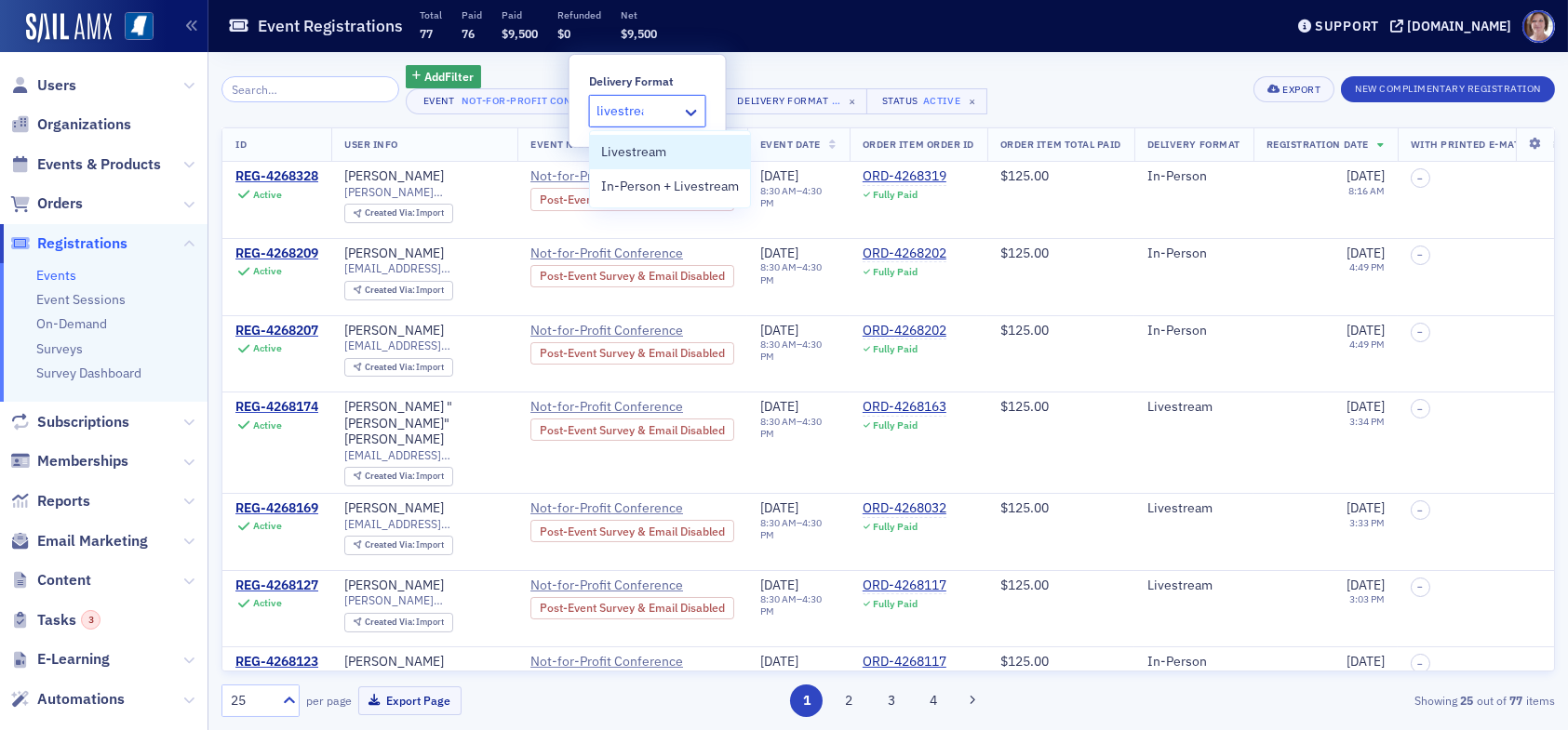
type input "livestream"
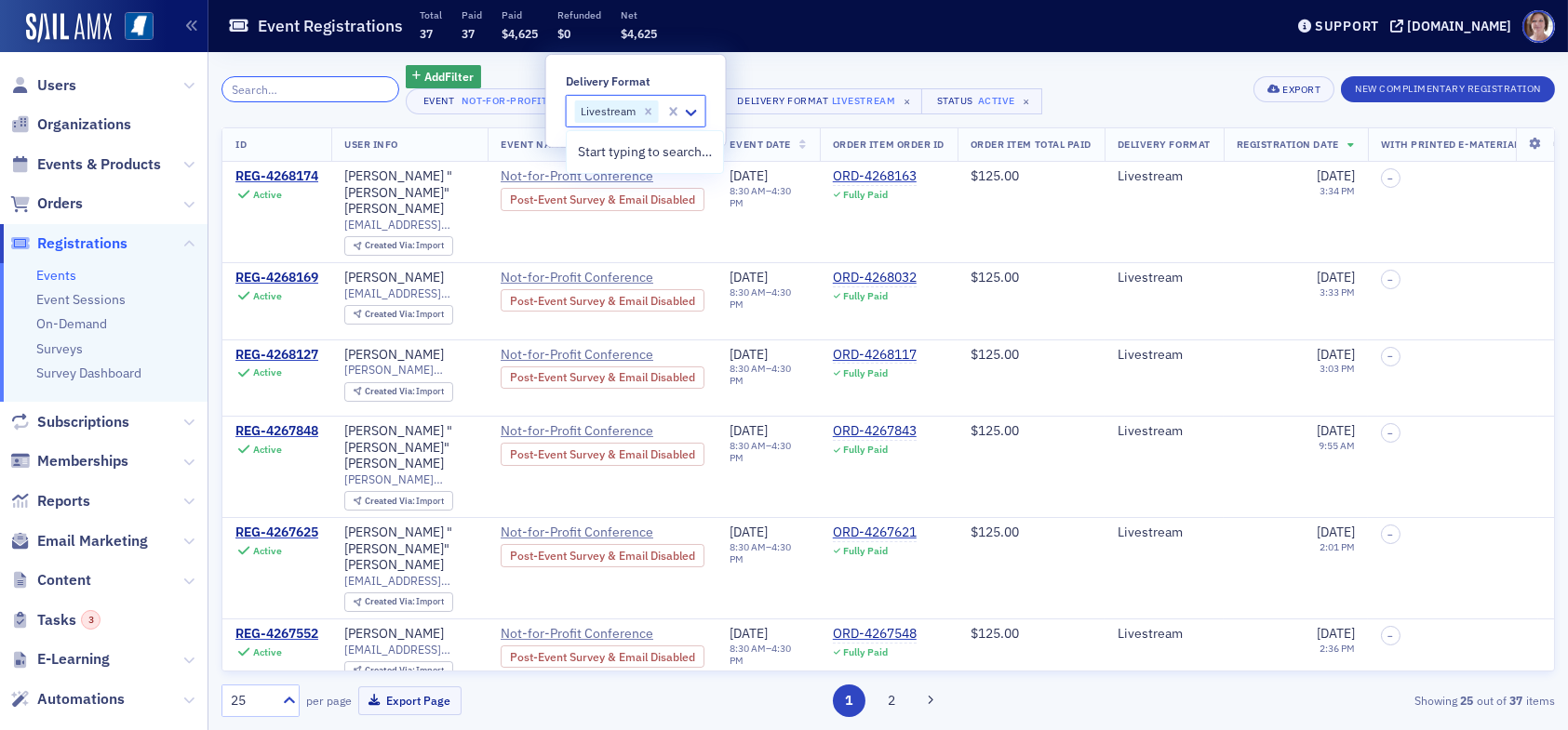
click at [280, 86] on input "search" at bounding box center [310, 89] width 178 height 26
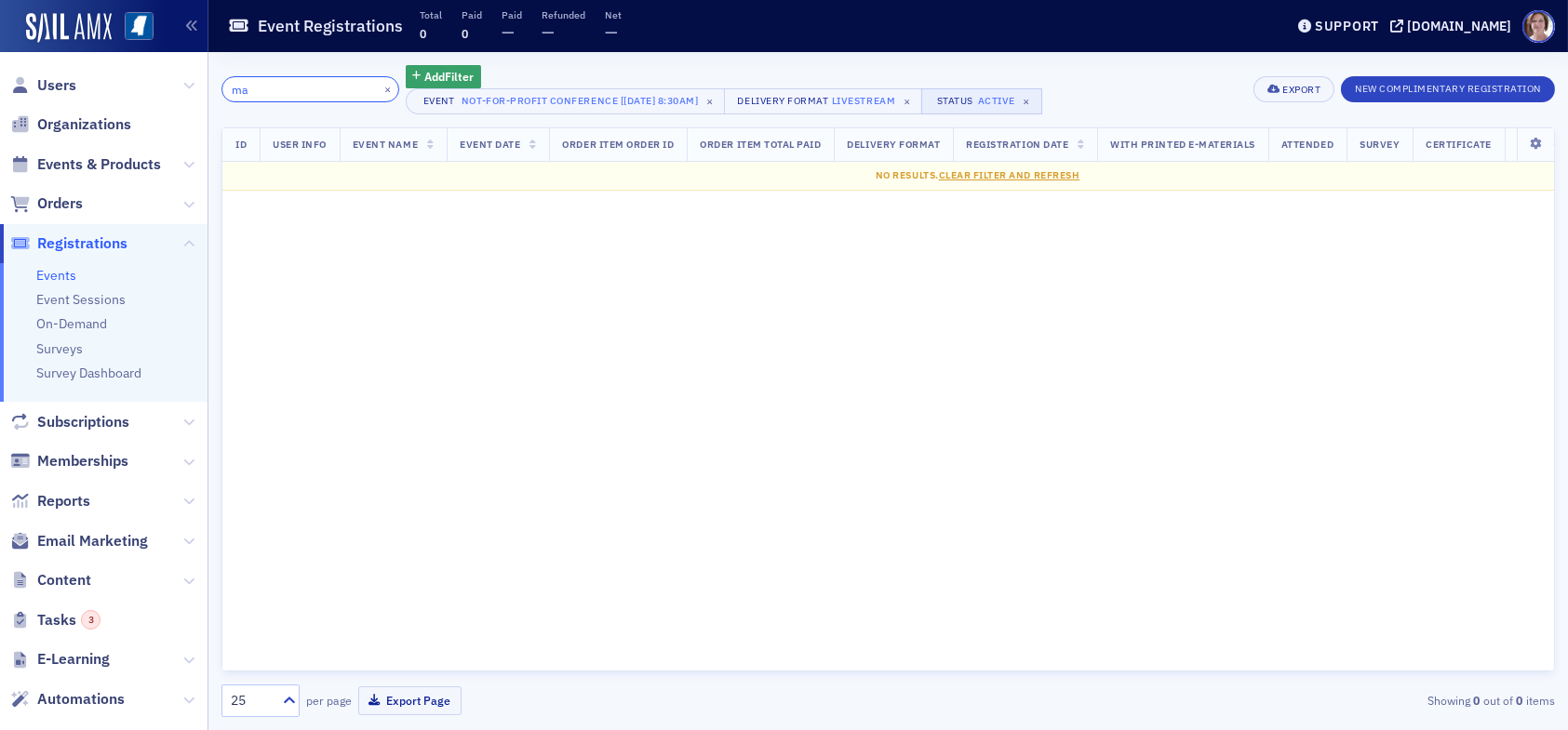
type input "m"
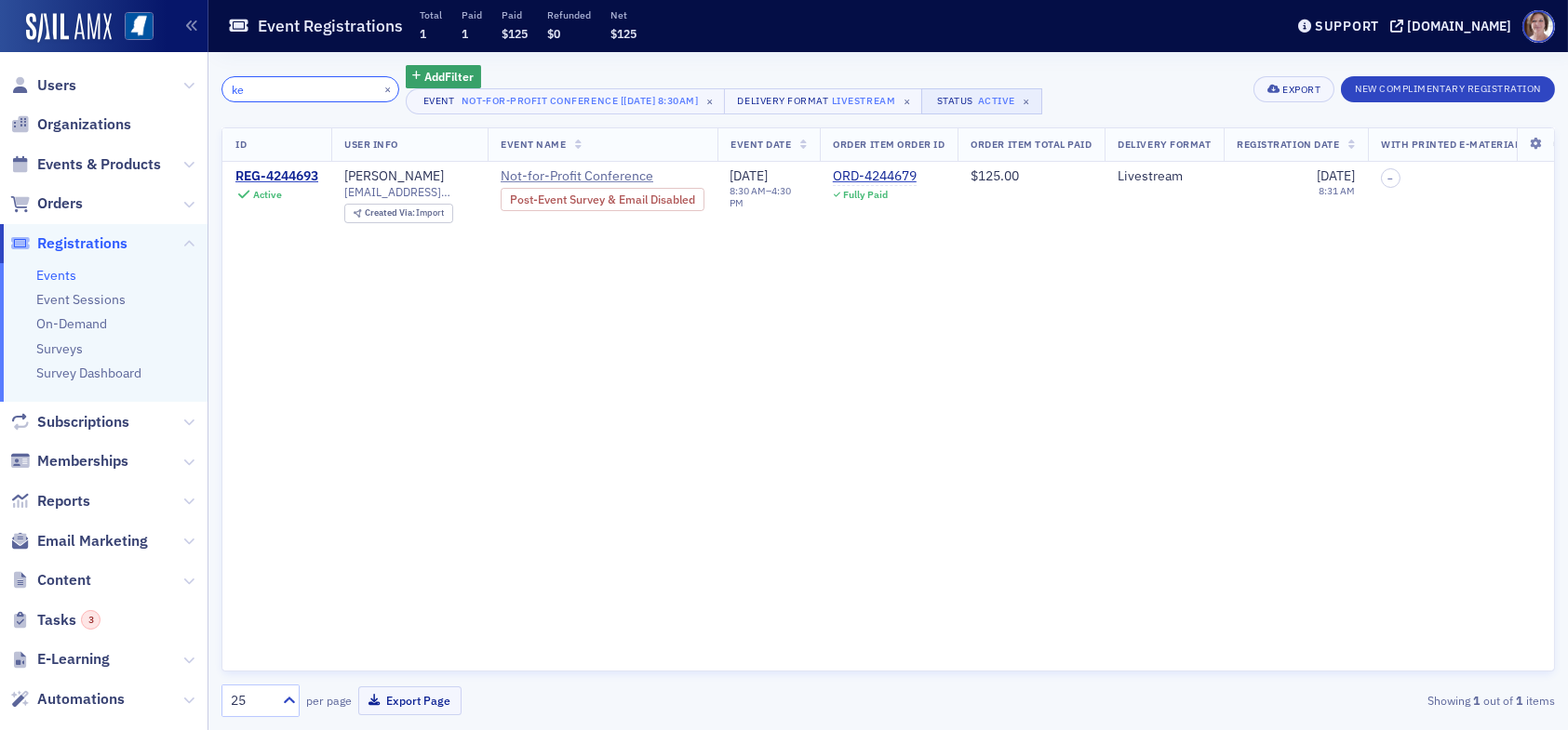
type input "k"
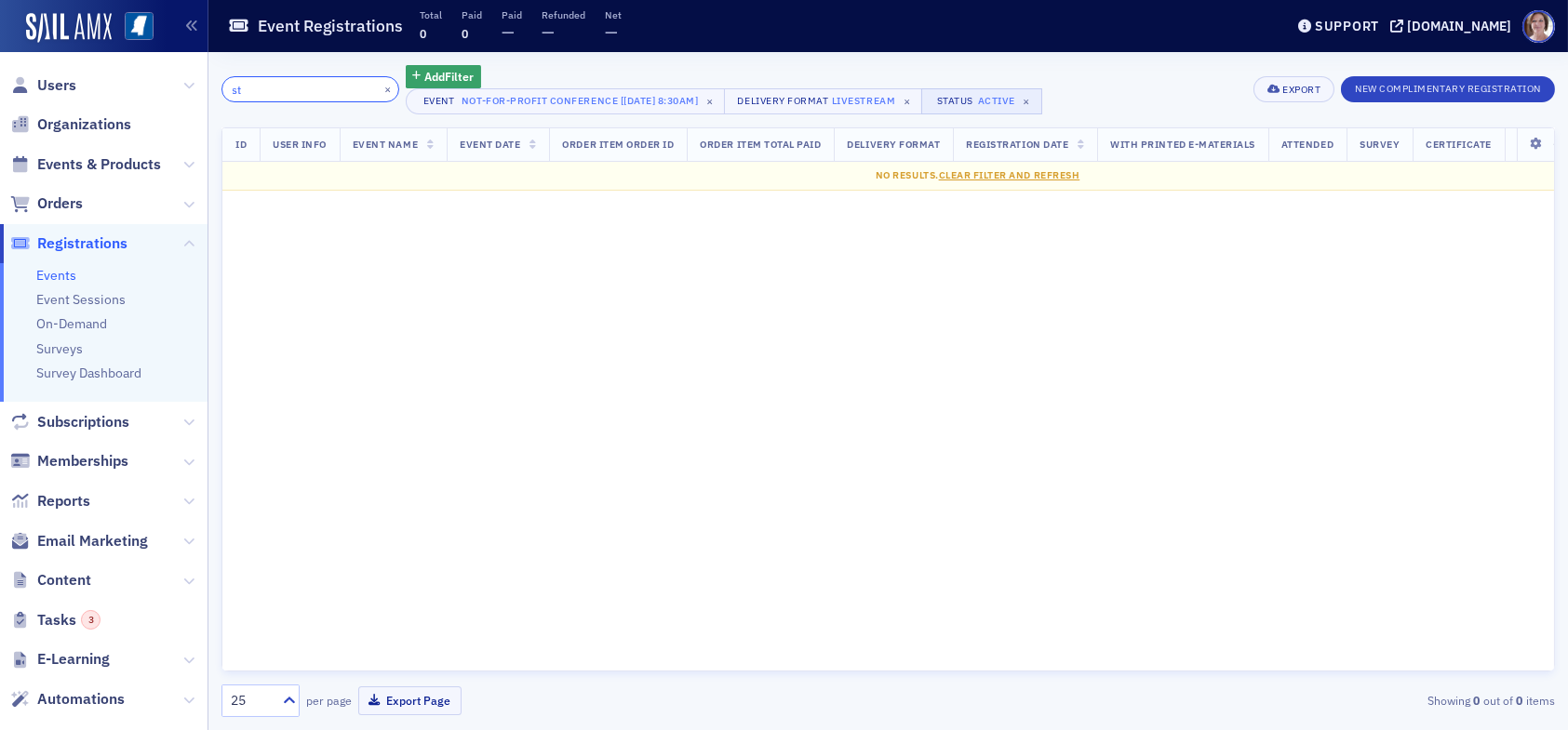
type input "s"
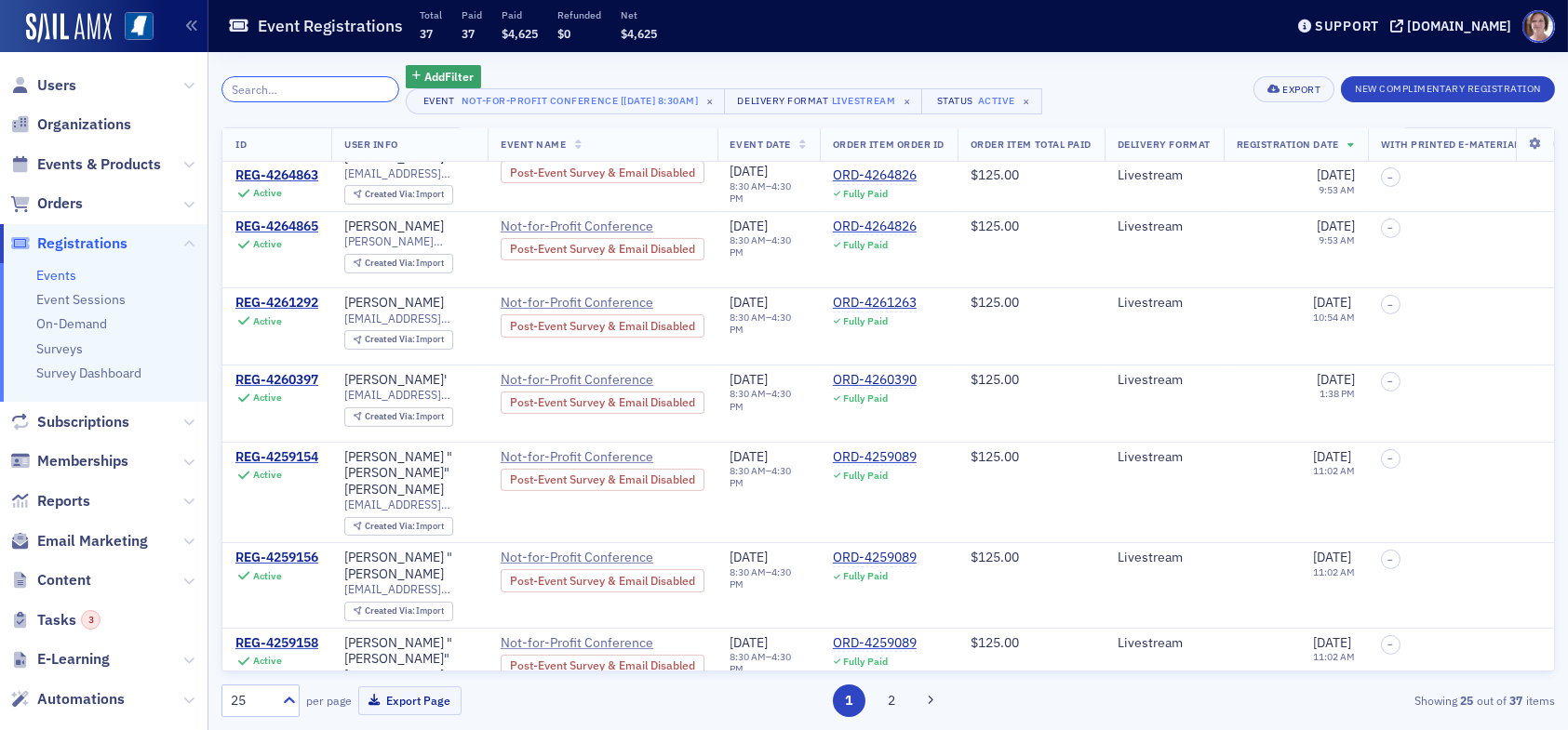
scroll to position [1455, 0]
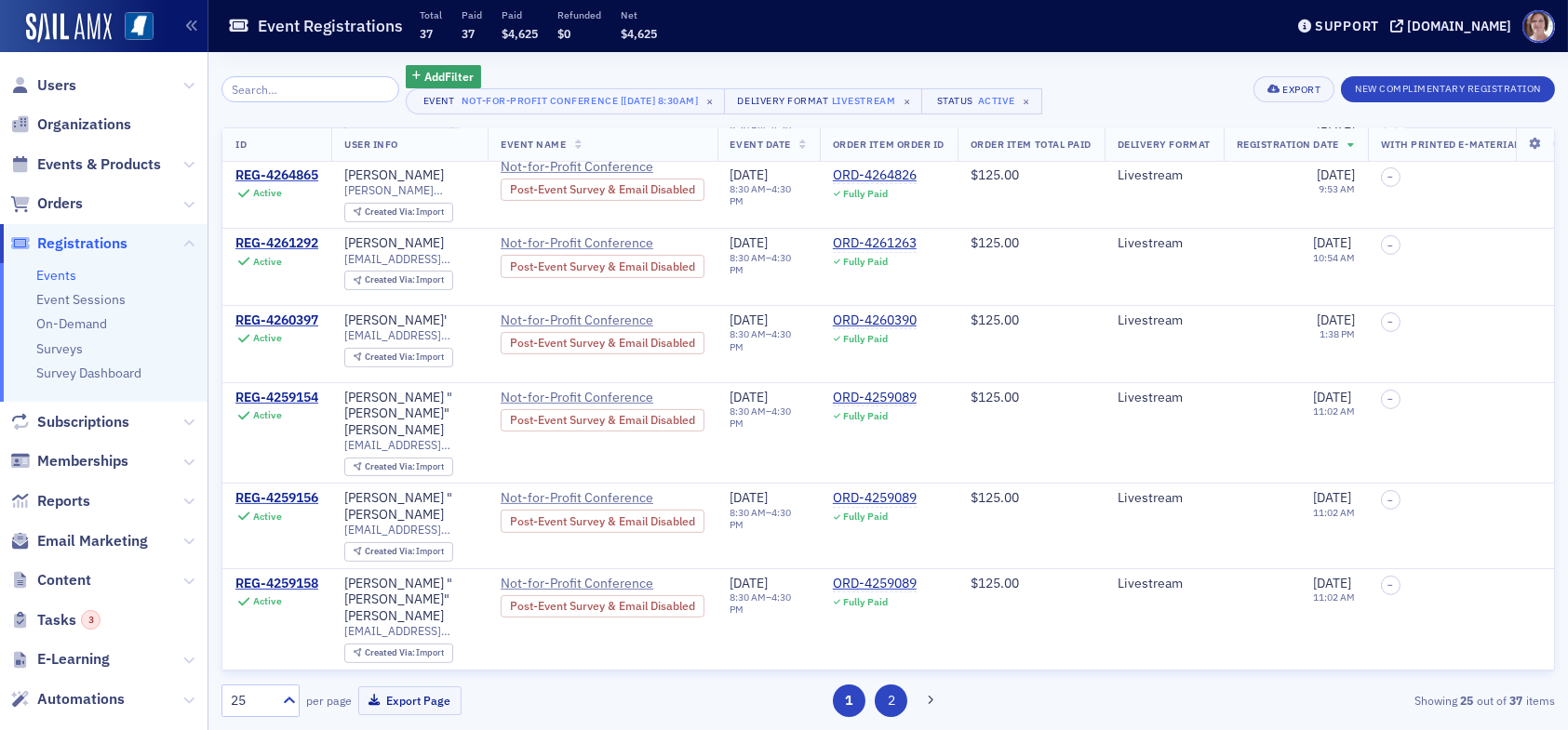
click at [895, 699] on button "2" at bounding box center [891, 701] width 33 height 33
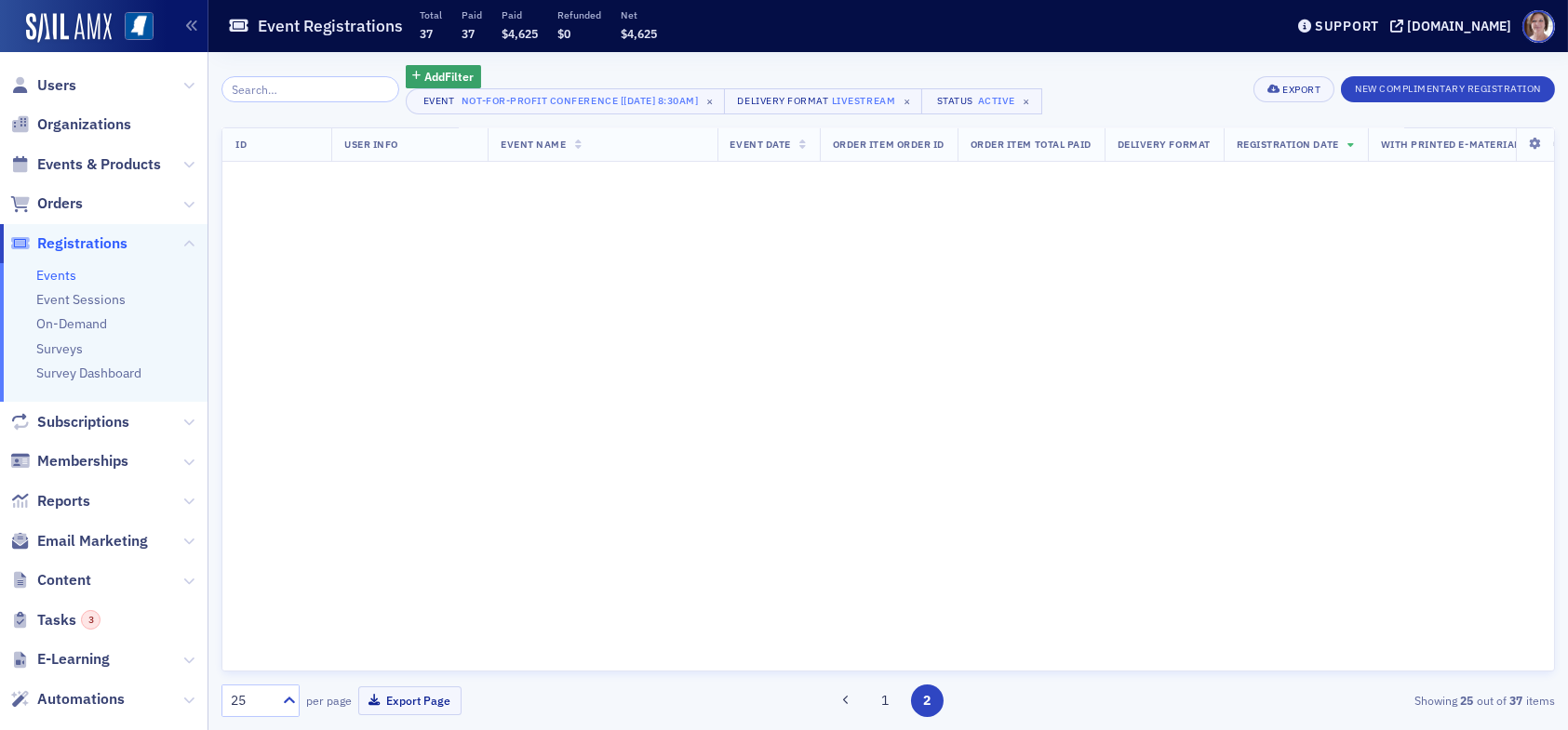
scroll to position [0, 0]
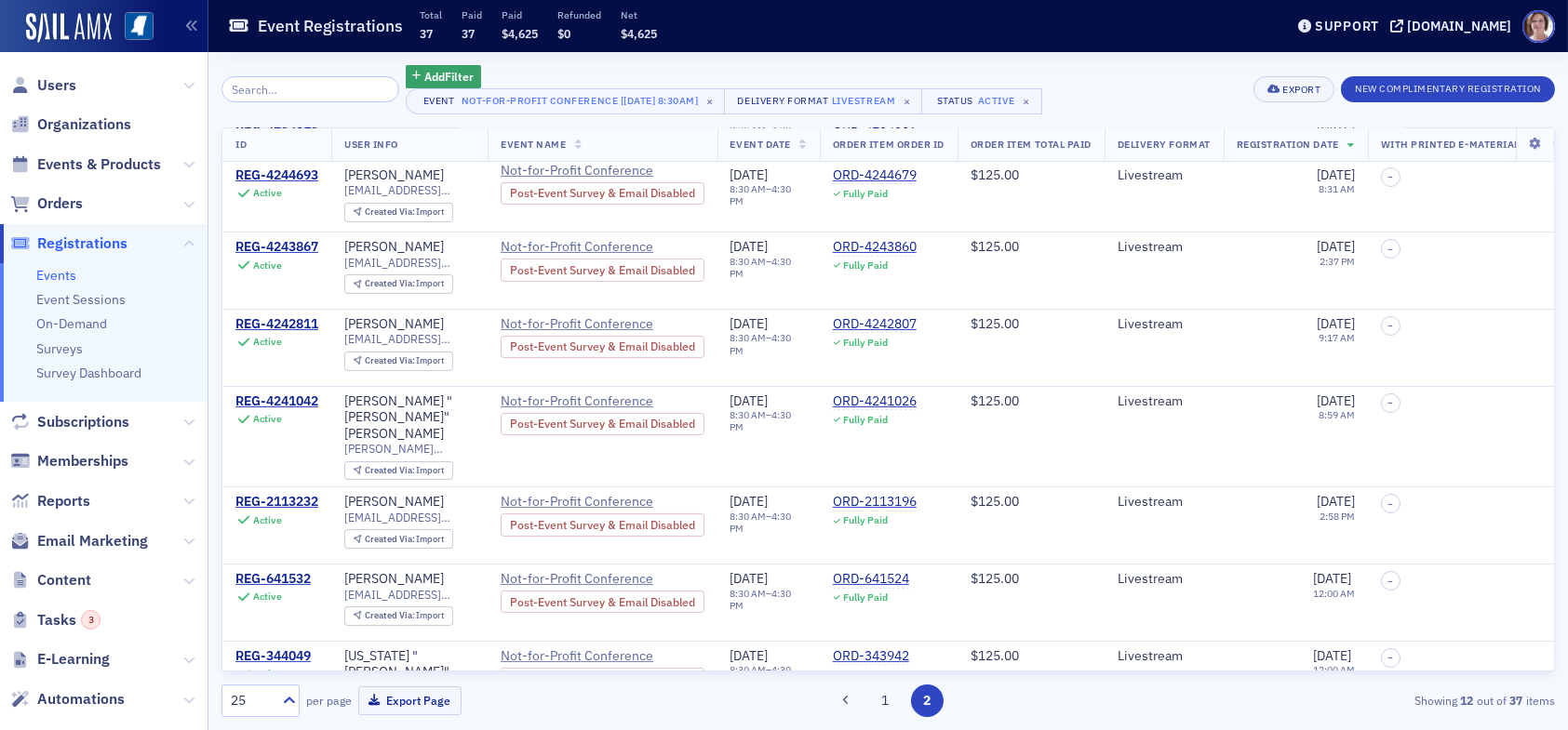
scroll to position [437, 0]
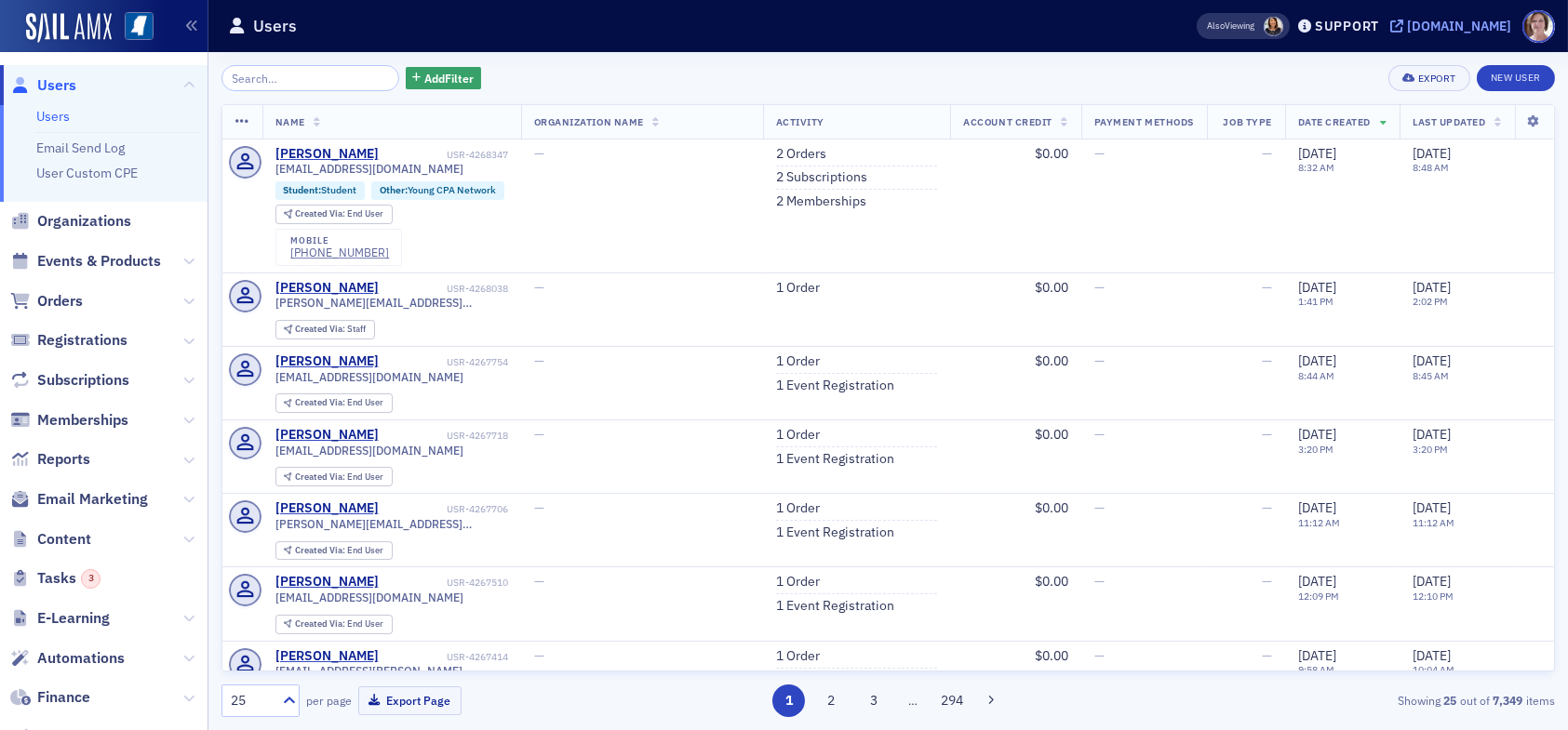
click at [1475, 18] on div "[DOMAIN_NAME]" at bounding box center [1459, 26] width 104 height 17
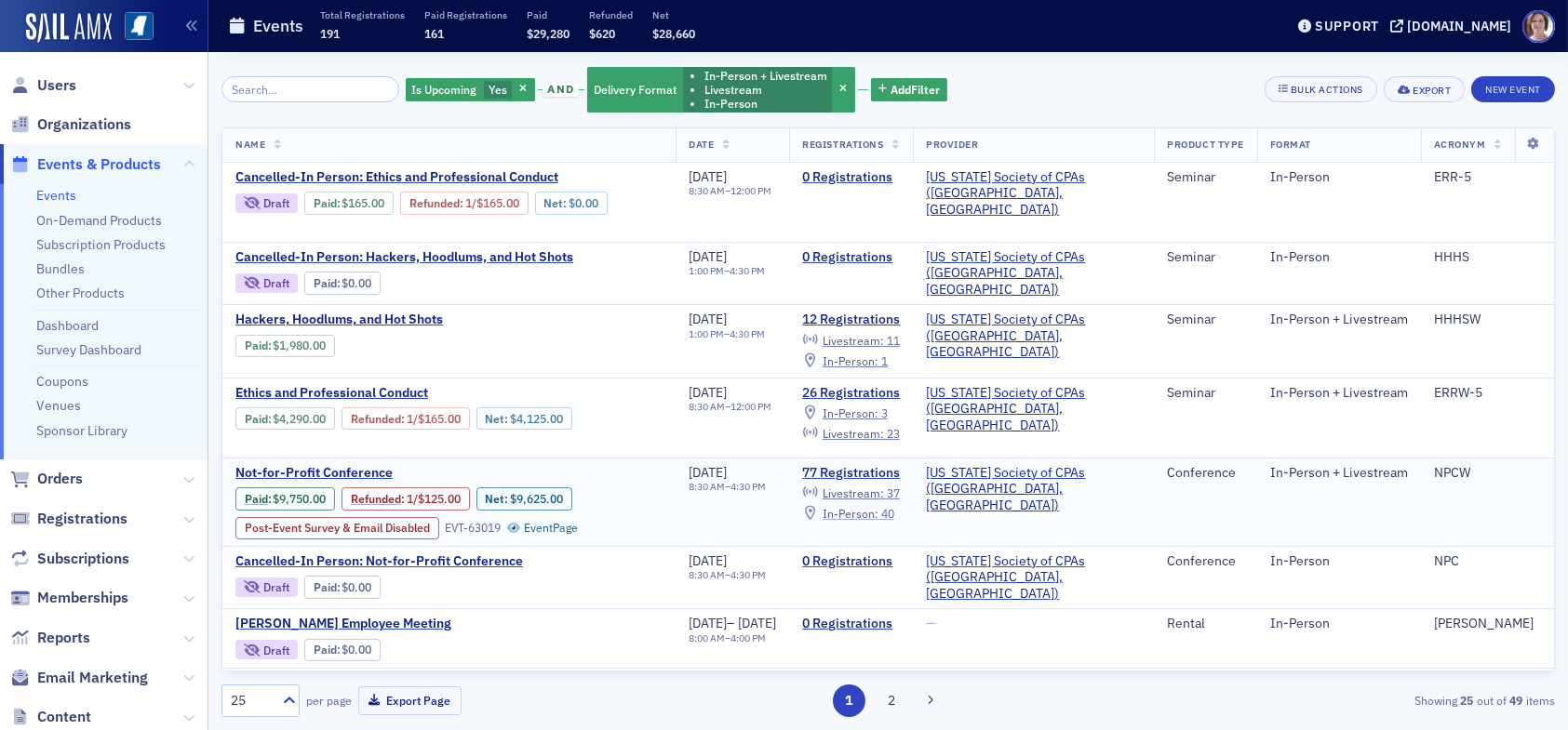
click at [879, 512] on span "In-Person :" at bounding box center [851, 514] width 56 height 15
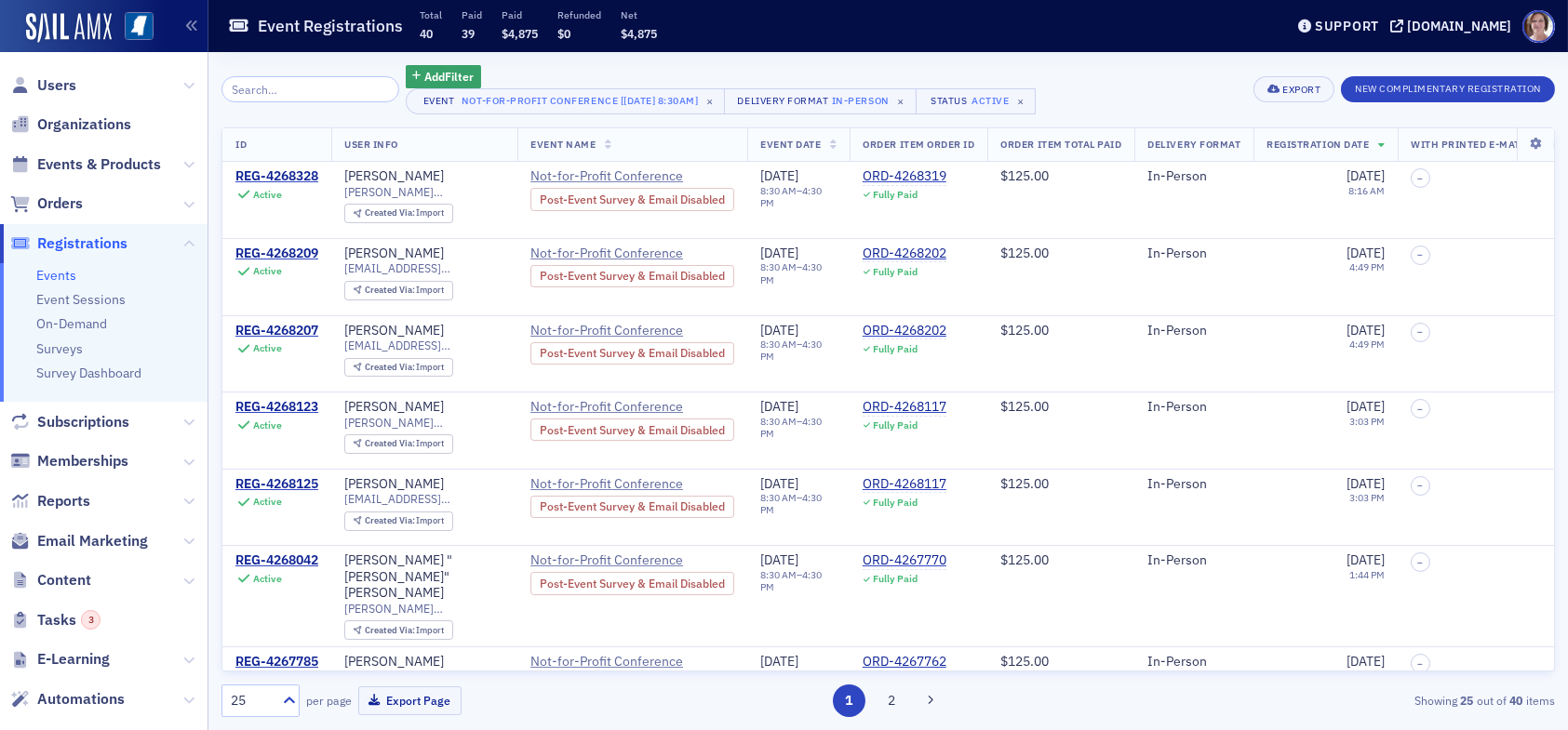
click at [288, 82] on input "search" at bounding box center [310, 89] width 178 height 26
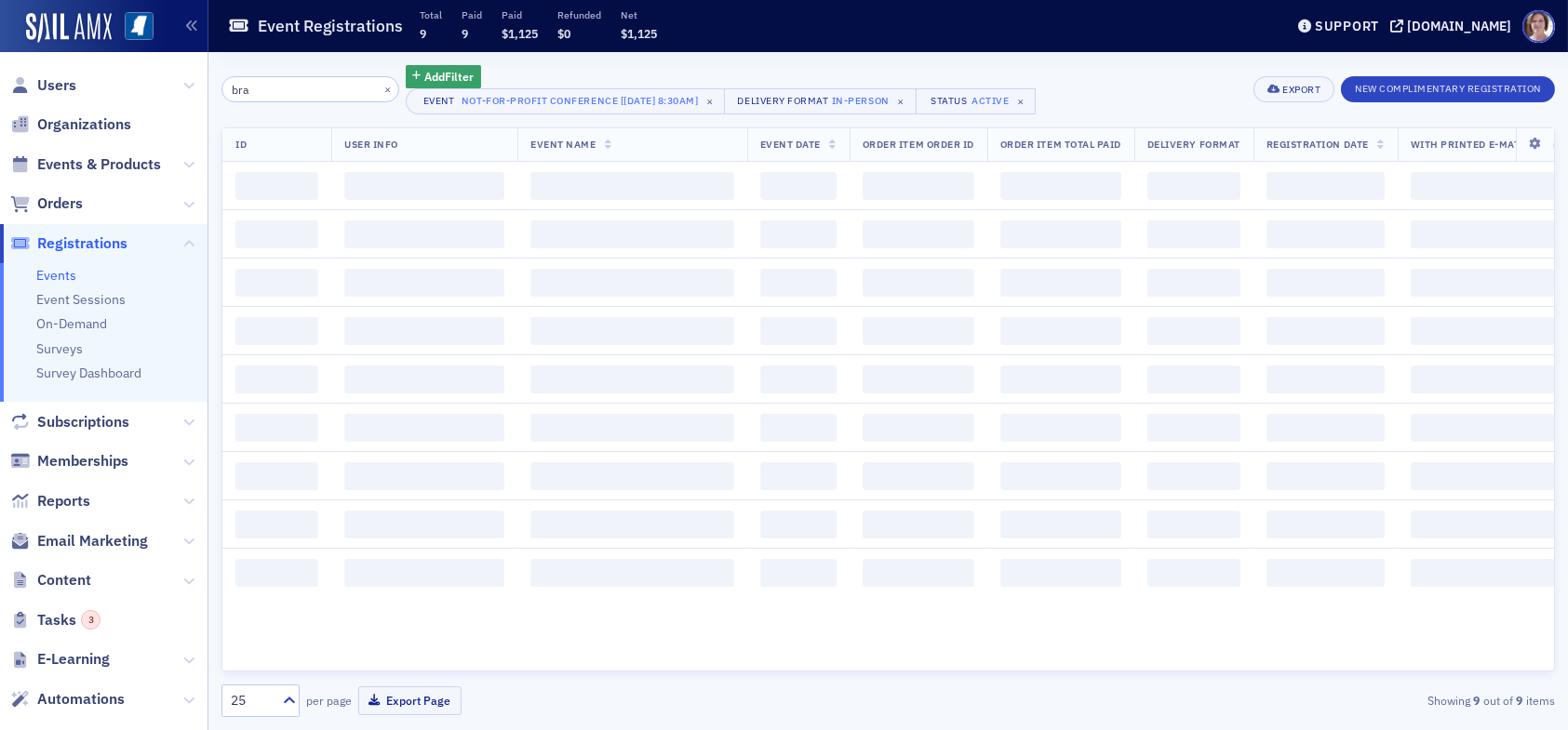
type input "[PERSON_NAME]"
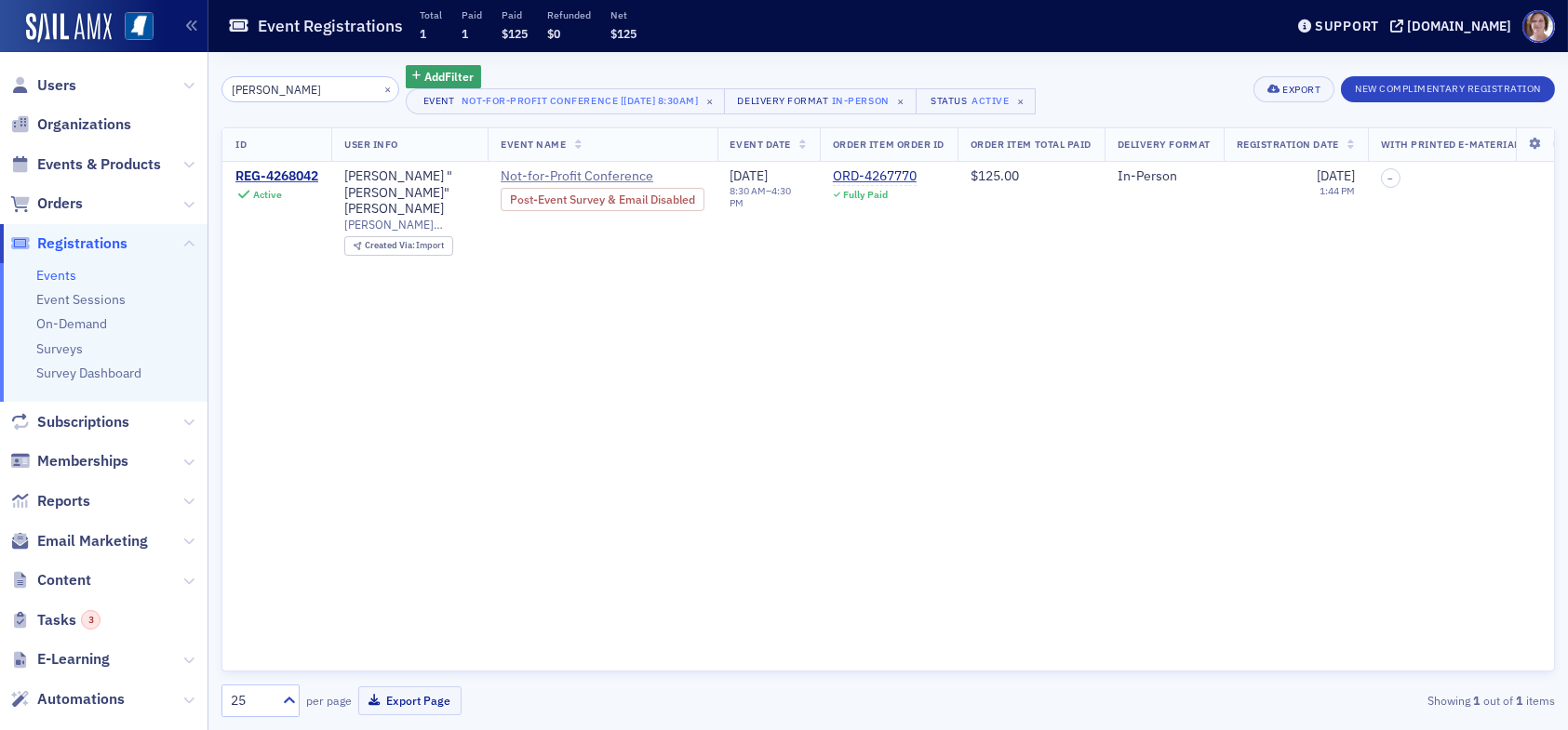
drag, startPoint x: 276, startPoint y: 91, endPoint x: 166, endPoint y: 95, distance: 110.1
click at [166, 95] on div "Users Organizations Events & Products Orders Registrations Events Event Session…" at bounding box center [784, 365] width 1568 height 730
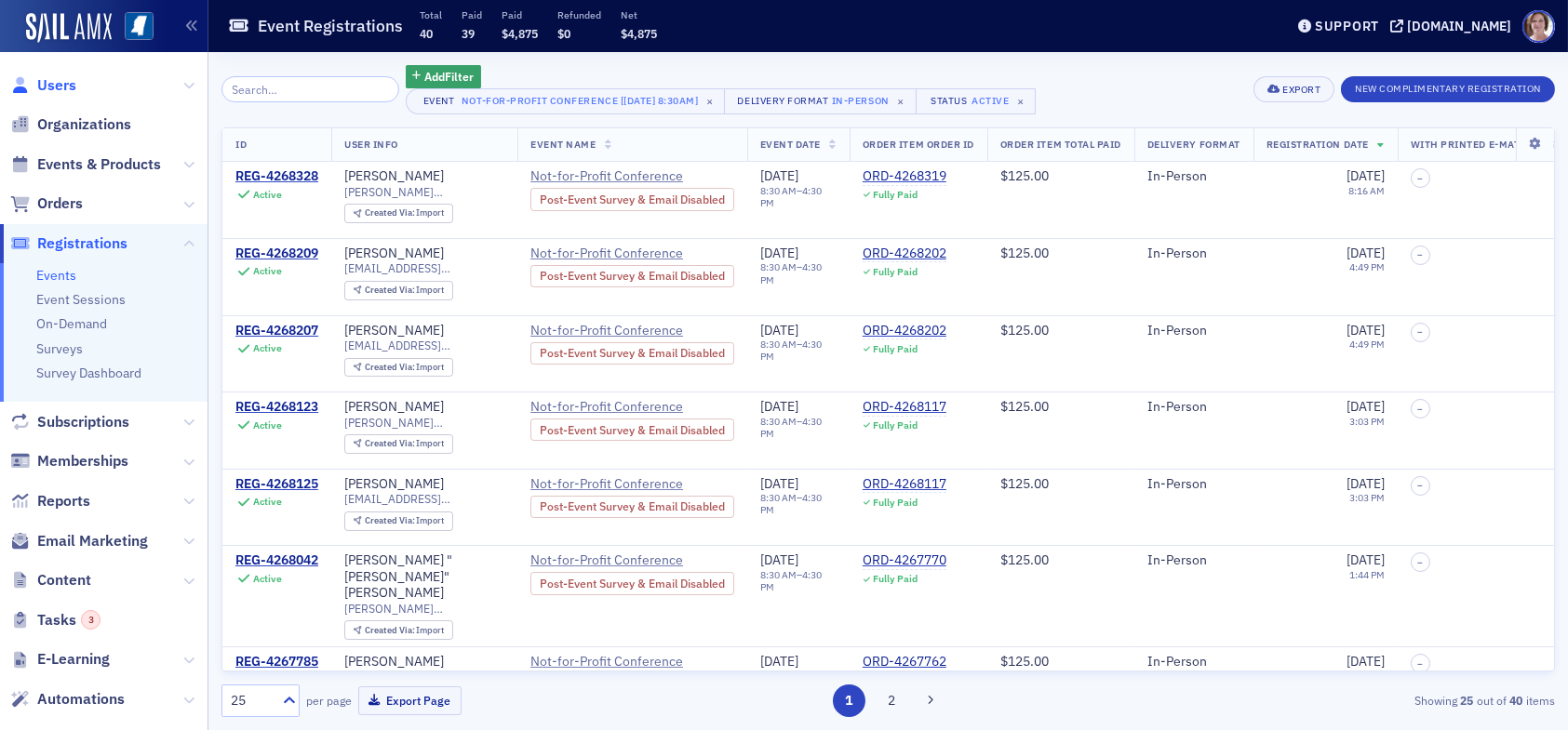
click at [58, 80] on span "Users" at bounding box center [56, 85] width 39 height 20
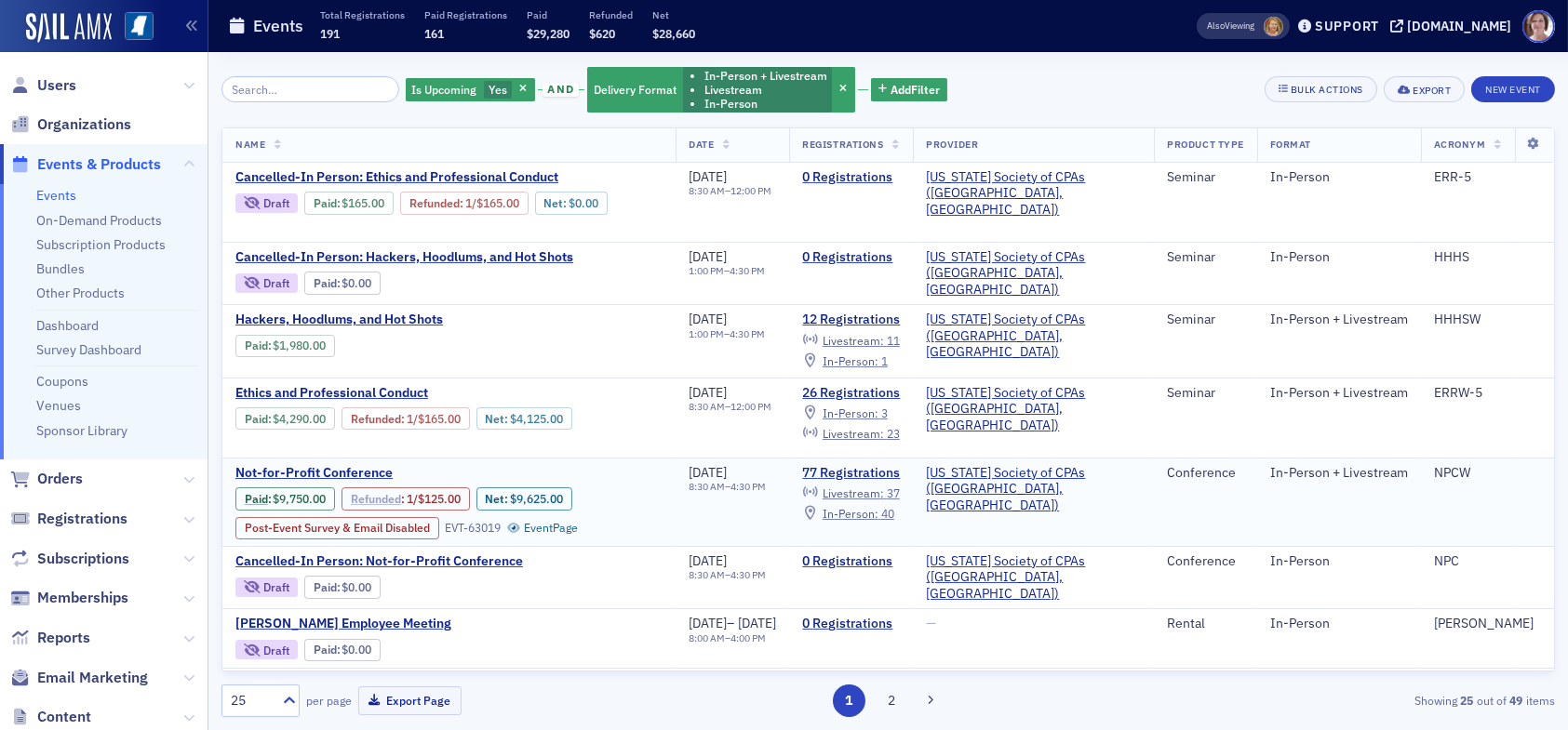
click at [390, 492] on link "Refunded" at bounding box center [376, 498] width 51 height 14
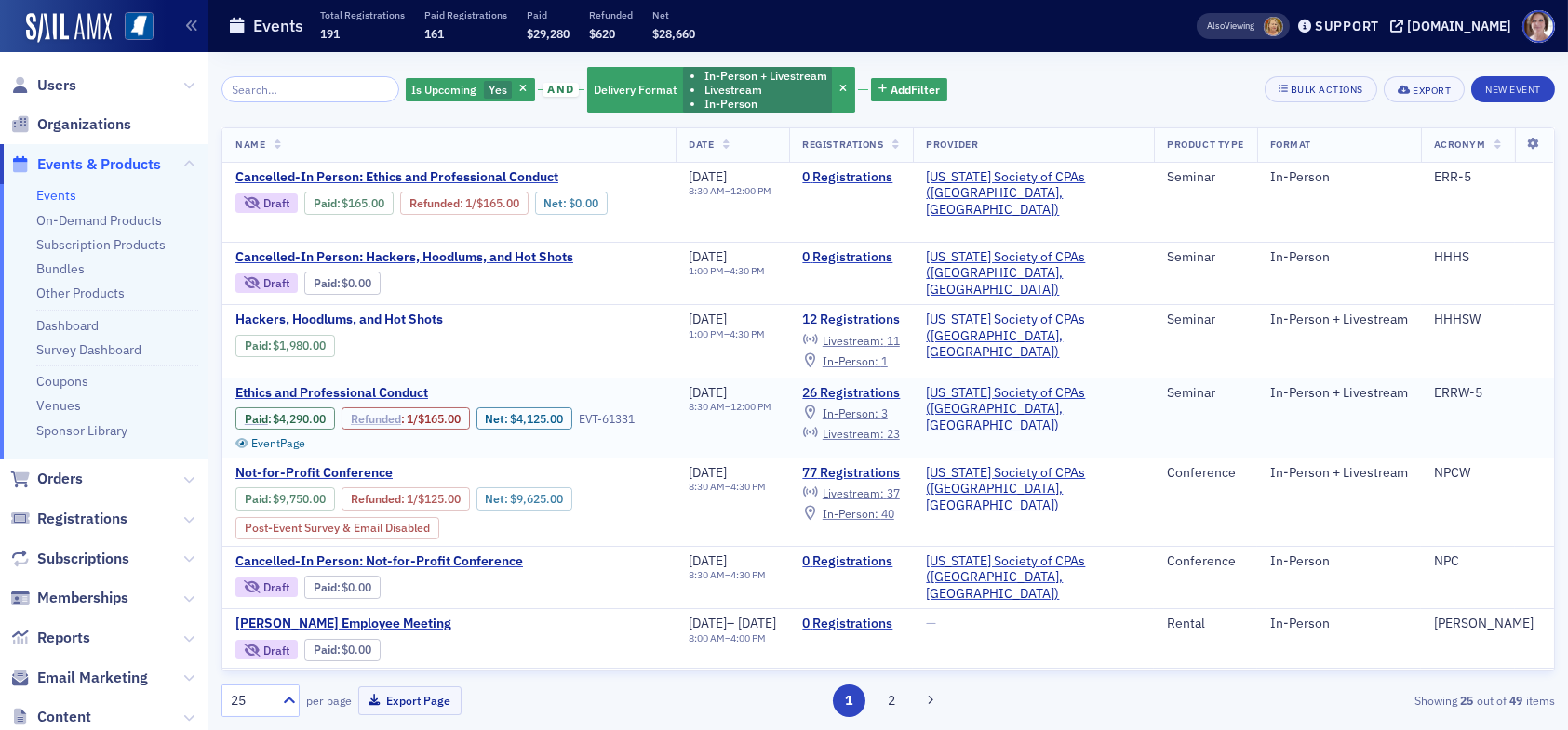
click at [378, 415] on link "Refunded" at bounding box center [376, 419] width 51 height 14
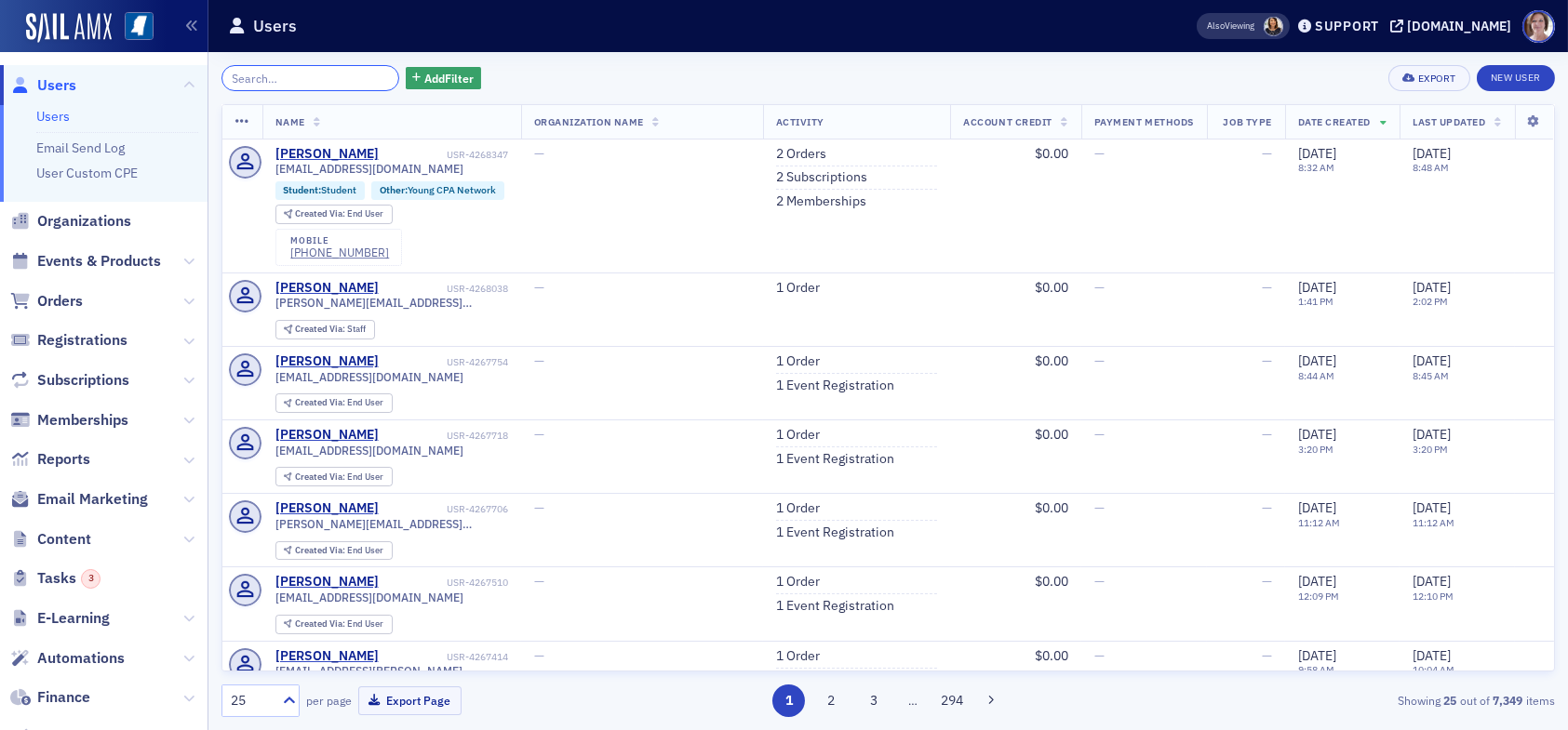
click at [263, 76] on input "search" at bounding box center [310, 77] width 178 height 26
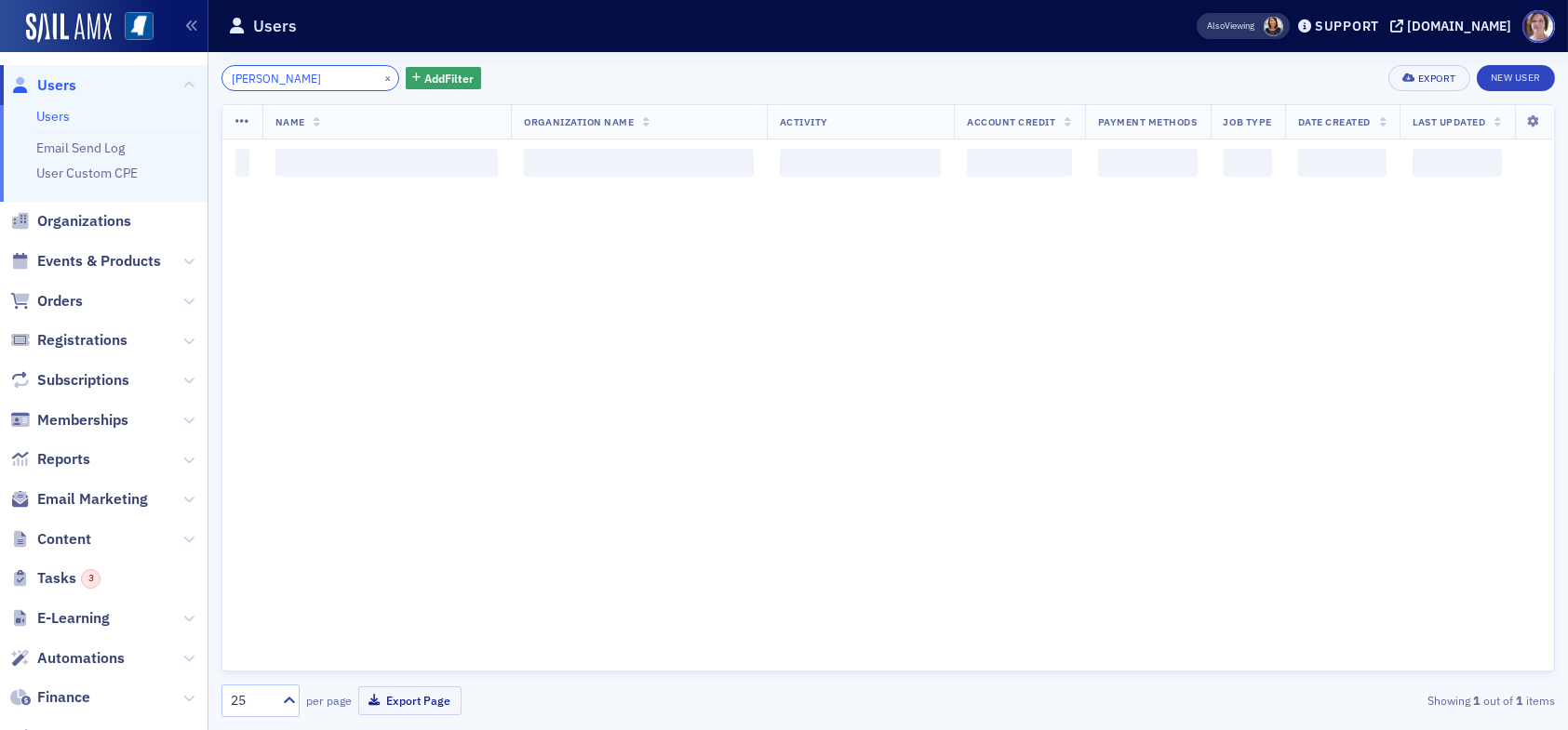
type input "[PERSON_NAME]"
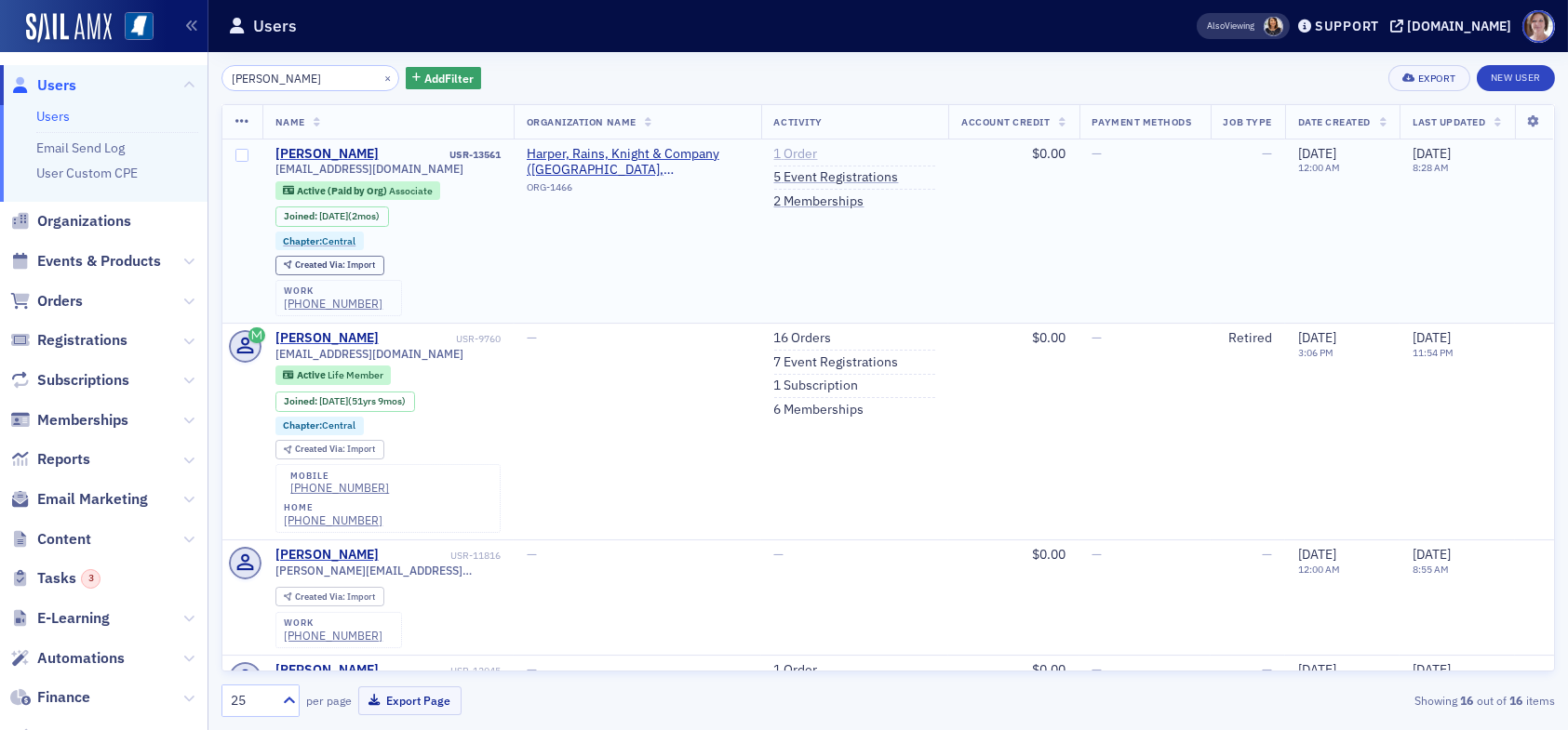
click at [786, 151] on link "1 Order" at bounding box center [796, 155] width 44 height 17
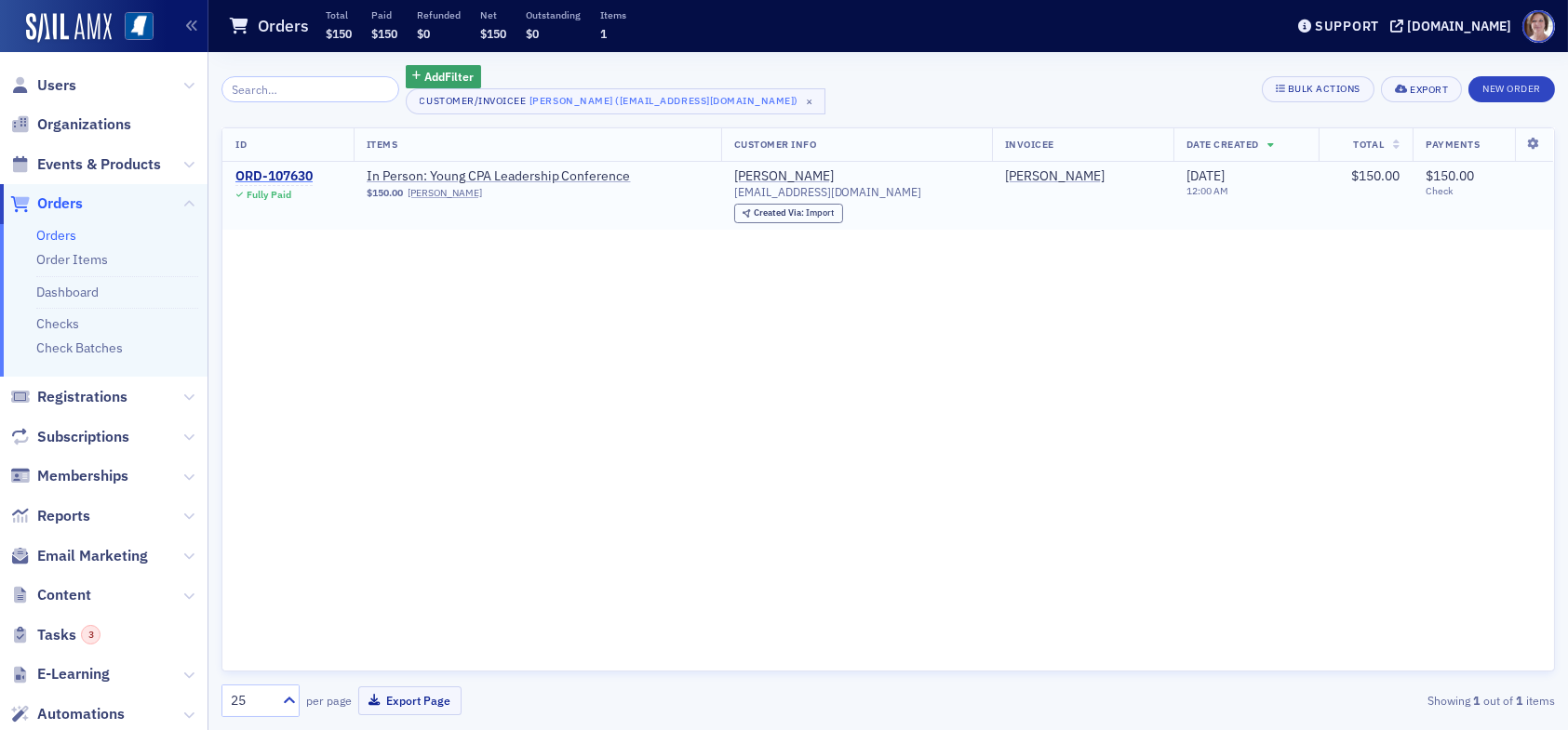
click at [293, 175] on div "ORD-107630" at bounding box center [274, 177] width 78 height 17
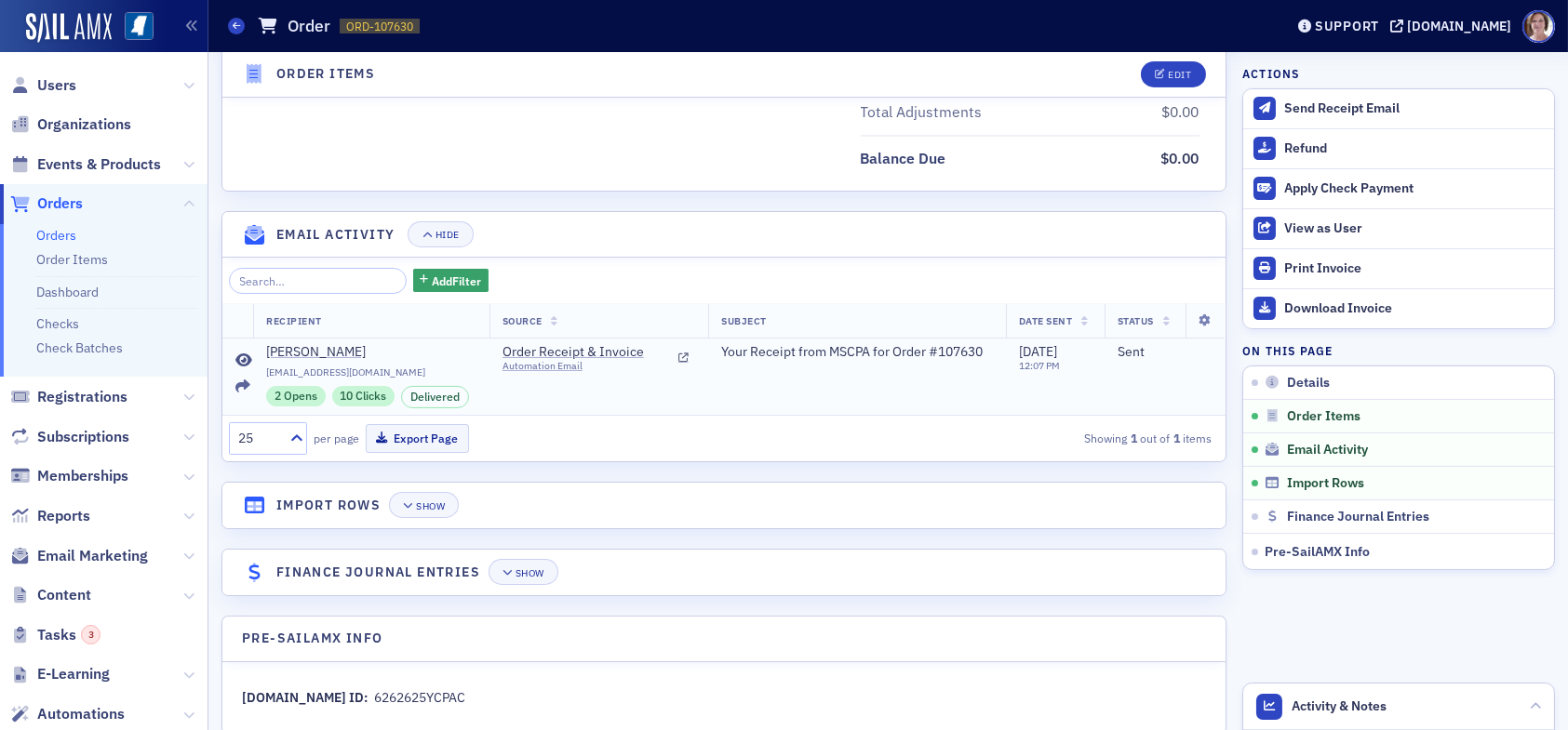
scroll to position [1038, 0]
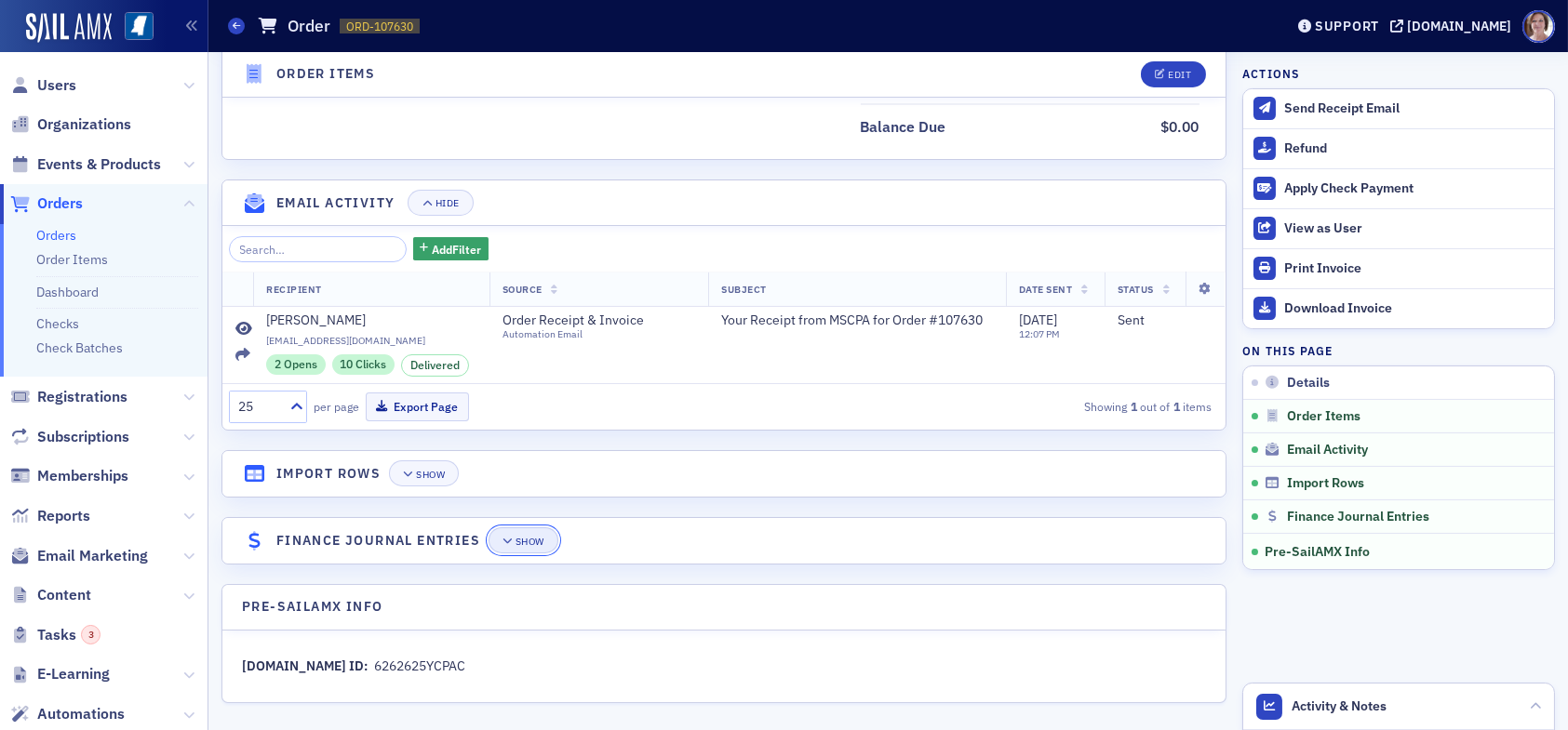
click at [519, 540] on div "Show" at bounding box center [530, 542] width 29 height 11
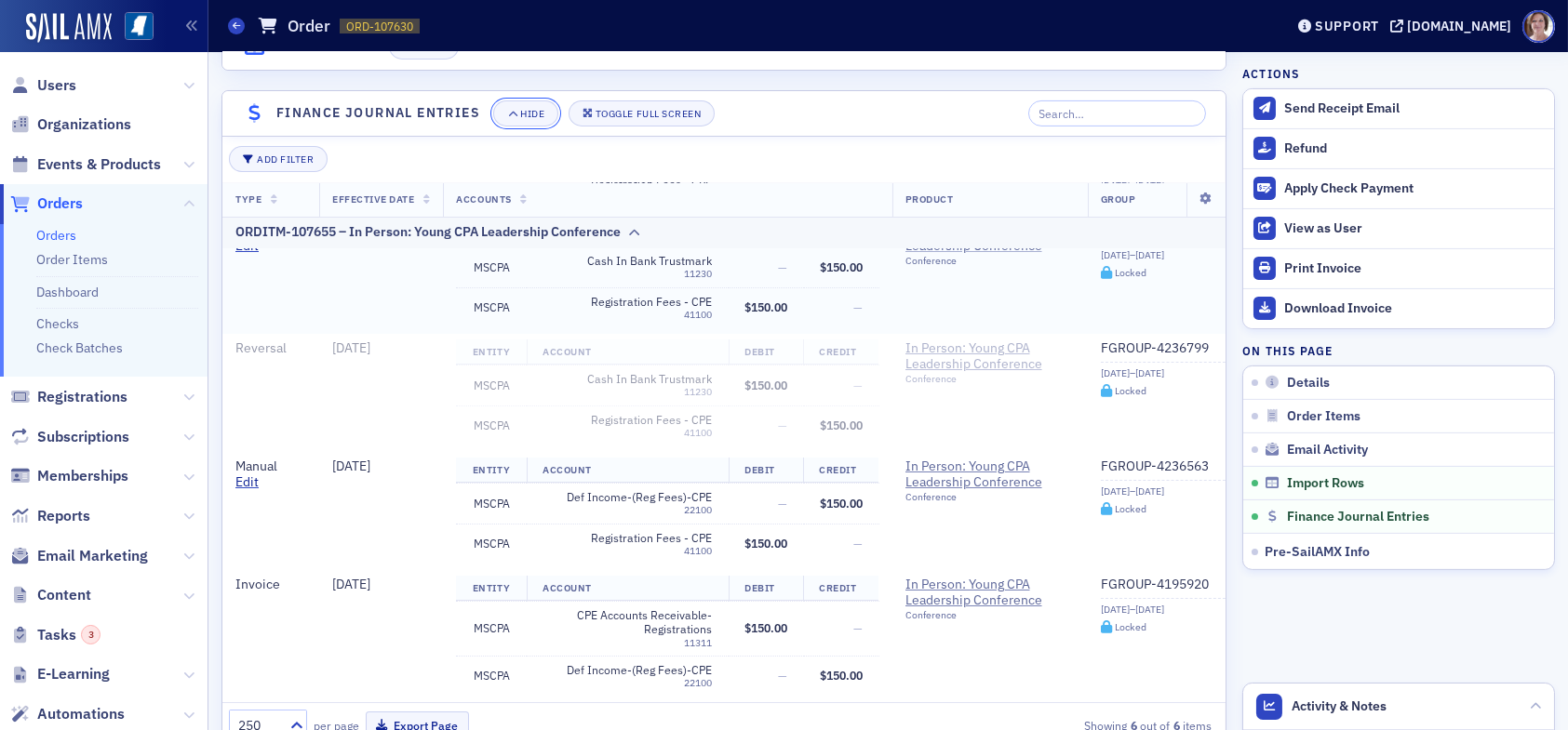
scroll to position [296, 0]
click at [78, 514] on span "Reports" at bounding box center [63, 516] width 53 height 20
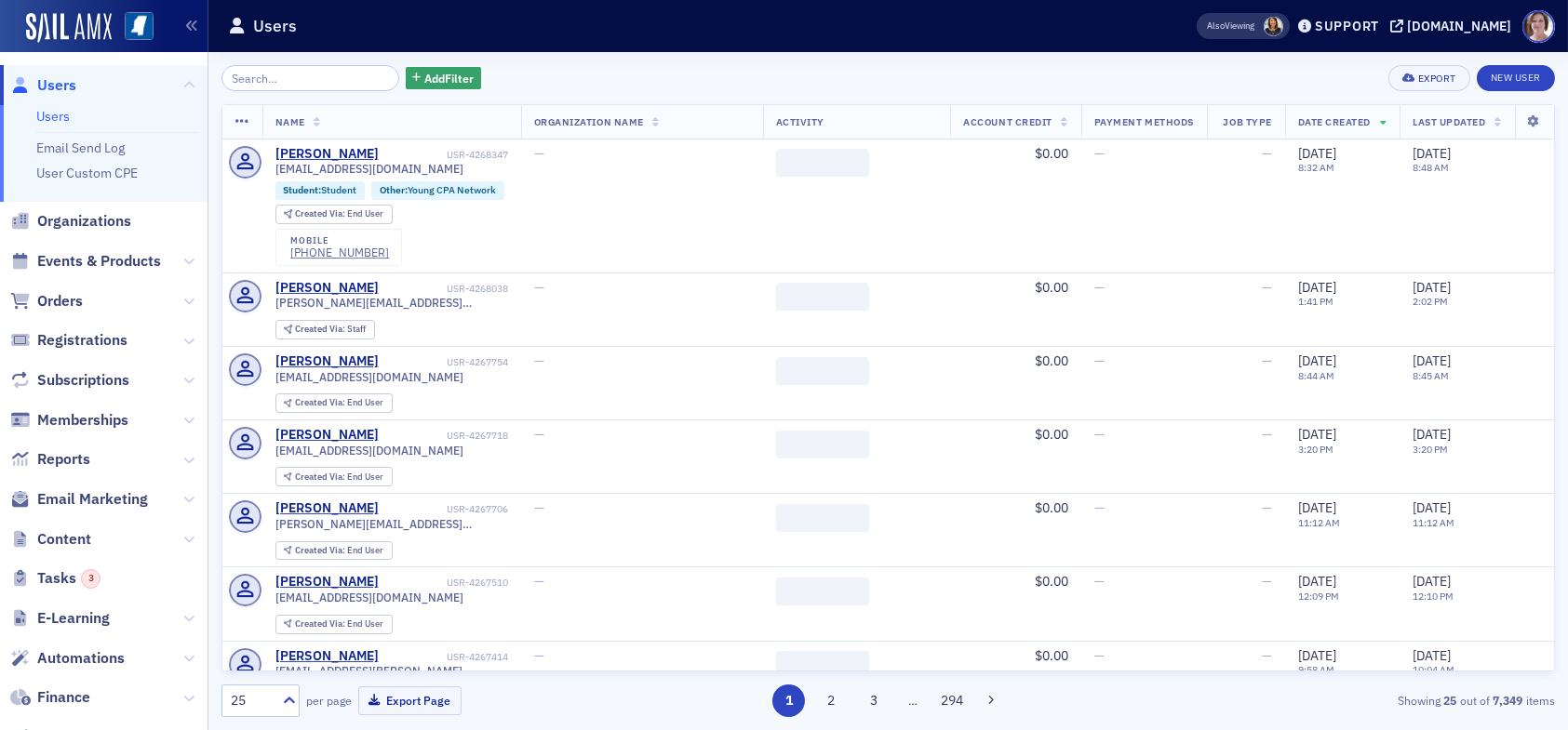
click at [285, 80] on input "search" at bounding box center [310, 77] width 178 height 26
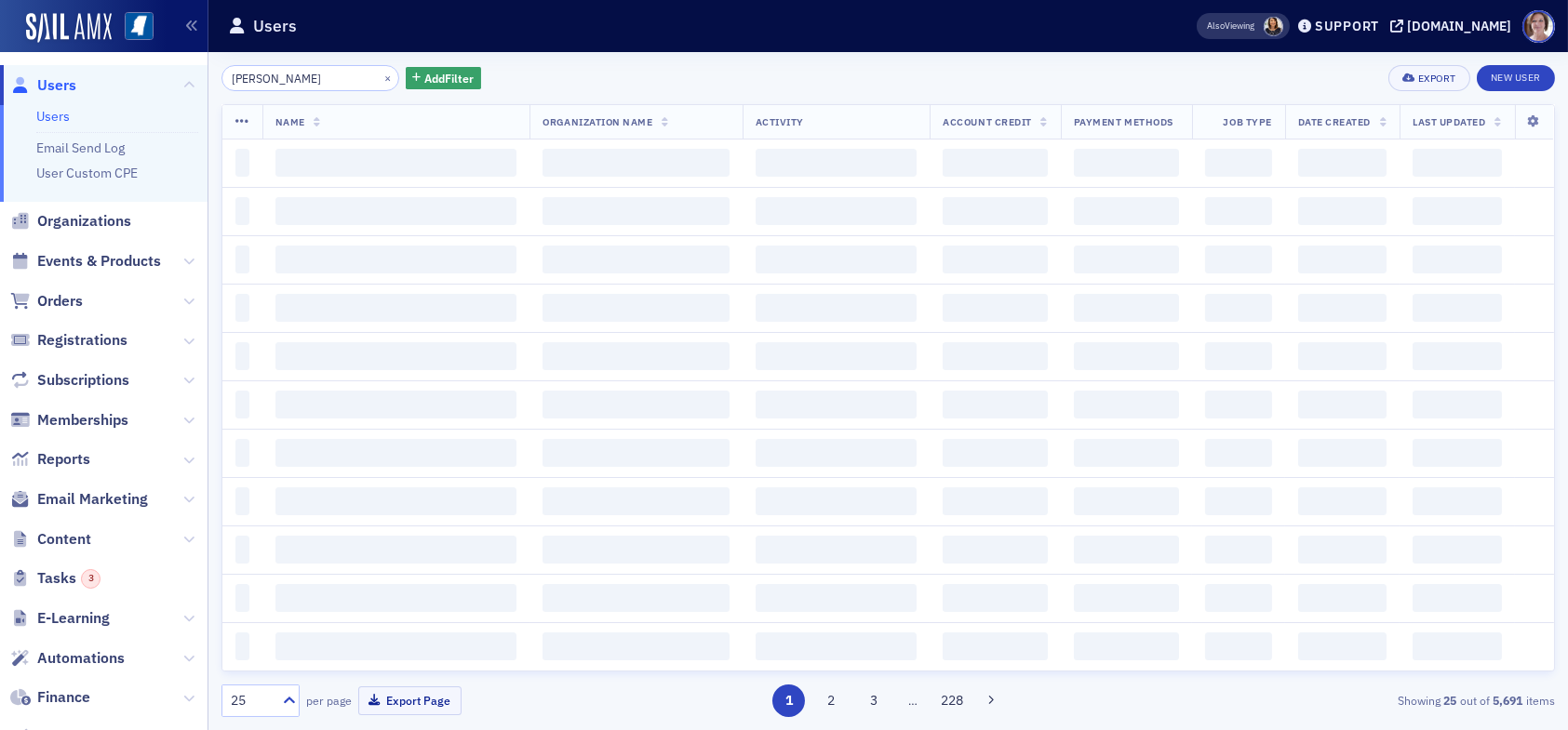
type input "tyrael sanders"
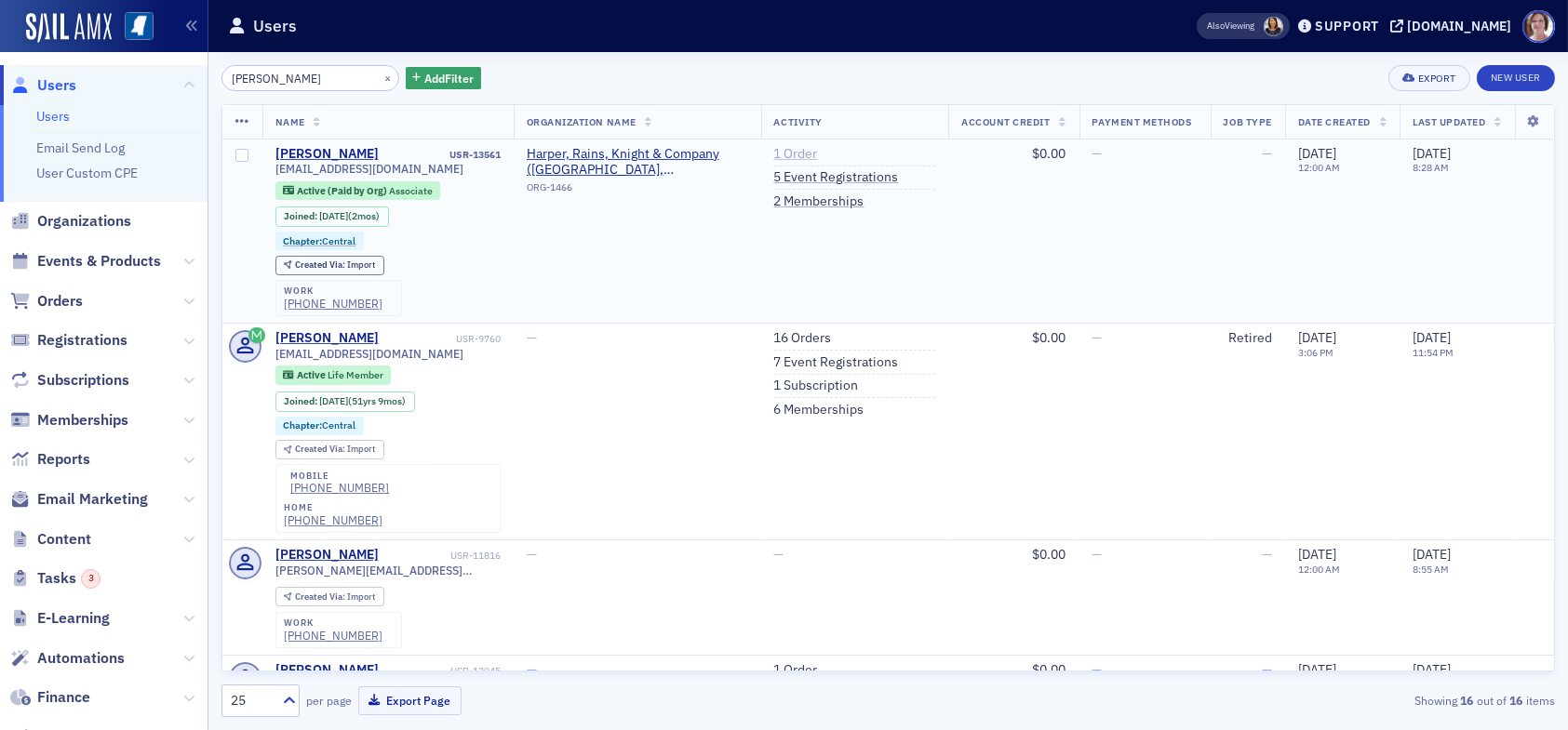
click at [778, 151] on link "1 Order" at bounding box center [796, 155] width 44 height 17
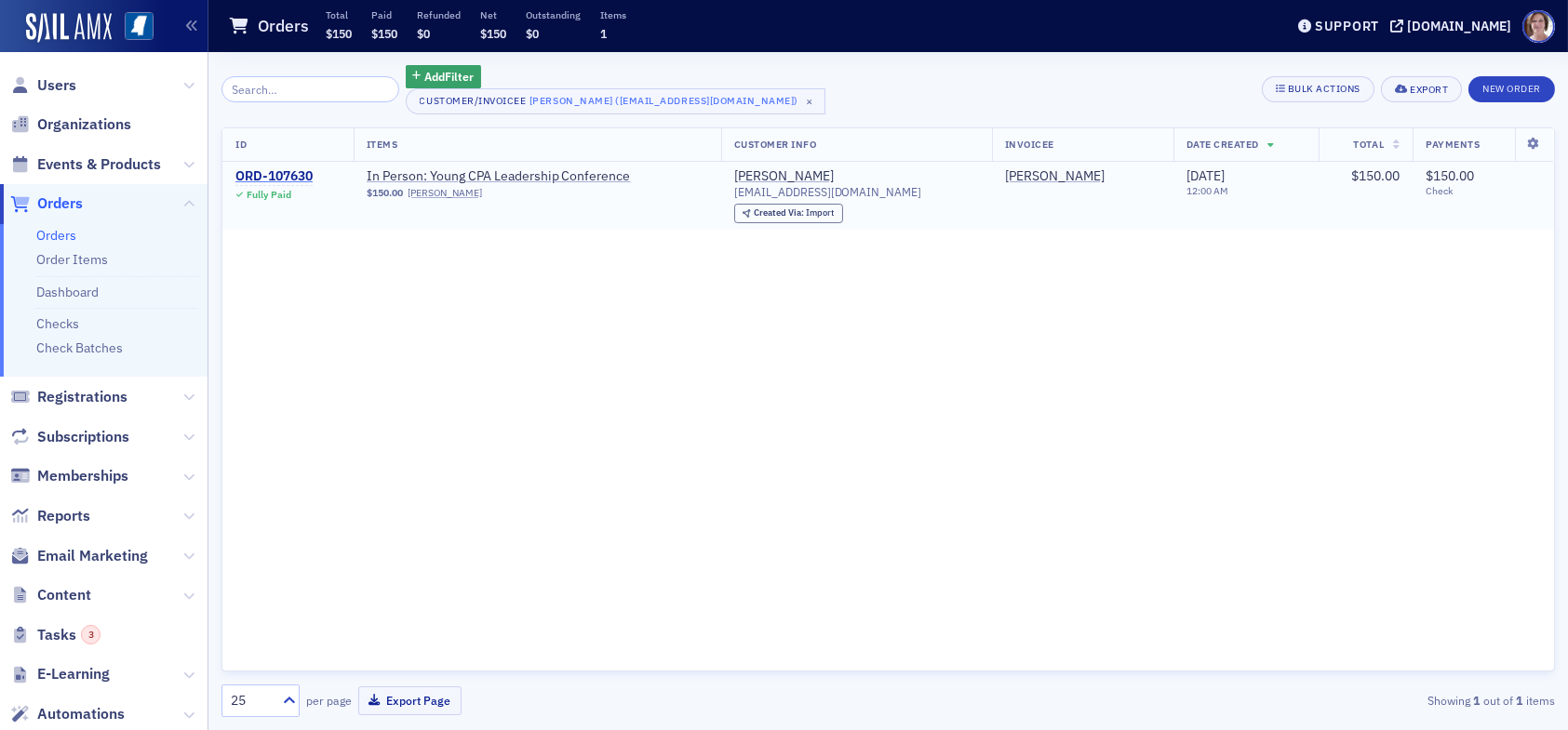
click at [284, 174] on div "ORD-107630" at bounding box center [274, 177] width 78 height 17
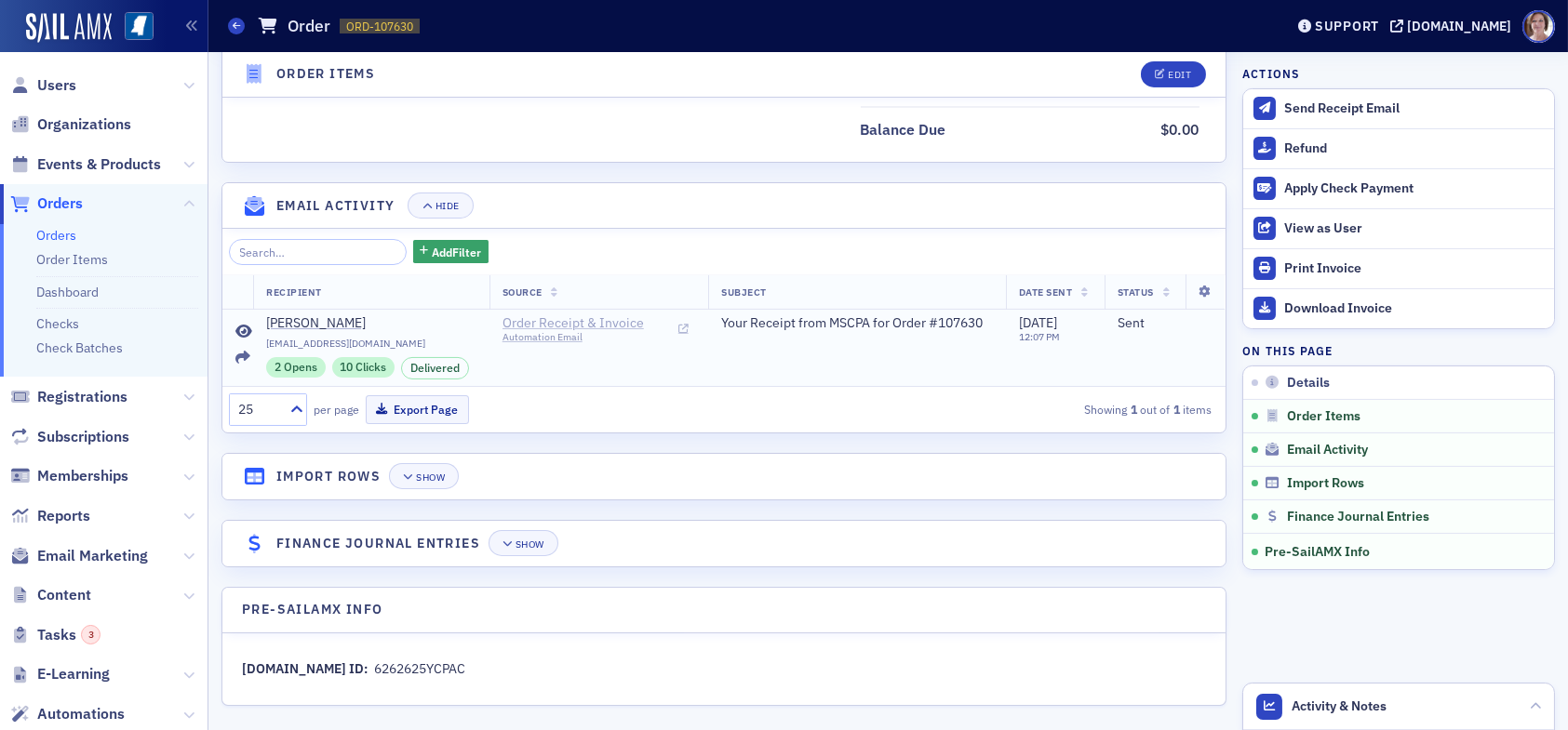
scroll to position [1038, 0]
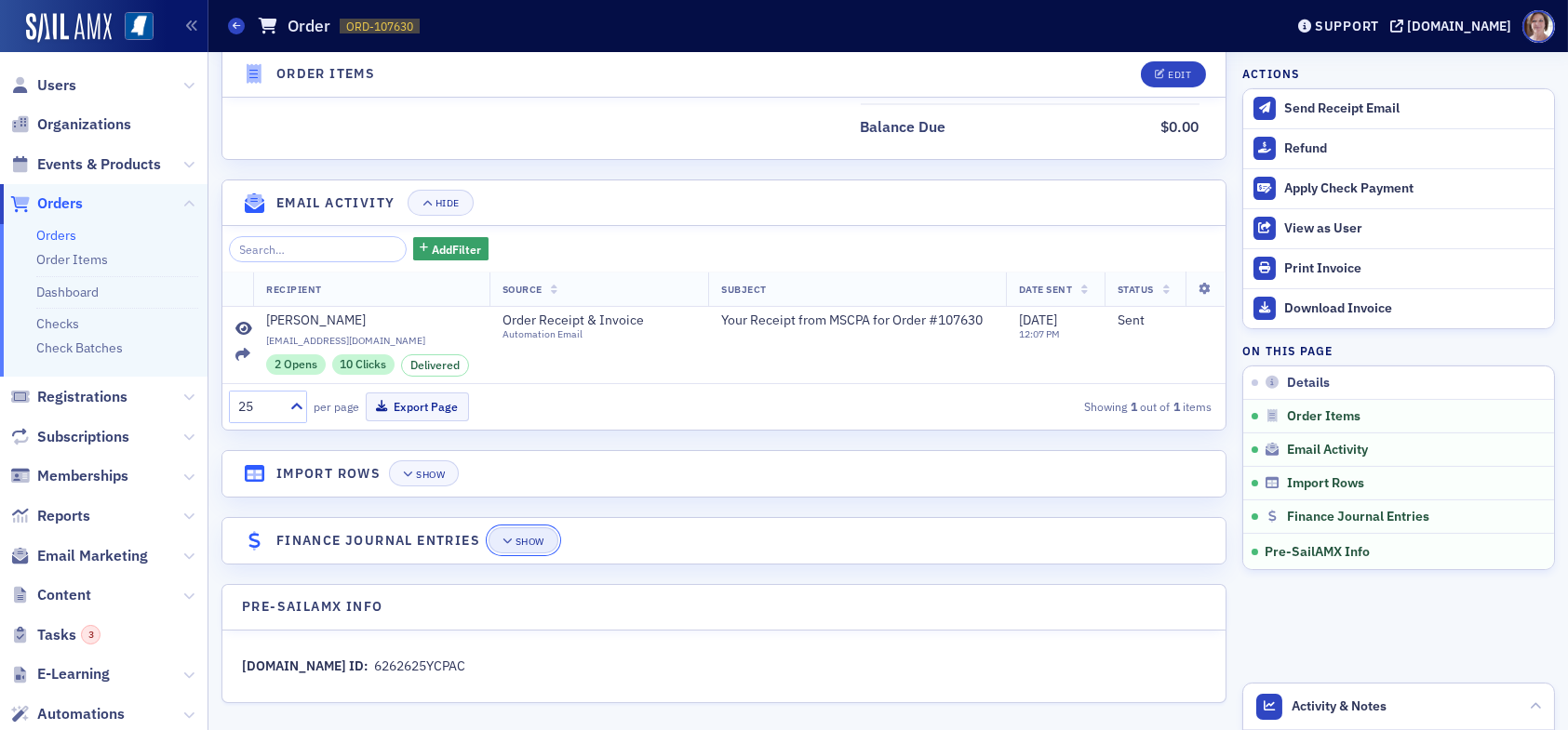
click at [530, 537] on div "Show" at bounding box center [530, 542] width 29 height 11
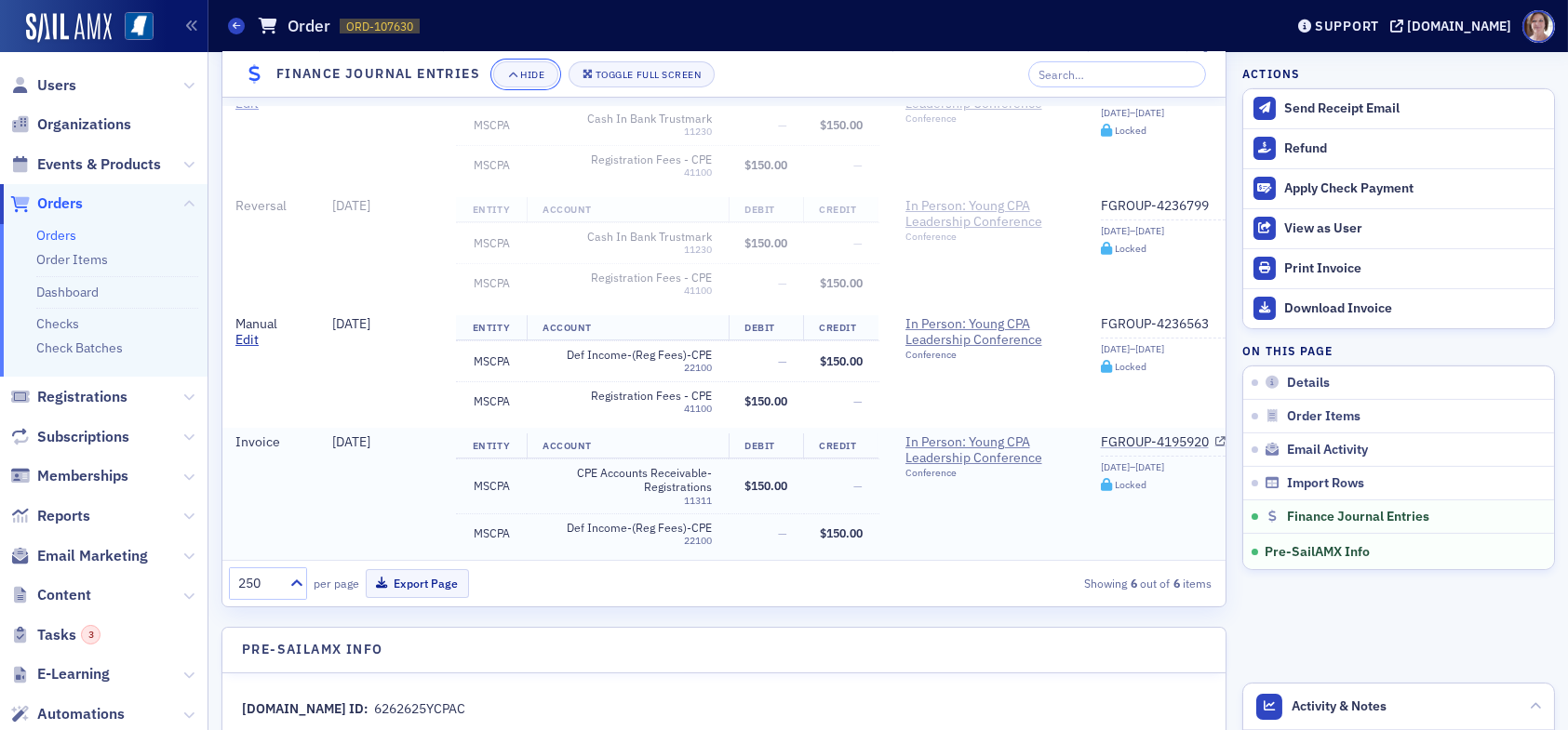
scroll to position [1651, 0]
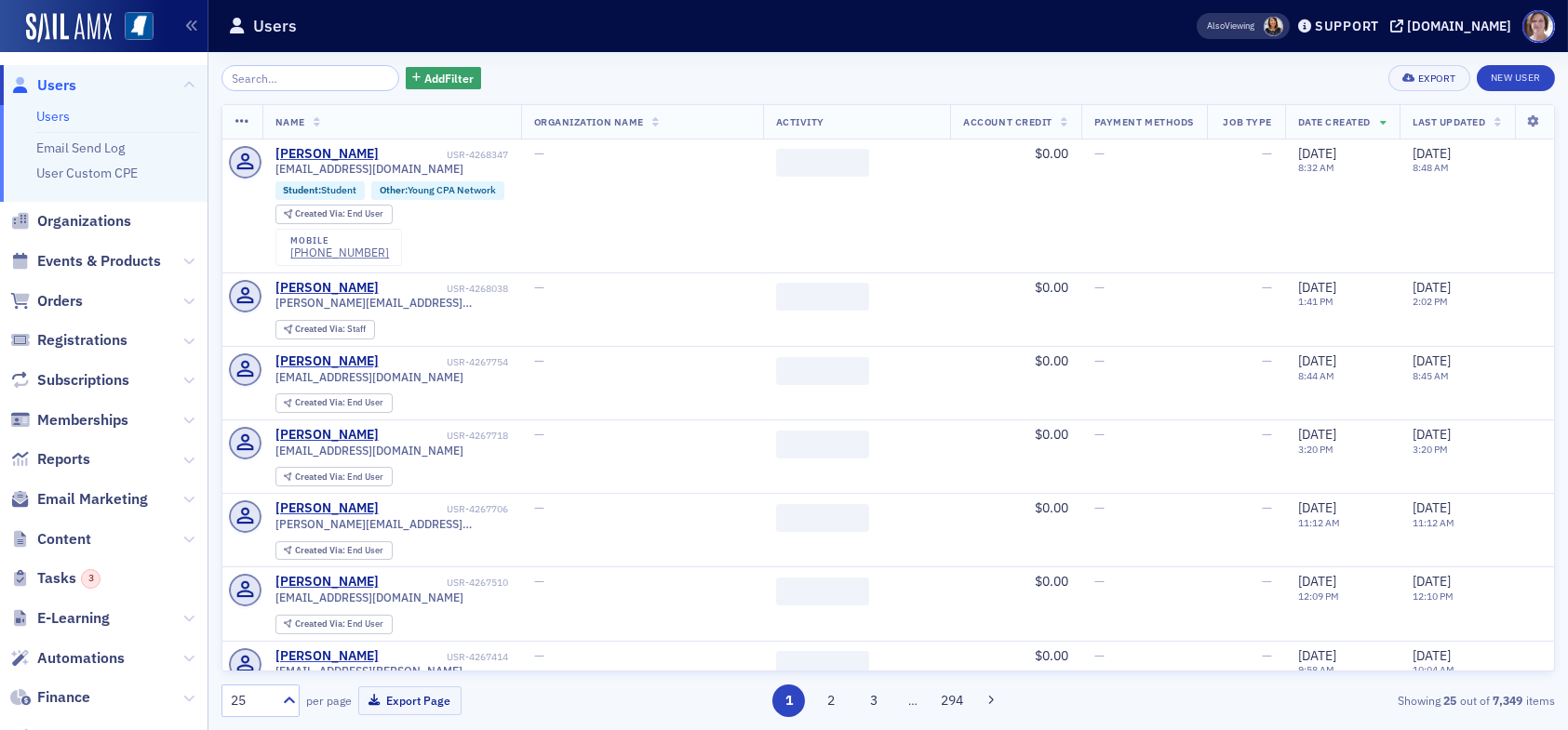
click at [60, 87] on span "Users" at bounding box center [56, 85] width 39 height 20
click at [286, 78] on input "search" at bounding box center [310, 77] width 178 height 26
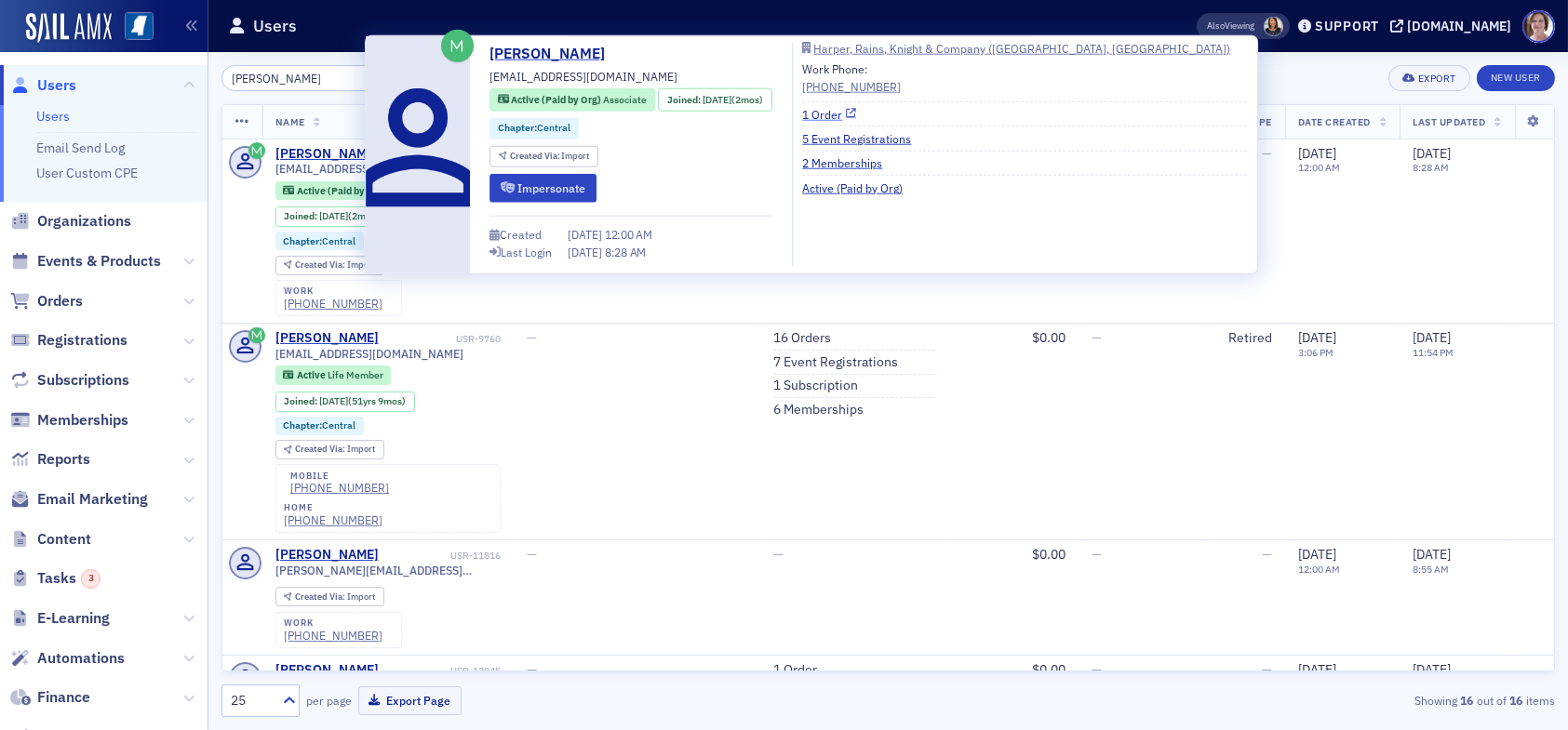
type input "[PERSON_NAME]"
click at [838, 113] on link "1 Order" at bounding box center [829, 114] width 54 height 17
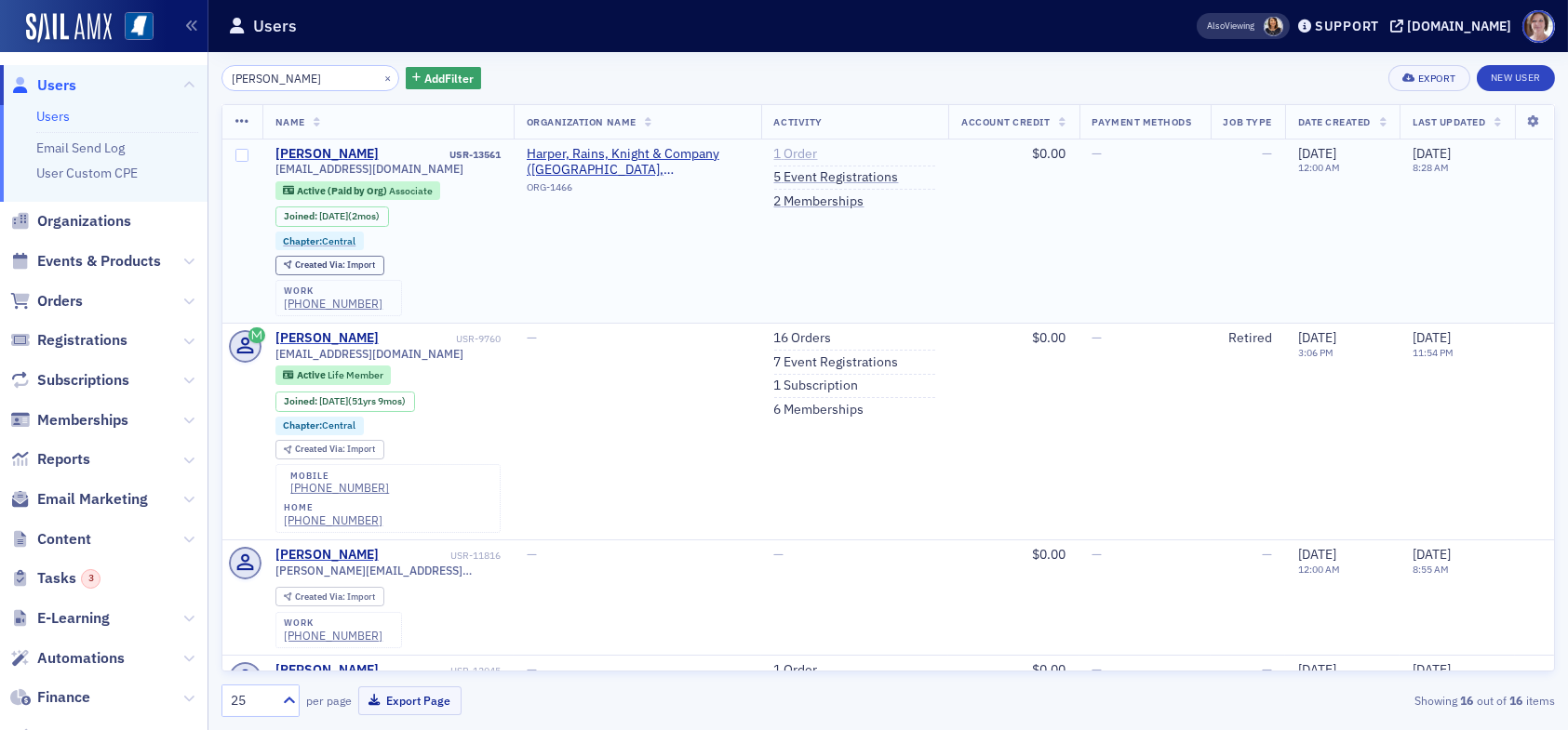
click at [794, 149] on link "1 Order" at bounding box center [796, 155] width 44 height 17
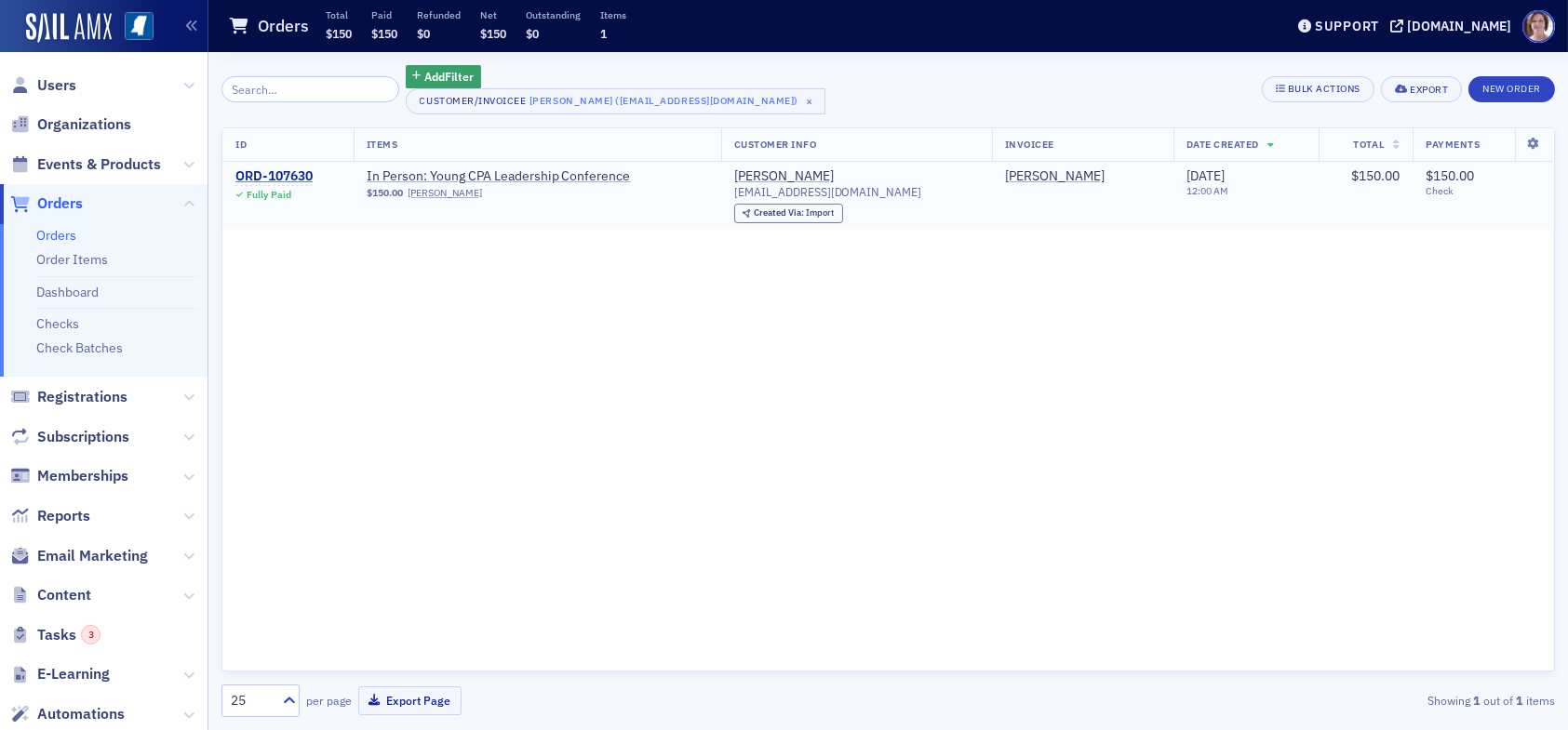
click at [294, 171] on div "ORD-107630" at bounding box center [274, 177] width 78 height 17
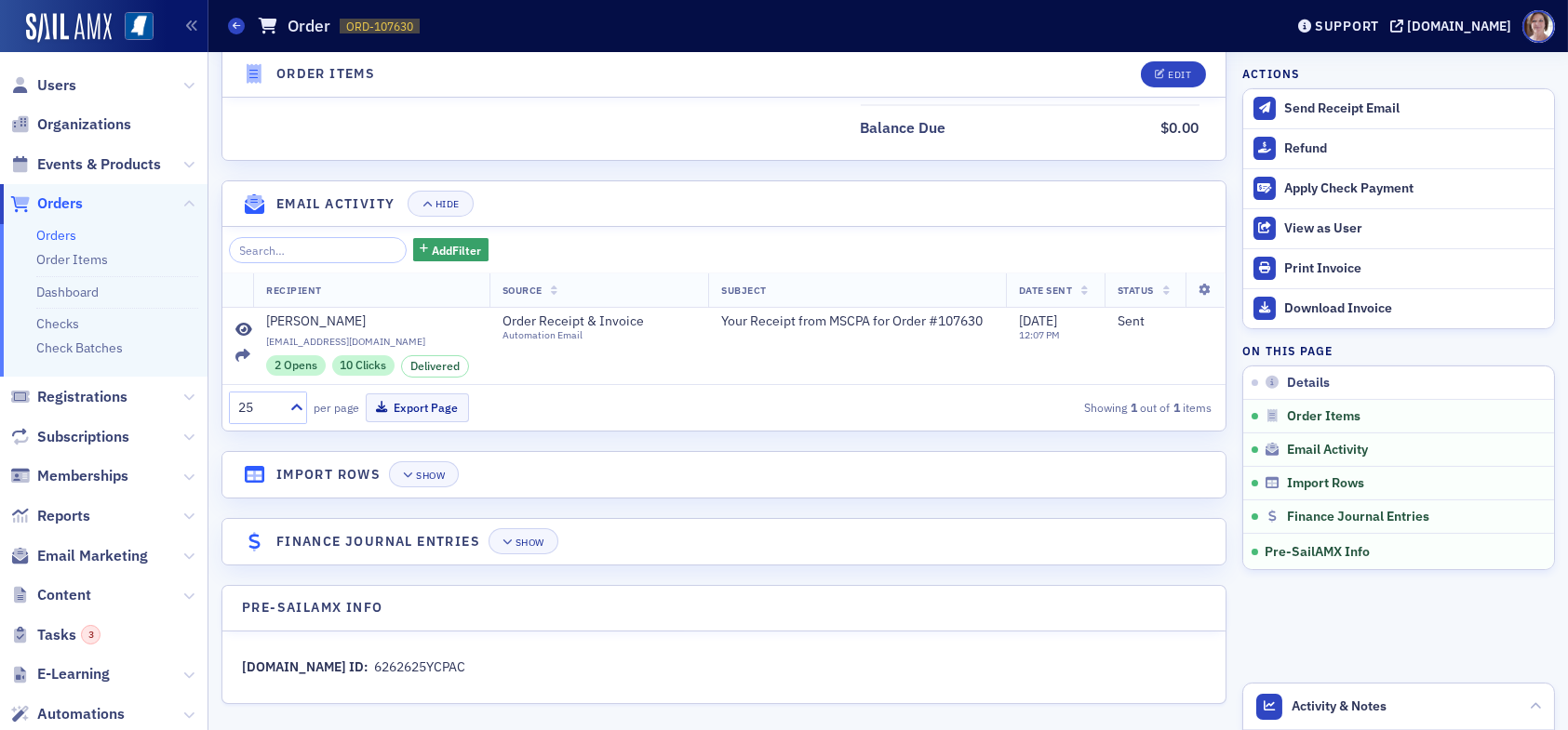
scroll to position [1038, 0]
click at [518, 539] on div "Show" at bounding box center [530, 542] width 29 height 11
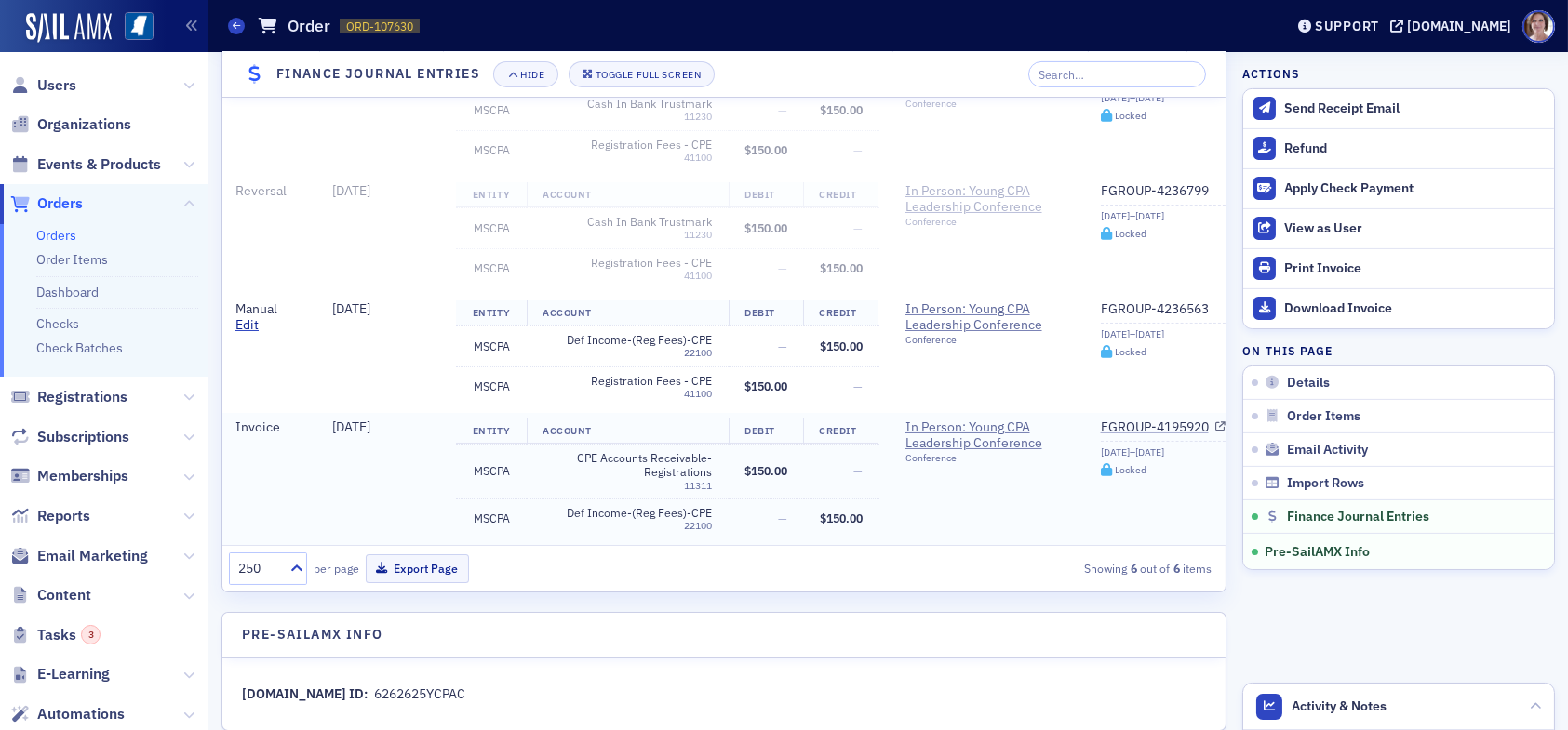
scroll to position [1651, 0]
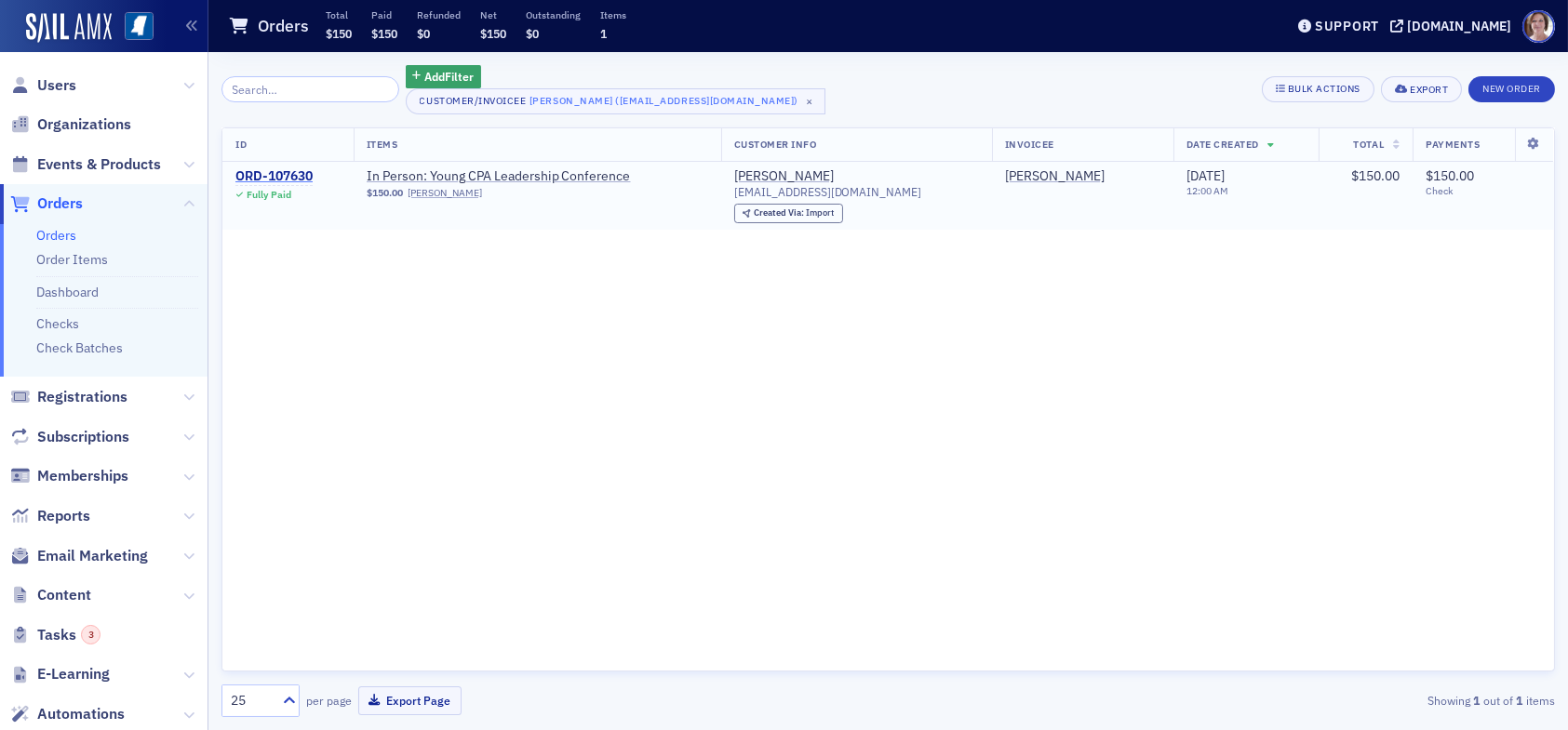
click at [266, 175] on div "ORD-107630" at bounding box center [274, 177] width 78 height 17
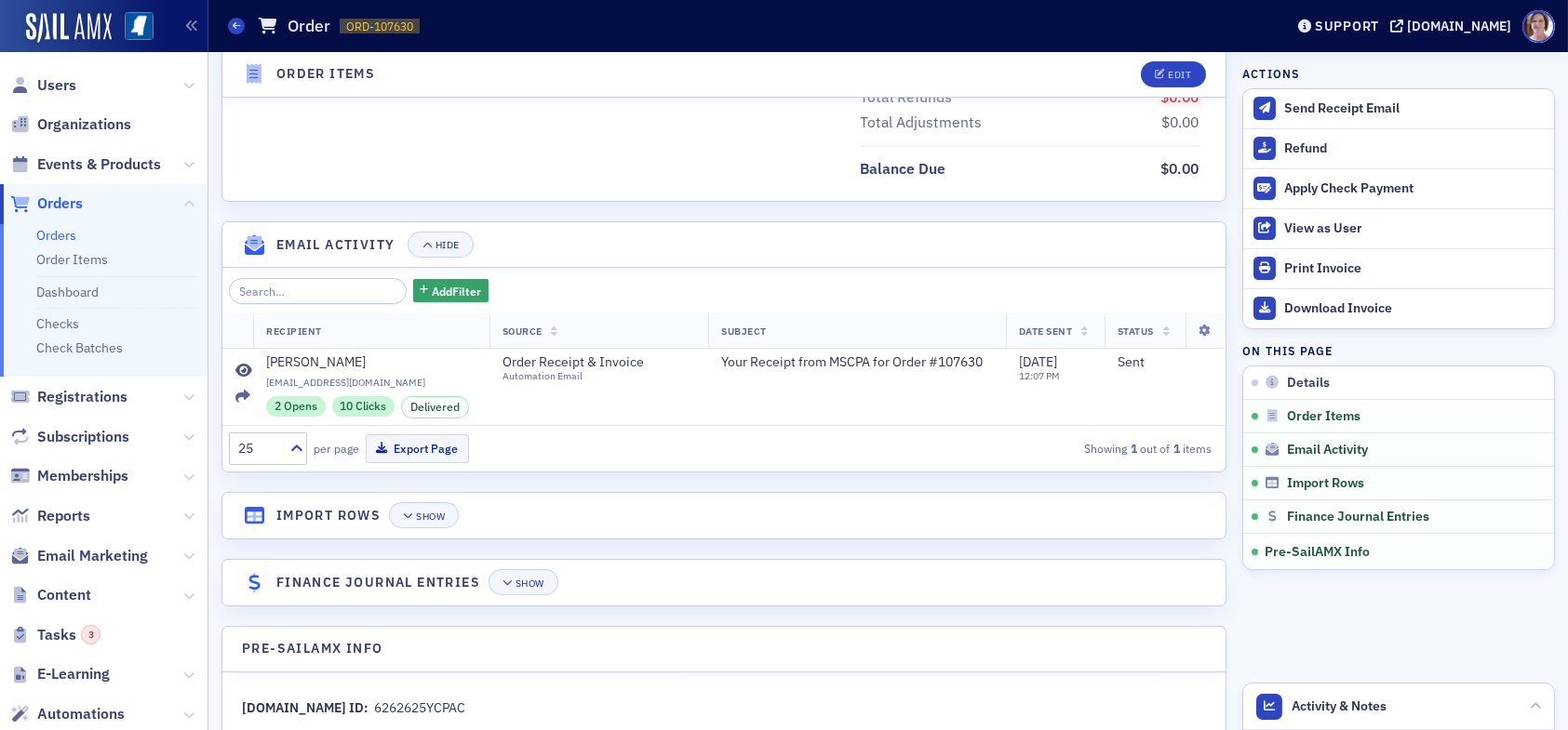
scroll to position [1038, 0]
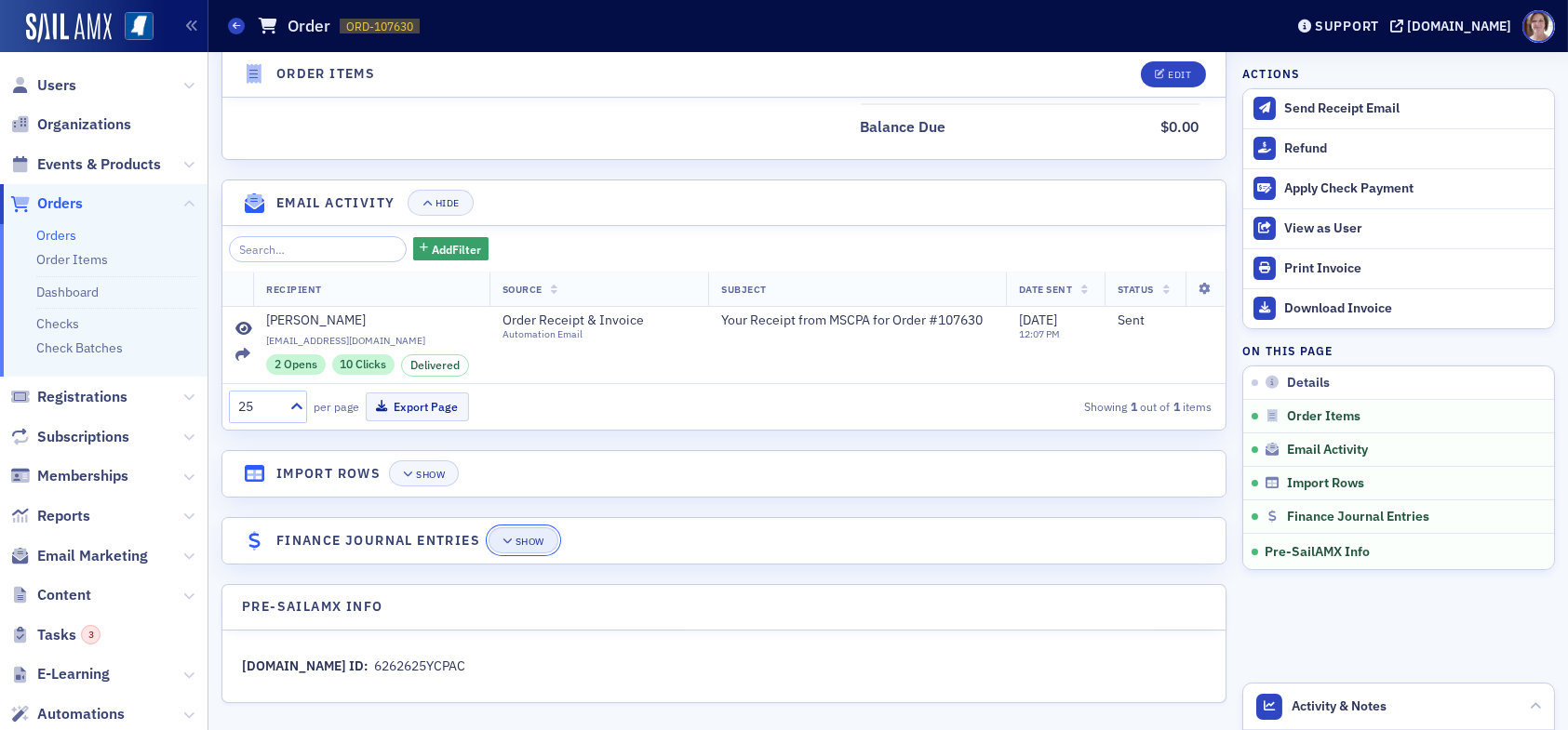
click at [529, 537] on div "Show" at bounding box center [530, 542] width 29 height 11
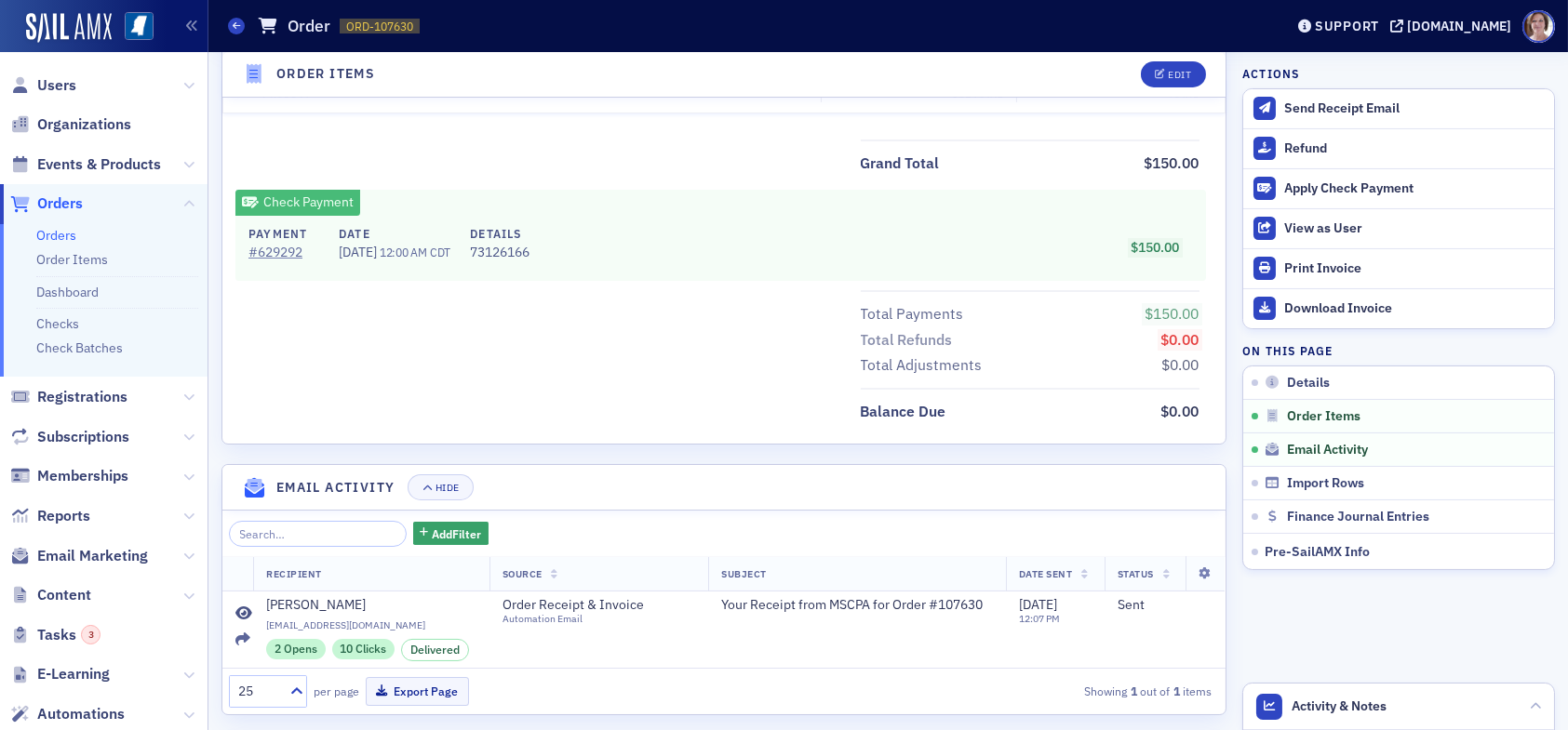
scroll to position [721, 0]
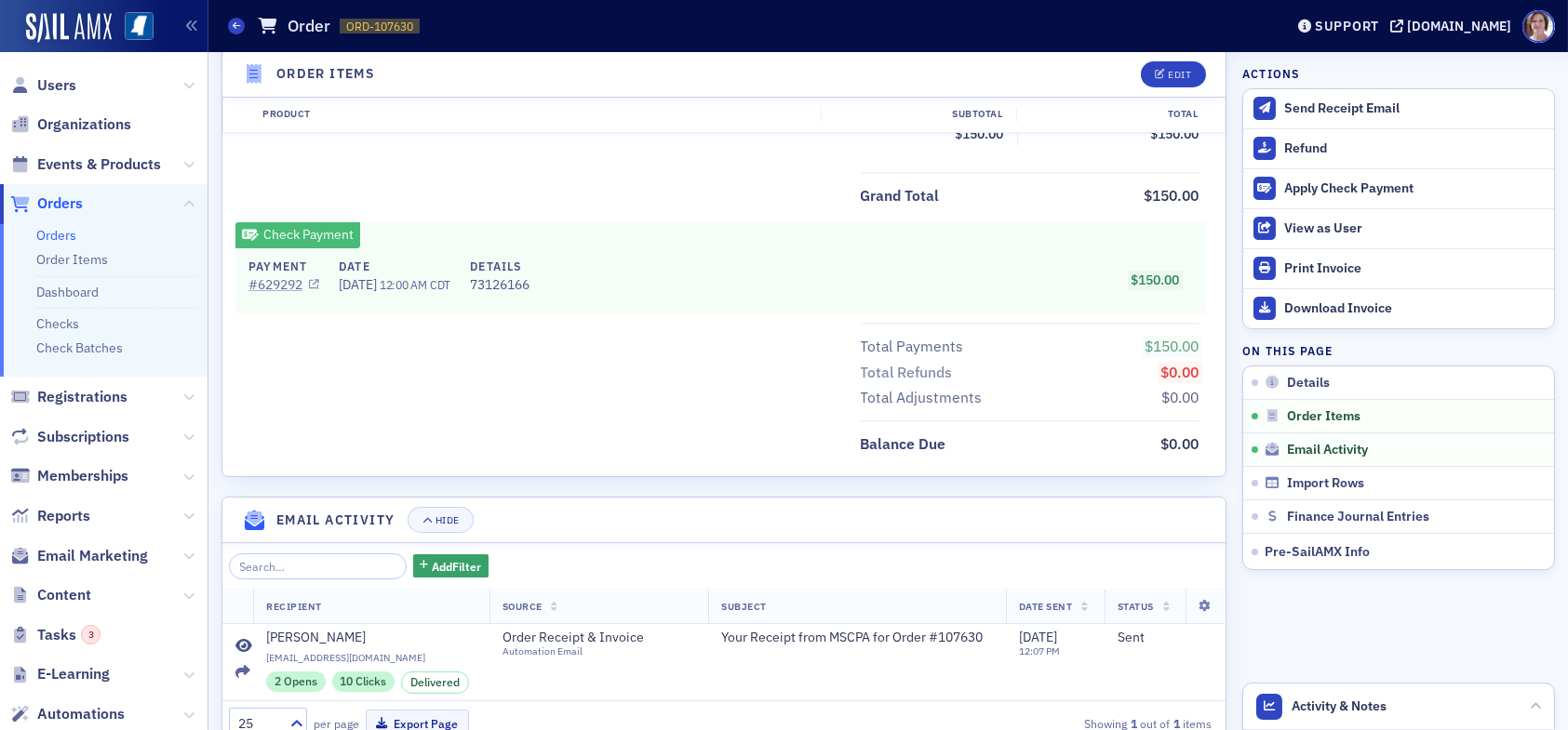
click at [286, 284] on link "# 629292" at bounding box center [284, 285] width 71 height 19
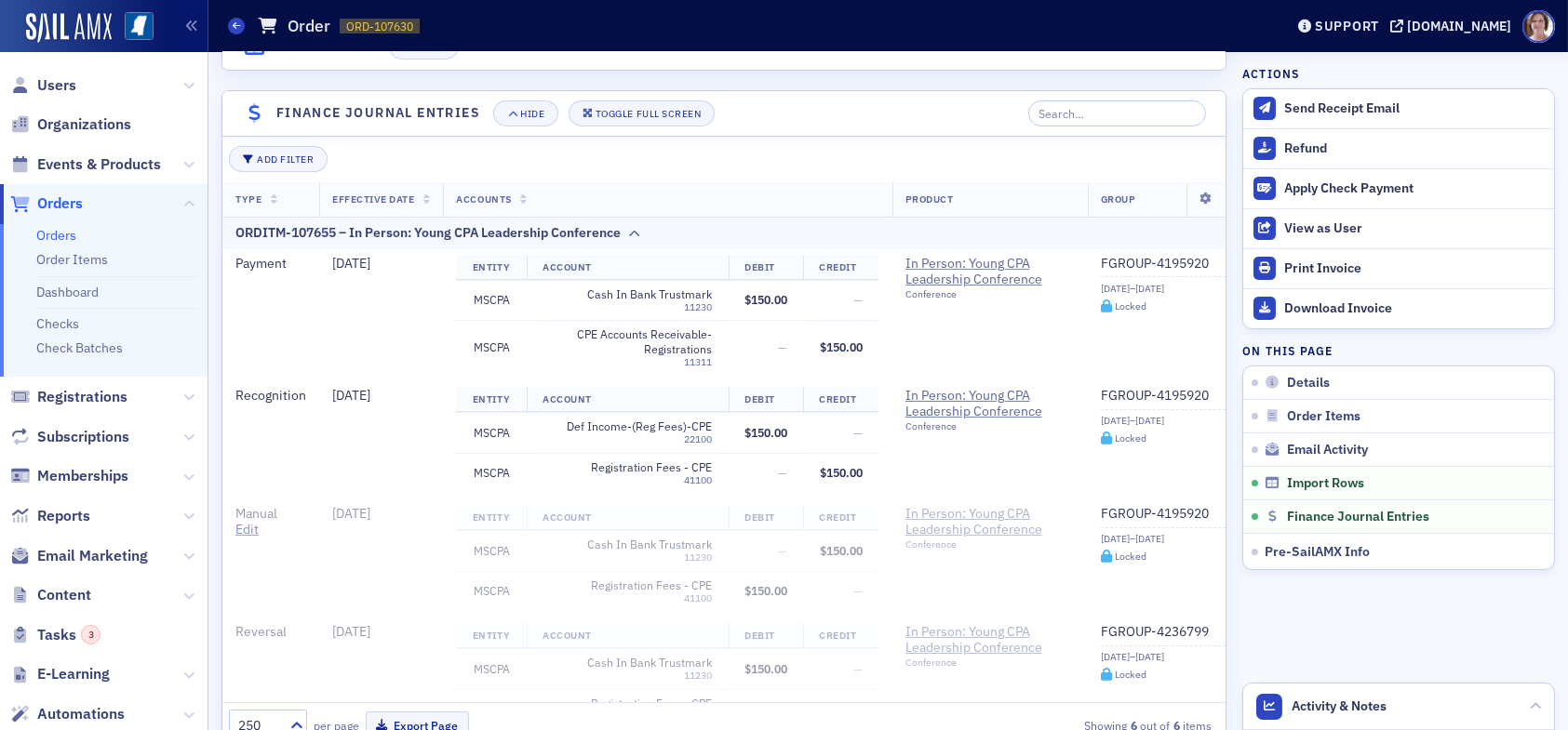
scroll to position [1559, 0]
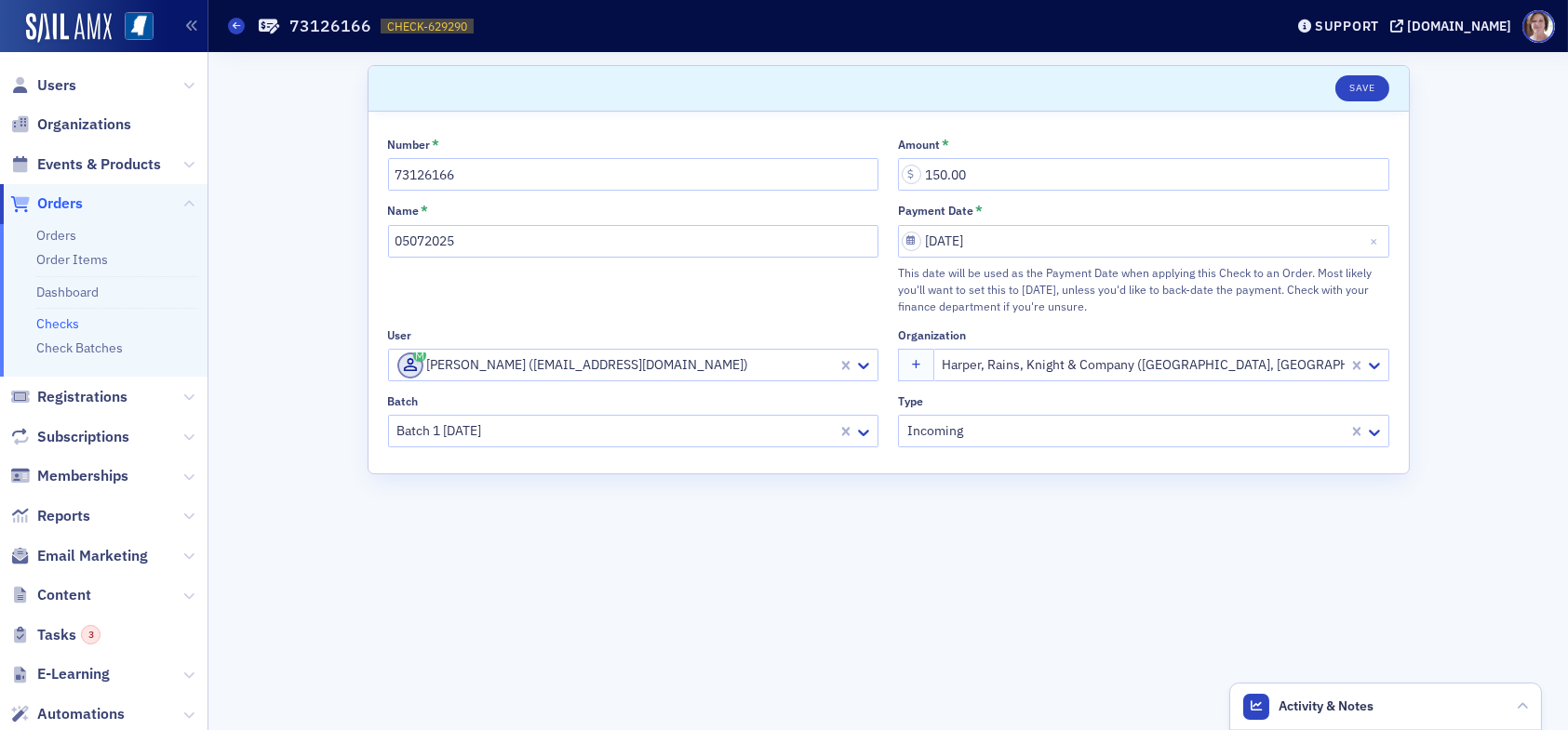
click at [66, 320] on link "Checks" at bounding box center [57, 324] width 43 height 17
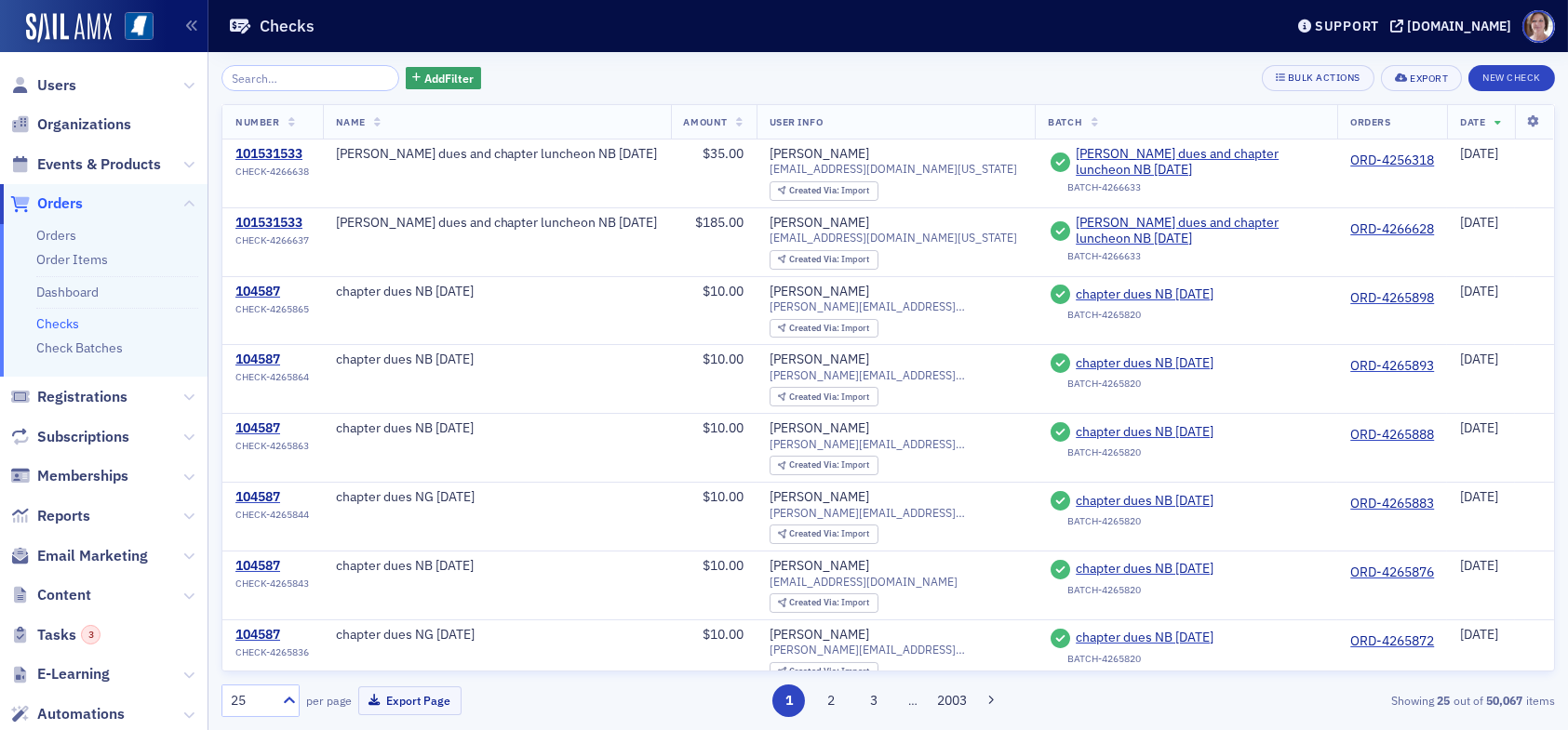
click at [320, 79] on input "search" at bounding box center [310, 77] width 178 height 26
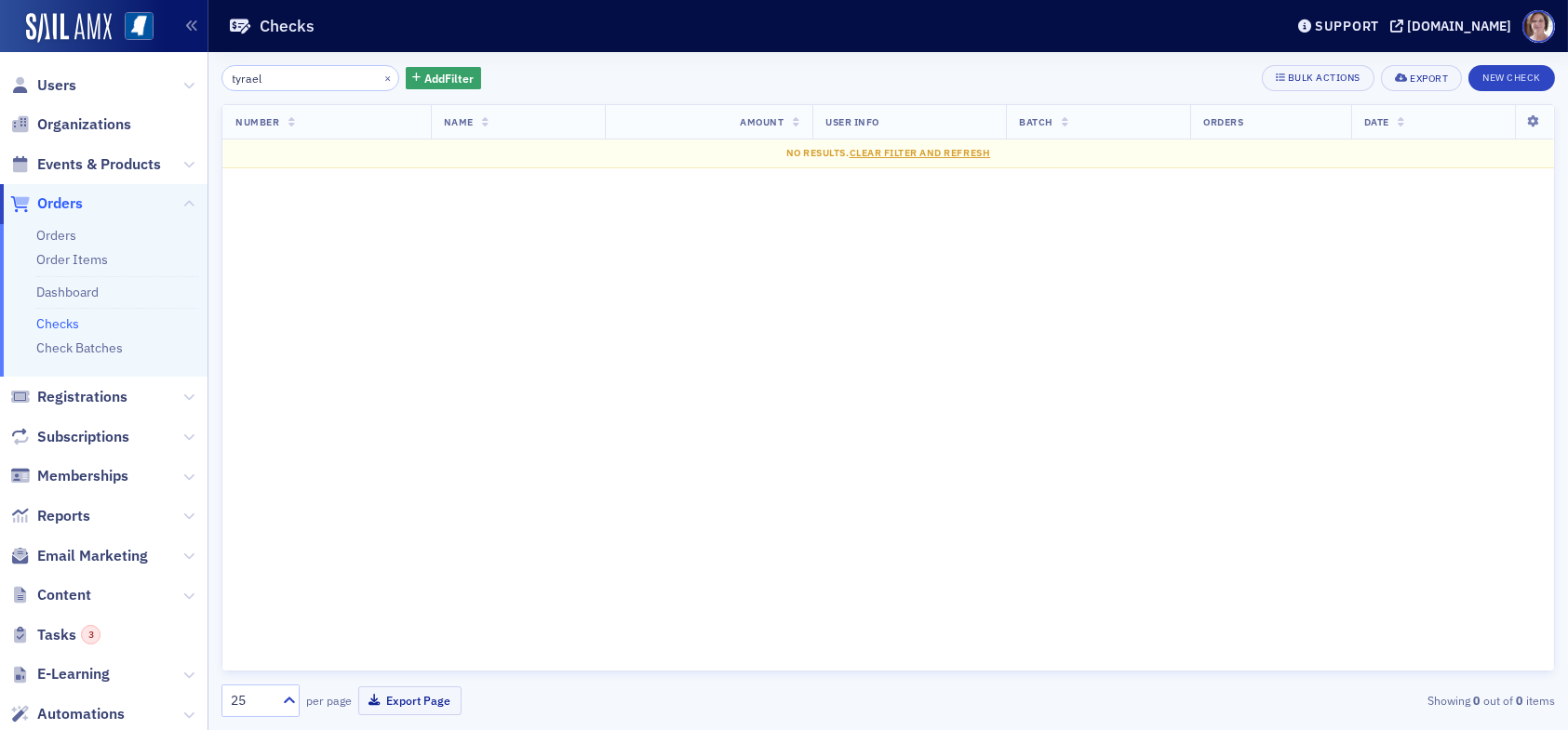
drag, startPoint x: 290, startPoint y: 79, endPoint x: 116, endPoint y: 77, distance: 174.0
click at [130, 77] on div "Users Organizations Events & Products Orders Orders Order Items Dashboard Check…" at bounding box center [784, 365] width 1568 height 730
drag, startPoint x: 303, startPoint y: 76, endPoint x: 269, endPoint y: 84, distance: 34.9
click at [269, 84] on input "[PERSON_NAME]" at bounding box center [310, 77] width 178 height 26
type input "[PERSON_NAME]"
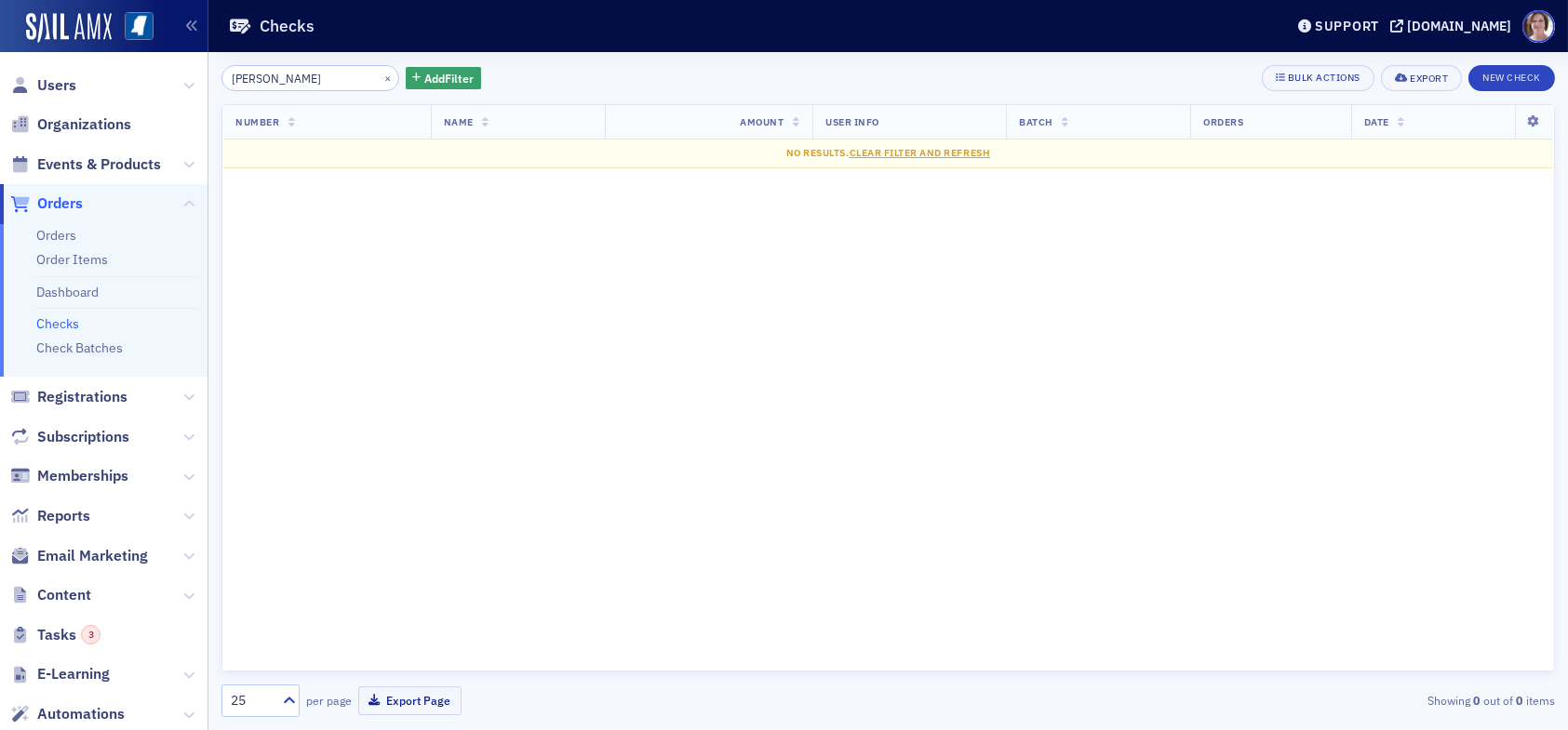
click at [66, 319] on link "Checks" at bounding box center [57, 324] width 43 height 17
drag, startPoint x: 285, startPoint y: 83, endPoint x: 186, endPoint y: 78, distance: 99.1
click at [186, 79] on div "Users Organizations Events & Products Orders Orders Order Items Dashboard Check…" at bounding box center [784, 365] width 1568 height 730
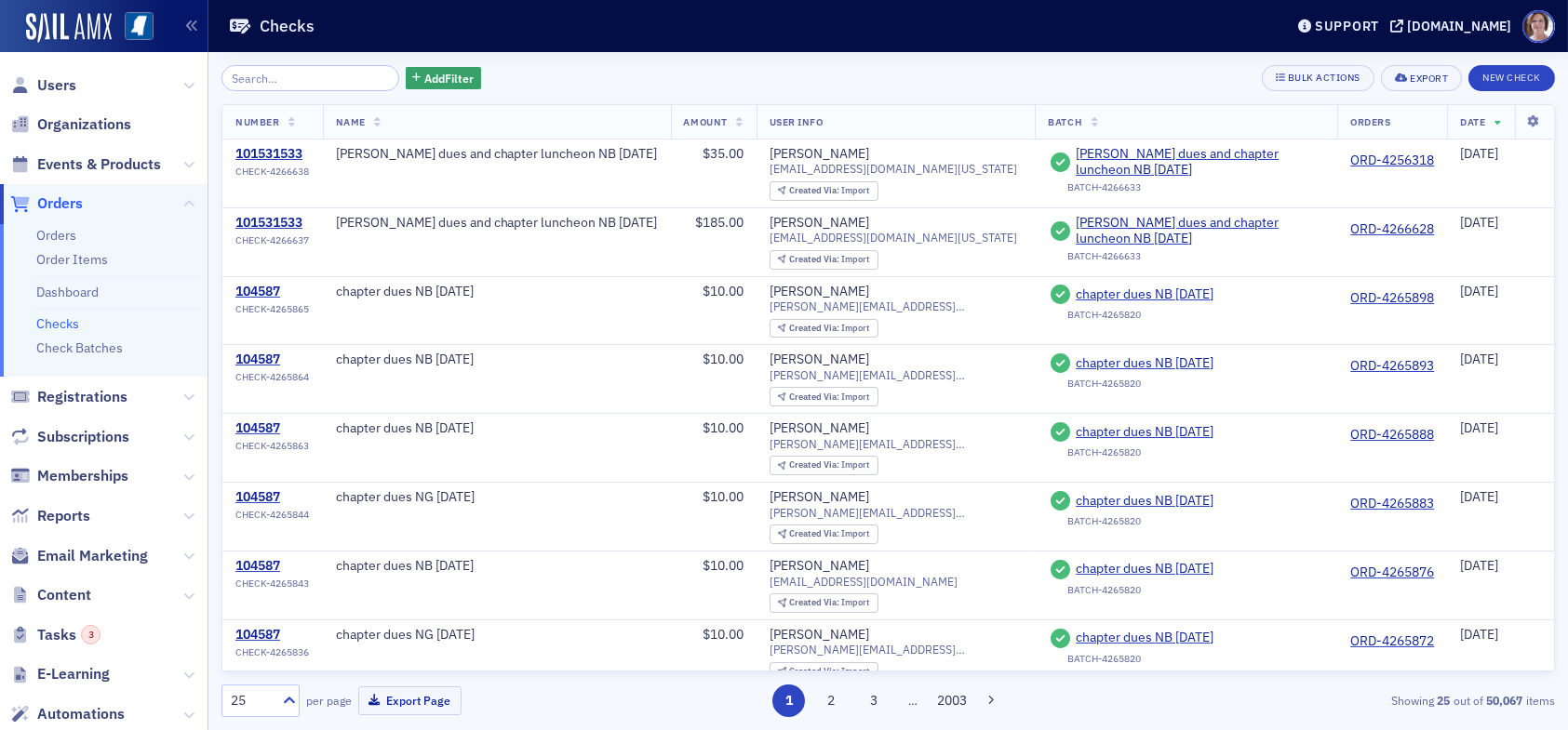
drag, startPoint x: 65, startPoint y: 81, endPoint x: 93, endPoint y: 79, distance: 28.1
click at [66, 81] on span "Users" at bounding box center [56, 85] width 39 height 20
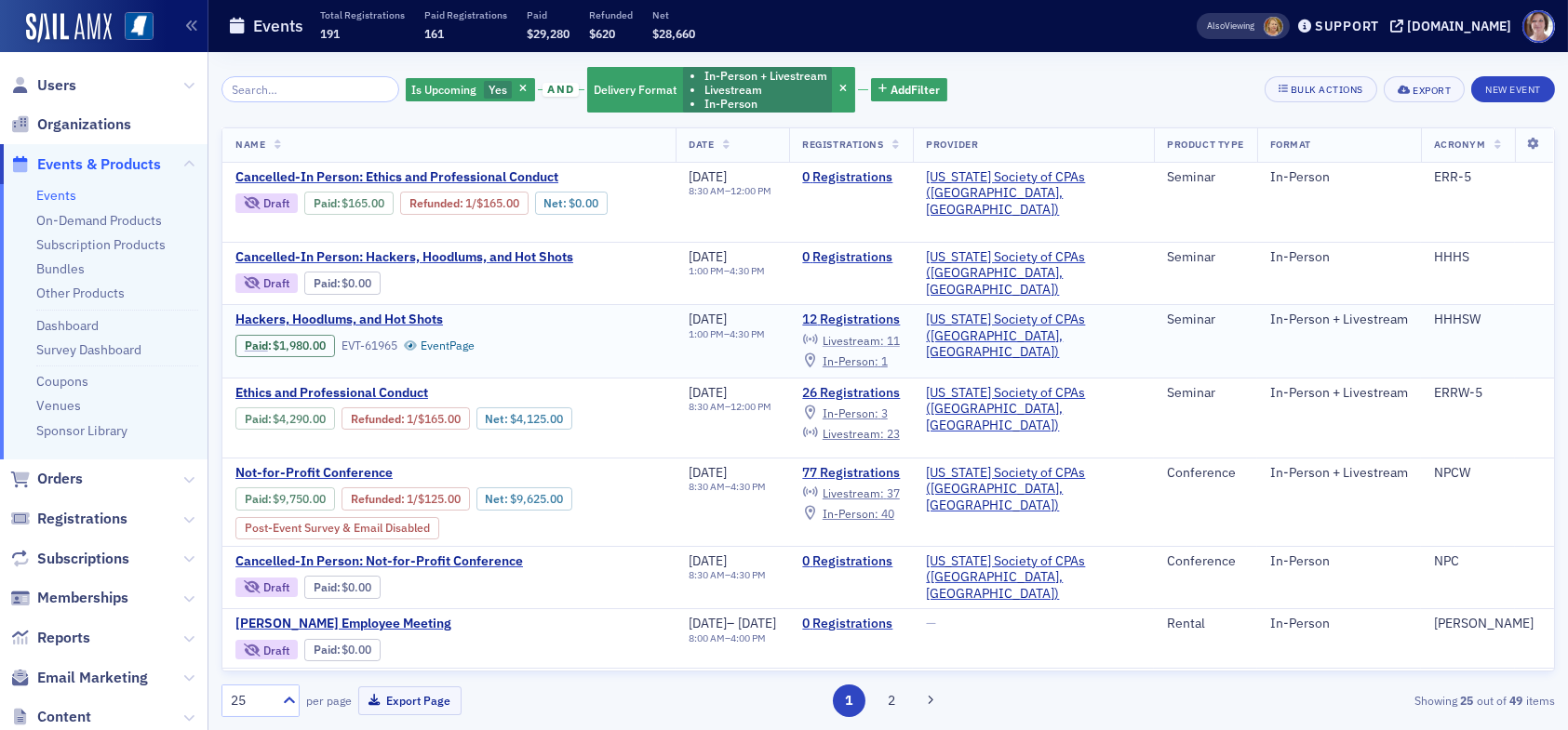
click at [885, 338] on span "Livestream :" at bounding box center [854, 341] width 61 height 15
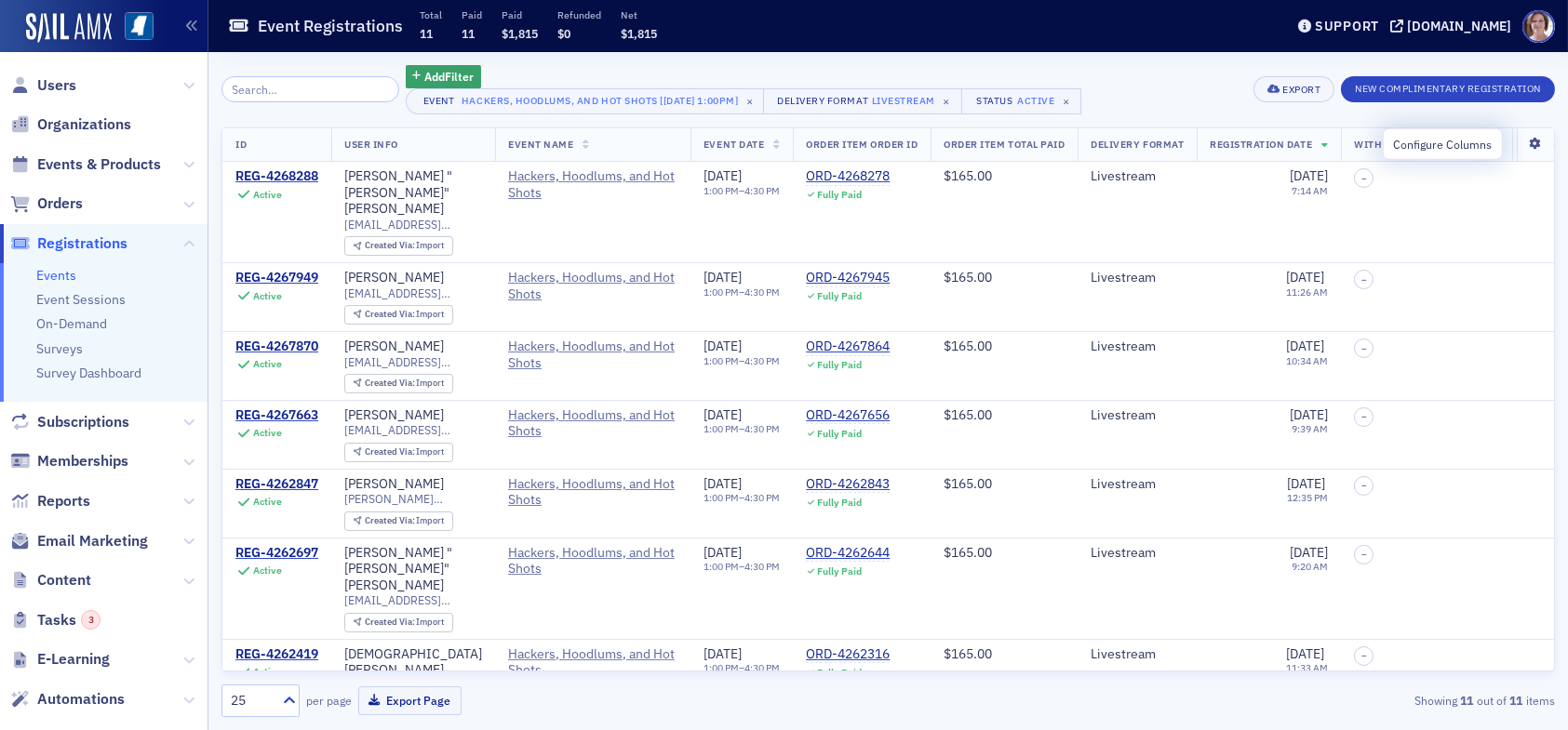
click at [1524, 148] on icon at bounding box center [1535, 144] width 38 height 11
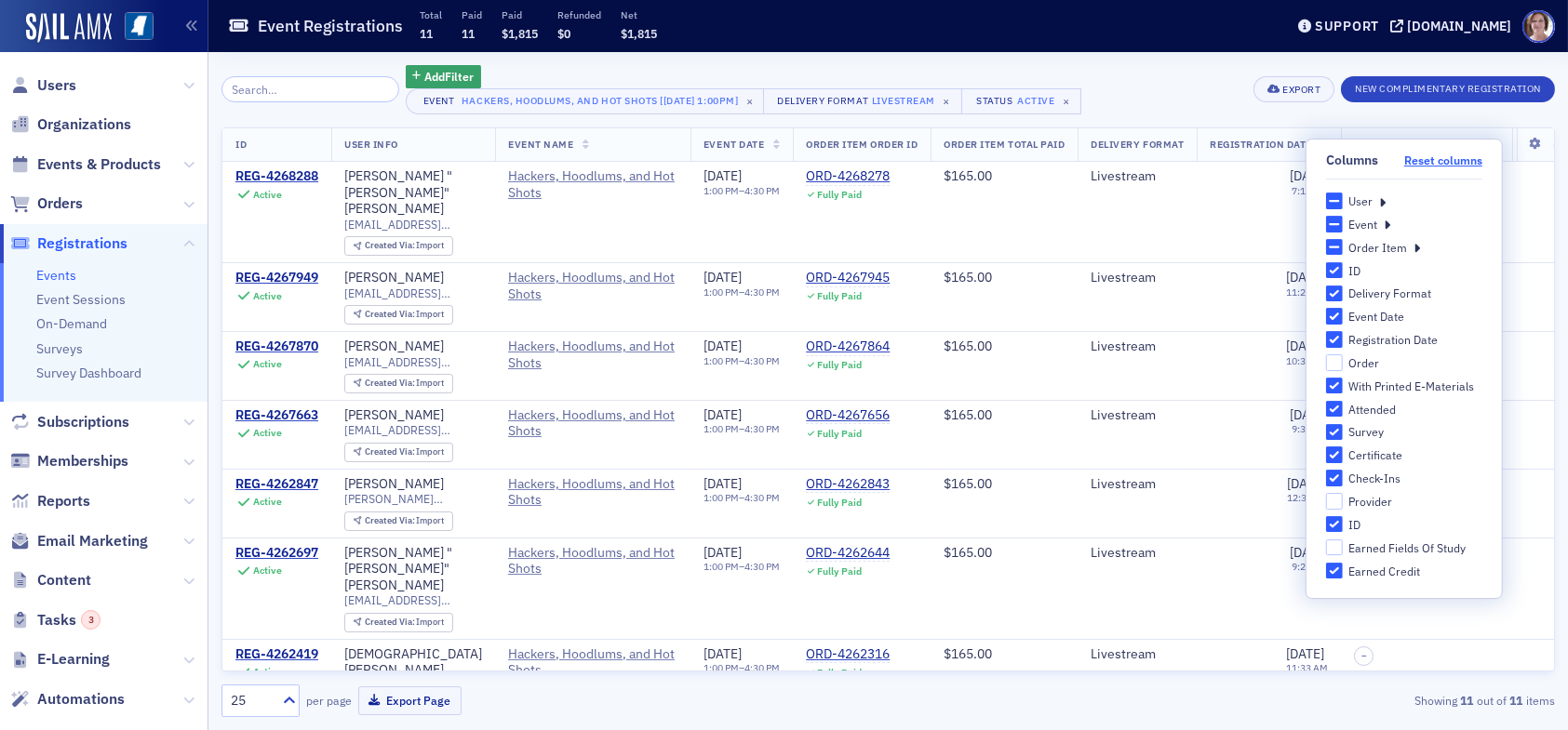
click at [1446, 157] on button "Reset columns" at bounding box center [1444, 160] width 78 height 14
click at [1379, 201] on icon at bounding box center [1382, 201] width 7 height 17
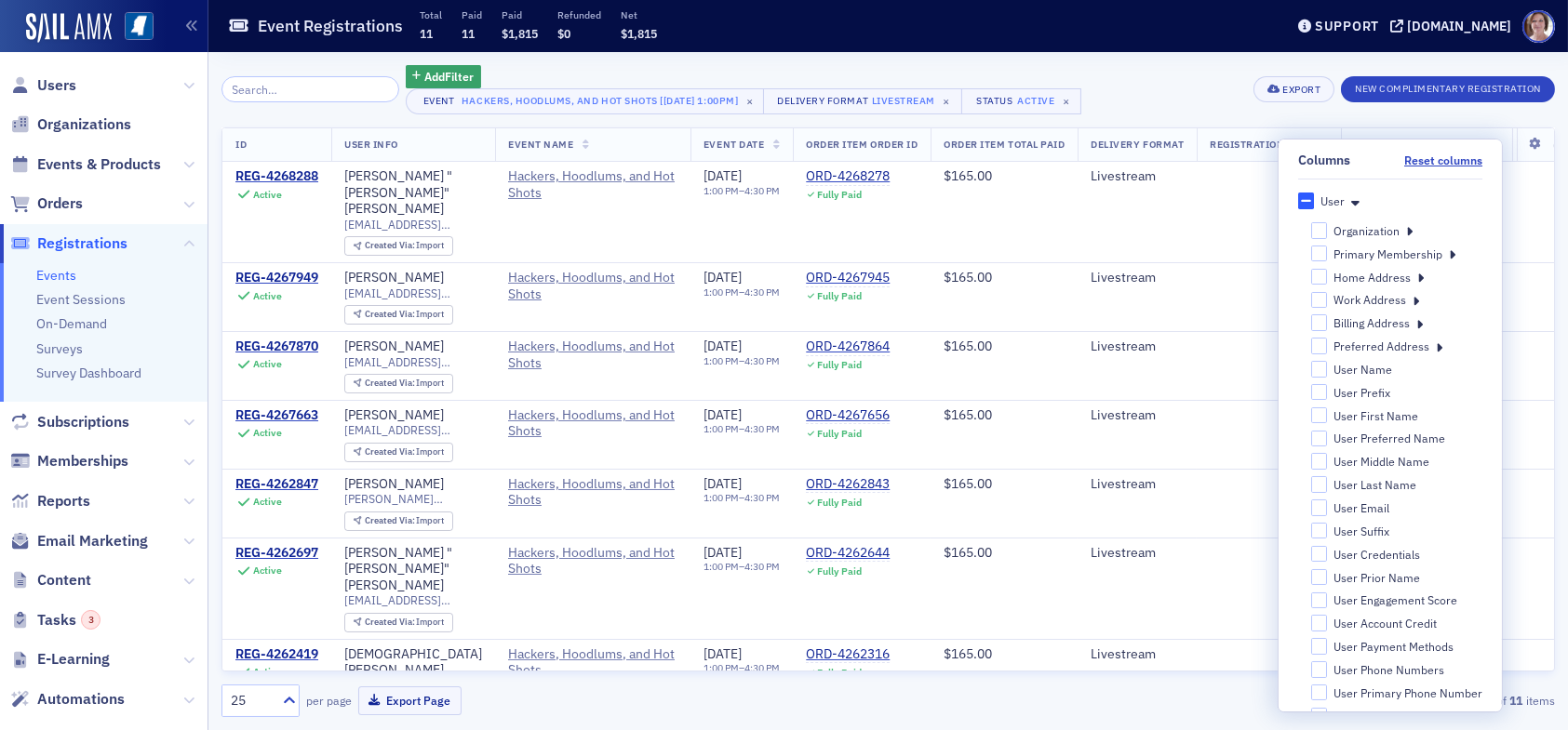
click at [1365, 230] on div "Organization" at bounding box center [1366, 231] width 66 height 16
click at [1328, 230] on input "Organization" at bounding box center [1319, 230] width 17 height 16
checkbox input "false"
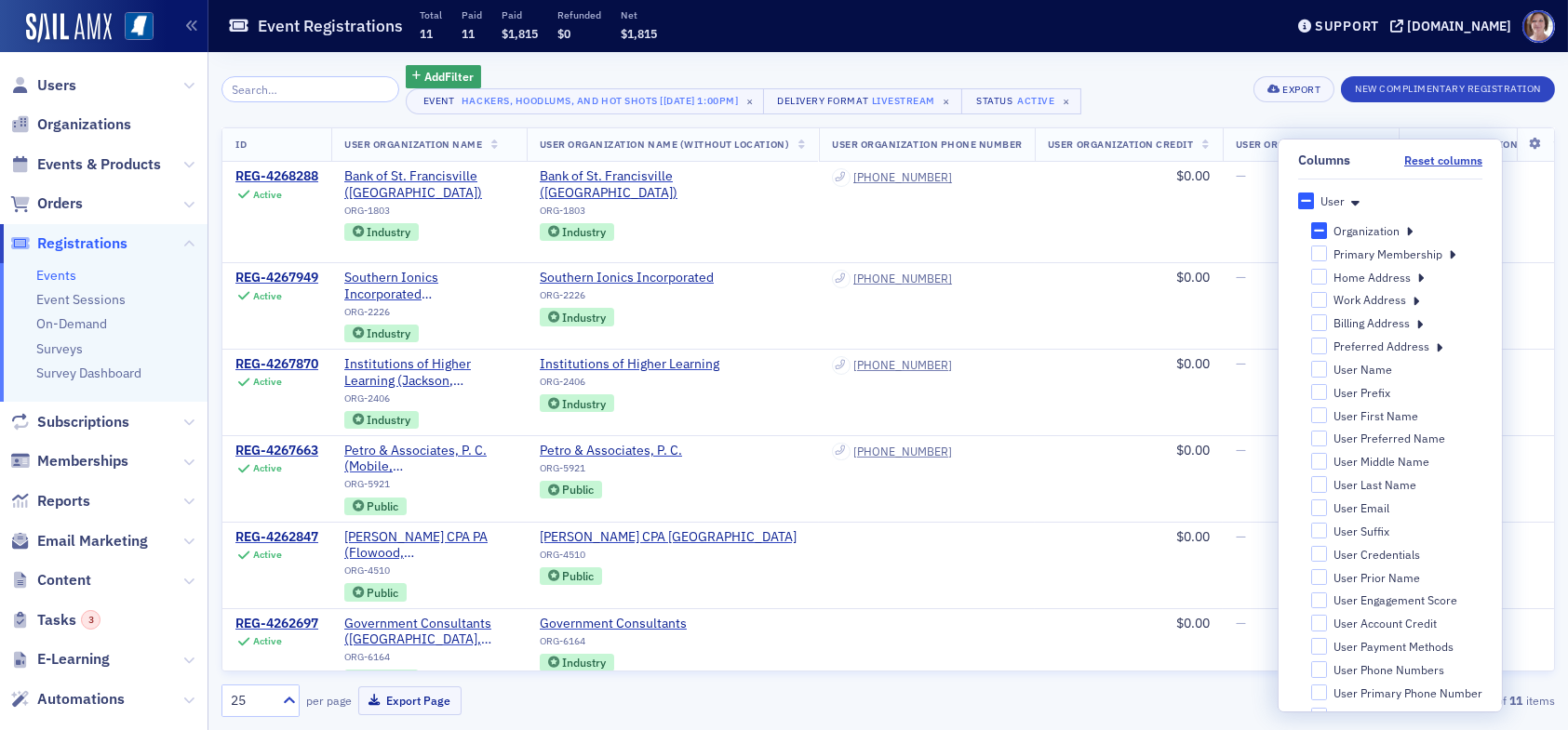
click at [1192, 94] on div "Add Filter Event Hackers, Hoodlums, and Hot Shots [[DATE] 1:00pm] × Delivery Fo…" at bounding box center [887, 90] width 1333 height 50
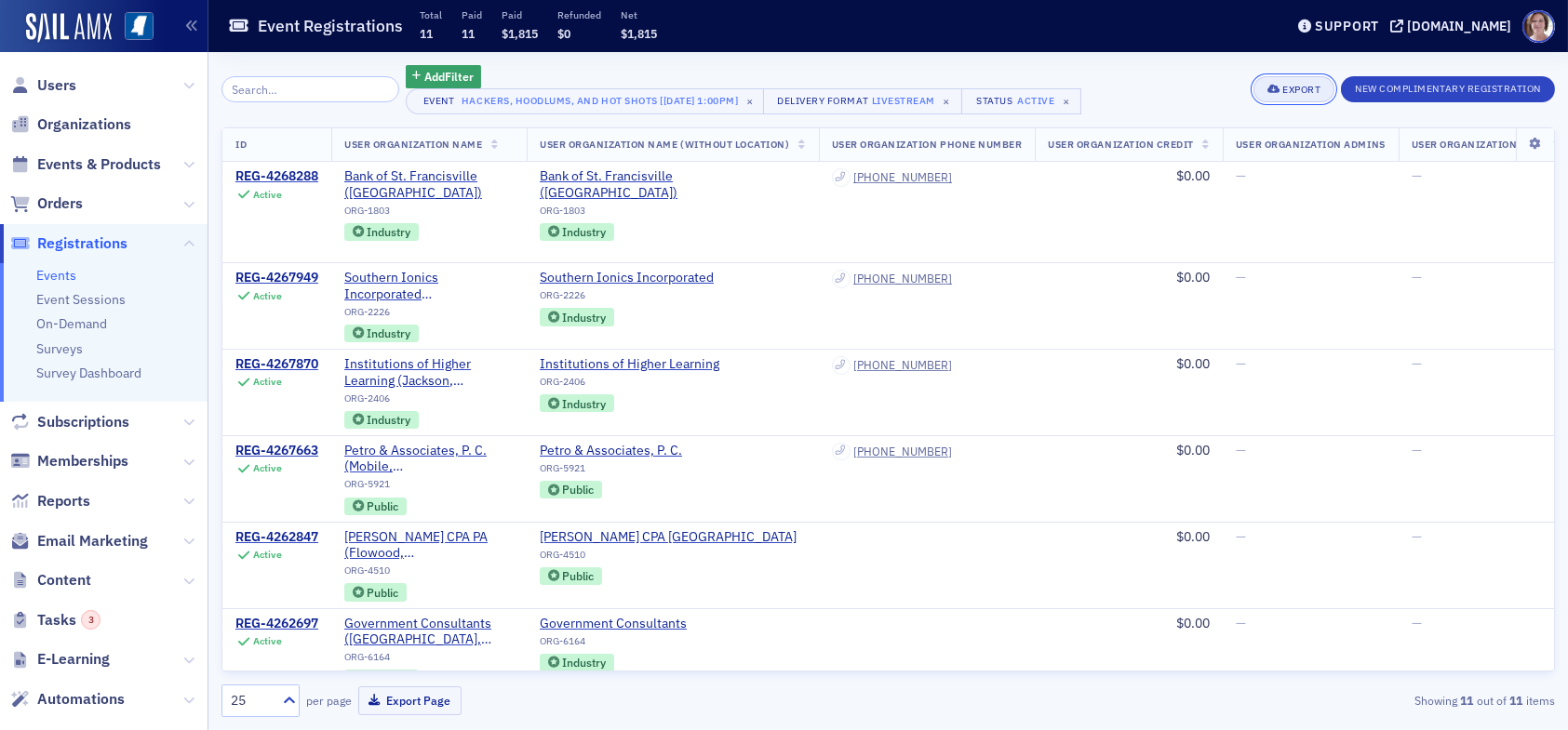
click at [1301, 92] on div "Export" at bounding box center [1302, 89] width 38 height 11
click at [1191, 159] on button "Export All ( 11 Event Registrations )" at bounding box center [1230, 152] width 201 height 30
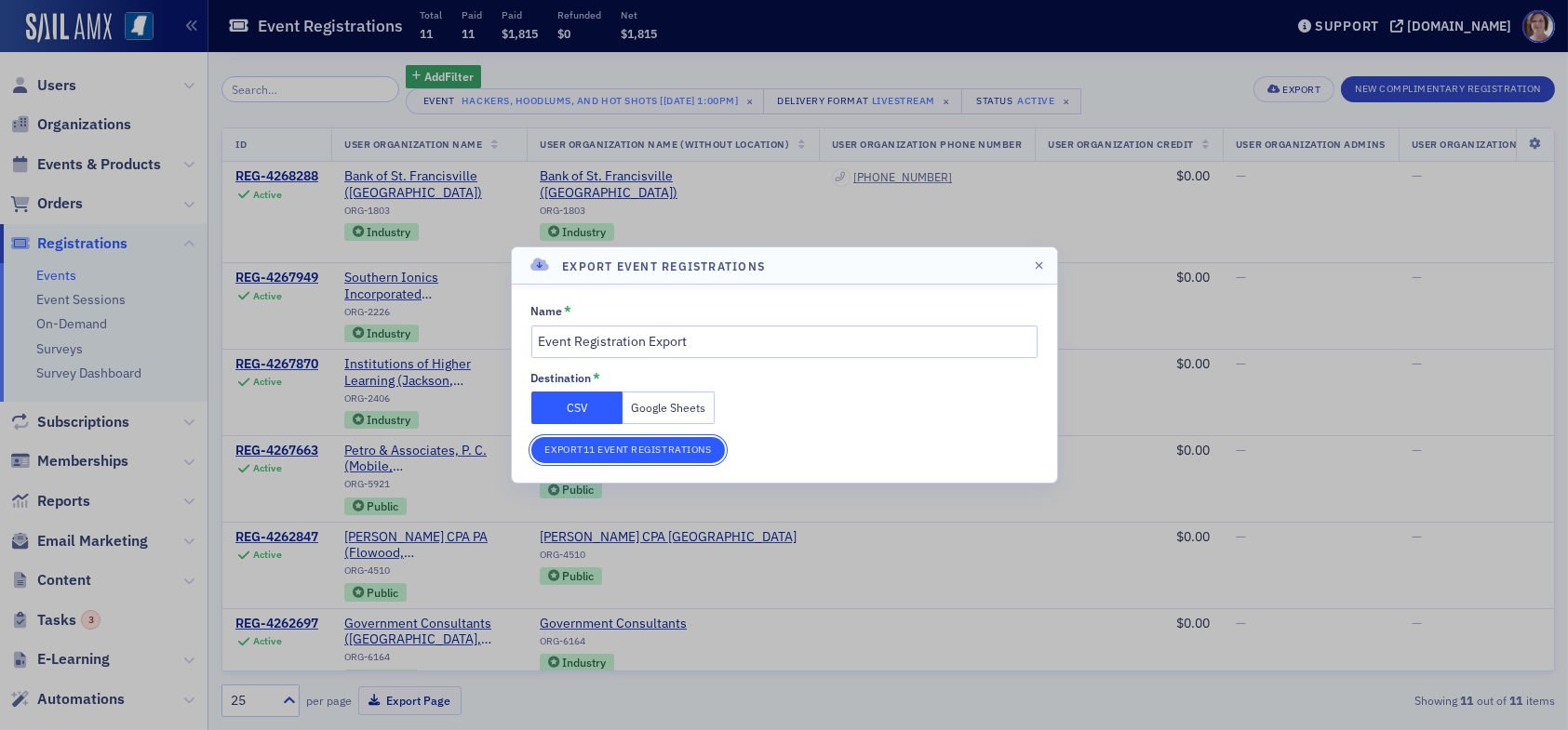
click at [682, 443] on button "Export 11 Event Registrations" at bounding box center [628, 450] width 194 height 26
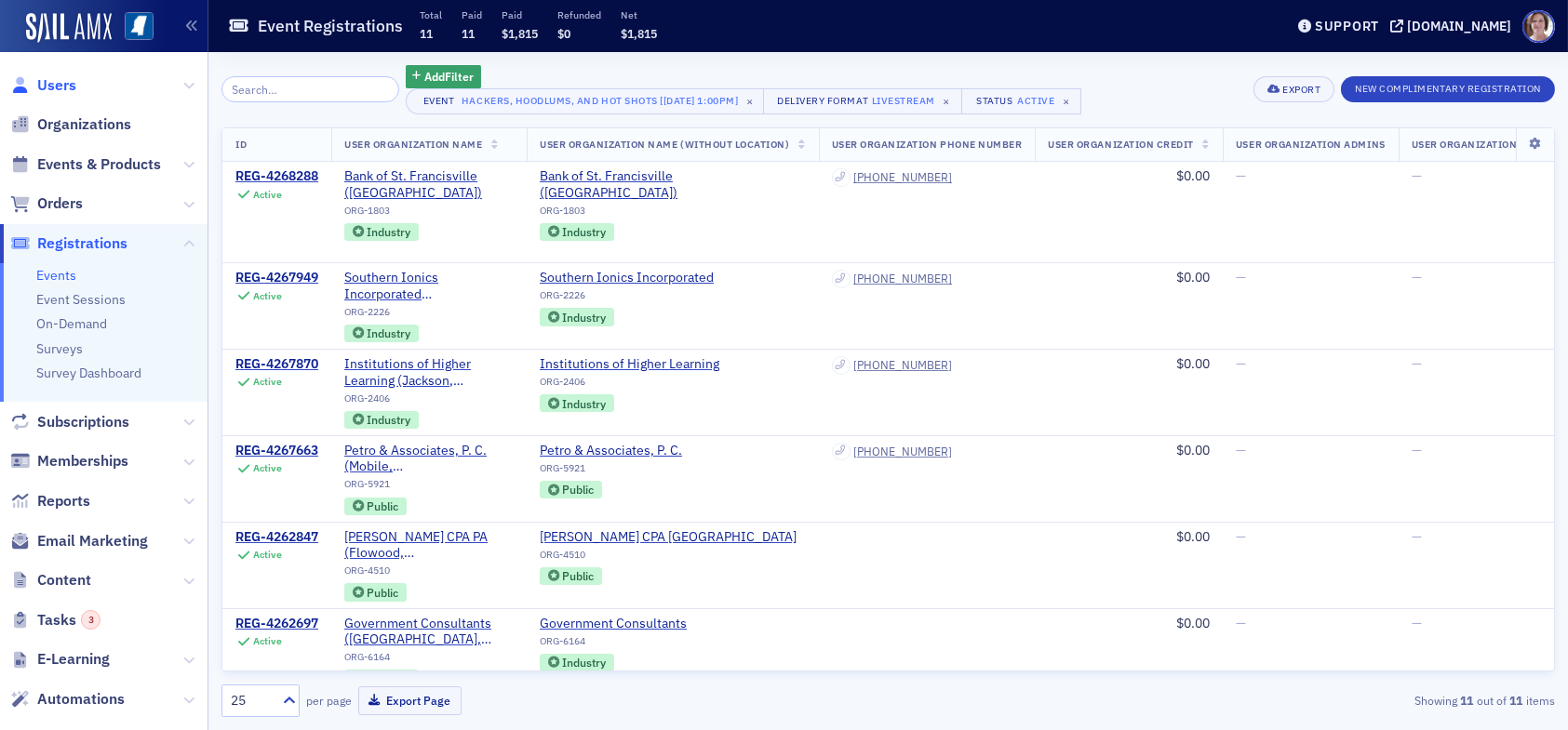
click at [55, 84] on span "Users" at bounding box center [56, 85] width 39 height 20
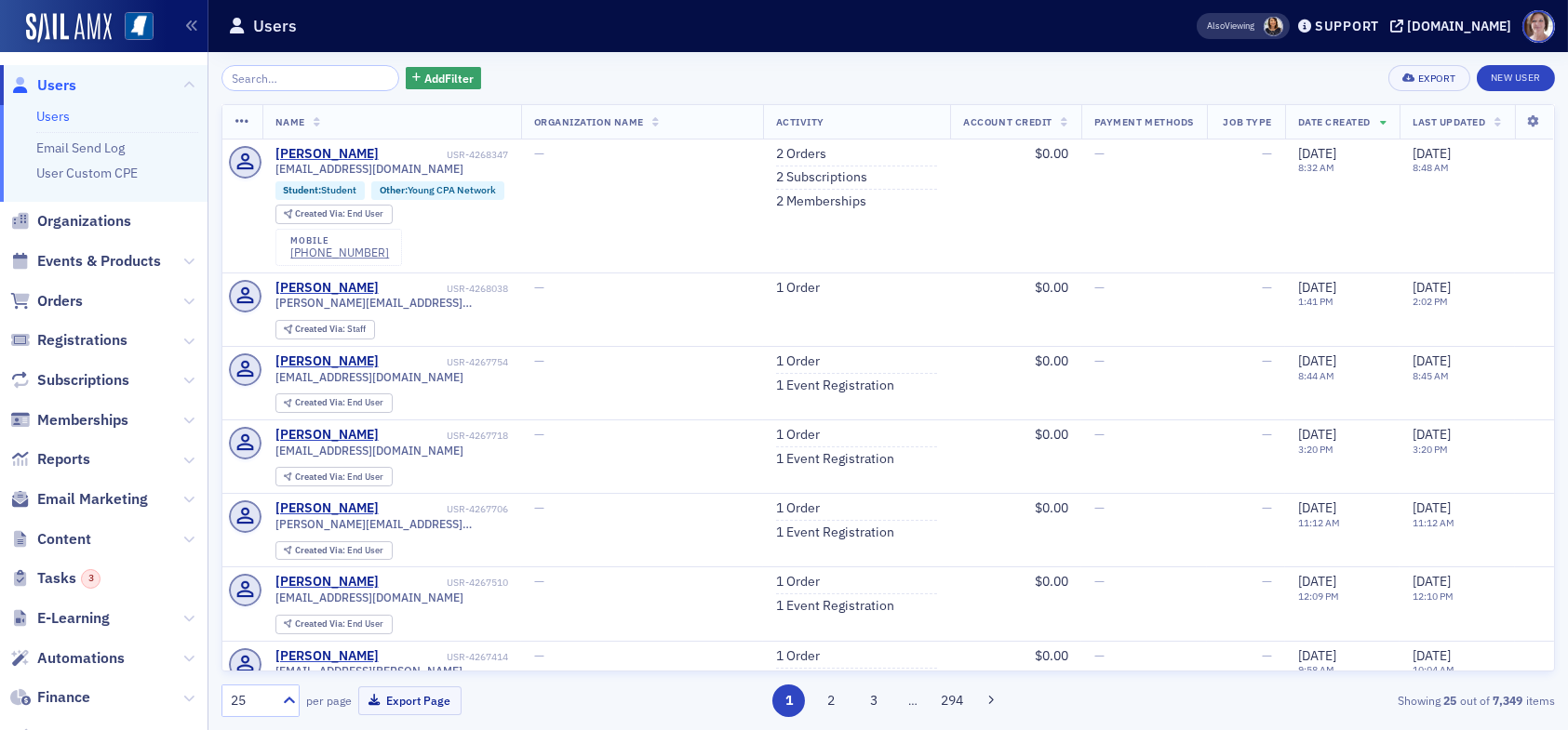
click at [633, 80] on div "Add Filter Export New User" at bounding box center [887, 77] width 1333 height 26
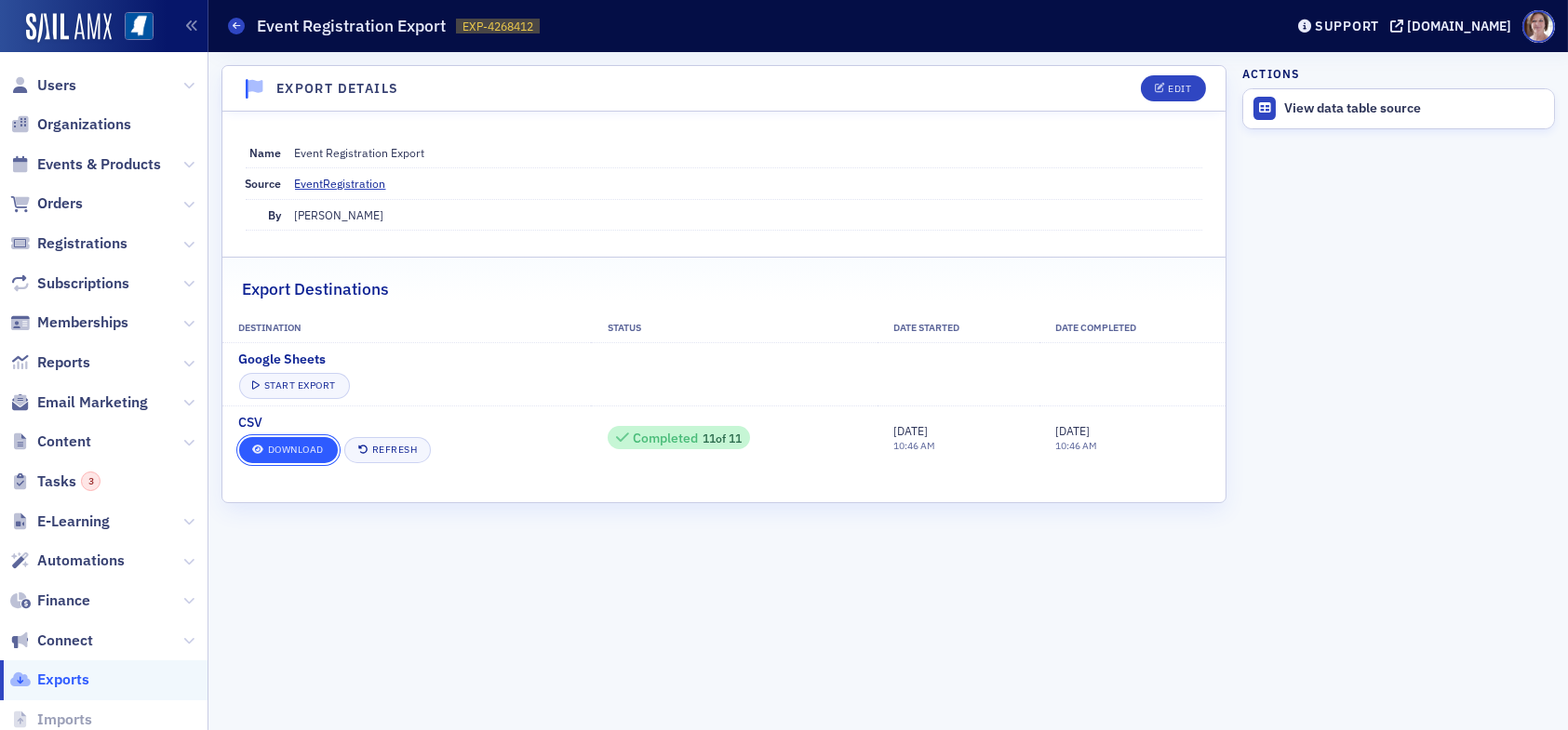
click at [293, 443] on link "Download" at bounding box center [288, 450] width 99 height 26
